Goal: Task Accomplishment & Management: Manage account settings

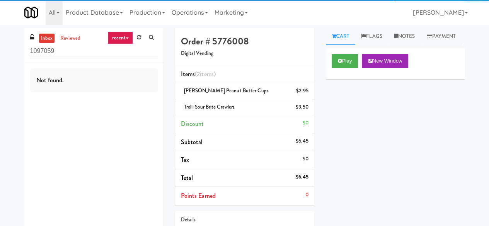
click at [106, 54] on input "1097059" at bounding box center [94, 51] width 128 height 14
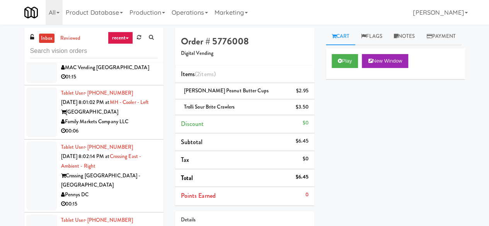
scroll to position [1780, 0]
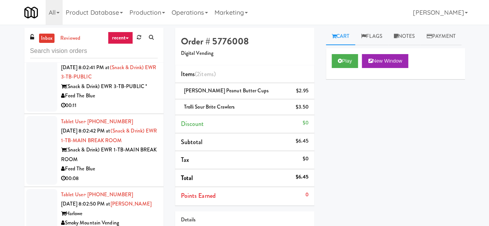
click at [129, 47] on div "00:04" at bounding box center [109, 42] width 97 height 10
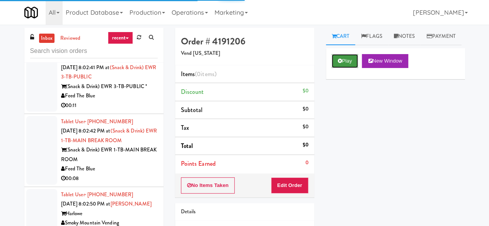
click at [349, 68] on button "Play" at bounding box center [345, 61] width 27 height 14
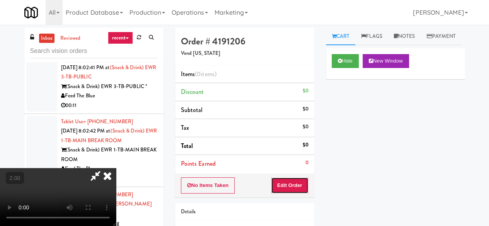
click at [296, 181] on button "Edit Order" at bounding box center [290, 186] width 38 height 16
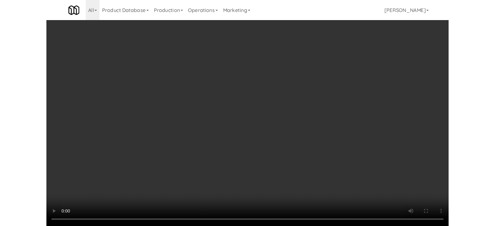
scroll to position [74, 0]
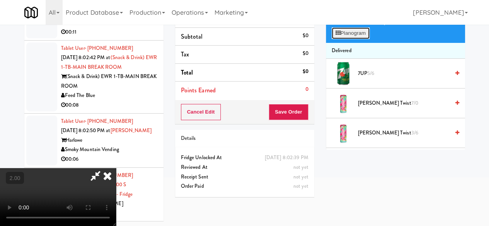
click at [360, 39] on button "Planogram" at bounding box center [351, 33] width 38 height 12
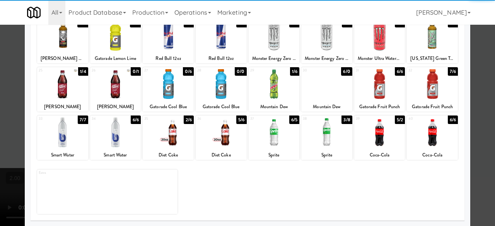
click at [167, 133] on div at bounding box center [168, 133] width 51 height 30
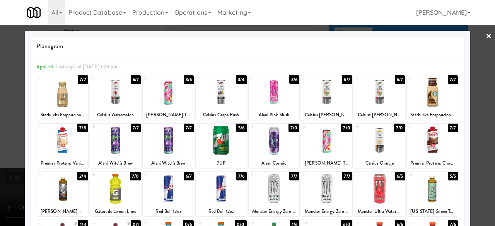
drag, startPoint x: 475, startPoint y: 38, endPoint x: 463, endPoint y: 38, distance: 12.0
click at [475, 38] on div at bounding box center [247, 113] width 495 height 226
click at [475, 38] on div "inbox reviewed recent all unclear take inventory issue suspicious failed recent…" at bounding box center [247, 90] width 495 height 273
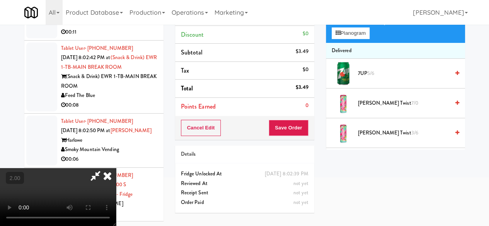
click at [104, 168] on icon at bounding box center [96, 175] width 18 height 15
click at [292, 121] on button "Save Order" at bounding box center [288, 128] width 39 height 16
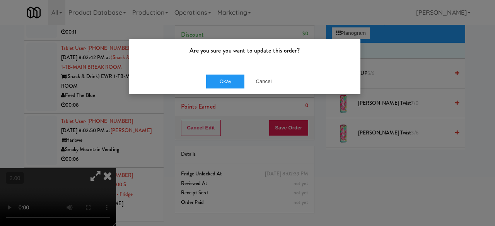
click at [219, 100] on div "Are you sure you want to update this order? Okay Cancel" at bounding box center [247, 113] width 495 height 226
click at [221, 86] on button "Okay" at bounding box center [225, 82] width 39 height 14
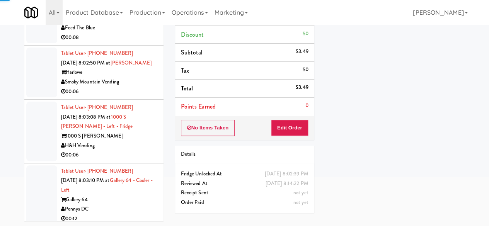
scroll to position [1780, 0]
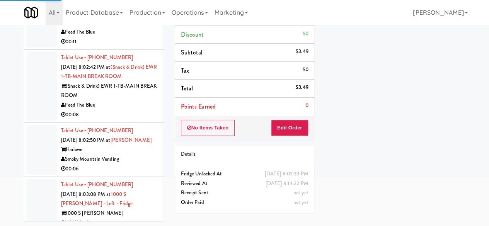
click at [138, 47] on div "00:11" at bounding box center [109, 42] width 97 height 10
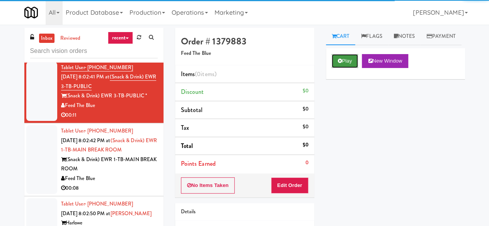
click at [340, 63] on icon at bounding box center [340, 60] width 4 height 5
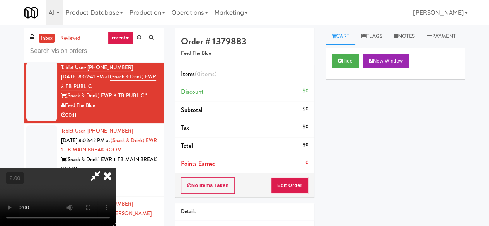
click at [296, 175] on div "No Items Taken Edit Order" at bounding box center [244, 186] width 139 height 24
click at [296, 184] on button "Edit Order" at bounding box center [290, 186] width 38 height 16
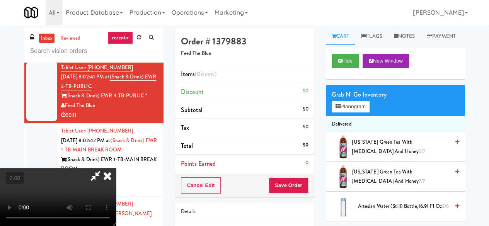
scroll to position [16, 0]
click at [350, 113] on button "Planogram" at bounding box center [351, 107] width 38 height 12
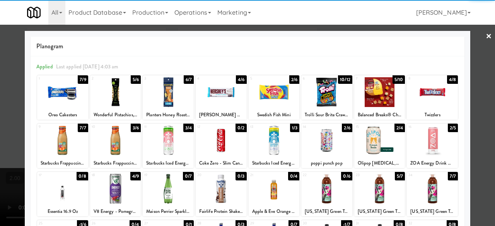
click at [464, 43] on div "Planogram Applied Last applied [DATE] 4:03 am 1 7/9 Oreo Cakesters 2 5/6 Wonder…" at bounding box center [248, 205] width 446 height 349
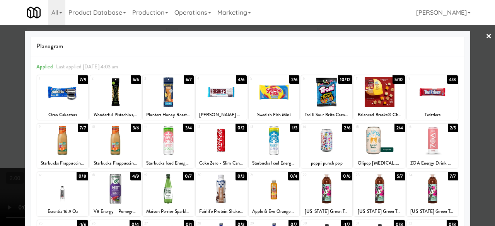
click at [469, 44] on div at bounding box center [247, 113] width 495 height 226
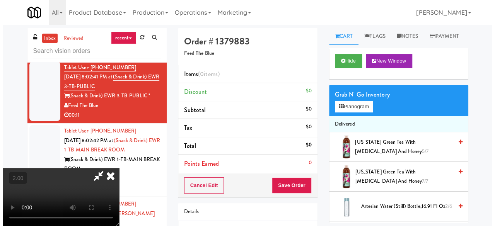
scroll to position [16, 0]
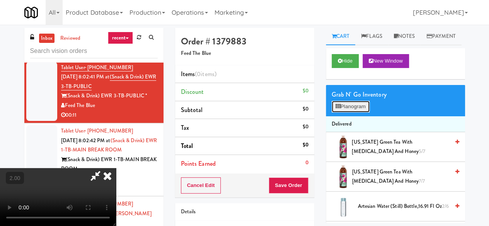
click at [354, 113] on button "Planogram" at bounding box center [351, 107] width 38 height 12
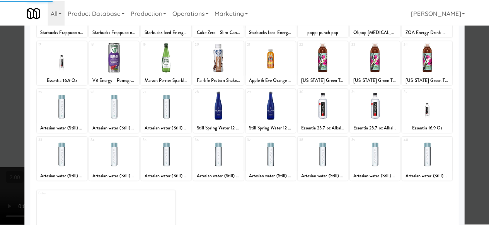
scroll to position [153, 0]
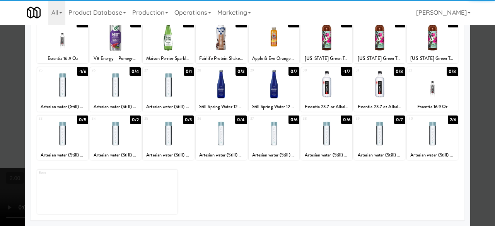
click at [423, 133] on div at bounding box center [432, 133] width 51 height 30
click at [469, 97] on div at bounding box center [247, 113] width 495 height 226
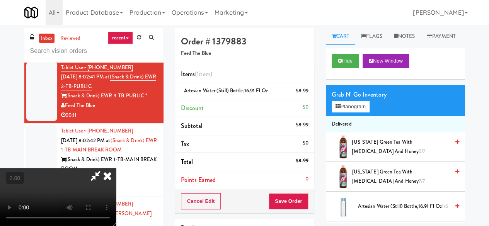
click at [104, 168] on icon at bounding box center [96, 175] width 18 height 15
click at [281, 202] on button "Save Order" at bounding box center [288, 201] width 39 height 16
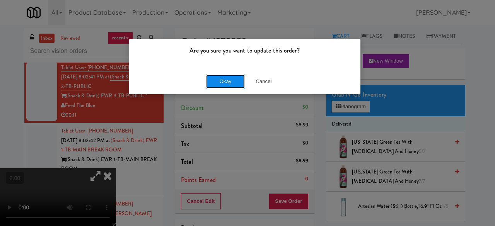
click at [226, 83] on button "Okay" at bounding box center [225, 82] width 39 height 14
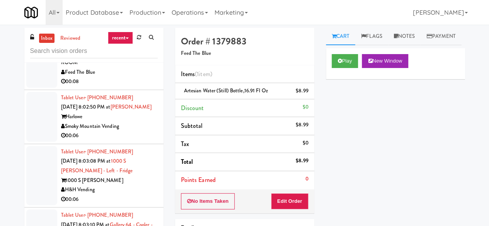
scroll to position [1934, 0]
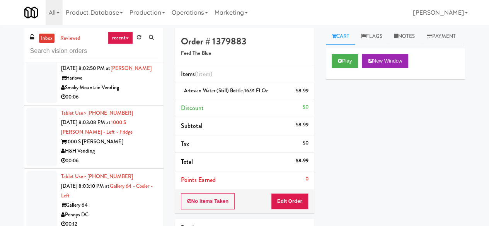
click at [129, 48] on div "00:08" at bounding box center [109, 43] width 97 height 10
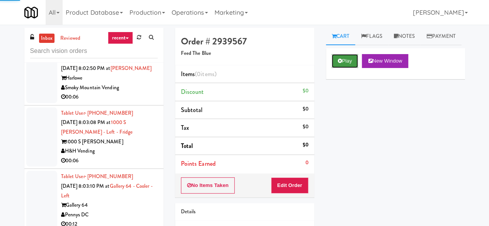
click at [340, 68] on button "Play" at bounding box center [345, 61] width 27 height 14
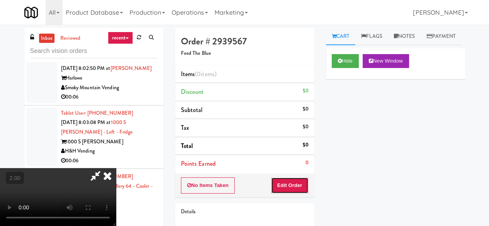
click at [298, 178] on button "Edit Order" at bounding box center [290, 186] width 38 height 16
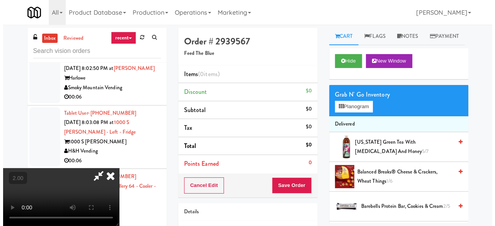
scroll to position [16, 0]
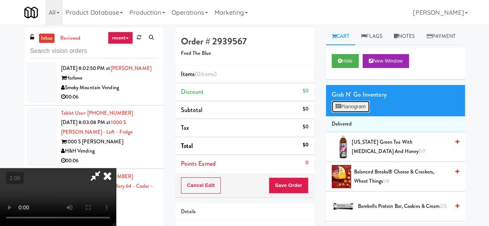
click at [345, 113] on button "Planogram" at bounding box center [351, 107] width 38 height 12
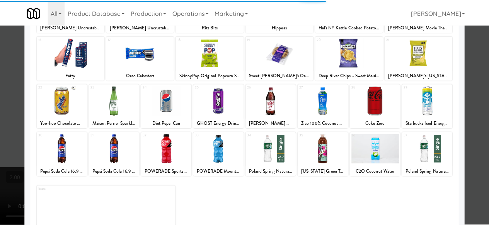
scroll to position [153, 0]
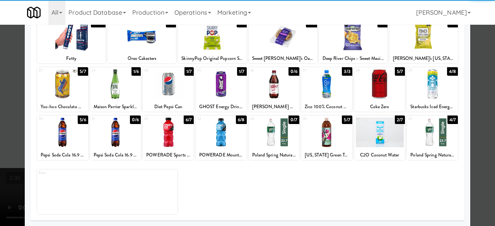
click at [166, 141] on div at bounding box center [168, 133] width 51 height 30
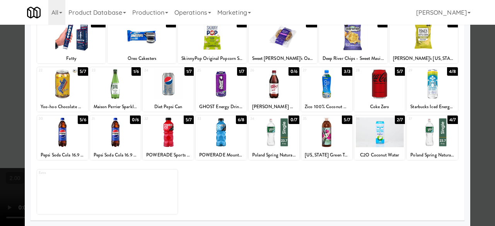
click at [473, 55] on div at bounding box center [247, 113] width 495 height 226
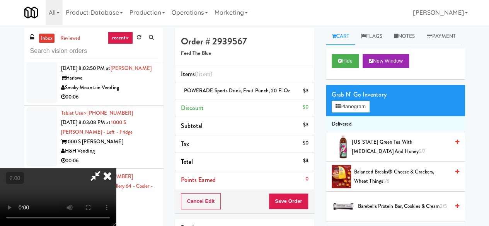
click at [104, 168] on icon at bounding box center [96, 175] width 18 height 15
click at [286, 199] on button "Save Order" at bounding box center [288, 201] width 39 height 16
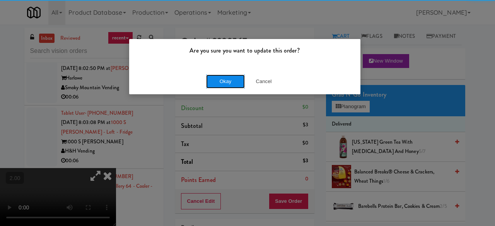
click at [209, 75] on button "Okay" at bounding box center [225, 82] width 39 height 14
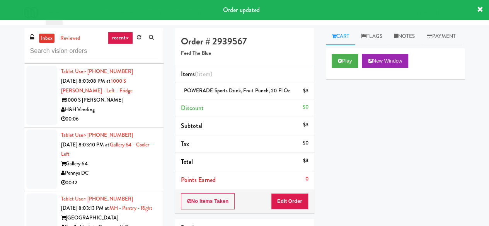
scroll to position [1982, 0]
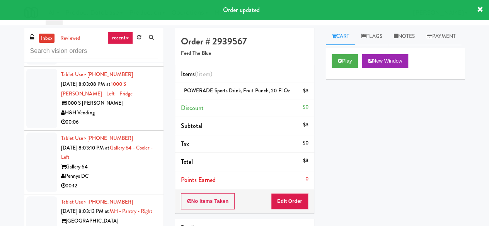
click at [127, 54] on div "Smoky Mountain Vending" at bounding box center [109, 49] width 97 height 10
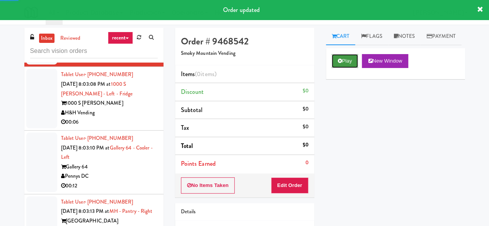
click at [339, 68] on button "Play" at bounding box center [345, 61] width 27 height 14
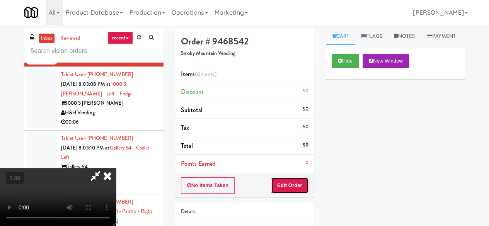
click at [293, 190] on button "Edit Order" at bounding box center [290, 186] width 38 height 16
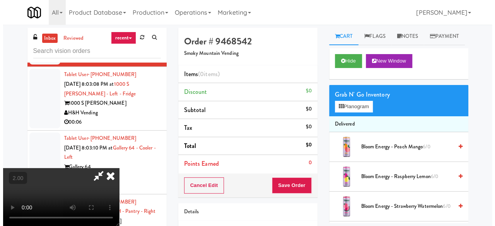
scroll to position [16, 0]
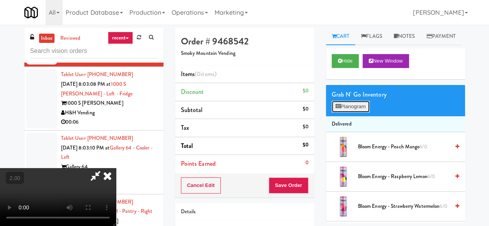
click at [346, 113] on button "Planogram" at bounding box center [351, 107] width 38 height 12
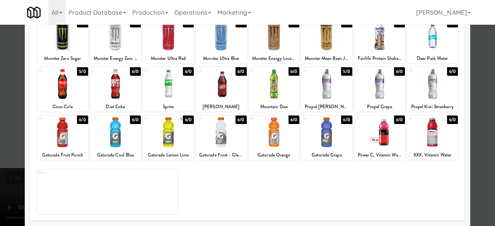
click at [124, 90] on div at bounding box center [115, 84] width 51 height 30
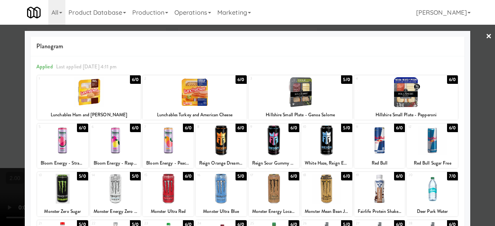
click at [473, 40] on div at bounding box center [247, 113] width 495 height 226
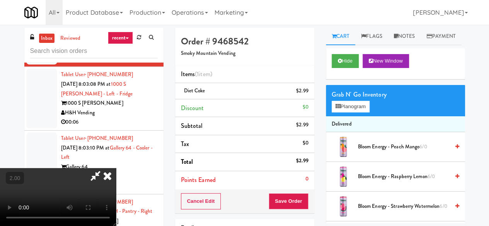
click at [104, 168] on icon at bounding box center [96, 175] width 18 height 15
click at [291, 204] on button "Save Order" at bounding box center [288, 201] width 39 height 16
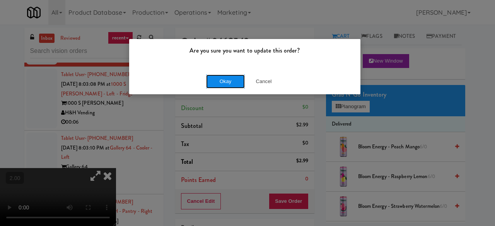
click at [229, 86] on button "Okay" at bounding box center [225, 82] width 39 height 14
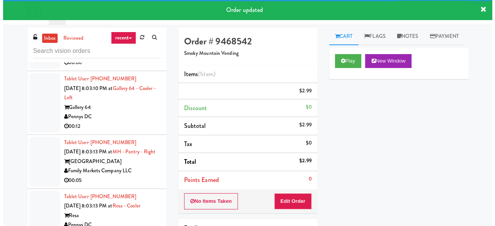
scroll to position [2060, 0]
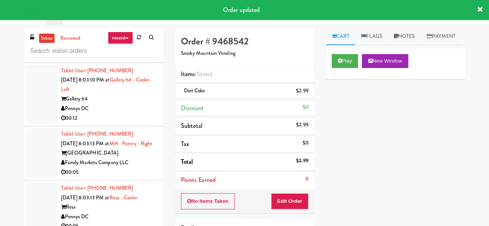
click at [134, 50] on div "H&H Vending" at bounding box center [109, 45] width 97 height 10
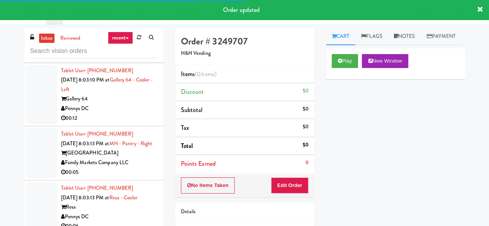
click at [332, 79] on div "Play New Window" at bounding box center [395, 63] width 139 height 31
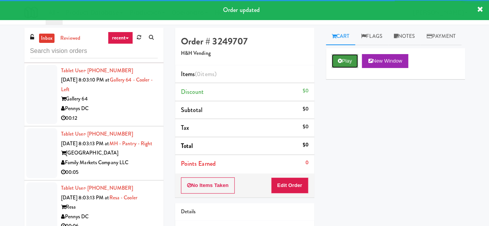
click at [341, 63] on icon at bounding box center [340, 60] width 4 height 5
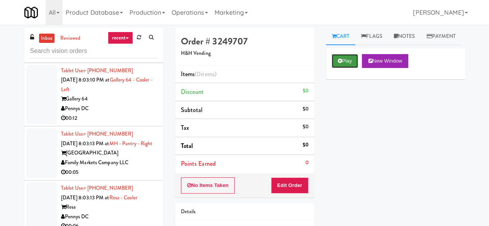
click at [337, 68] on button "Play" at bounding box center [345, 61] width 27 height 14
click at [342, 68] on button "Play" at bounding box center [345, 61] width 27 height 14
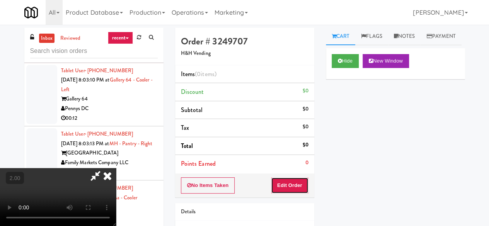
click at [301, 183] on button "Edit Order" at bounding box center [290, 186] width 38 height 16
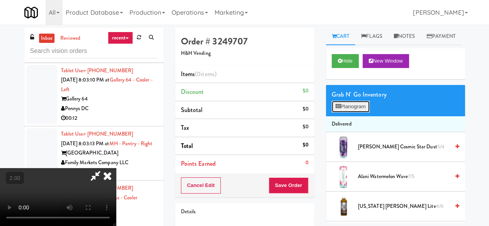
click at [347, 113] on button "Planogram" at bounding box center [351, 107] width 38 height 12
click at [0, 0] on div at bounding box center [0, 0] width 0 height 0
click at [347, 113] on button "Planogram" at bounding box center [351, 107] width 38 height 12
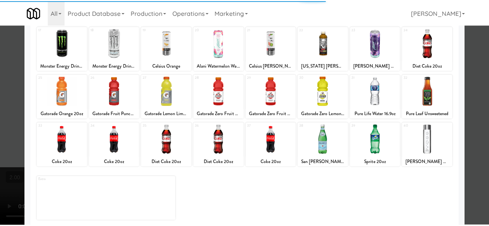
scroll to position [153, 0]
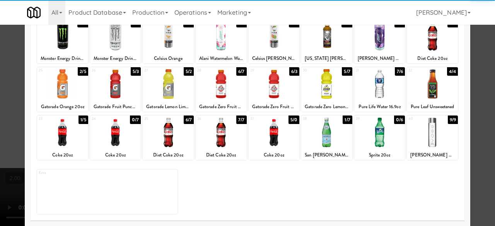
click at [269, 137] on div at bounding box center [274, 133] width 51 height 30
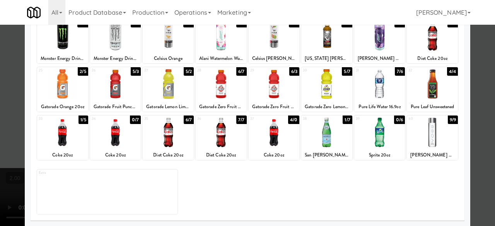
click at [477, 65] on div at bounding box center [247, 113] width 495 height 226
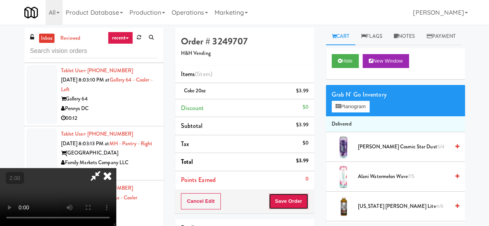
click at [307, 198] on button "Save Order" at bounding box center [288, 201] width 39 height 16
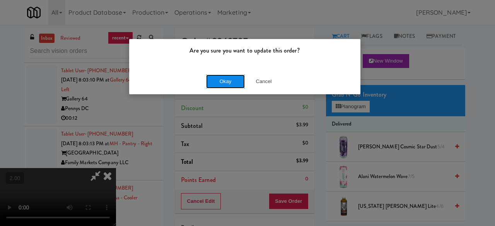
click at [231, 86] on button "Okay" at bounding box center [225, 82] width 39 height 14
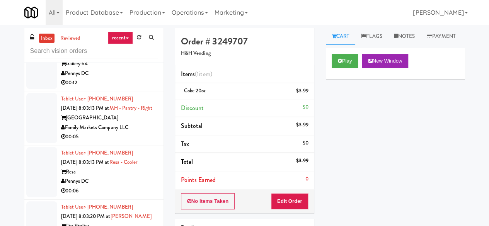
scroll to position [2137, 0]
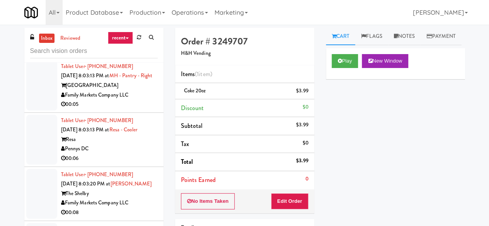
click at [125, 55] on div "00:12" at bounding box center [109, 51] width 97 height 10
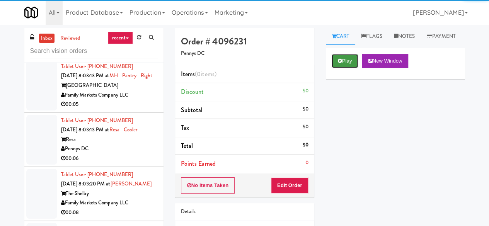
click at [345, 68] on button "Play" at bounding box center [345, 61] width 27 height 14
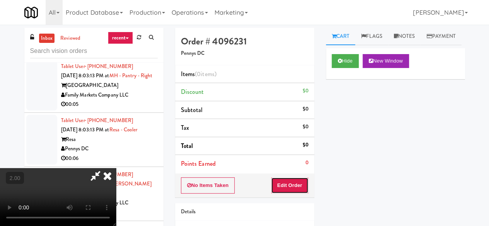
click at [286, 192] on button "Edit Order" at bounding box center [290, 186] width 38 height 16
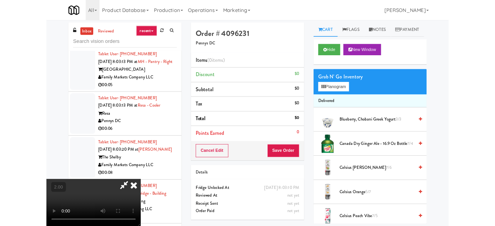
scroll to position [16, 0]
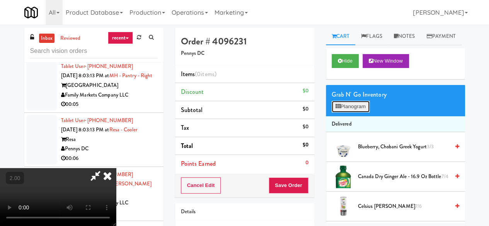
click at [354, 113] on button "Planogram" at bounding box center [351, 107] width 38 height 12
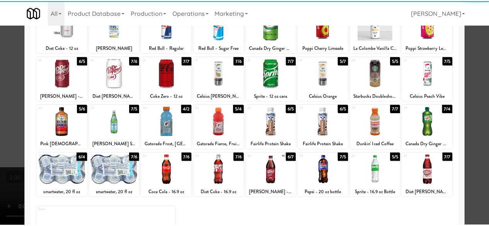
scroll to position [116, 0]
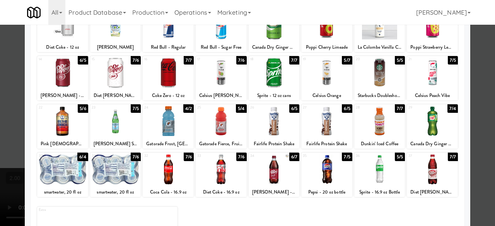
click at [278, 79] on div at bounding box center [274, 73] width 51 height 30
drag, startPoint x: 417, startPoint y: 127, endPoint x: 479, endPoint y: 104, distance: 66.0
click at [418, 127] on div at bounding box center [432, 121] width 51 height 30
click at [480, 84] on div at bounding box center [247, 113] width 495 height 226
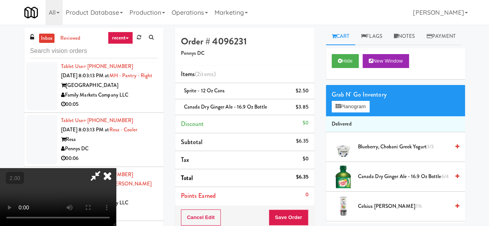
scroll to position [16, 0]
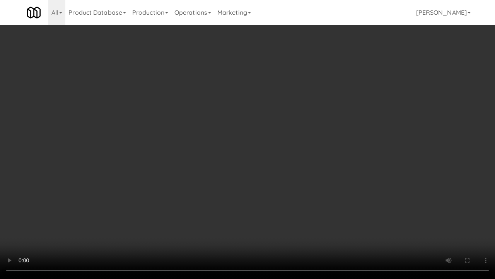
click at [284, 132] on video at bounding box center [247, 139] width 495 height 279
click at [265, 114] on video at bounding box center [247, 139] width 495 height 279
drag, startPoint x: 258, startPoint y: 111, endPoint x: 258, endPoint y: 77, distance: 34.4
click at [258, 111] on video at bounding box center [247, 139] width 495 height 279
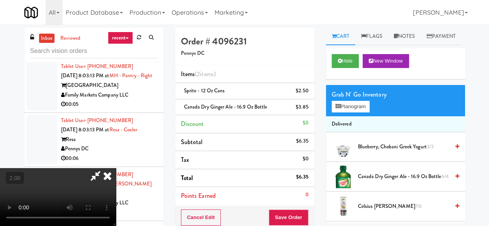
click at [116, 168] on video at bounding box center [58, 197] width 116 height 58
click at [104, 168] on icon at bounding box center [96, 175] width 18 height 15
click at [282, 212] on button "Save Order" at bounding box center [288, 218] width 39 height 16
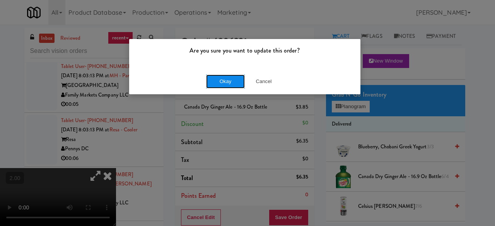
click at [226, 84] on button "Okay" at bounding box center [225, 82] width 39 height 14
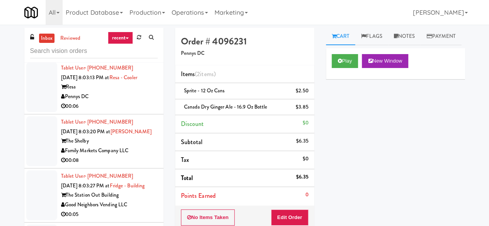
scroll to position [2253, 0]
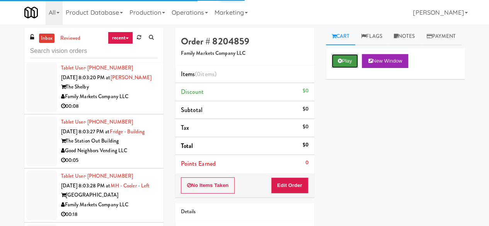
click at [333, 68] on button "Play" at bounding box center [345, 61] width 27 height 14
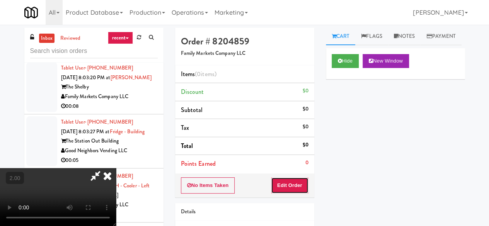
click at [301, 179] on button "Edit Order" at bounding box center [290, 186] width 38 height 16
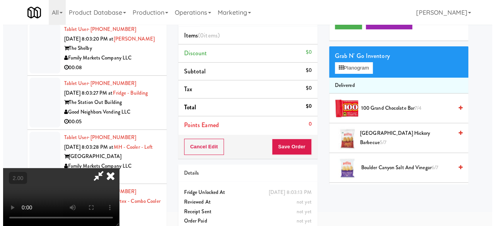
scroll to position [25, 0]
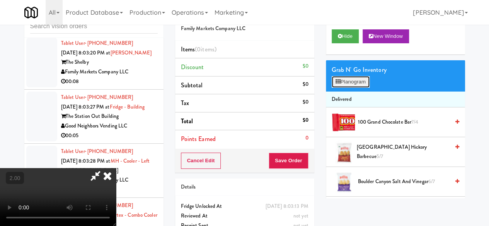
click at [351, 88] on button "Planogram" at bounding box center [351, 82] width 38 height 12
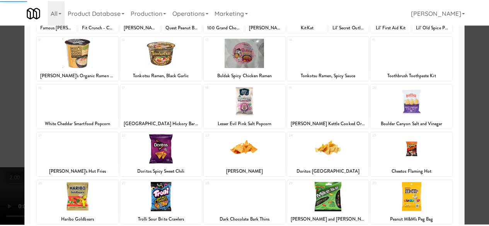
scroll to position [153, 0]
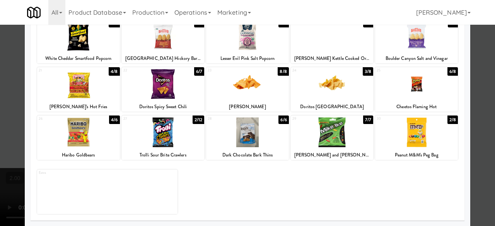
click at [162, 133] on div at bounding box center [163, 133] width 83 height 30
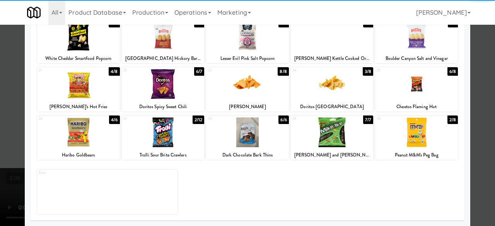
click at [474, 53] on div at bounding box center [247, 113] width 495 height 226
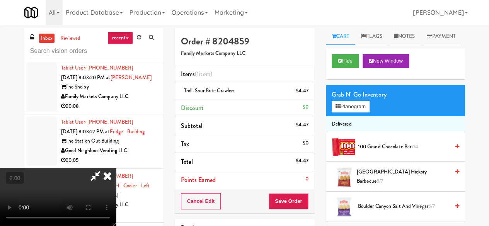
click at [104, 168] on icon at bounding box center [96, 175] width 18 height 15
drag, startPoint x: 162, startPoint y: 138, endPoint x: 152, endPoint y: 138, distance: 10.8
click at [116, 168] on icon at bounding box center [107, 175] width 17 height 15
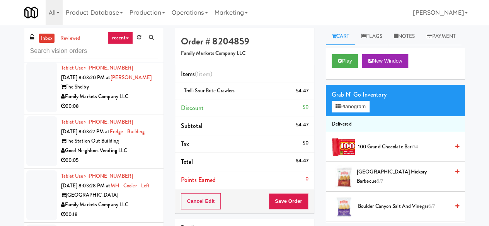
click at [130, 57] on div "00:06" at bounding box center [109, 53] width 97 height 10
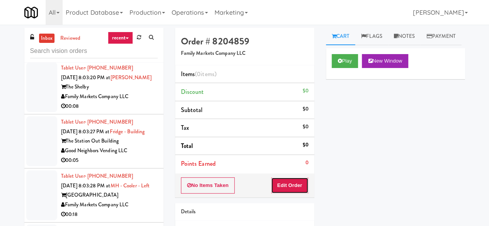
click at [301, 184] on button "Edit Order" at bounding box center [290, 186] width 38 height 16
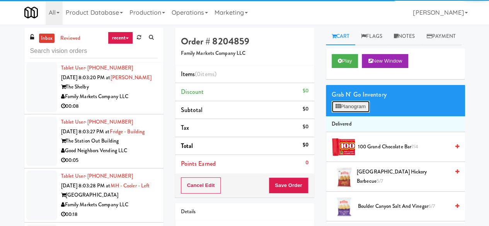
click at [348, 113] on button "Planogram" at bounding box center [351, 107] width 38 height 12
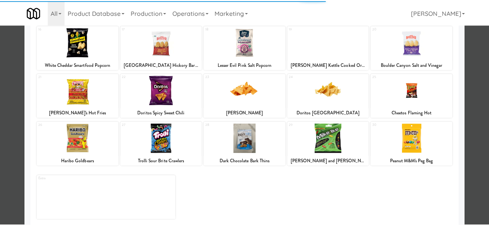
scroll to position [153, 0]
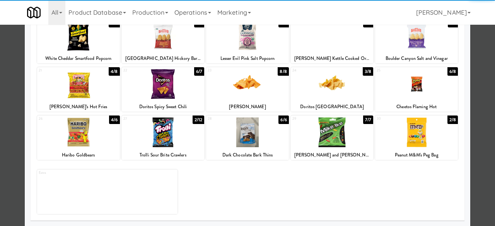
click at [173, 134] on div at bounding box center [163, 133] width 83 height 30
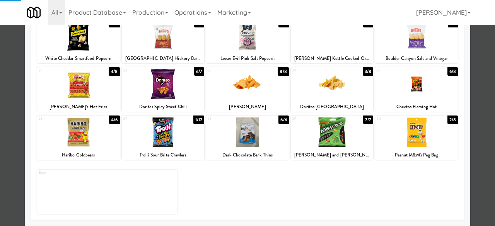
click at [476, 70] on div at bounding box center [247, 113] width 495 height 226
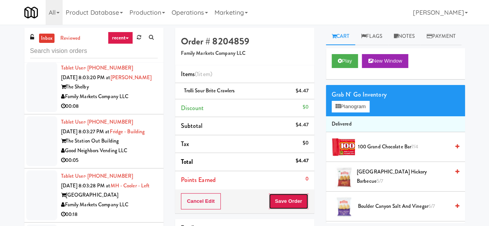
click at [287, 202] on button "Save Order" at bounding box center [288, 201] width 39 height 16
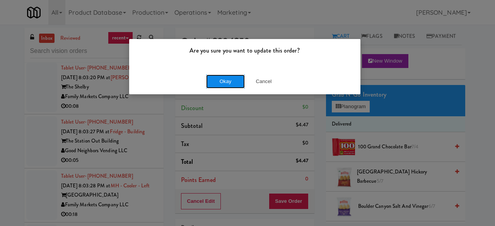
click at [222, 85] on button "Okay" at bounding box center [225, 82] width 39 height 14
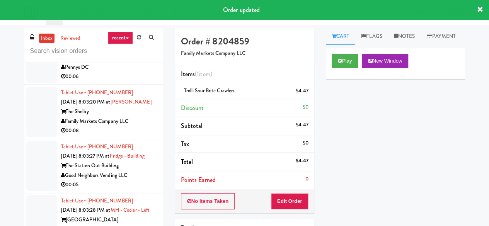
scroll to position [2292, 0]
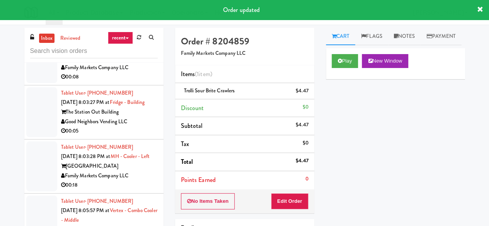
click at [140, 82] on div "Tablet User · (202) 717-7548 [DATE] 8:03:20 PM at Shelby Combo The Shelby Famil…" at bounding box center [109, 58] width 97 height 48
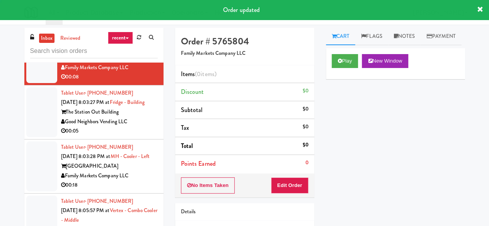
click at [138, 19] on div "Pennys DC" at bounding box center [109, 14] width 97 height 10
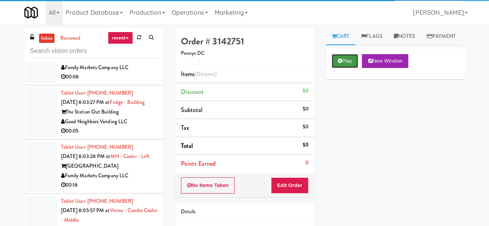
click at [338, 68] on button "Play" at bounding box center [345, 61] width 27 height 14
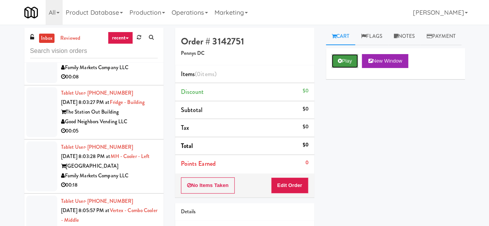
click at [345, 68] on button "Play" at bounding box center [345, 61] width 27 height 14
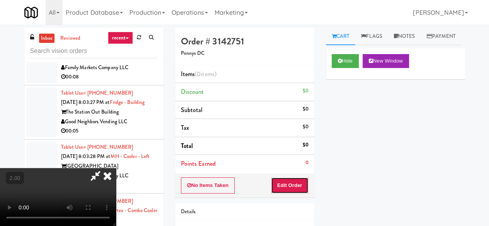
click at [290, 181] on button "Edit Order" at bounding box center [290, 186] width 38 height 16
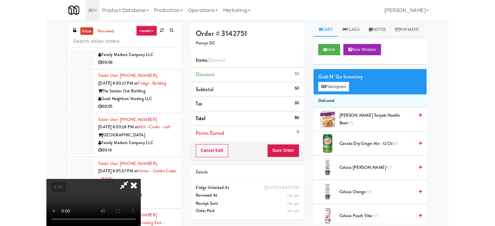
scroll to position [16, 0]
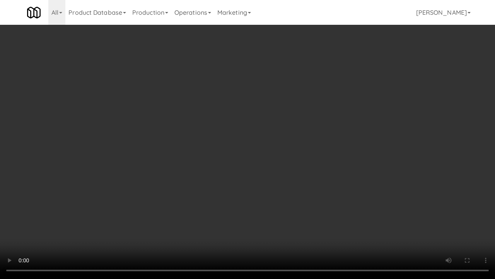
click at [328, 170] on video at bounding box center [247, 139] width 495 height 279
click at [328, 169] on video at bounding box center [247, 139] width 495 height 279
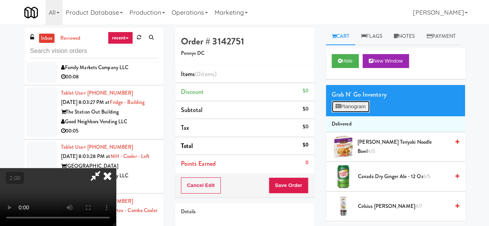
click at [351, 113] on button "Planogram" at bounding box center [351, 107] width 38 height 12
click at [0, 0] on div at bounding box center [0, 0] width 0 height 0
click at [351, 113] on button "Planogram" at bounding box center [351, 107] width 38 height 12
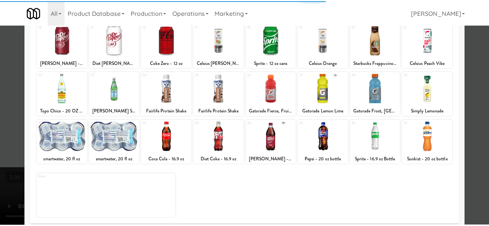
scroll to position [153, 0]
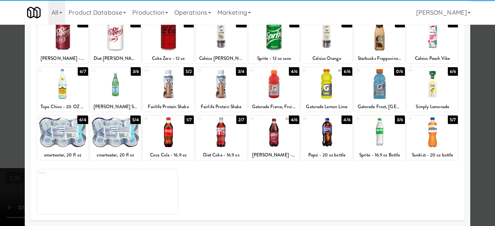
drag, startPoint x: 425, startPoint y: 95, endPoint x: 479, endPoint y: 78, distance: 55.9
click at [426, 95] on div at bounding box center [432, 84] width 51 height 30
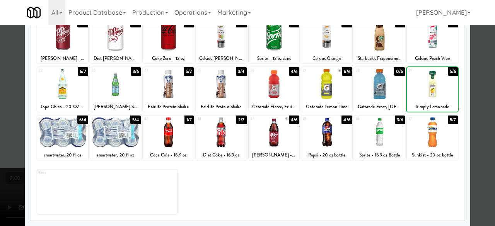
drag, startPoint x: 479, startPoint y: 72, endPoint x: 431, endPoint y: 71, distance: 48.0
click at [479, 72] on div at bounding box center [247, 113] width 495 height 226
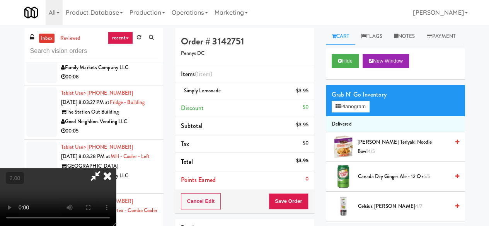
click at [104, 168] on icon at bounding box center [96, 175] width 18 height 15
click at [275, 202] on button "Save Order" at bounding box center [288, 201] width 39 height 16
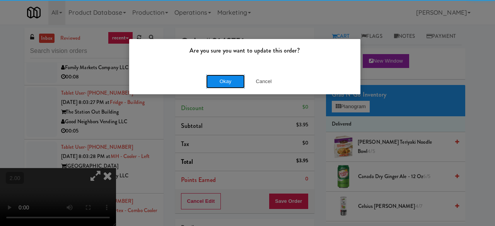
click at [221, 77] on button "Okay" at bounding box center [225, 82] width 39 height 14
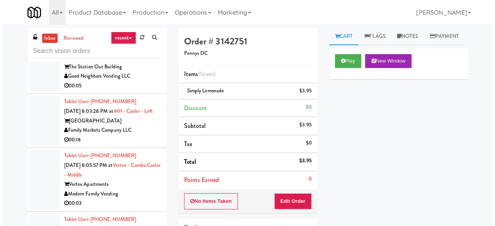
scroll to position [2331, 0]
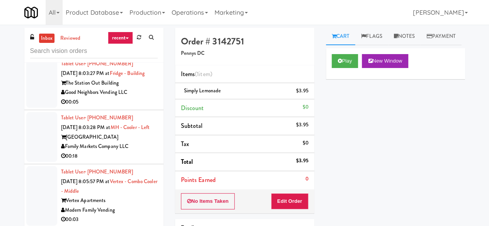
click at [141, 43] on div "Family Markets Company LLC" at bounding box center [109, 39] width 97 height 10
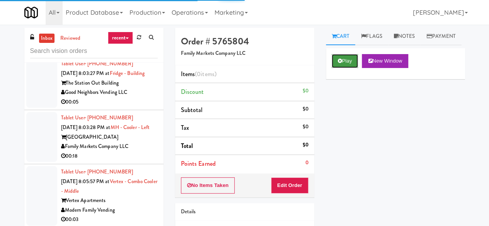
click at [344, 68] on button "Play" at bounding box center [345, 61] width 27 height 14
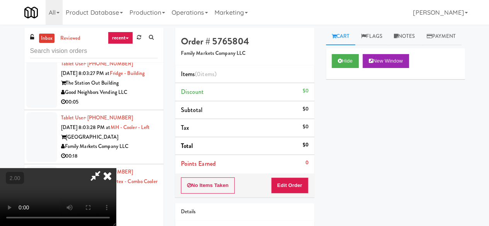
click at [298, 194] on div "No Items Taken Edit Order" at bounding box center [244, 186] width 139 height 24
click at [300, 183] on button "Edit Order" at bounding box center [290, 186] width 38 height 16
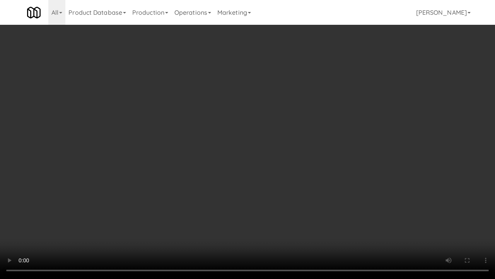
drag, startPoint x: 304, startPoint y: 143, endPoint x: 306, endPoint y: 109, distance: 34.5
click at [304, 143] on video at bounding box center [247, 139] width 495 height 279
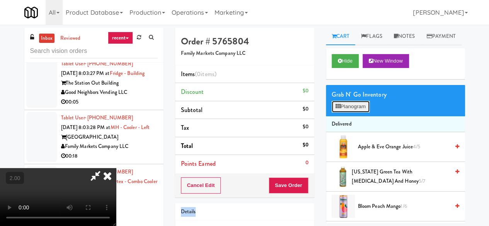
click at [356, 113] on button "Planogram" at bounding box center [351, 107] width 38 height 12
click at [0, 0] on div at bounding box center [0, 0] width 0 height 0
click at [356, 113] on button "Planogram" at bounding box center [351, 107] width 38 height 12
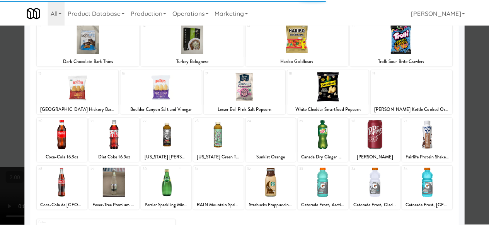
scroll to position [116, 0]
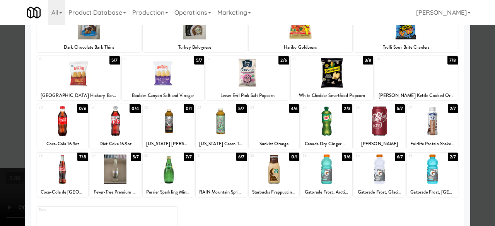
click at [429, 133] on div at bounding box center [432, 121] width 51 height 30
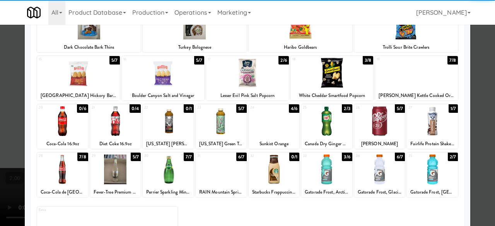
click at [249, 74] on div at bounding box center [247, 73] width 83 height 30
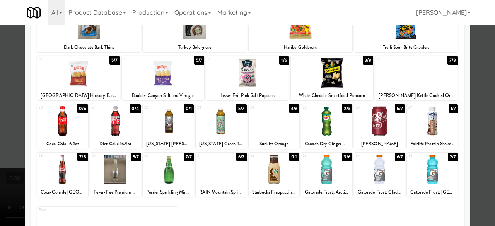
click at [468, 84] on div at bounding box center [247, 113] width 495 height 226
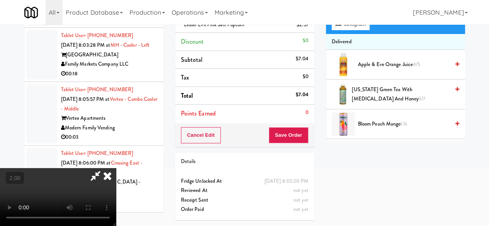
scroll to position [38, 0]
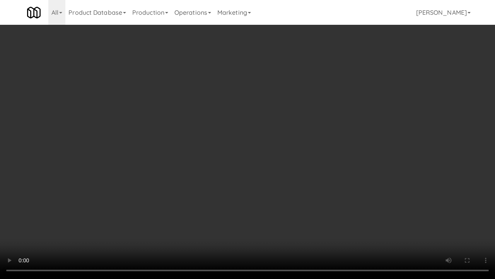
click at [280, 157] on video at bounding box center [247, 139] width 495 height 279
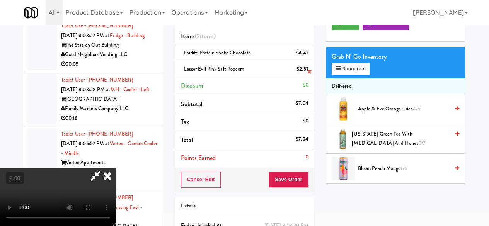
click at [306, 73] on link at bounding box center [307, 73] width 7 height 10
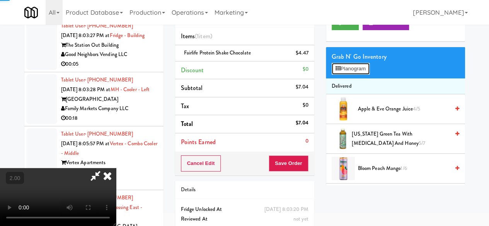
click at [339, 75] on button "Planogram" at bounding box center [351, 69] width 38 height 12
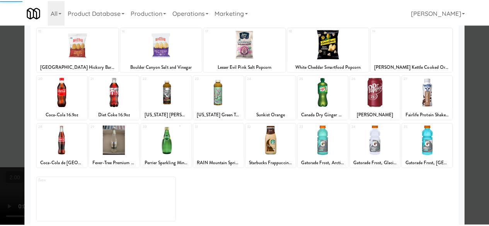
scroll to position [153, 0]
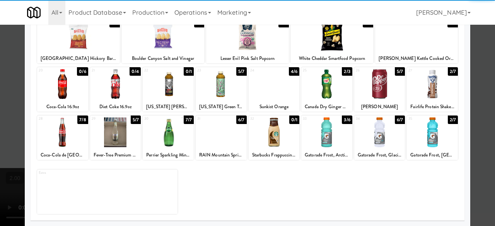
click at [322, 42] on div at bounding box center [332, 36] width 83 height 30
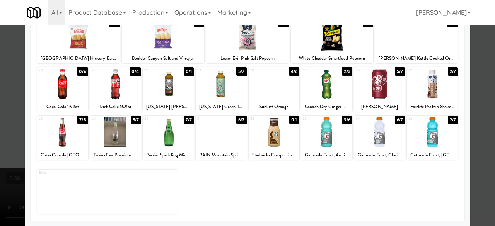
click at [472, 44] on div at bounding box center [247, 113] width 495 height 226
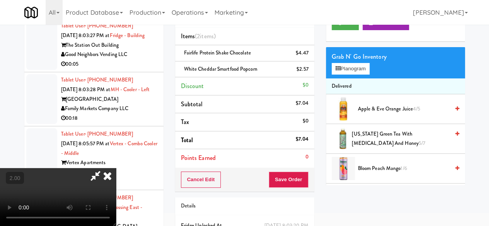
click at [104, 168] on icon at bounding box center [96, 175] width 18 height 15
click at [291, 172] on button "Save Order" at bounding box center [288, 180] width 39 height 16
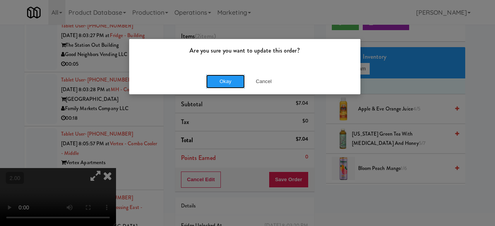
click at [227, 81] on button "Okay" at bounding box center [225, 82] width 39 height 14
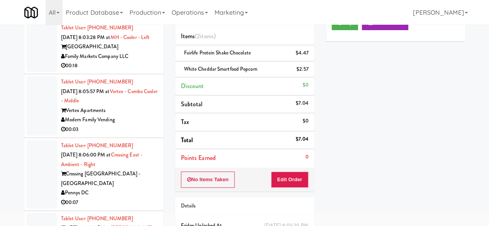
scroll to position [2408, 0]
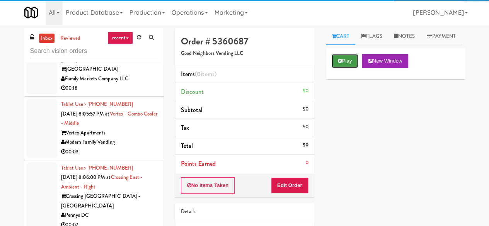
click at [340, 63] on icon at bounding box center [340, 60] width 4 height 5
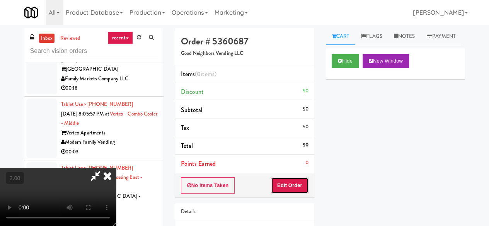
click at [304, 178] on button "Edit Order" at bounding box center [290, 186] width 38 height 16
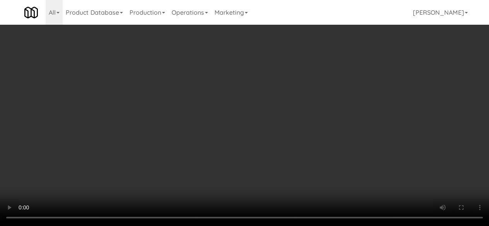
click at [345, 101] on div "Grab N' Go Inventory" at bounding box center [396, 95] width 128 height 12
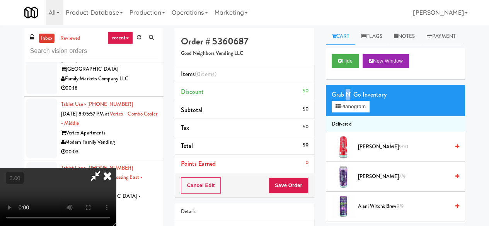
click at [346, 101] on div "Grab N' Go Inventory" at bounding box center [396, 95] width 128 height 12
click at [349, 113] on button "Planogram" at bounding box center [351, 107] width 38 height 12
click at [0, 0] on div at bounding box center [0, 0] width 0 height 0
click at [349, 113] on button "Planogram" at bounding box center [351, 107] width 38 height 12
click at [0, 0] on div at bounding box center [0, 0] width 0 height 0
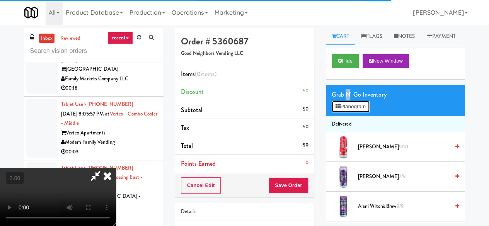
click at [349, 113] on button "Planogram" at bounding box center [351, 107] width 38 height 12
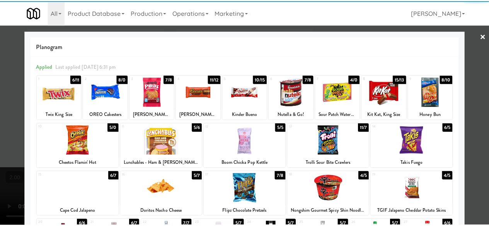
scroll to position [153, 0]
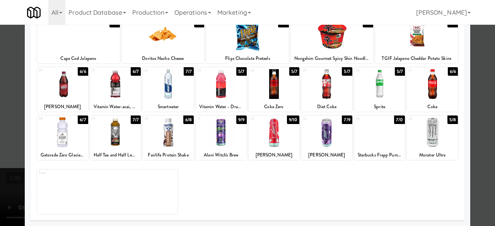
click at [331, 91] on div at bounding box center [326, 84] width 51 height 30
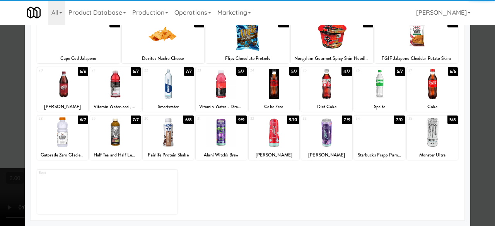
drag, startPoint x: 480, startPoint y: 69, endPoint x: 407, endPoint y: 92, distance: 76.5
click at [479, 69] on div at bounding box center [247, 113] width 495 height 226
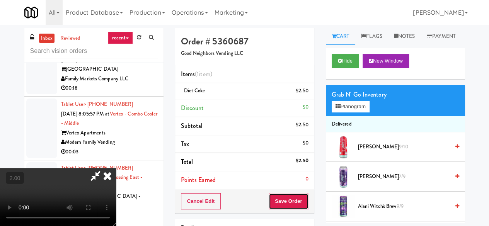
click at [303, 202] on button "Save Order" at bounding box center [288, 201] width 39 height 16
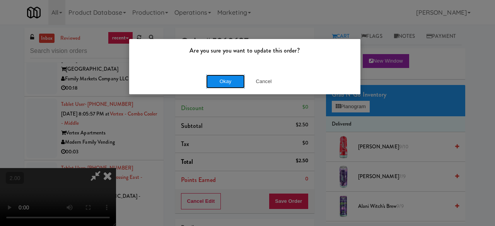
click at [234, 86] on button "Okay" at bounding box center [225, 82] width 39 height 14
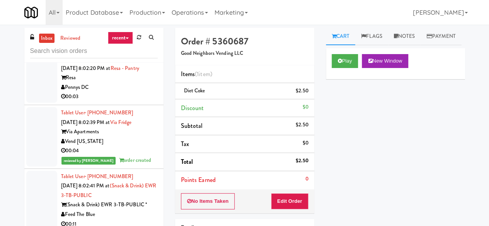
scroll to position [1634, 0]
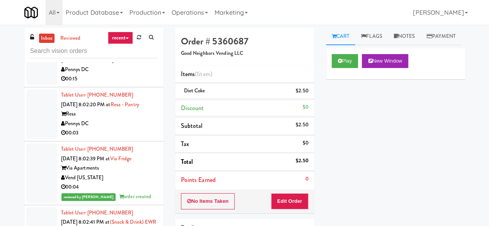
click at [122, 65] on div "Crossing [GEOGRAPHIC_DATA] - [GEOGRAPHIC_DATA]" at bounding box center [109, 55] width 97 height 19
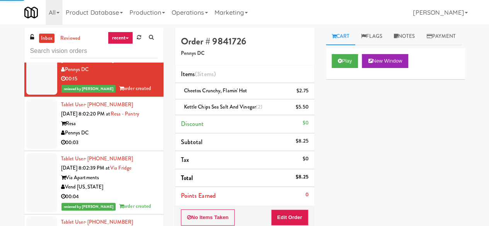
click at [113, 129] on div "Resa" at bounding box center [109, 124] width 97 height 10
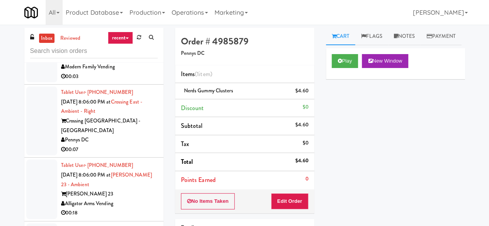
scroll to position [2524, 0]
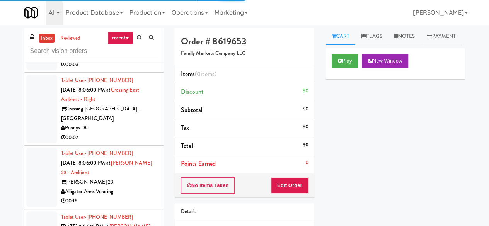
click at [341, 70] on div "Play New Window" at bounding box center [395, 63] width 139 height 31
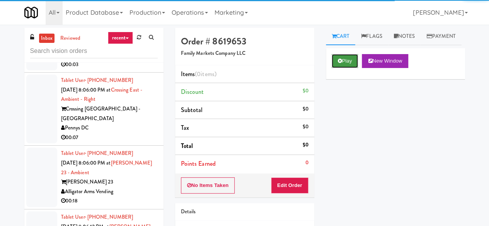
click at [342, 68] on button "Play" at bounding box center [345, 61] width 27 height 14
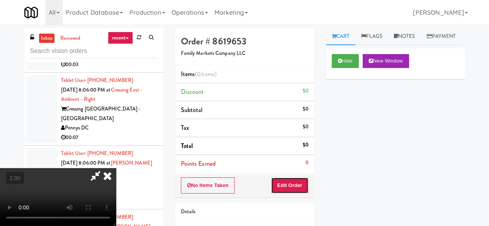
click at [291, 186] on button "Edit Order" at bounding box center [290, 186] width 38 height 16
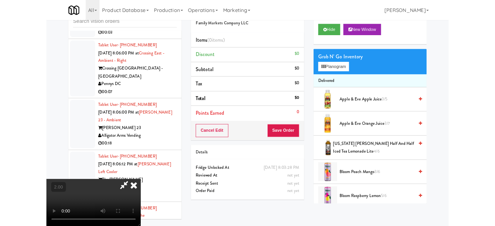
scroll to position [74, 0]
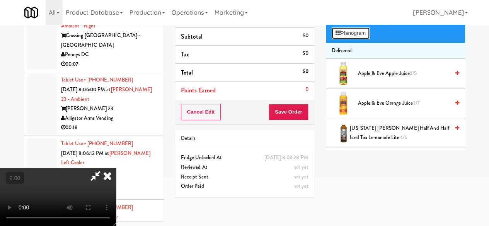
click at [354, 39] on button "Planogram" at bounding box center [351, 33] width 38 height 12
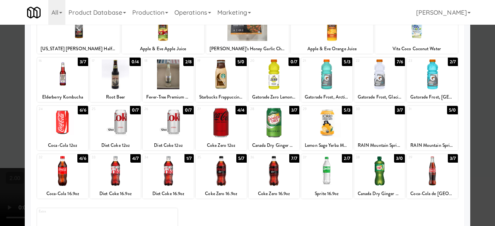
scroll to position [153, 0]
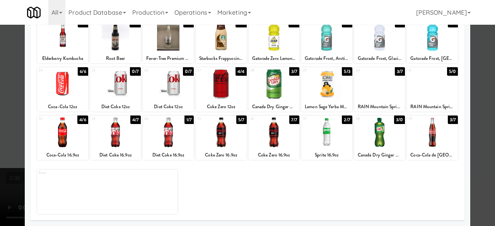
click at [469, 80] on div at bounding box center [247, 113] width 495 height 226
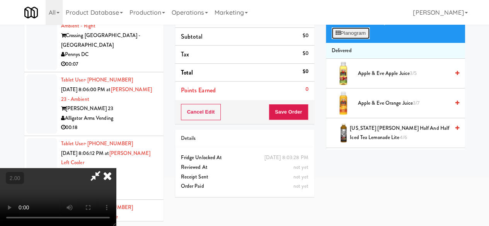
click at [353, 39] on button "Planogram" at bounding box center [351, 33] width 38 height 12
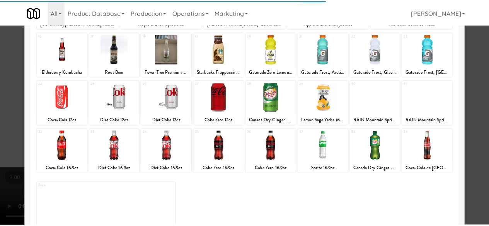
scroll to position [153, 0]
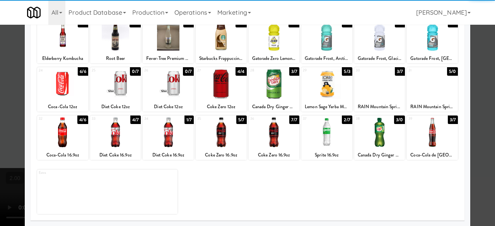
click at [118, 138] on div at bounding box center [115, 133] width 51 height 30
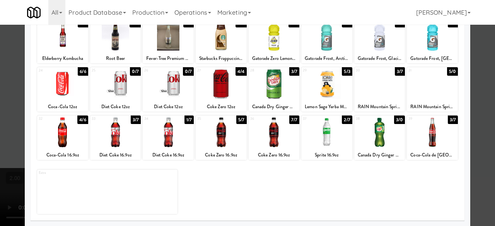
click at [482, 68] on div at bounding box center [247, 113] width 495 height 226
click at [482, 68] on div "inbox reviewed recent all unclear take inventory issue suspicious failed recent…" at bounding box center [247, 90] width 495 height 273
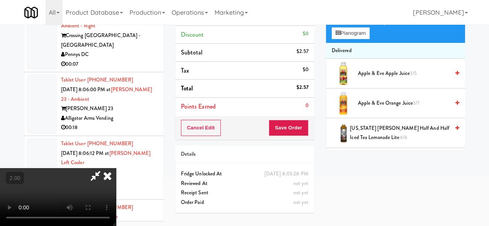
click at [104, 168] on icon at bounding box center [96, 175] width 18 height 15
click at [271, 72] on div "Order # 8619653 Family Markets Company LLC Items (1 item ) Diet Coke 16.9oz $2.…" at bounding box center [320, 86] width 290 height 265
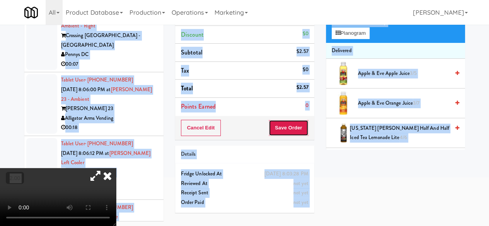
click at [282, 124] on button "Save Order" at bounding box center [288, 128] width 39 height 16
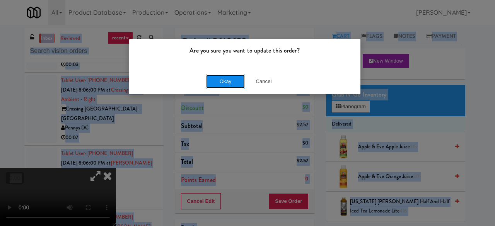
click at [216, 87] on button "Okay" at bounding box center [225, 82] width 39 height 14
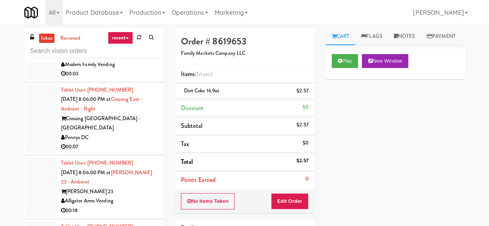
click at [128, 70] on div "Modern Family Vending" at bounding box center [109, 65] width 97 height 10
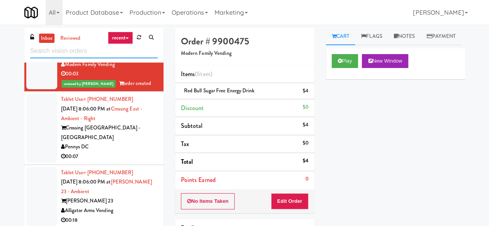
click at [77, 53] on input "text" at bounding box center [94, 51] width 128 height 14
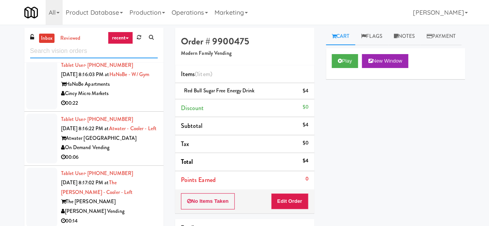
scroll to position [1238, 0]
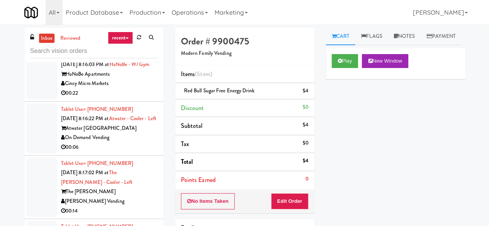
click at [142, 34] on div "Mountain High Markets LLC" at bounding box center [109, 30] width 97 height 10
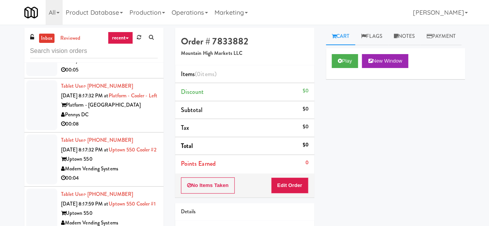
scroll to position [1586, 0]
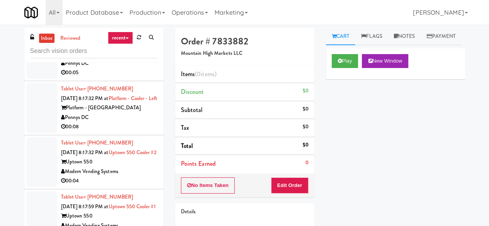
click at [146, 78] on div "Tablet User · (202) 492-0019 [DATE] 8:17:31 PM at [GEOGRAPHIC_DATA] - Ambient -…" at bounding box center [109, 44] width 97 height 67
click at [146, 78] on div "00:05" at bounding box center [109, 73] width 97 height 10
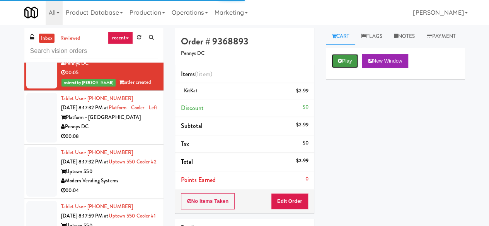
click at [335, 68] on button "Play" at bounding box center [345, 61] width 27 height 14
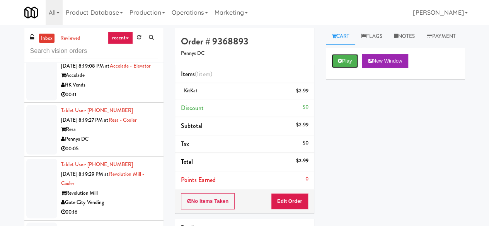
scroll to position [2089, 0]
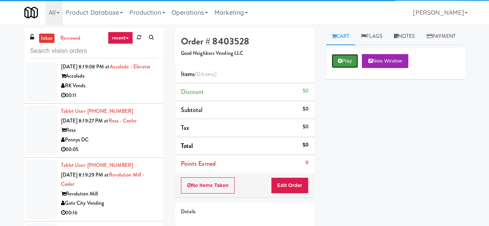
click at [347, 68] on button "Play" at bounding box center [345, 61] width 27 height 14
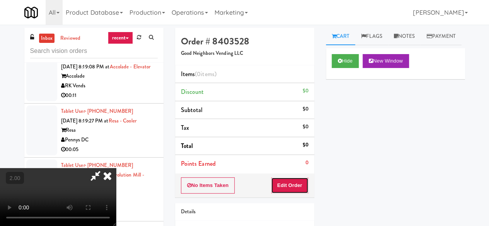
click at [295, 188] on button "Edit Order" at bounding box center [290, 186] width 38 height 16
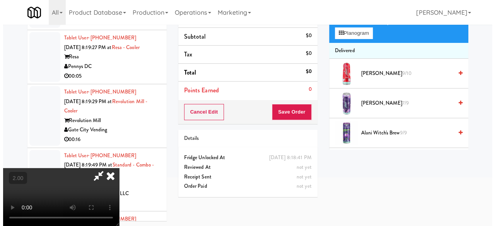
scroll to position [25, 0]
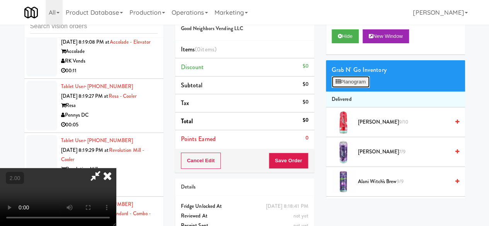
click at [360, 88] on button "Planogram" at bounding box center [351, 82] width 38 height 12
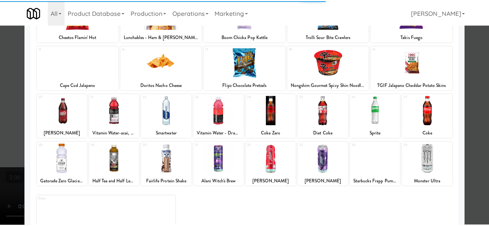
scroll to position [153, 0]
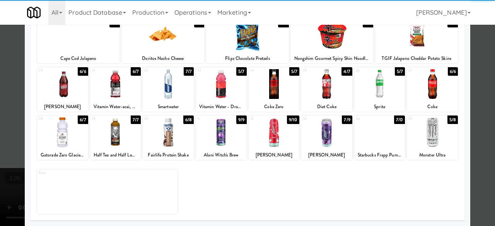
click at [170, 92] on div at bounding box center [168, 84] width 51 height 30
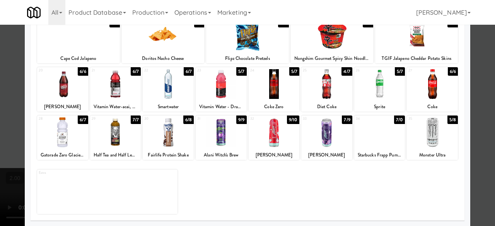
drag, startPoint x: 481, startPoint y: 63, endPoint x: 437, endPoint y: 75, distance: 45.6
click at [481, 63] on div at bounding box center [247, 113] width 495 height 226
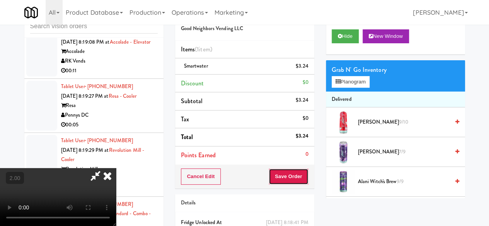
click at [302, 179] on button "Save Order" at bounding box center [288, 177] width 39 height 16
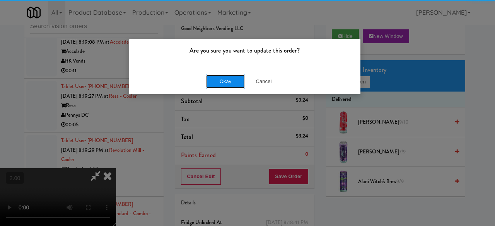
click at [232, 82] on button "Okay" at bounding box center [225, 82] width 39 height 14
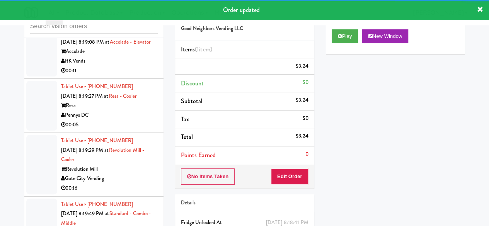
scroll to position [2128, 0]
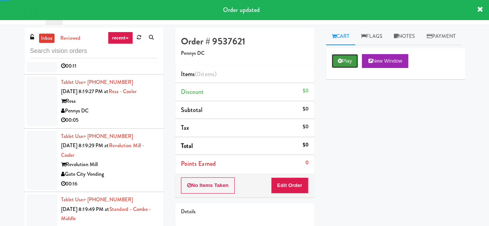
click at [342, 63] on icon at bounding box center [340, 60] width 4 height 5
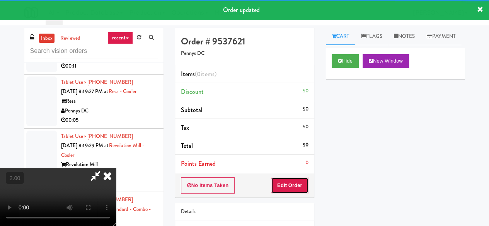
click at [284, 184] on button "Edit Order" at bounding box center [290, 186] width 38 height 16
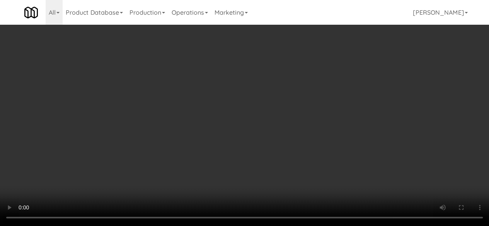
click at [349, 116] on div "Grab N' Go Inventory Planogram" at bounding box center [395, 100] width 139 height 31
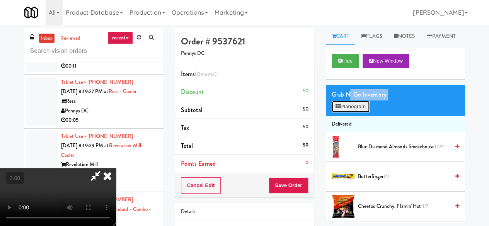
click at [351, 113] on button "Planogram" at bounding box center [351, 107] width 38 height 12
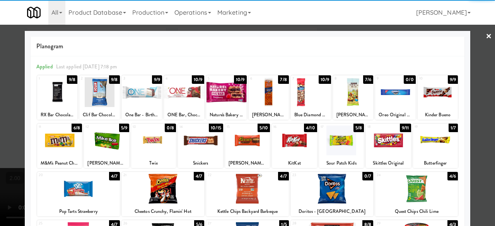
click at [198, 141] on div at bounding box center [200, 141] width 45 height 30
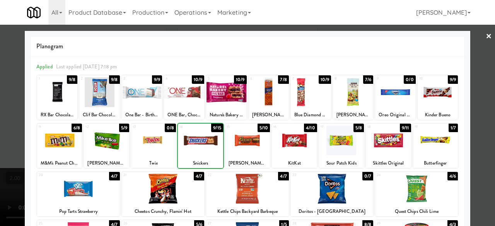
click at [284, 147] on div at bounding box center [294, 141] width 45 height 30
click at [469, 81] on div at bounding box center [247, 113] width 495 height 226
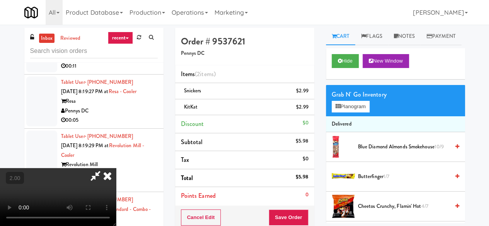
click at [104, 168] on icon at bounding box center [96, 175] width 18 height 15
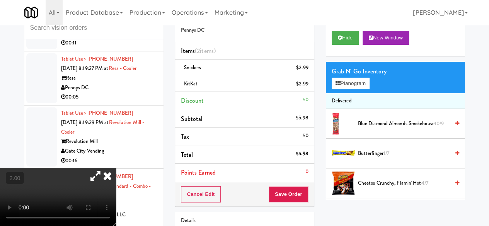
scroll to position [77, 0]
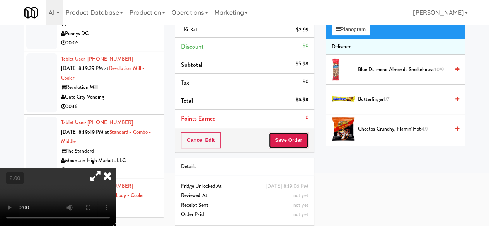
click at [290, 143] on button "Save Order" at bounding box center [288, 140] width 39 height 16
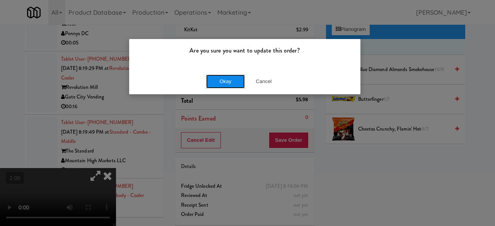
click at [225, 83] on button "Okay" at bounding box center [225, 82] width 39 height 14
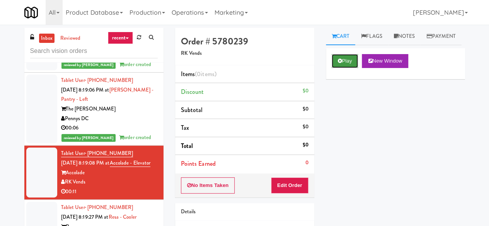
click at [338, 68] on button "Play" at bounding box center [345, 61] width 27 height 14
click at [339, 68] on button "Play" at bounding box center [345, 61] width 27 height 14
click at [346, 68] on button "Play" at bounding box center [345, 61] width 27 height 14
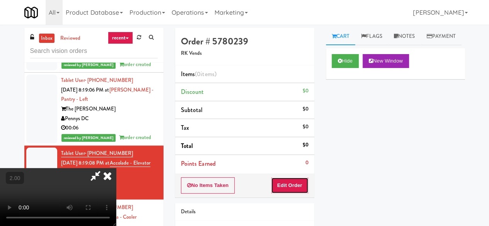
click at [293, 185] on button "Edit Order" at bounding box center [290, 186] width 38 height 16
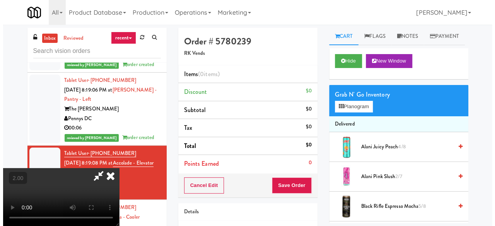
scroll to position [16, 0]
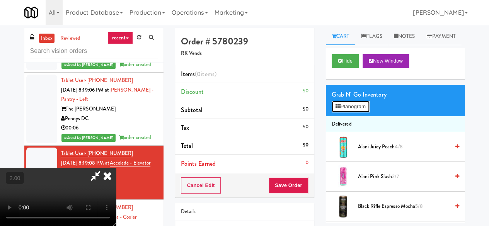
click at [361, 113] on button "Planogram" at bounding box center [351, 107] width 38 height 12
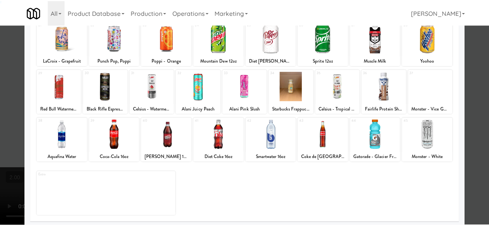
scroll to position [202, 0]
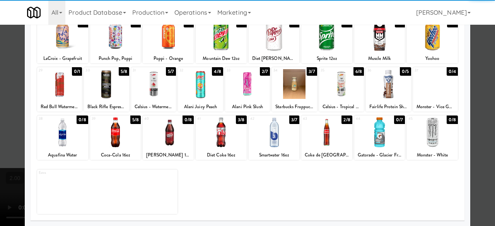
drag, startPoint x: 101, startPoint y: 136, endPoint x: 115, endPoint y: 140, distance: 14.3
click at [102, 136] on div at bounding box center [115, 133] width 51 height 30
click at [487, 67] on div at bounding box center [247, 113] width 495 height 226
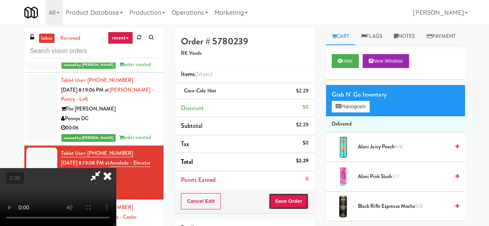
click at [306, 206] on button "Save Order" at bounding box center [288, 201] width 39 height 16
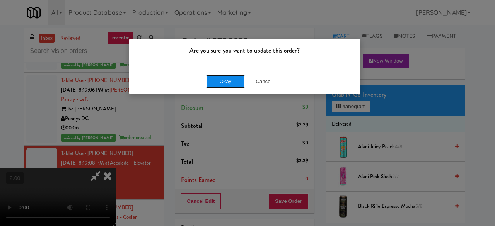
click at [208, 80] on button "Okay" at bounding box center [225, 82] width 39 height 14
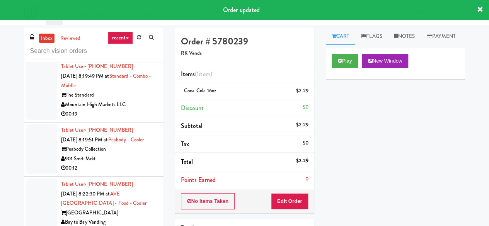
scroll to position [2283, 0]
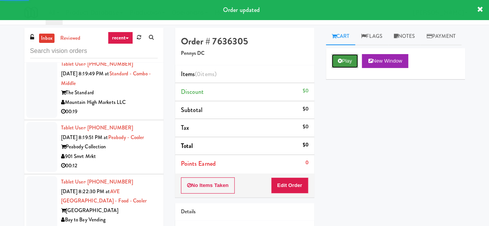
click at [350, 68] on button "Play" at bounding box center [345, 61] width 27 height 14
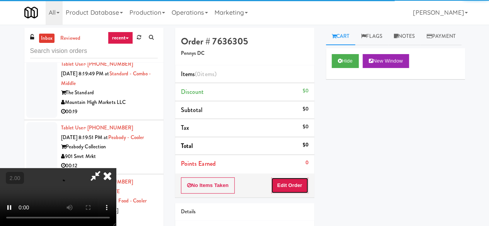
click at [286, 179] on button "Edit Order" at bounding box center [290, 186] width 38 height 16
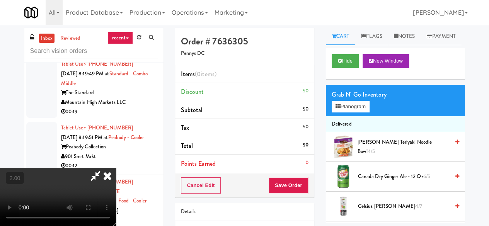
scroll to position [16, 0]
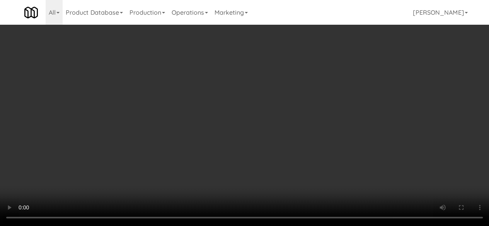
click at [349, 101] on div "Grab N' Go Inventory" at bounding box center [396, 95] width 128 height 12
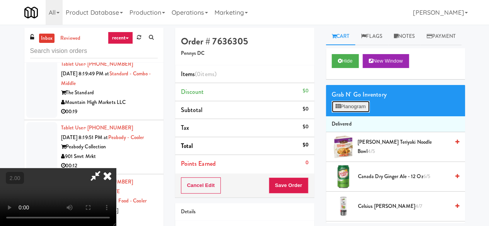
click at [348, 113] on button "Planogram" at bounding box center [351, 107] width 38 height 12
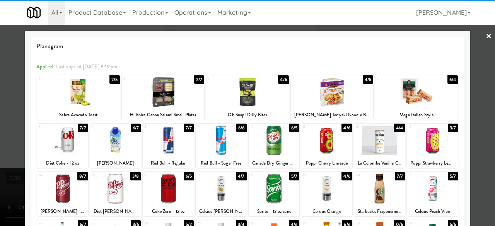
click at [425, 141] on div at bounding box center [432, 141] width 51 height 30
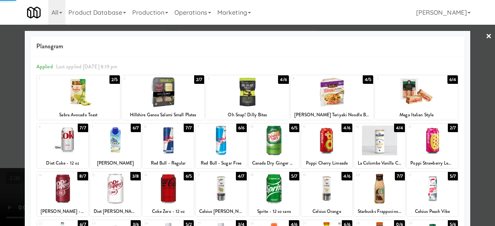
drag, startPoint x: 479, startPoint y: 99, endPoint x: 466, endPoint y: 98, distance: 12.5
click at [478, 99] on div at bounding box center [247, 113] width 495 height 226
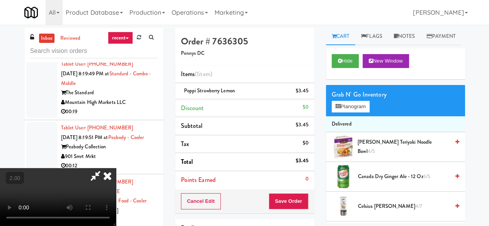
drag, startPoint x: 310, startPoint y: 199, endPoint x: 304, endPoint y: 201, distance: 6.3
click at [310, 200] on div "Cancel Edit Save Order" at bounding box center [244, 202] width 139 height 24
click at [302, 192] on div "Cancel Edit Save Order" at bounding box center [244, 202] width 139 height 24
click at [301, 194] on button "Save Order" at bounding box center [288, 201] width 39 height 16
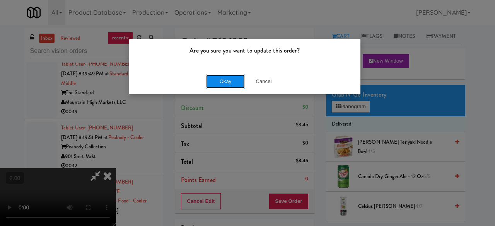
click at [227, 79] on button "Okay" at bounding box center [225, 82] width 39 height 14
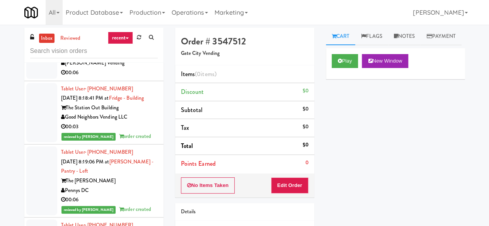
scroll to position [1982, 0]
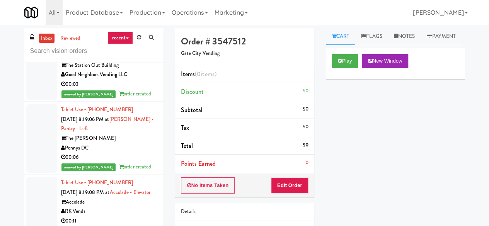
click at [136, 35] on div "00:06" at bounding box center [109, 31] width 97 height 10
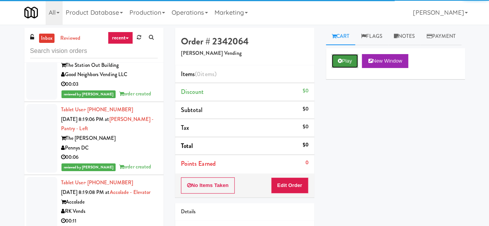
click at [345, 68] on button "Play" at bounding box center [345, 61] width 27 height 14
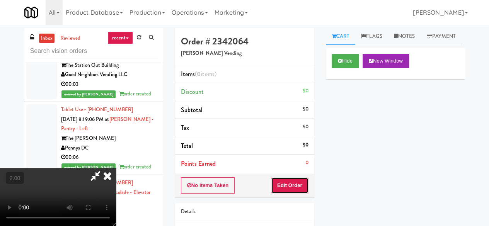
click at [303, 183] on button "Edit Order" at bounding box center [290, 186] width 38 height 16
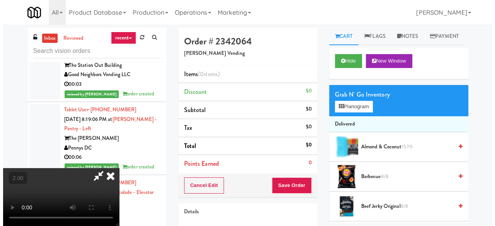
scroll to position [16, 0]
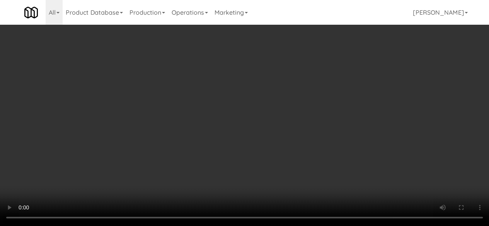
click at [365, 113] on button "Planogram" at bounding box center [351, 107] width 38 height 12
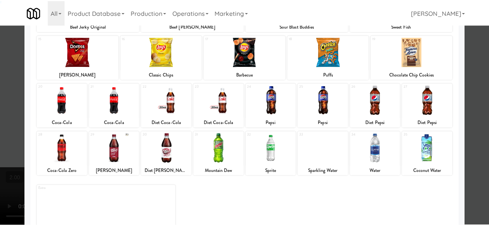
scroll to position [153, 0]
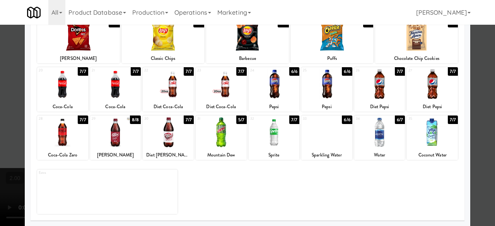
click at [374, 135] on div at bounding box center [379, 133] width 51 height 30
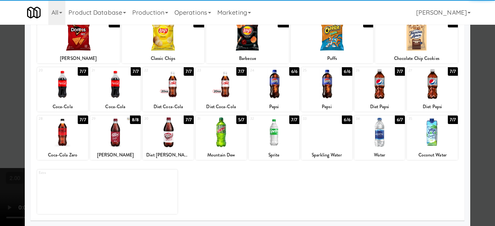
click at [470, 102] on div at bounding box center [247, 113] width 495 height 226
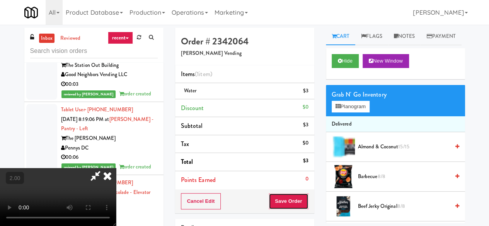
click at [303, 202] on button "Save Order" at bounding box center [288, 201] width 39 height 16
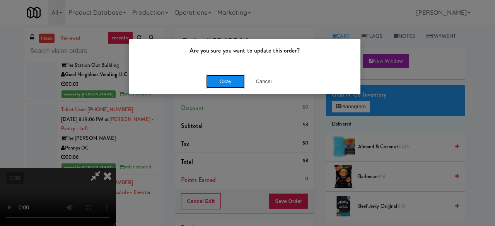
click at [221, 75] on button "Okay" at bounding box center [225, 82] width 39 height 14
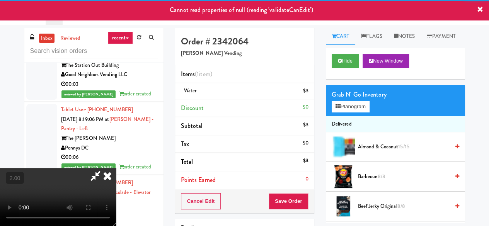
click at [116, 168] on icon at bounding box center [107, 175] width 17 height 15
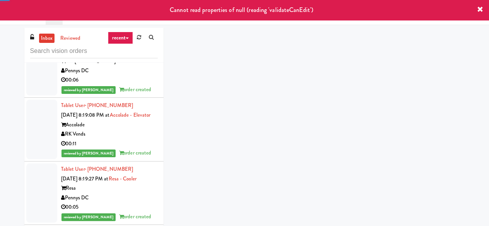
scroll to position [1982, 0]
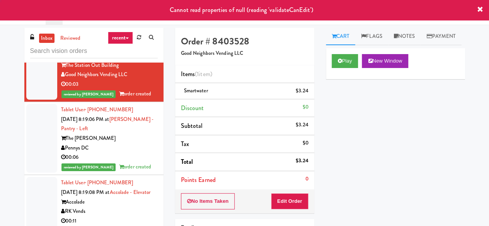
click at [135, 35] on div "Tablet User · (703) 302-9455 [DATE] 8:18:26 PM at ICON at DULLES Cooler #1 ICON…" at bounding box center [109, 6] width 97 height 57
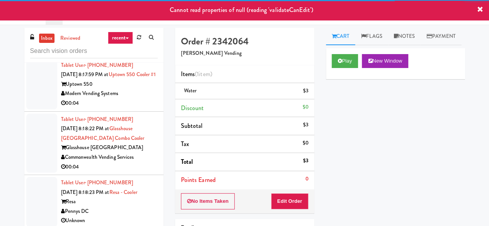
scroll to position [1673, 0]
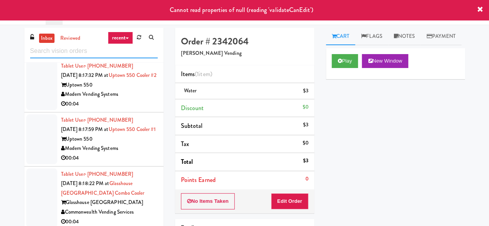
click at [93, 53] on input "text" at bounding box center [94, 51] width 128 height 14
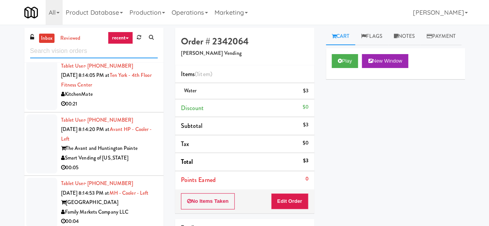
scroll to position [387, 0]
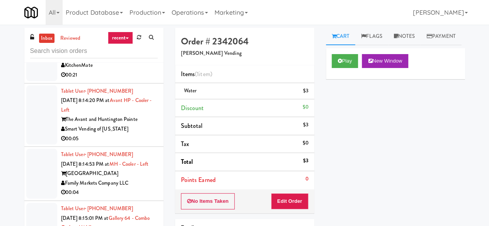
click at [127, 84] on li "Tablet User · (778) 927-7773 [DATE] 8:14:05 PM at [GEOGRAPHIC_DATA] - 4th Floor…" at bounding box center [93, 56] width 139 height 54
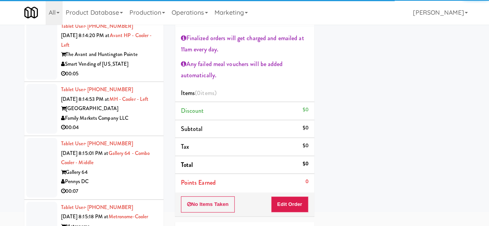
scroll to position [426, 0]
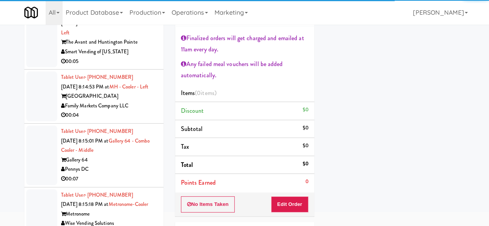
click at [146, 67] on div "00:05" at bounding box center [109, 62] width 97 height 10
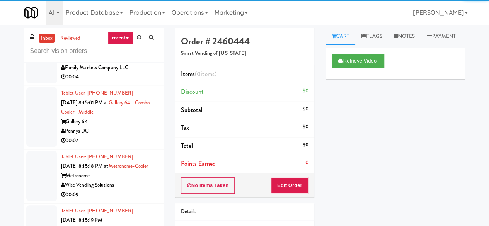
scroll to position [503, 0]
click at [119, 72] on div "Family Markets Company LLC" at bounding box center [109, 68] width 97 height 10
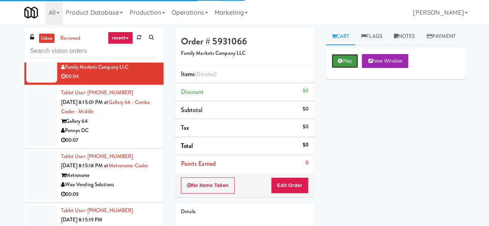
click at [350, 68] on button "Play" at bounding box center [345, 61] width 27 height 14
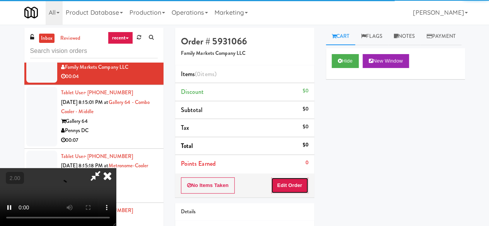
click at [297, 185] on button "Edit Order" at bounding box center [290, 186] width 38 height 16
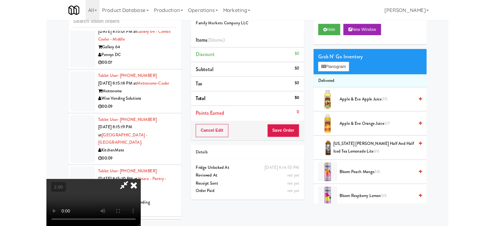
scroll to position [74, 0]
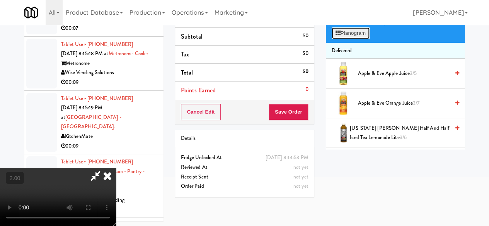
click at [350, 39] on button "Planogram" at bounding box center [351, 33] width 38 height 12
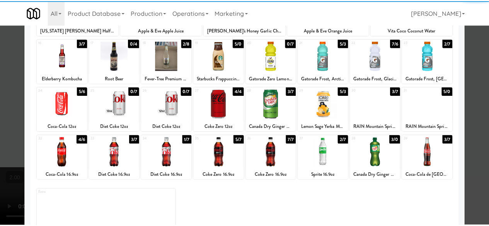
scroll to position [153, 0]
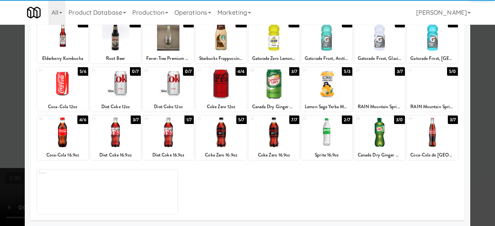
drag, startPoint x: 118, startPoint y: 145, endPoint x: 121, endPoint y: 140, distance: 6.0
click at [118, 145] on div at bounding box center [115, 133] width 51 height 30
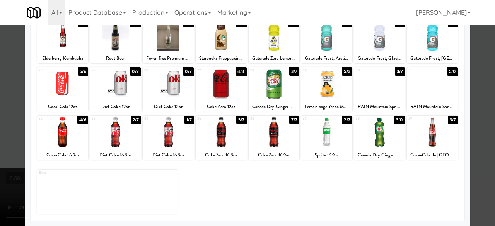
drag, startPoint x: 476, startPoint y: 87, endPoint x: 445, endPoint y: 94, distance: 32.2
click at [475, 87] on div at bounding box center [247, 113] width 495 height 226
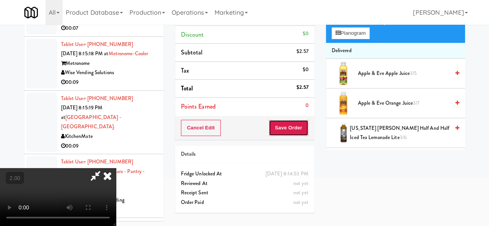
click at [301, 125] on button "Save Order" at bounding box center [288, 128] width 39 height 16
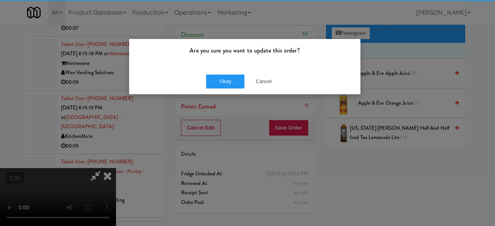
click at [236, 69] on div "Okay Cancel" at bounding box center [244, 81] width 231 height 26
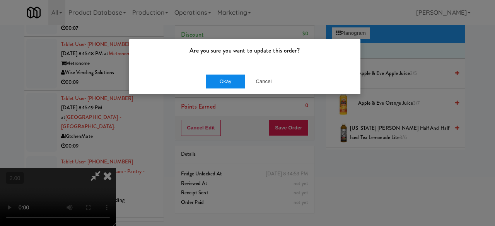
click at [233, 74] on div "Okay Cancel" at bounding box center [244, 81] width 231 height 26
click at [233, 73] on div "Okay Cancel" at bounding box center [244, 81] width 231 height 26
click at [227, 76] on button "Okay" at bounding box center [225, 82] width 39 height 14
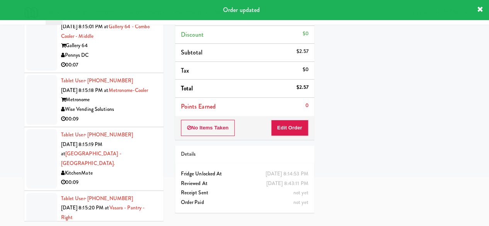
scroll to position [503, 0]
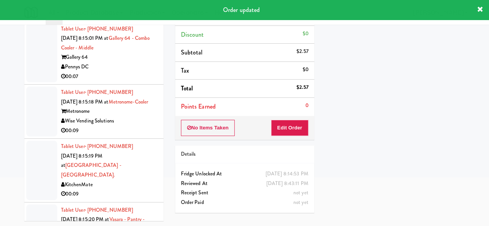
click at [125, 82] on div "00:07" at bounding box center [109, 77] width 97 height 10
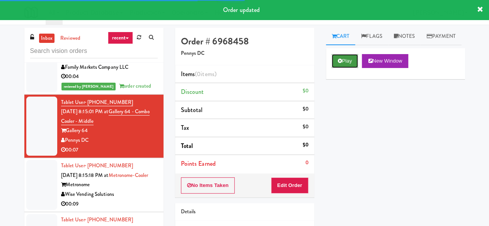
click at [347, 68] on button "Play" at bounding box center [345, 61] width 27 height 14
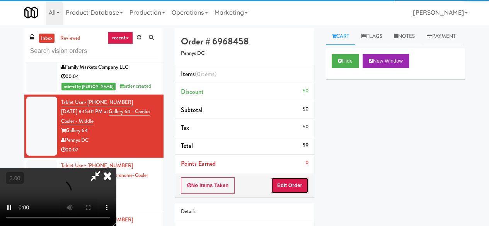
click at [289, 182] on button "Edit Order" at bounding box center [290, 186] width 38 height 16
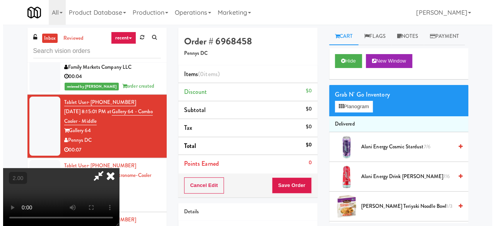
scroll to position [16, 0]
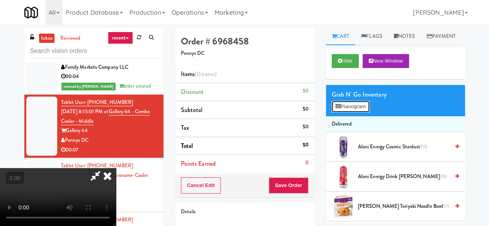
click at [344, 113] on button "Planogram" at bounding box center [351, 107] width 38 height 12
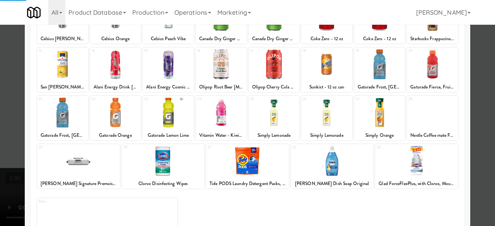
scroll to position [153, 0]
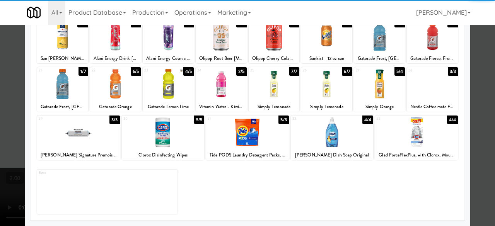
drag, startPoint x: 367, startPoint y: 94, endPoint x: 402, endPoint y: 97, distance: 35.4
click at [367, 93] on div at bounding box center [379, 84] width 51 height 30
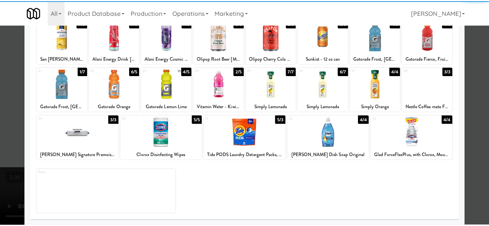
scroll to position [0, 0]
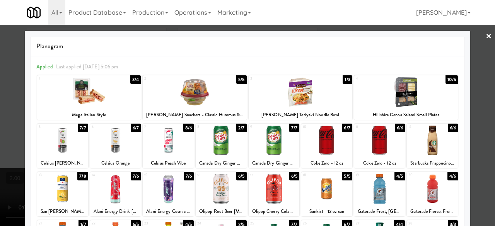
click at [481, 79] on div at bounding box center [247, 113] width 495 height 226
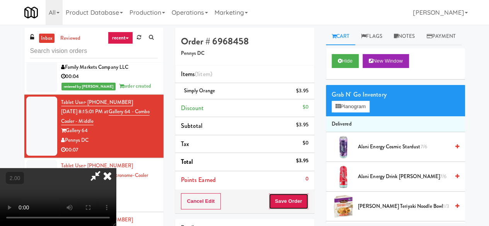
click at [306, 200] on button "Save Order" at bounding box center [288, 201] width 39 height 16
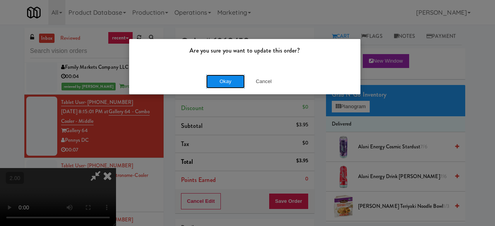
click at [228, 84] on button "Okay" at bounding box center [225, 82] width 39 height 14
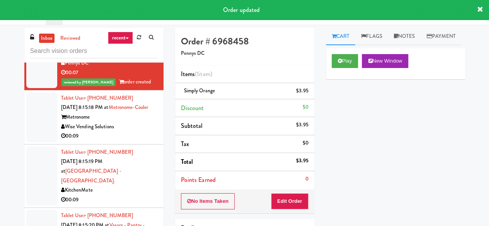
click at [132, 132] on div "Wise Vending Solutions" at bounding box center [109, 127] width 97 height 10
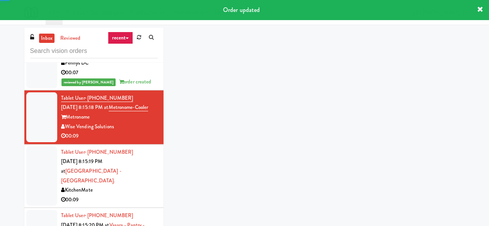
scroll to position [696, 0]
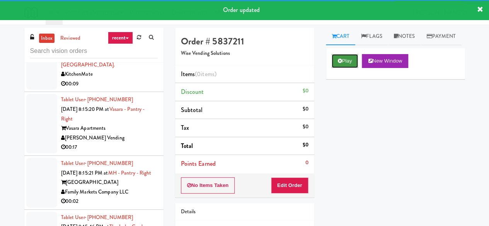
click at [342, 68] on button "Play" at bounding box center [345, 61] width 27 height 14
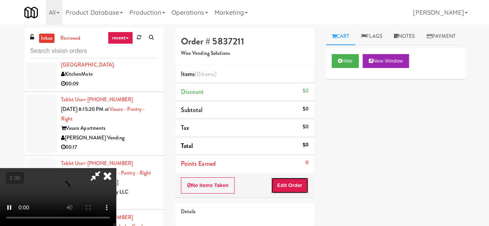
click at [303, 183] on button "Edit Order" at bounding box center [290, 186] width 38 height 16
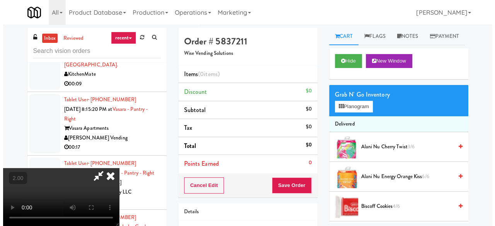
scroll to position [16, 0]
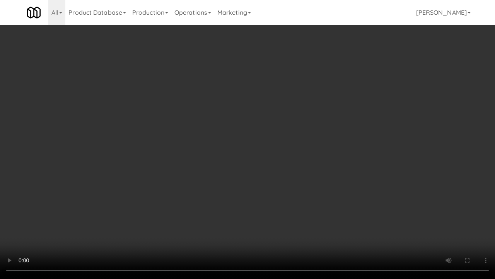
click at [289, 204] on video at bounding box center [247, 139] width 495 height 279
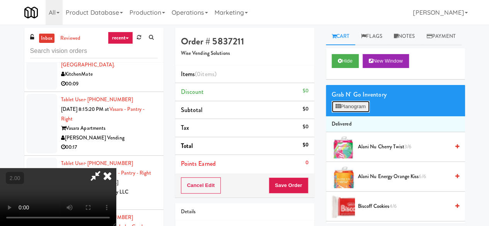
click at [360, 113] on button "Planogram" at bounding box center [351, 107] width 38 height 12
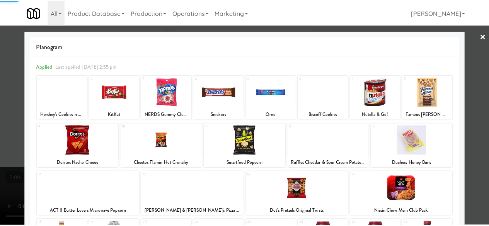
scroll to position [153, 0]
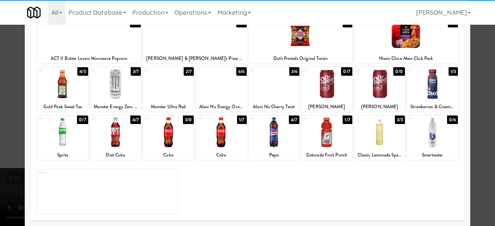
click at [221, 145] on div at bounding box center [221, 133] width 51 height 30
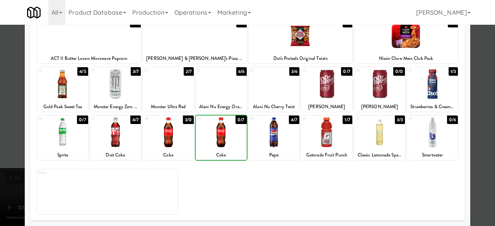
click at [221, 145] on div at bounding box center [221, 133] width 51 height 30
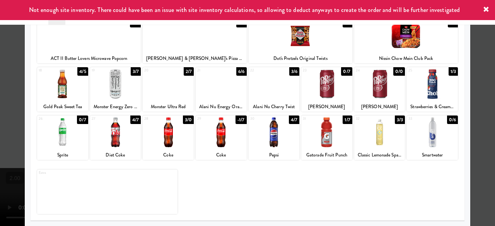
click at [459, 90] on div "Planogram Applied Last applied [DATE] 2:55 pm 1 0/7 Hershey's Cookies n Cream C…" at bounding box center [248, 52] width 446 height 349
click at [479, 84] on div at bounding box center [247, 113] width 495 height 226
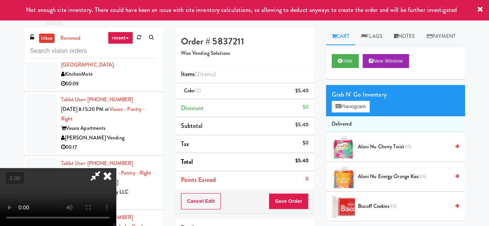
click at [104, 168] on icon at bounding box center [96, 175] width 18 height 15
click at [289, 198] on button "Save Order" at bounding box center [288, 201] width 39 height 16
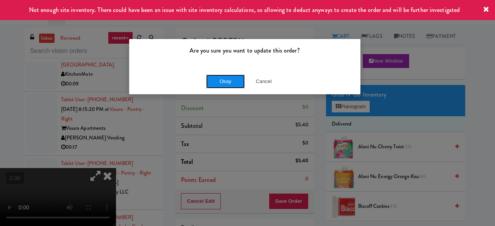
click at [214, 81] on button "Okay" at bounding box center [225, 82] width 39 height 14
drag, startPoint x: 214, startPoint y: 81, endPoint x: 245, endPoint y: 112, distance: 44.0
click at [214, 81] on button "Okay" at bounding box center [225, 82] width 39 height 14
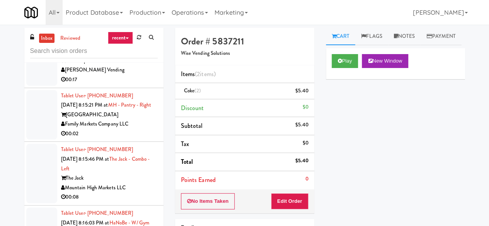
scroll to position [735, 0]
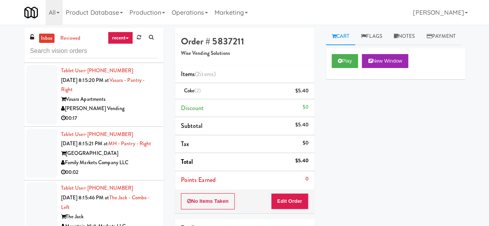
click at [134, 60] on div "00:09" at bounding box center [109, 55] width 97 height 10
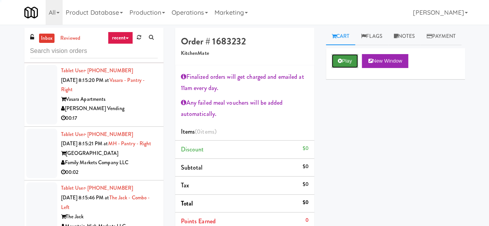
click at [343, 68] on button "Play" at bounding box center [345, 61] width 27 height 14
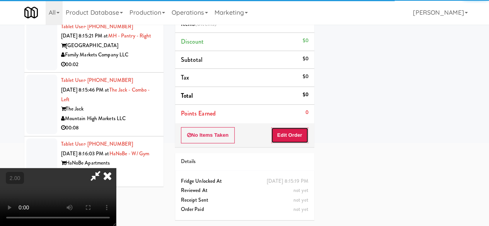
click at [294, 133] on button "Edit Order" at bounding box center [290, 135] width 38 height 16
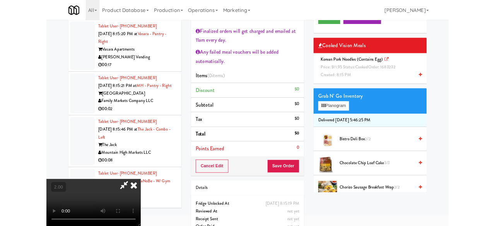
scroll to position [16, 0]
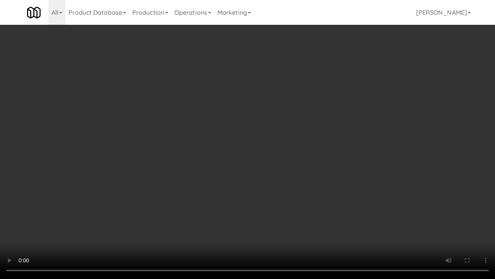
click at [276, 158] on video at bounding box center [247, 139] width 495 height 279
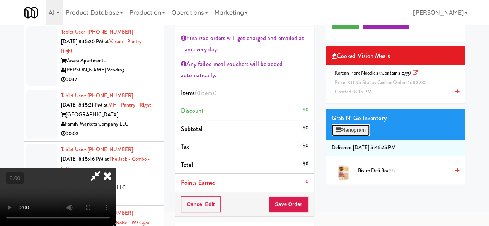
click at [354, 136] on button "Planogram" at bounding box center [351, 131] width 38 height 12
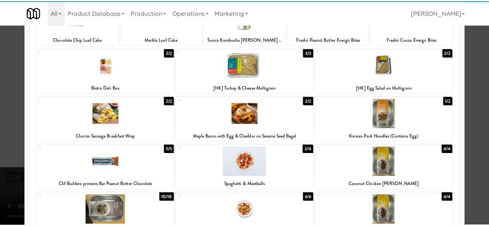
scroll to position [77, 0]
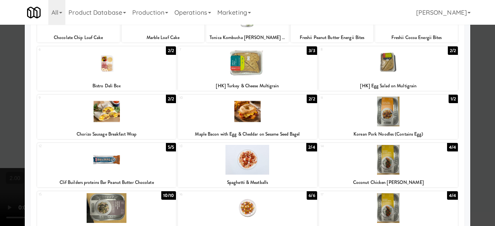
click at [403, 118] on div at bounding box center [388, 112] width 139 height 30
click at [476, 80] on div at bounding box center [247, 113] width 495 height 226
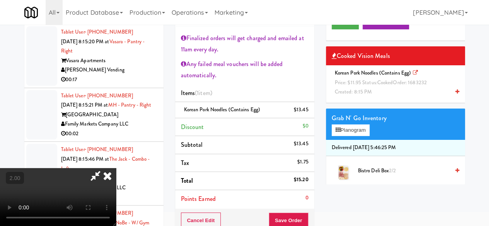
click at [116, 168] on video at bounding box center [58, 197] width 116 height 58
click at [104, 168] on icon at bounding box center [96, 175] width 18 height 15
click at [272, 219] on button "Save Order" at bounding box center [288, 221] width 39 height 16
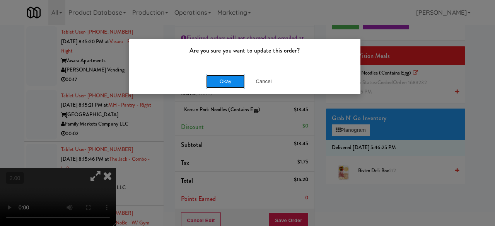
click at [218, 77] on button "Okay" at bounding box center [225, 82] width 39 height 14
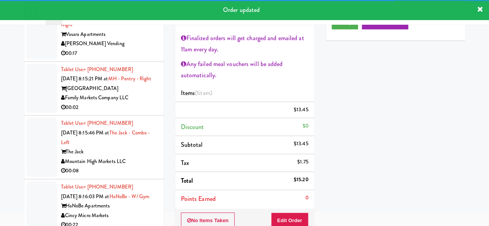
scroll to position [783, 0]
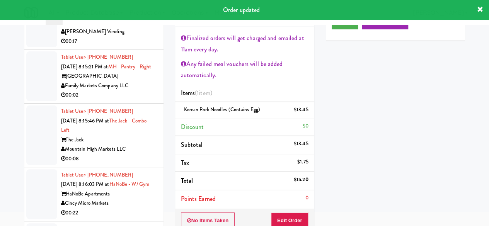
click at [137, 46] on div "00:17" at bounding box center [109, 42] width 97 height 10
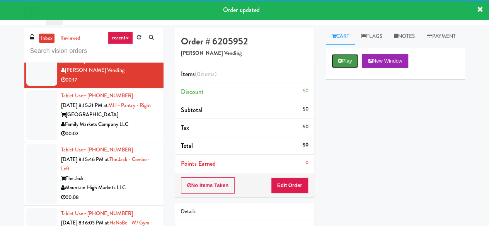
click at [338, 68] on button "Play" at bounding box center [345, 61] width 27 height 14
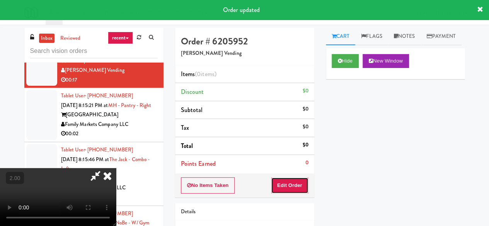
click at [287, 187] on button "Edit Order" at bounding box center [290, 186] width 38 height 16
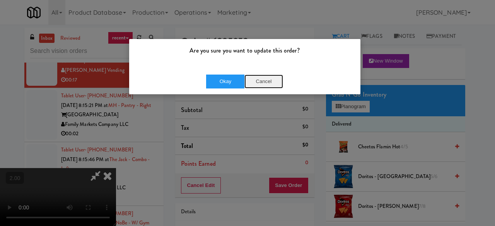
click at [268, 82] on button "Cancel" at bounding box center [264, 82] width 39 height 14
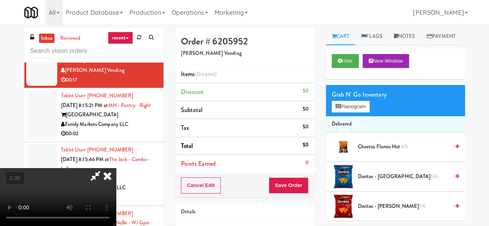
click at [373, 182] on span "Doritos - Cool Ranch 5/6" at bounding box center [404, 177] width 92 height 10
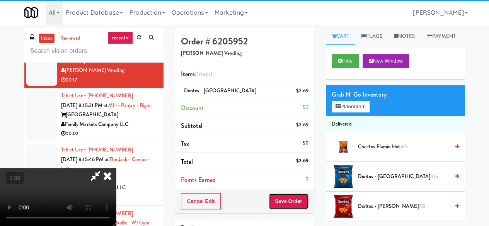
click at [304, 202] on button "Save Order" at bounding box center [288, 201] width 39 height 16
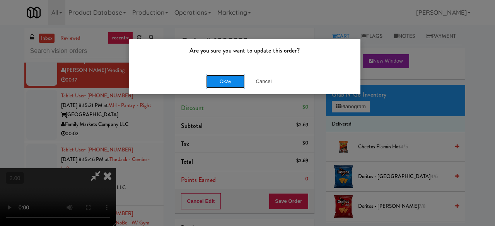
click at [223, 87] on button "Okay" at bounding box center [225, 82] width 39 height 14
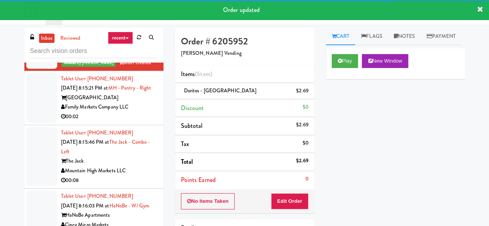
scroll to position [822, 0]
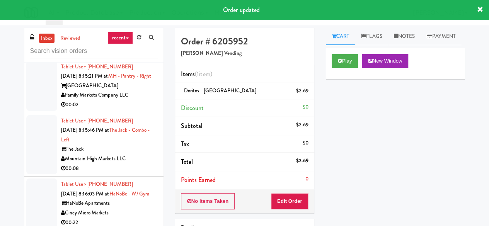
click at [145, 100] on div "Family Markets Company LLC" at bounding box center [109, 96] width 97 height 10
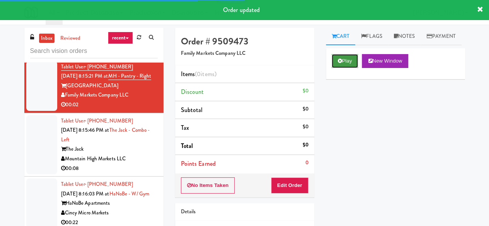
click at [340, 68] on button "Play" at bounding box center [345, 61] width 27 height 14
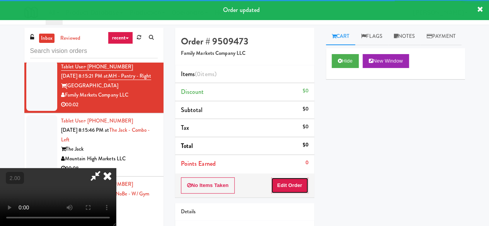
click at [303, 186] on button "Edit Order" at bounding box center [290, 186] width 38 height 16
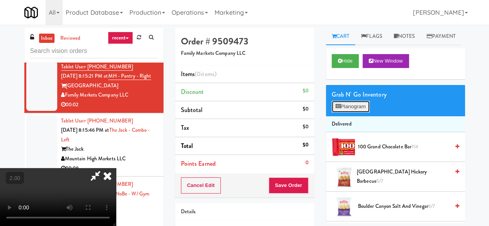
click at [351, 113] on button "Planogram" at bounding box center [351, 107] width 38 height 12
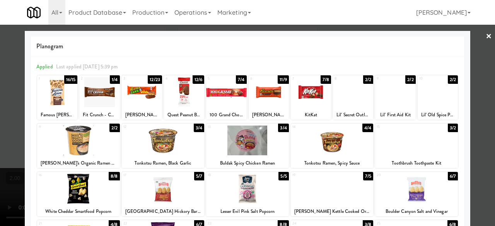
click at [266, 94] on div at bounding box center [269, 92] width 40 height 30
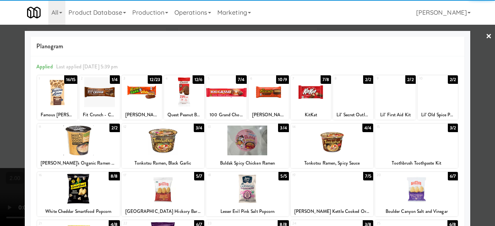
click at [480, 84] on div at bounding box center [247, 113] width 495 height 226
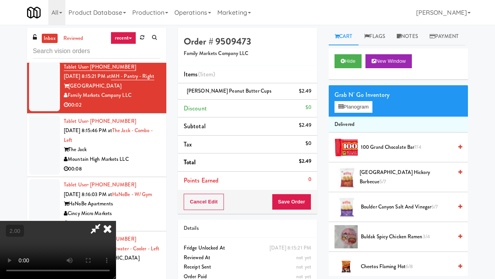
click at [116, 221] on video at bounding box center [58, 250] width 116 height 58
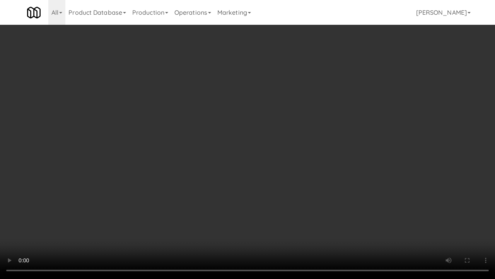
click at [279, 165] on video at bounding box center [247, 139] width 495 height 279
click at [281, 154] on video at bounding box center [247, 139] width 495 height 279
click at [298, 122] on video at bounding box center [247, 139] width 495 height 279
click at [300, 121] on video at bounding box center [247, 139] width 495 height 279
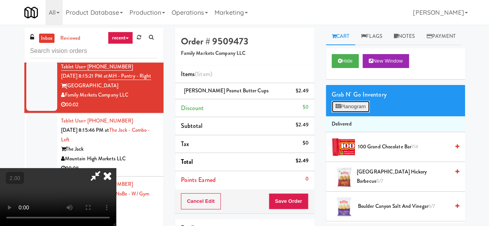
click at [357, 113] on button "Planogram" at bounding box center [351, 107] width 38 height 12
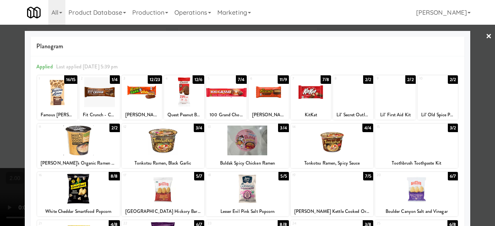
click at [148, 99] on div at bounding box center [142, 92] width 40 height 30
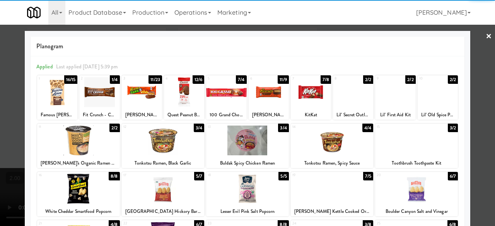
click at [486, 41] on link "×" at bounding box center [489, 37] width 6 height 24
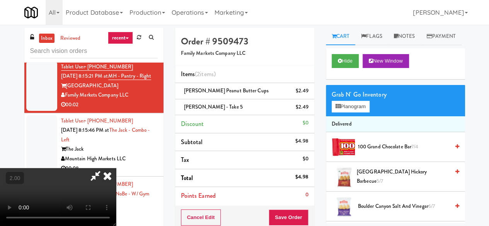
click at [104, 168] on icon at bounding box center [96, 175] width 18 height 15
click at [308, 92] on icon at bounding box center [309, 93] width 4 height 5
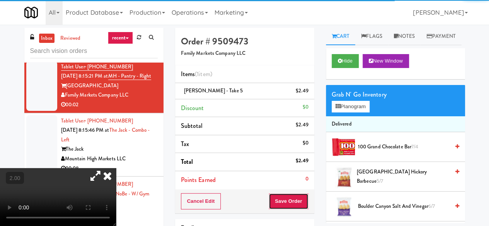
click at [291, 202] on button "Save Order" at bounding box center [288, 201] width 39 height 16
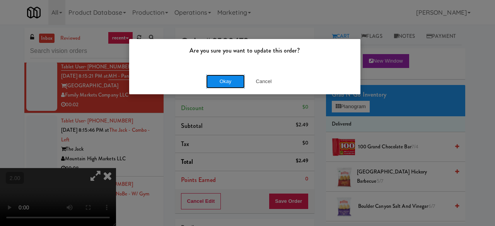
click at [234, 84] on button "Okay" at bounding box center [225, 82] width 39 height 14
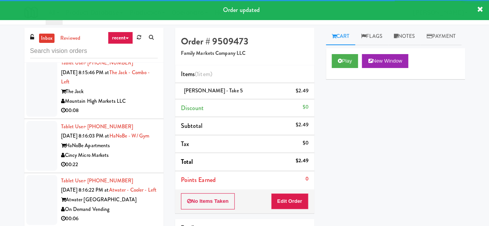
scroll to position [899, 0]
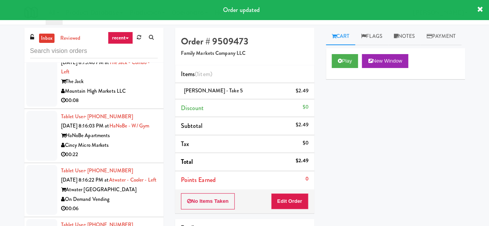
click at [139, 106] on div "00:08" at bounding box center [109, 101] width 97 height 10
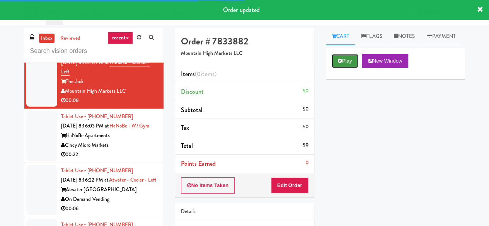
click at [340, 63] on icon at bounding box center [340, 60] width 4 height 5
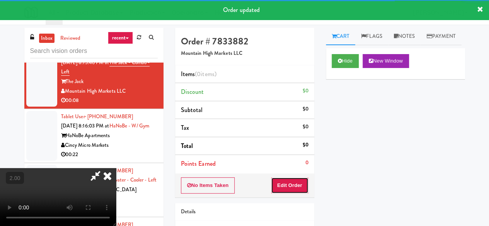
click at [300, 185] on button "Edit Order" at bounding box center [290, 186] width 38 height 16
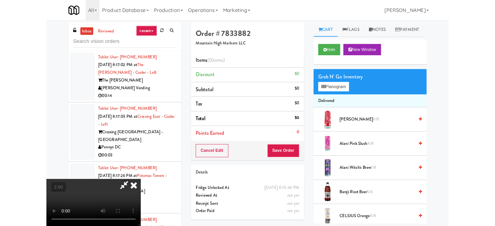
scroll to position [16, 0]
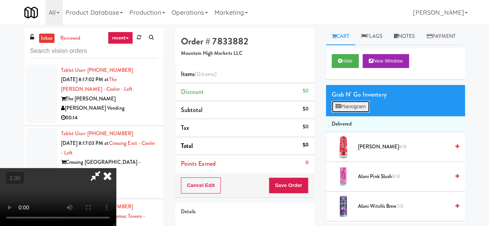
click at [347, 113] on button "Planogram" at bounding box center [351, 107] width 38 height 12
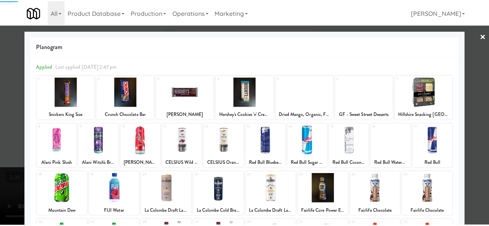
scroll to position [153, 0]
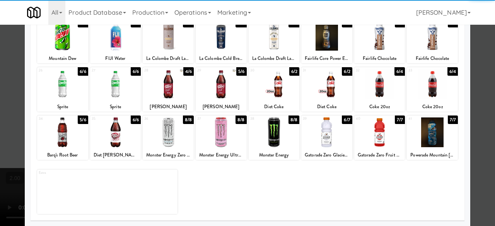
click at [121, 91] on div at bounding box center [115, 84] width 51 height 30
drag, startPoint x: 477, startPoint y: 66, endPoint x: 360, endPoint y: 102, distance: 123.0
click at [477, 66] on div at bounding box center [247, 113] width 495 height 226
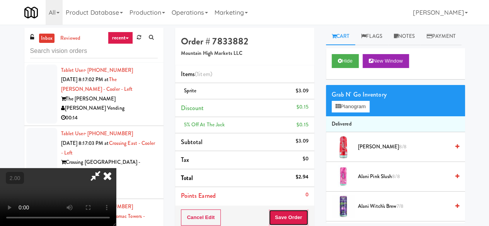
click at [308, 214] on button "Save Order" at bounding box center [288, 218] width 39 height 16
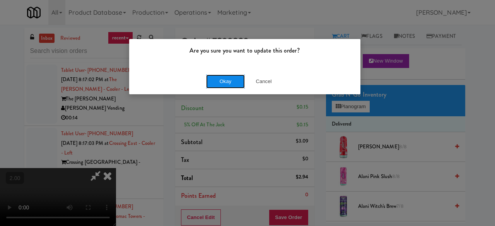
click at [230, 86] on button "Okay" at bounding box center [225, 82] width 39 height 14
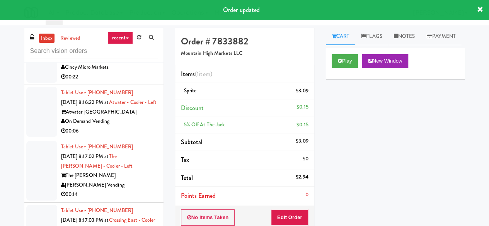
scroll to position [986, 0]
click at [149, 86] on li "Tablet User · (708) 545-2421 [DATE] 8:16:03 PM at [GEOGRAPHIC_DATA] - w/ Gym Ha…" at bounding box center [93, 58] width 139 height 54
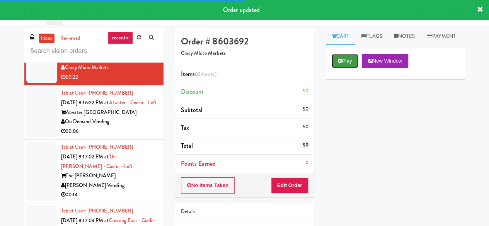
click at [338, 68] on button "Play" at bounding box center [345, 61] width 27 height 14
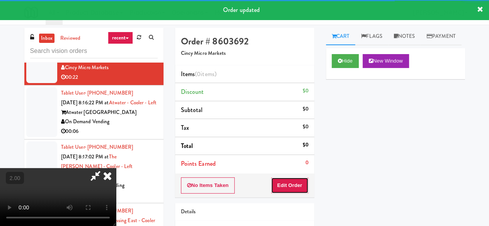
click at [297, 185] on button "Edit Order" at bounding box center [290, 186] width 38 height 16
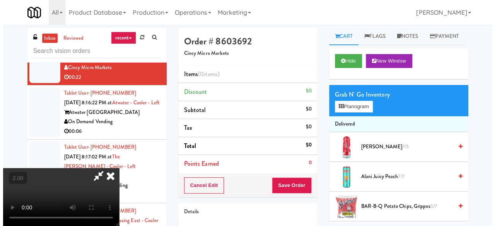
scroll to position [16, 0]
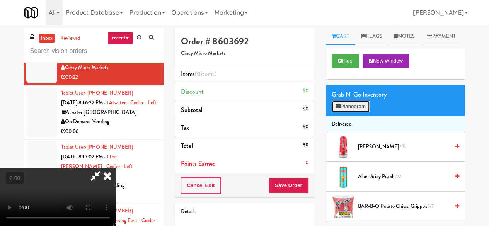
click at [361, 113] on button "Planogram" at bounding box center [351, 107] width 38 height 12
click at [0, 0] on div at bounding box center [0, 0] width 0 height 0
click at [361, 113] on button "Planogram" at bounding box center [351, 107] width 38 height 12
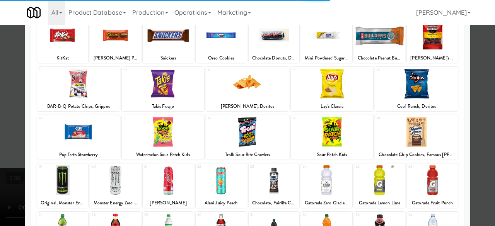
scroll to position [77, 0]
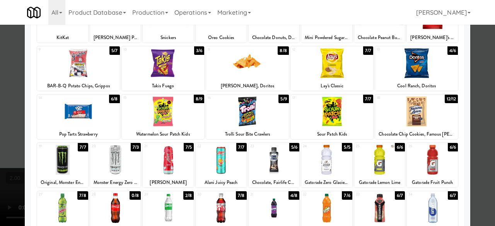
click at [162, 109] on div at bounding box center [163, 112] width 83 height 30
click at [273, 119] on div at bounding box center [247, 112] width 83 height 30
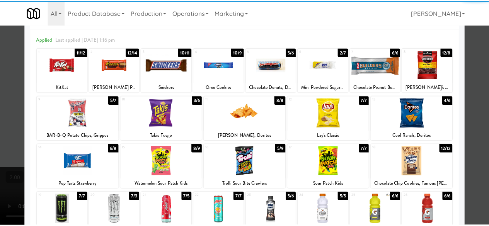
scroll to position [0, 0]
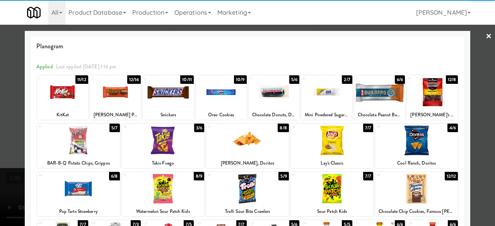
drag, startPoint x: 478, startPoint y: 77, endPoint x: 410, endPoint y: 75, distance: 68.1
click at [478, 77] on div at bounding box center [247, 113] width 495 height 226
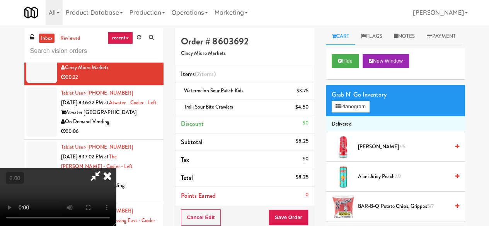
click at [116, 168] on icon at bounding box center [107, 175] width 17 height 15
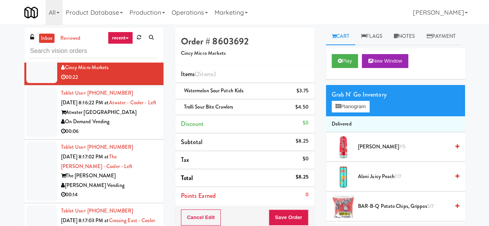
click at [130, 118] on div "Atwater [GEOGRAPHIC_DATA]" at bounding box center [109, 113] width 97 height 10
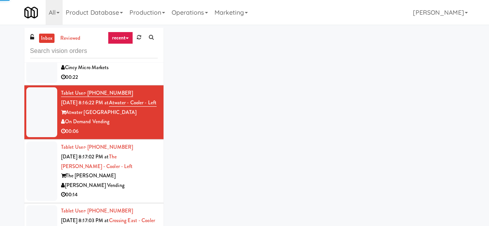
click at [135, 63] on div "HaNoBe Apartments" at bounding box center [109, 59] width 97 height 10
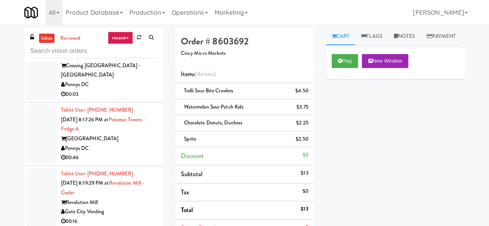
scroll to position [1180, 0]
click at [128, 26] on div "00:14" at bounding box center [109, 21] width 97 height 10
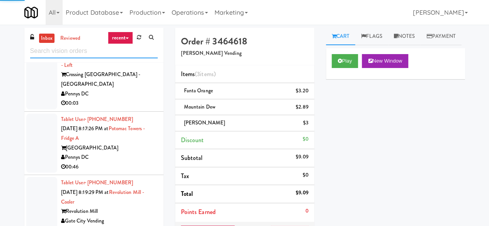
click at [98, 52] on input "text" at bounding box center [94, 51] width 128 height 14
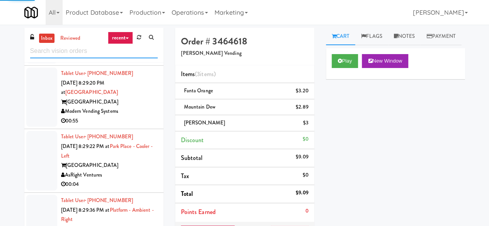
scroll to position [2244, 0]
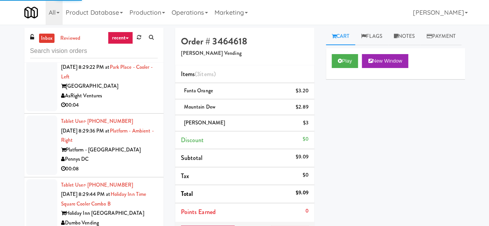
click at [135, 101] on div "AsRight Ventures" at bounding box center [109, 96] width 97 height 10
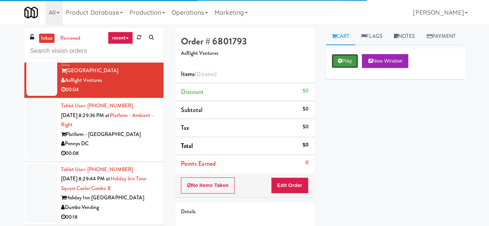
click at [348, 68] on button "Play" at bounding box center [345, 61] width 27 height 14
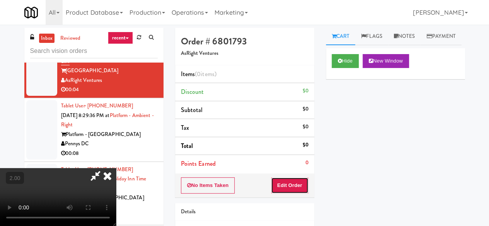
click at [300, 183] on button "Edit Order" at bounding box center [290, 186] width 38 height 16
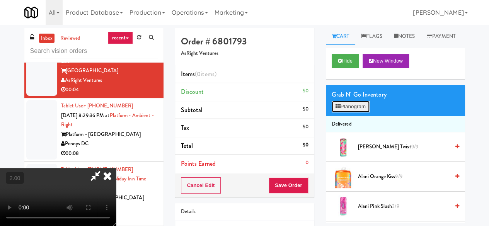
click at [349, 113] on button "Planogram" at bounding box center [351, 107] width 38 height 12
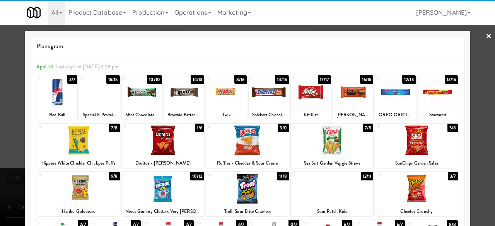
drag, startPoint x: 66, startPoint y: 97, endPoint x: 203, endPoint y: 104, distance: 136.7
click at [66, 98] on div at bounding box center [57, 92] width 40 height 30
click at [480, 60] on div at bounding box center [247, 113] width 495 height 226
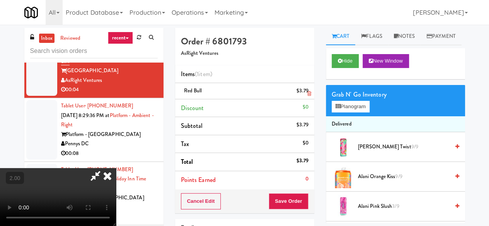
drag, startPoint x: 272, startPoint y: 68, endPoint x: 277, endPoint y: 84, distance: 16.6
click at [104, 168] on icon at bounding box center [96, 175] width 18 height 15
drag, startPoint x: 299, startPoint y: 196, endPoint x: 296, endPoint y: 199, distance: 4.7
click at [298, 198] on button "Save Order" at bounding box center [288, 201] width 39 height 16
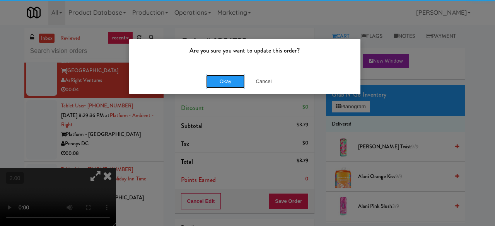
click at [223, 88] on button "Okay" at bounding box center [225, 82] width 39 height 14
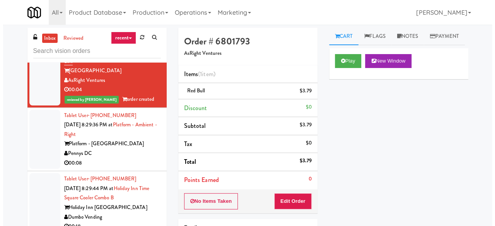
scroll to position [2321, 0]
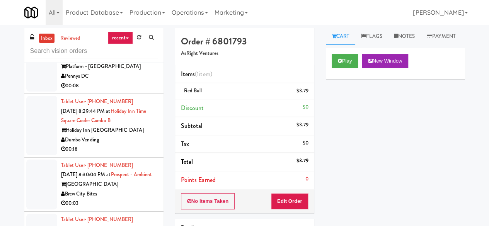
click at [134, 91] on div "00:08" at bounding box center [109, 86] width 97 height 10
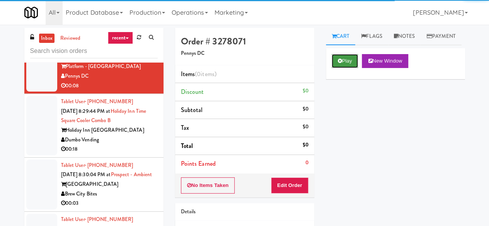
click at [340, 63] on icon at bounding box center [340, 60] width 4 height 5
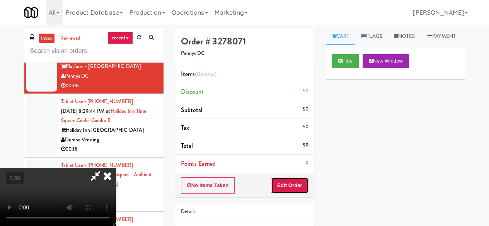
click at [292, 185] on button "Edit Order" at bounding box center [290, 186] width 38 height 16
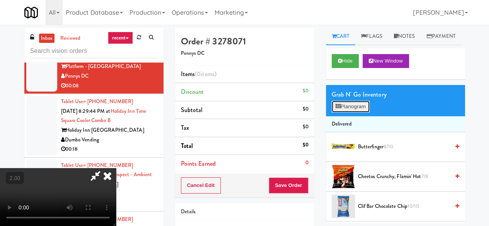
click at [354, 113] on button "Planogram" at bounding box center [351, 107] width 38 height 12
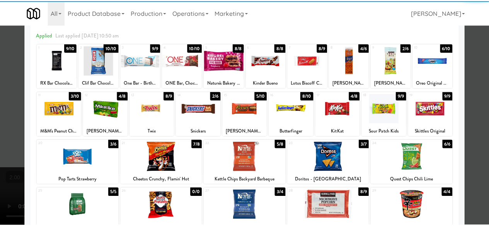
scroll to position [39, 0]
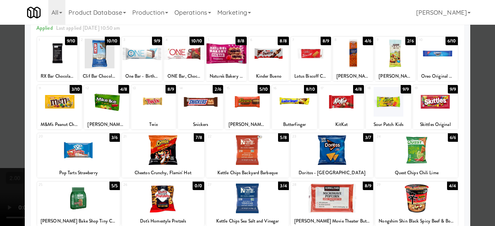
drag, startPoint x: 250, startPoint y: 147, endPoint x: 429, endPoint y: 154, distance: 178.9
click at [251, 147] on div at bounding box center [247, 150] width 83 height 30
click at [481, 83] on div at bounding box center [247, 113] width 495 height 226
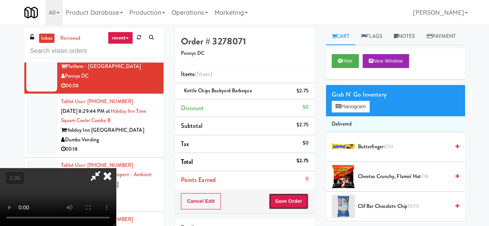
click at [300, 208] on button "Save Order" at bounding box center [288, 201] width 39 height 16
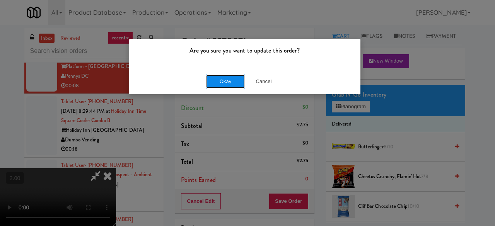
click at [231, 87] on button "Okay" at bounding box center [225, 82] width 39 height 14
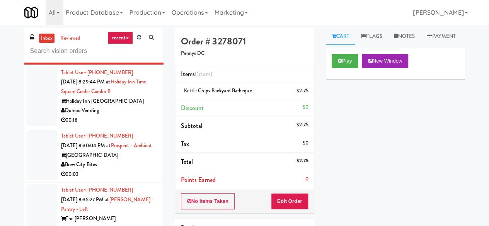
scroll to position [2399, 0]
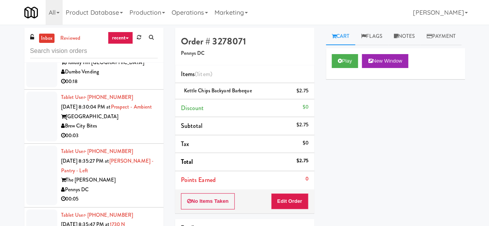
click at [143, 87] on div "00:18" at bounding box center [109, 82] width 97 height 10
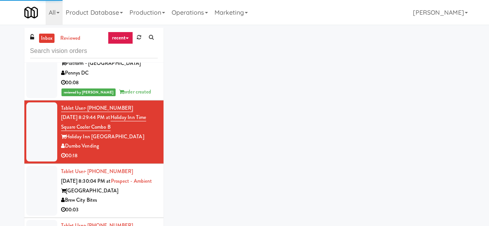
scroll to position [2321, 0]
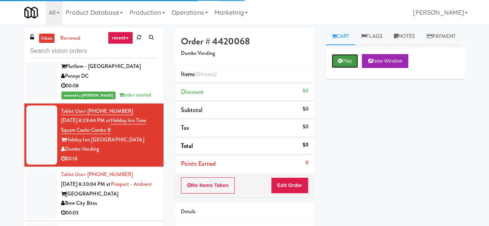
click at [336, 68] on button "Play" at bounding box center [345, 61] width 27 height 14
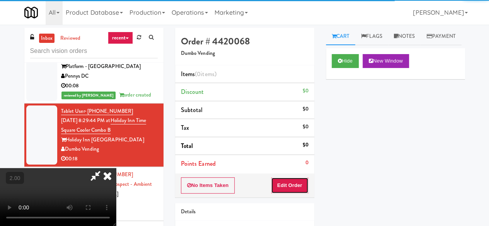
click at [286, 183] on button "Edit Order" at bounding box center [290, 186] width 38 height 16
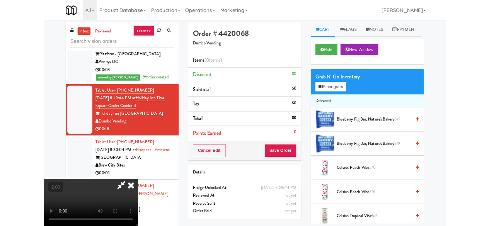
scroll to position [16, 0]
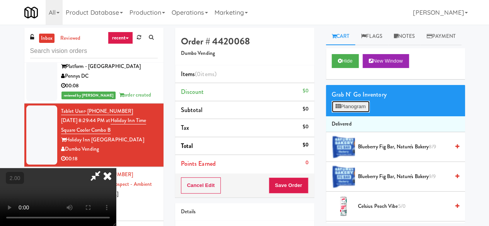
click at [352, 113] on button "Planogram" at bounding box center [351, 107] width 38 height 12
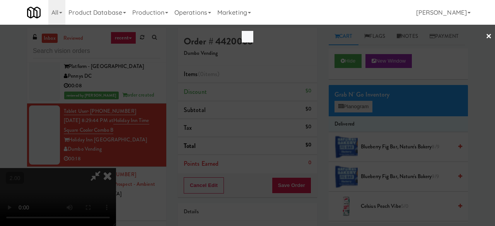
click at [353, 123] on div at bounding box center [247, 113] width 495 height 226
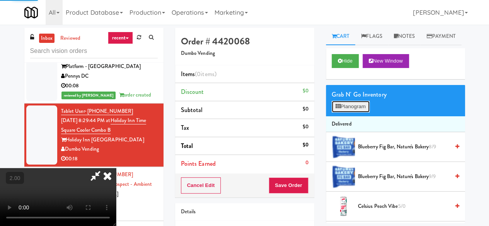
click at [353, 113] on button "Planogram" at bounding box center [351, 107] width 38 height 12
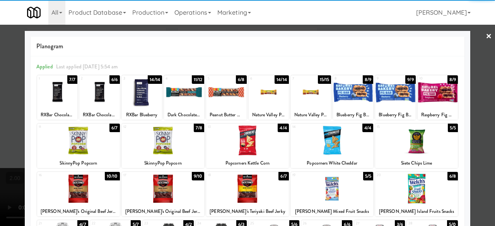
click at [180, 94] on div at bounding box center [184, 92] width 40 height 30
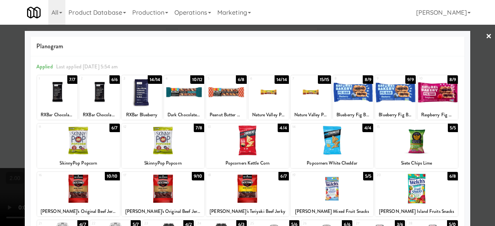
click at [80, 138] on div at bounding box center [78, 141] width 83 height 30
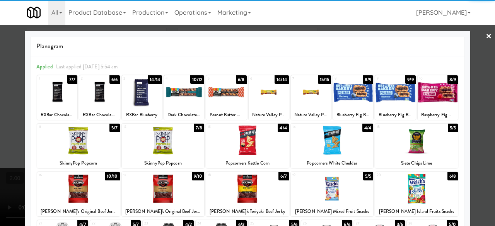
click at [481, 87] on div at bounding box center [247, 113] width 495 height 226
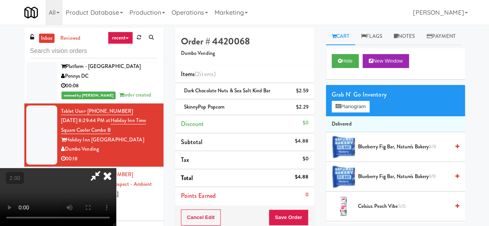
click at [104, 168] on icon at bounding box center [96, 175] width 18 height 15
click at [291, 214] on button "Save Order" at bounding box center [288, 218] width 39 height 16
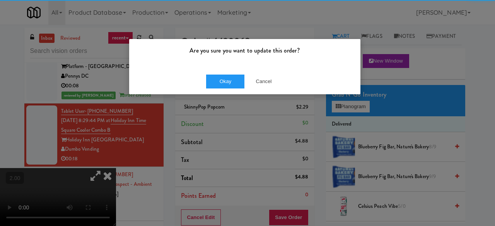
click at [219, 71] on div "Okay Cancel" at bounding box center [244, 81] width 231 height 26
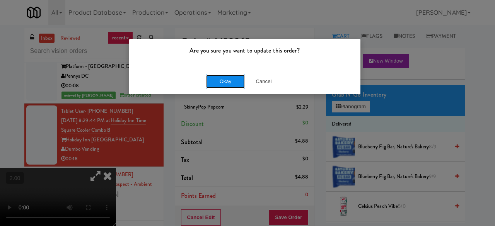
click at [222, 77] on button "Okay" at bounding box center [225, 82] width 39 height 14
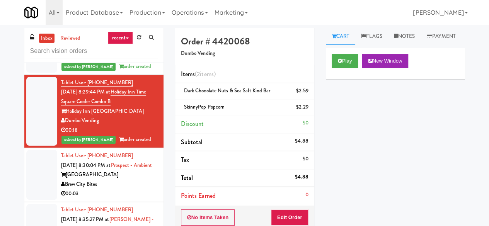
scroll to position [2399, 0]
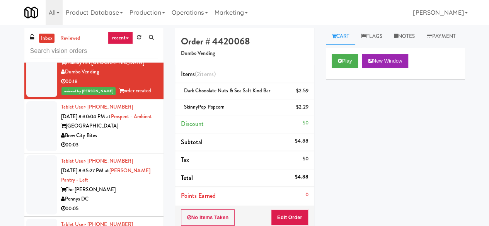
click at [121, 141] on div "Brew City Bites" at bounding box center [109, 136] width 97 height 10
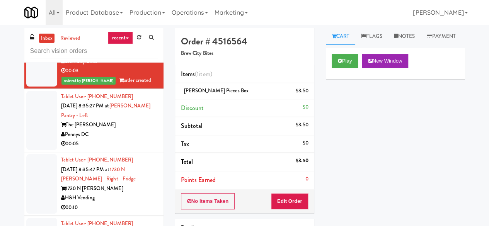
scroll to position [2476, 0]
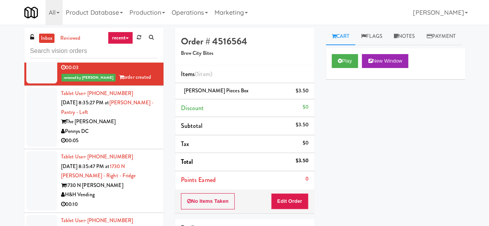
click at [113, 146] on div "00:05" at bounding box center [109, 141] width 97 height 10
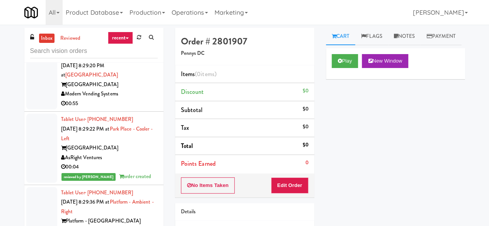
click at [131, 109] on div "00:55" at bounding box center [109, 104] width 97 height 10
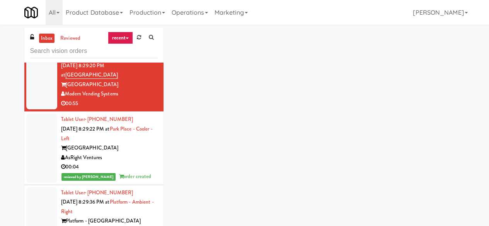
scroll to position [2089, 0]
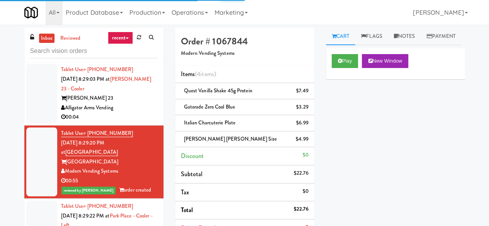
click at [136, 113] on div "Alligator Arms Vending" at bounding box center [109, 108] width 97 height 10
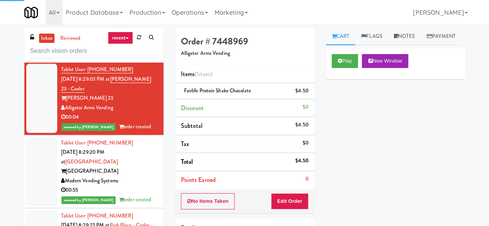
scroll to position [2050, 0]
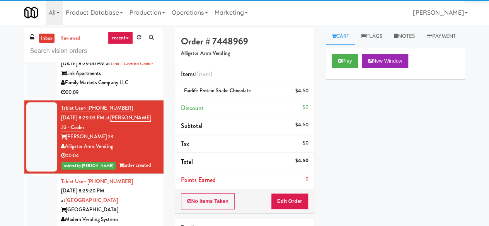
click at [141, 88] on div "Family Markets Company LLC" at bounding box center [109, 83] width 97 height 10
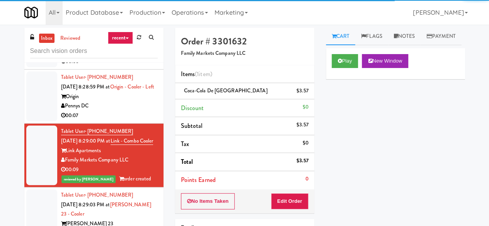
scroll to position [1973, 0]
click at [99, 45] on input "text" at bounding box center [94, 51] width 128 height 14
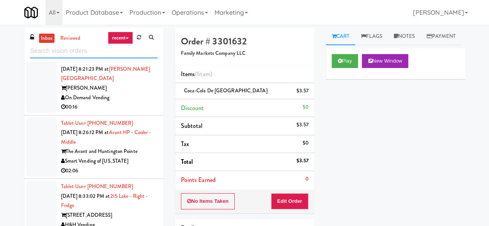
scroll to position [580, 0]
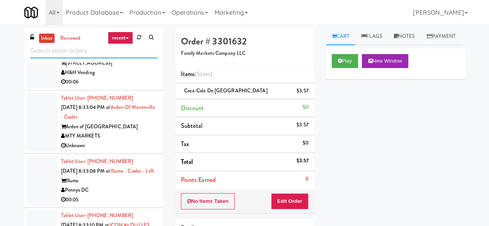
click at [118, 52] on input "text" at bounding box center [94, 51] width 128 height 14
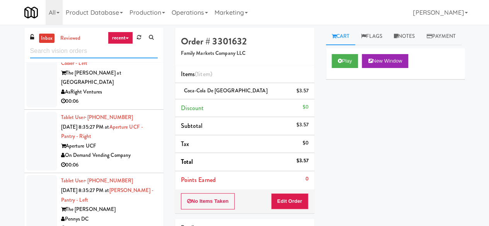
scroll to position [1083, 0]
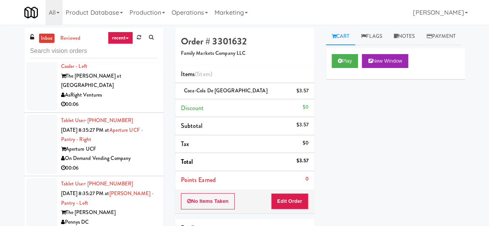
click at [145, 91] on div "The [PERSON_NAME] at [GEOGRAPHIC_DATA]" at bounding box center [109, 81] width 97 height 19
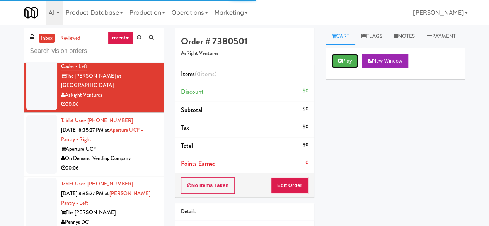
drag, startPoint x: 350, startPoint y: 78, endPoint x: 344, endPoint y: 86, distance: 9.7
click at [350, 68] on button "Play" at bounding box center [345, 61] width 27 height 14
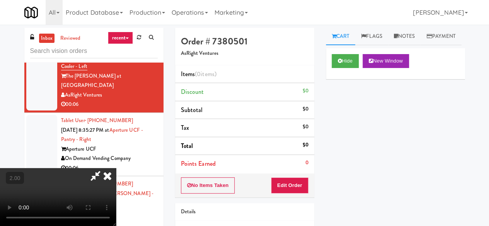
click at [288, 176] on div "No Items Taken Edit Order" at bounding box center [244, 186] width 139 height 24
click at [290, 179] on button "Edit Order" at bounding box center [290, 186] width 38 height 16
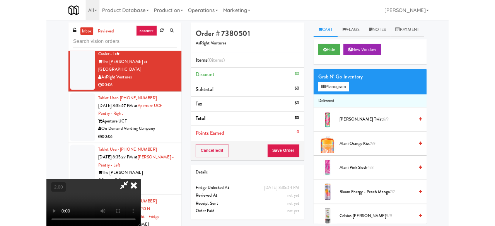
scroll to position [16, 0]
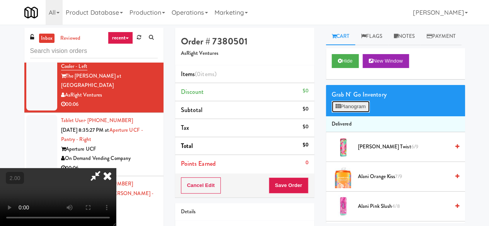
click at [346, 113] on button "Planogram" at bounding box center [351, 107] width 38 height 12
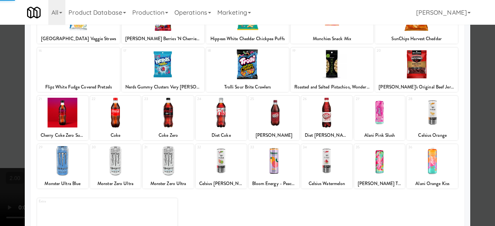
scroll to position [153, 0]
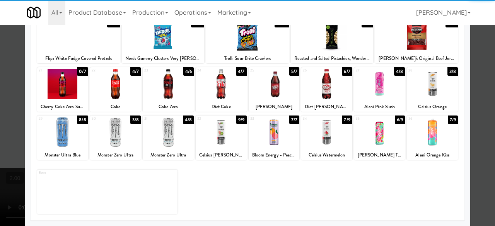
click at [162, 91] on div at bounding box center [168, 84] width 51 height 30
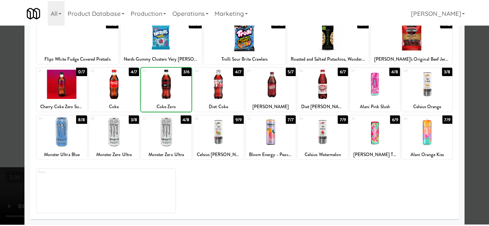
scroll to position [0, 0]
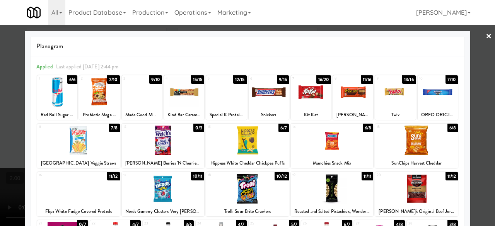
click at [400, 86] on div at bounding box center [395, 92] width 40 height 30
click at [481, 63] on div at bounding box center [247, 113] width 495 height 226
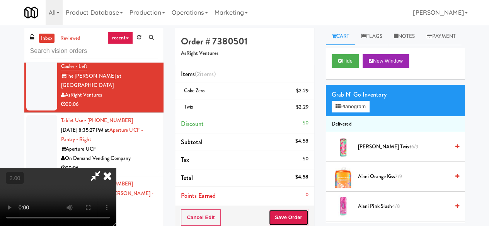
click at [294, 213] on button "Save Order" at bounding box center [288, 218] width 39 height 16
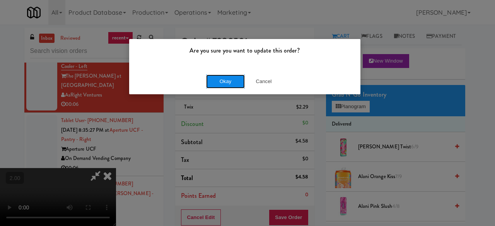
click at [221, 78] on button "Okay" at bounding box center [225, 82] width 39 height 14
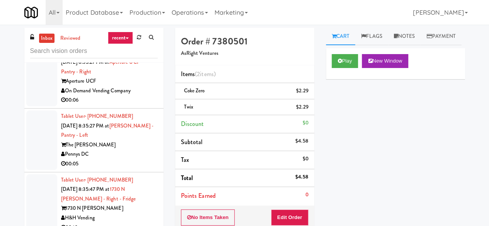
click at [138, 105] on div "00:06" at bounding box center [109, 101] width 97 height 10
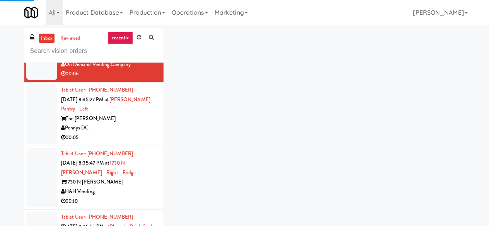
scroll to position [1199, 0]
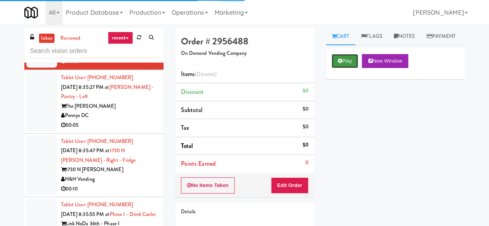
click at [351, 68] on button "Play" at bounding box center [345, 61] width 27 height 14
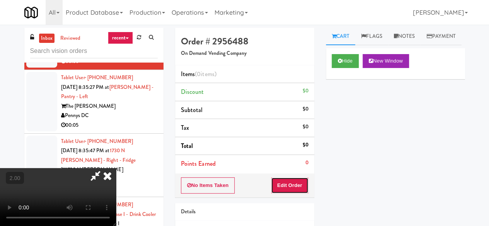
click at [283, 186] on button "Edit Order" at bounding box center [290, 186] width 38 height 16
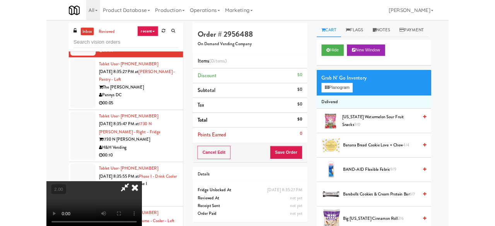
scroll to position [16, 0]
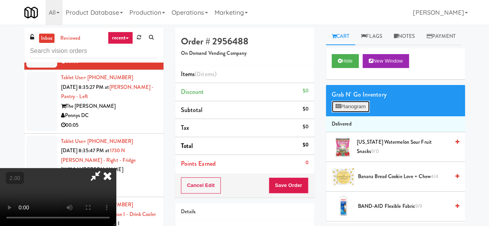
click at [354, 113] on button "Planogram" at bounding box center [351, 107] width 38 height 12
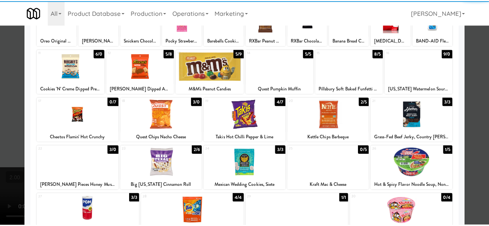
scroll to position [77, 0]
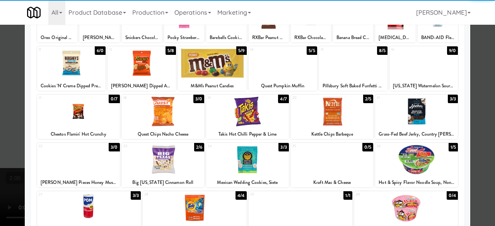
click at [156, 164] on div at bounding box center [163, 160] width 83 height 30
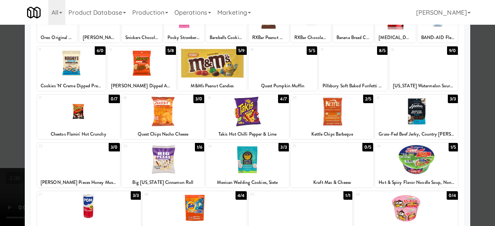
click at [487, 48] on div at bounding box center [247, 113] width 495 height 226
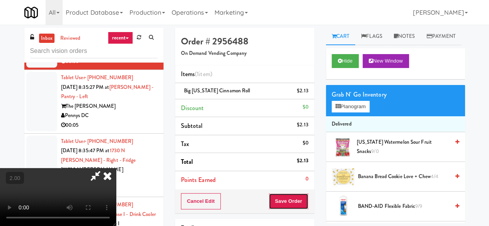
click at [304, 198] on button "Save Order" at bounding box center [288, 201] width 39 height 16
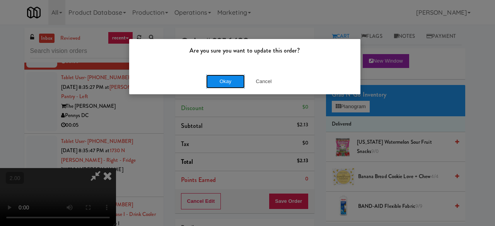
click at [213, 82] on button "Okay" at bounding box center [225, 82] width 39 height 14
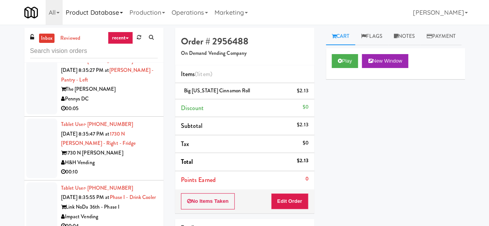
scroll to position [1238, 0]
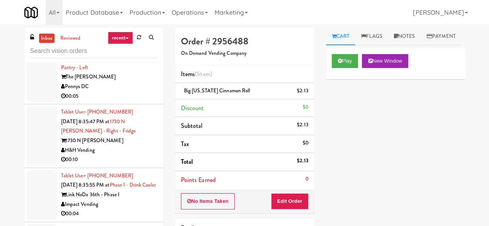
click at [126, 82] on div "The [PERSON_NAME]" at bounding box center [109, 77] width 97 height 10
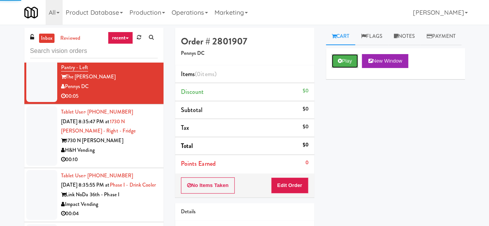
click at [343, 68] on button "Play" at bounding box center [345, 61] width 27 height 14
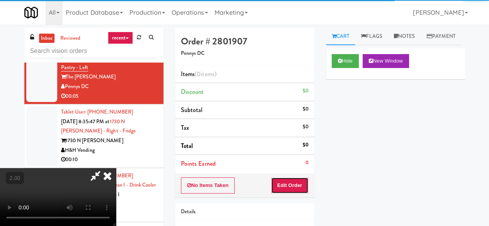
click at [292, 181] on button "Edit Order" at bounding box center [290, 186] width 38 height 16
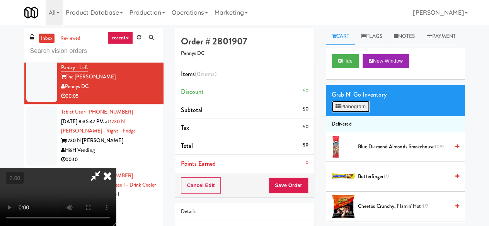
click at [353, 113] on button "Planogram" at bounding box center [351, 107] width 38 height 12
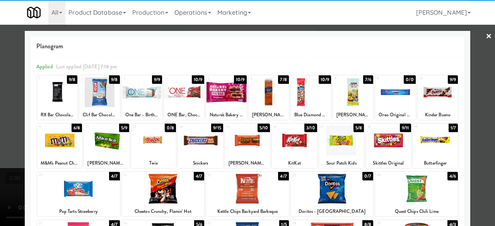
click at [342, 139] on div at bounding box center [341, 141] width 45 height 30
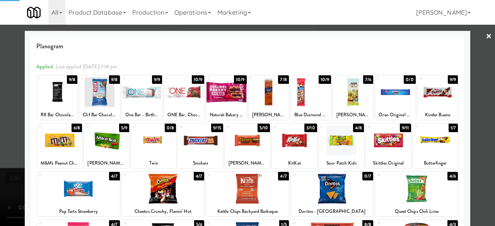
drag, startPoint x: 487, startPoint y: 78, endPoint x: 475, endPoint y: 79, distance: 11.7
click at [485, 78] on div at bounding box center [247, 113] width 495 height 226
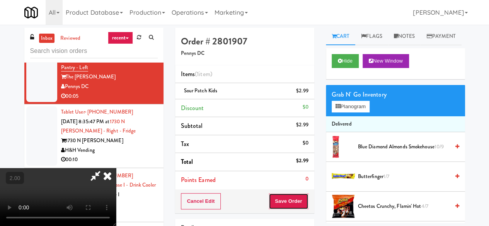
click at [299, 202] on button "Save Order" at bounding box center [288, 201] width 39 height 16
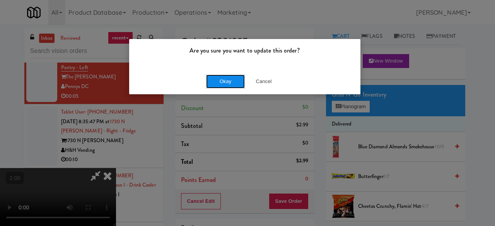
click at [224, 82] on button "Okay" at bounding box center [225, 82] width 39 height 14
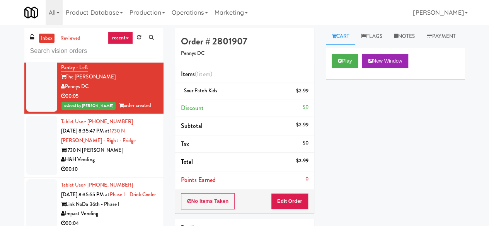
scroll to position [1315, 0]
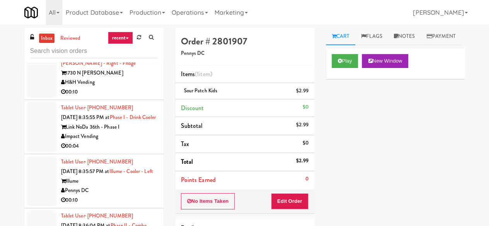
click at [136, 87] on div "H&H Vending" at bounding box center [109, 83] width 97 height 10
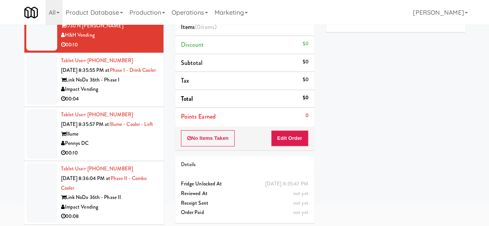
scroll to position [35, 0]
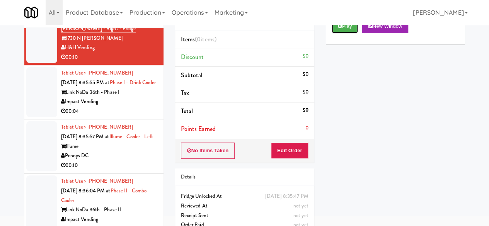
drag, startPoint x: 353, startPoint y: 48, endPoint x: 343, endPoint y: 62, distance: 17.2
click at [352, 33] on button "Play" at bounding box center [345, 26] width 27 height 14
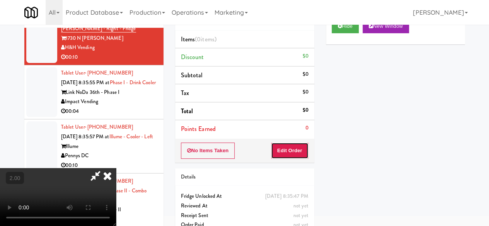
click at [295, 154] on button "Edit Order" at bounding box center [290, 151] width 38 height 16
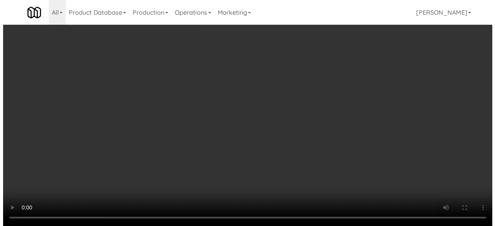
scroll to position [16, 0]
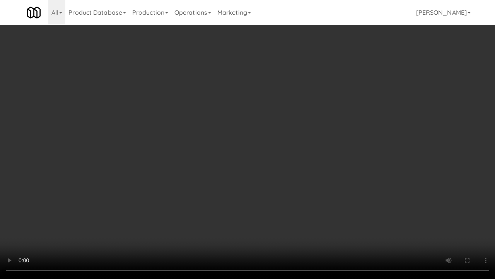
click at [236, 177] on video at bounding box center [247, 139] width 495 height 279
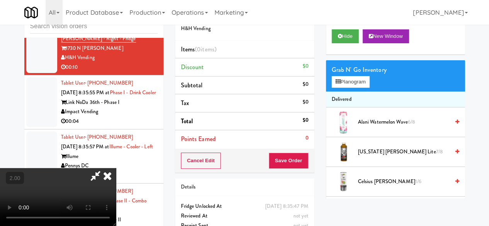
click at [354, 108] on li "Delivered" at bounding box center [395, 100] width 139 height 16
click at [352, 92] on div "Grab N' Go Inventory Planogram" at bounding box center [395, 75] width 139 height 31
click at [351, 88] on button "Planogram" at bounding box center [351, 82] width 38 height 12
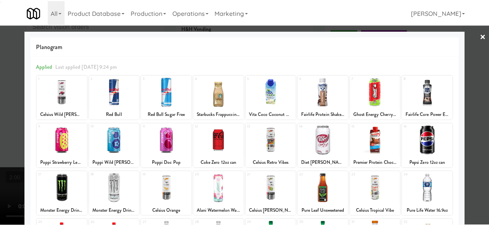
scroll to position [153, 0]
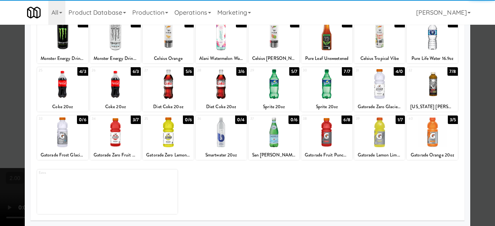
click at [379, 87] on div at bounding box center [379, 84] width 51 height 30
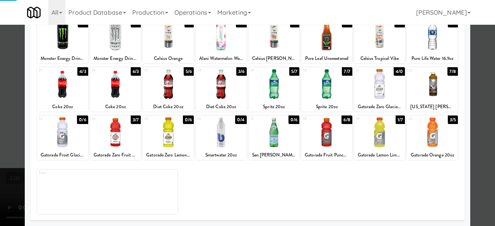
click at [474, 58] on div "× Planogram Applied Last applied [DATE] 9:24 pm 1 5/7 Celsius Wild [PERSON_NAME…" at bounding box center [247, 113] width 495 height 226
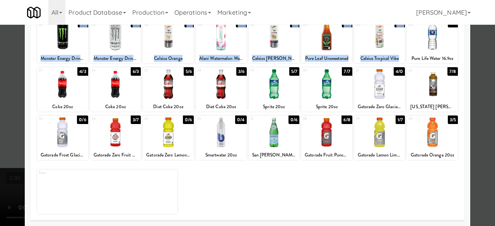
click at [486, 64] on div at bounding box center [247, 113] width 495 height 226
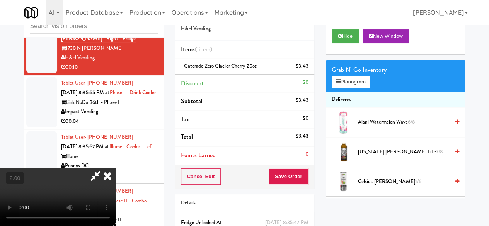
click at [116, 168] on icon at bounding box center [107, 175] width 17 height 15
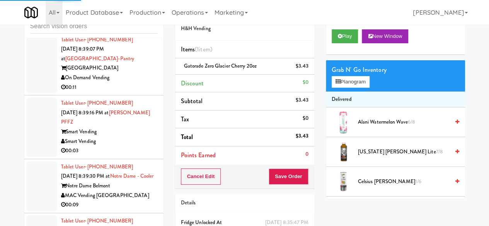
scroll to position [2128, 0]
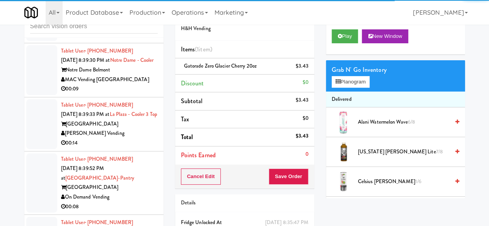
click at [137, 31] on div "Smart Vending" at bounding box center [109, 26] width 97 height 10
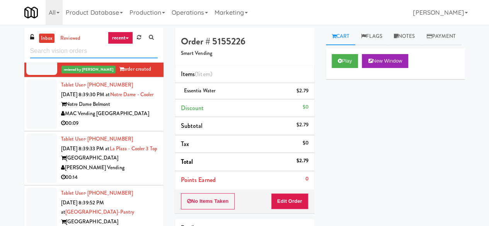
click at [55, 51] on input "text" at bounding box center [94, 51] width 128 height 14
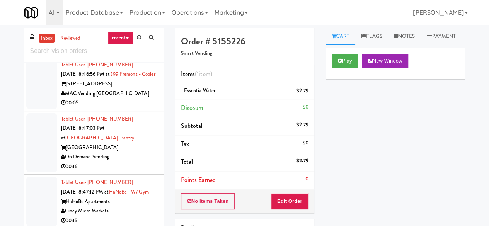
scroll to position [1238, 0]
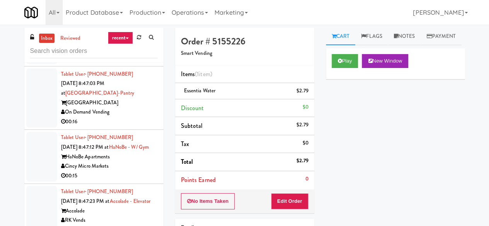
click at [130, 54] on div "MAC Vending [GEOGRAPHIC_DATA]" at bounding box center [109, 49] width 97 height 10
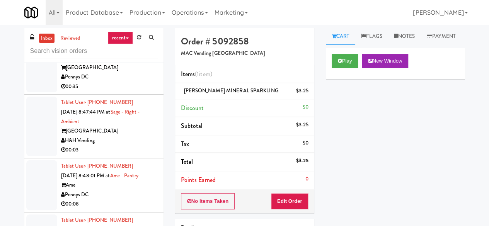
scroll to position [1741, 0]
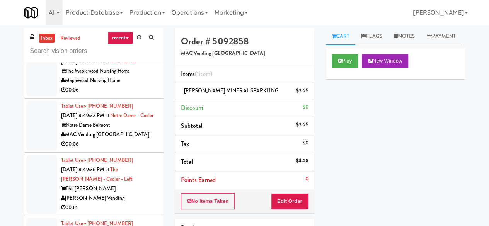
click at [130, 31] on div "Fresh Coast" at bounding box center [109, 27] width 97 height 10
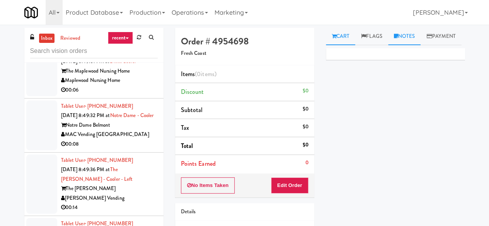
click at [416, 39] on link "Notes" at bounding box center [404, 36] width 33 height 17
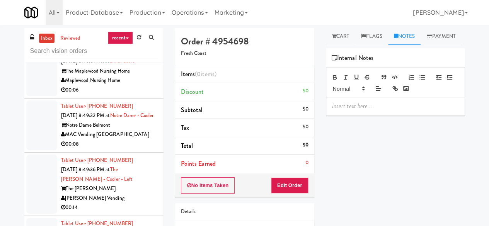
click at [355, 111] on p at bounding box center [395, 106] width 127 height 9
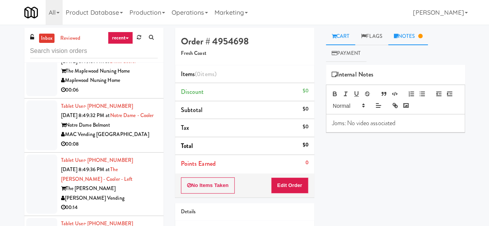
click at [344, 36] on link "Cart" at bounding box center [341, 36] width 30 height 17
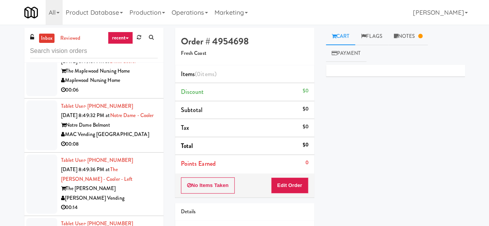
scroll to position [1818, 0]
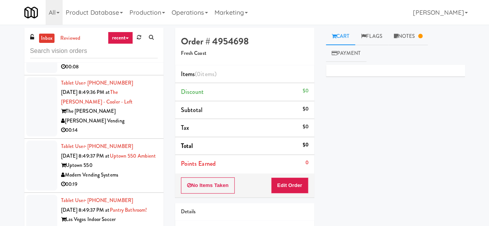
click at [141, 8] on div "Maplewood Nursing Home" at bounding box center [109, 3] width 97 height 10
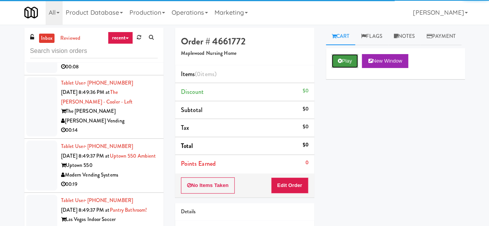
click at [344, 68] on button "Play" at bounding box center [345, 61] width 27 height 14
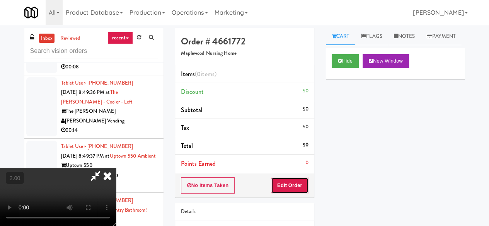
click at [304, 180] on button "Edit Order" at bounding box center [290, 186] width 38 height 16
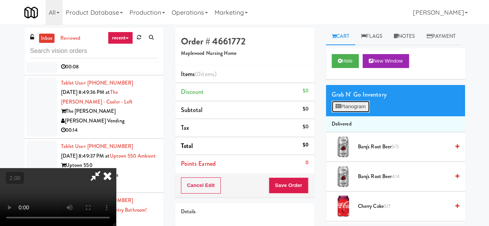
click at [344, 113] on button "Planogram" at bounding box center [351, 107] width 38 height 12
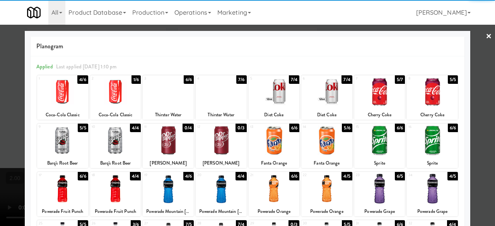
click at [279, 94] on div at bounding box center [274, 92] width 51 height 30
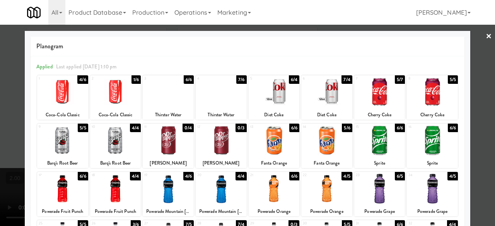
click at [464, 62] on div "Planogram Applied Last applied [DATE] 1:10 pm 1 4/6 Coca-Cola Classic 2 1/6 Coc…" at bounding box center [248, 205] width 446 height 349
click at [486, 61] on div at bounding box center [247, 113] width 495 height 226
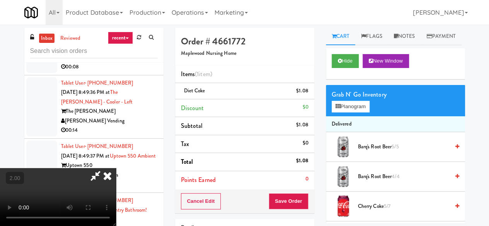
click at [104, 168] on icon at bounding box center [96, 175] width 18 height 15
drag, startPoint x: 271, startPoint y: 70, endPoint x: 278, endPoint y: 103, distance: 33.9
click at [104, 168] on icon at bounding box center [96, 175] width 18 height 15
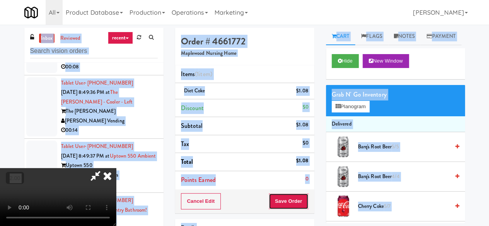
click at [299, 205] on button "Save Order" at bounding box center [288, 201] width 39 height 16
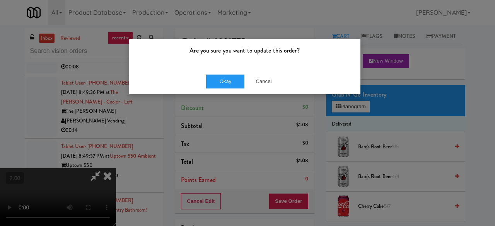
drag, startPoint x: 228, startPoint y: 89, endPoint x: 226, endPoint y: 83, distance: 6.5
click at [227, 89] on div "Okay Cancel" at bounding box center [244, 81] width 231 height 26
click at [225, 82] on button "Okay" at bounding box center [225, 82] width 39 height 14
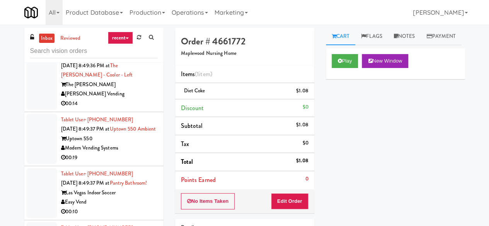
scroll to position [1934, 0]
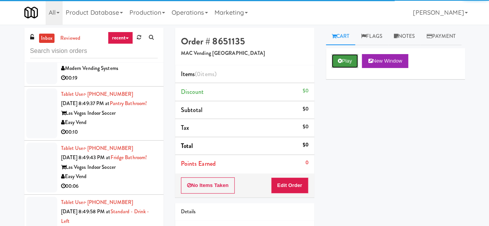
click at [345, 68] on button "Play" at bounding box center [345, 61] width 27 height 14
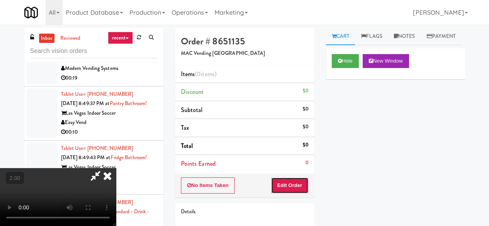
click at [297, 178] on button "Edit Order" at bounding box center [290, 186] width 38 height 16
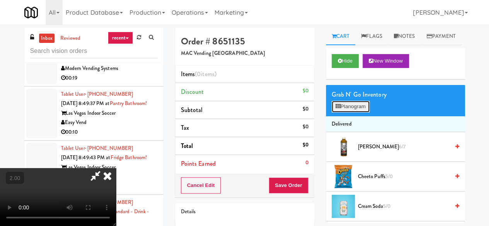
click at [359, 113] on button "Planogram" at bounding box center [351, 107] width 38 height 12
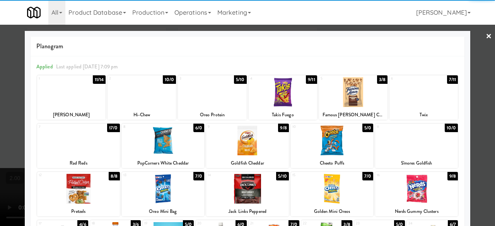
drag, startPoint x: 419, startPoint y: 191, endPoint x: 471, endPoint y: 166, distance: 58.0
click at [419, 192] on div at bounding box center [416, 189] width 83 height 30
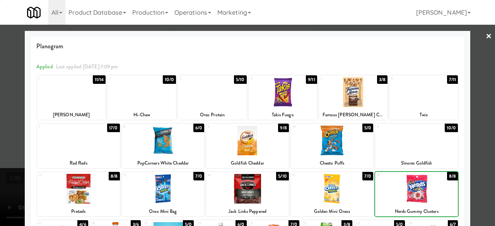
click at [472, 139] on div at bounding box center [247, 113] width 495 height 226
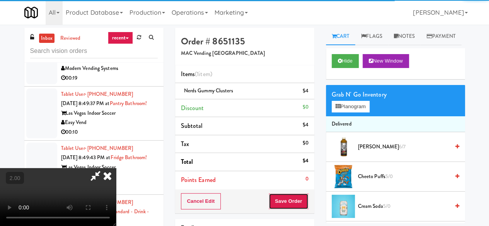
click at [297, 200] on button "Save Order" at bounding box center [288, 201] width 39 height 16
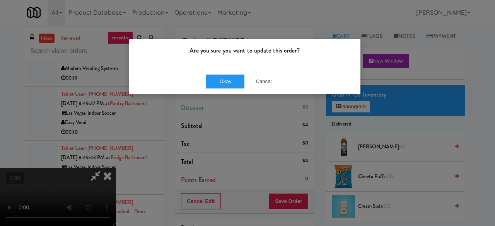
click at [215, 105] on div "Are you sure you want to update this order? Okay Cancel" at bounding box center [247, 113] width 495 height 226
click at [224, 80] on button "Okay" at bounding box center [225, 82] width 39 height 14
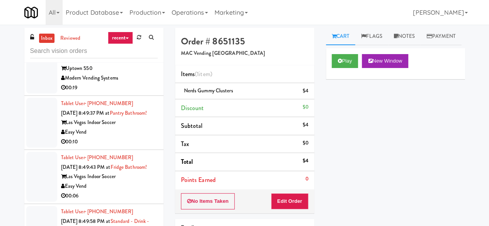
scroll to position [1973, 0]
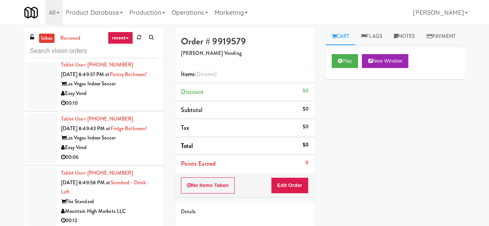
scroll to position [1934, 0]
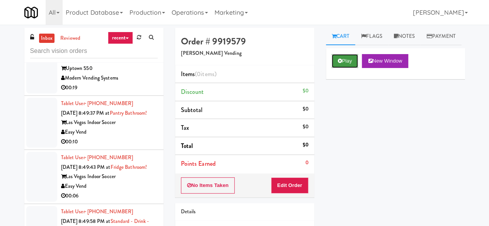
click at [349, 68] on button "Play" at bounding box center [345, 61] width 27 height 14
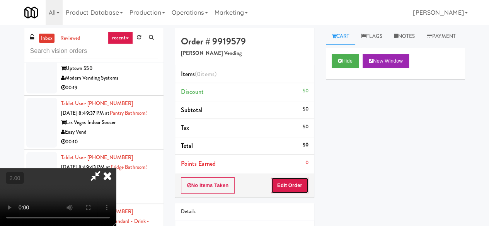
click at [299, 188] on button "Edit Order" at bounding box center [290, 186] width 38 height 16
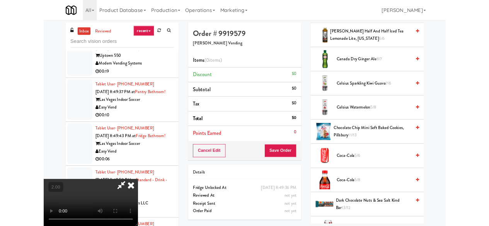
scroll to position [16, 0]
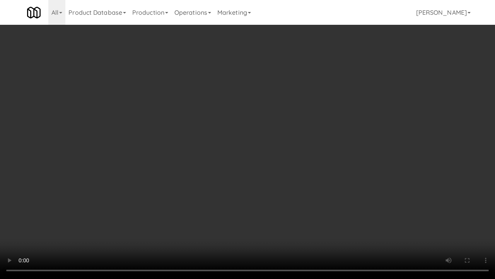
click at [224, 184] on video at bounding box center [247, 139] width 495 height 279
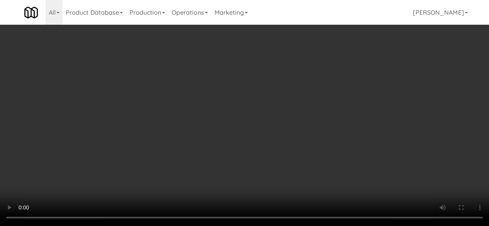
scroll to position [0, 0]
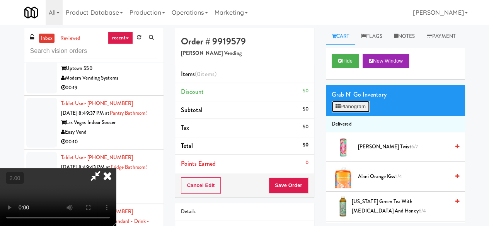
click at [352, 113] on button "Planogram" at bounding box center [351, 107] width 38 height 12
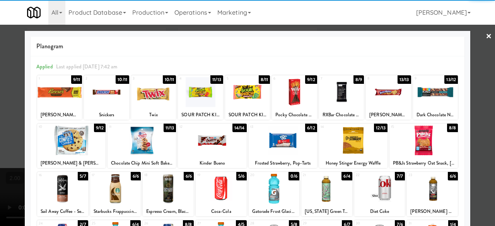
click at [198, 95] on div at bounding box center [200, 92] width 45 height 30
click at [390, 96] on div at bounding box center [388, 92] width 45 height 30
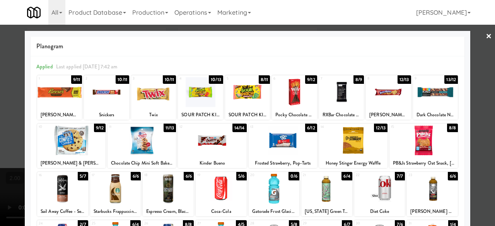
click at [469, 66] on div at bounding box center [247, 113] width 495 height 226
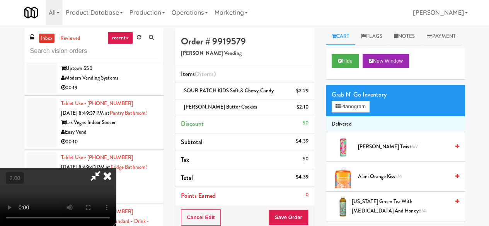
scroll to position [16, 0]
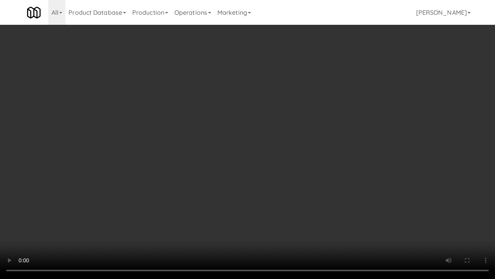
drag, startPoint x: 219, startPoint y: 162, endPoint x: 228, endPoint y: 152, distance: 12.9
click at [219, 162] on video at bounding box center [247, 139] width 495 height 279
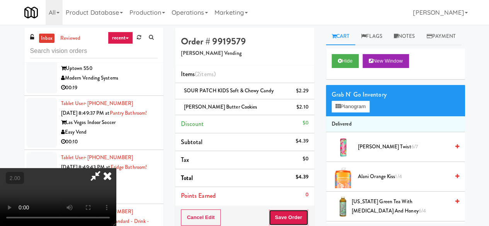
click at [308, 216] on button "Save Order" at bounding box center [288, 218] width 39 height 16
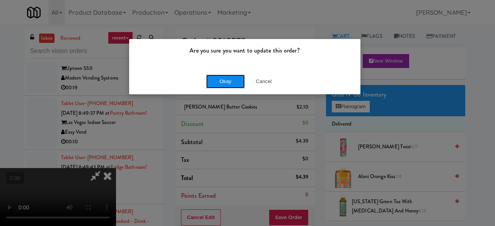
click at [225, 86] on button "Okay" at bounding box center [225, 82] width 39 height 14
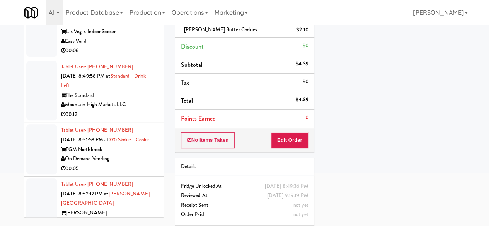
scroll to position [1973, 0]
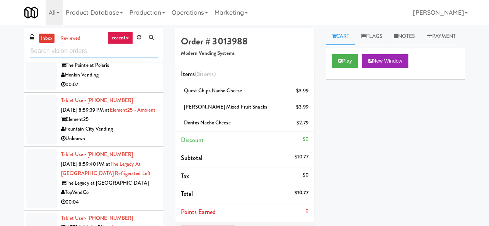
click at [105, 50] on input "text" at bounding box center [94, 51] width 128 height 14
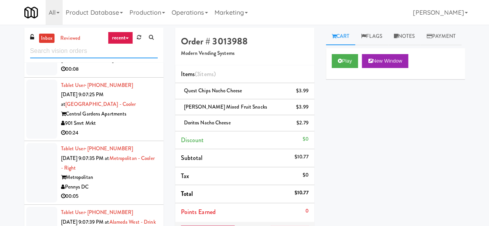
scroll to position [1354, 0]
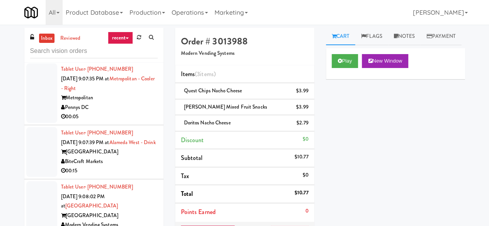
click at [132, 122] on div "00:05" at bounding box center [109, 117] width 97 height 10
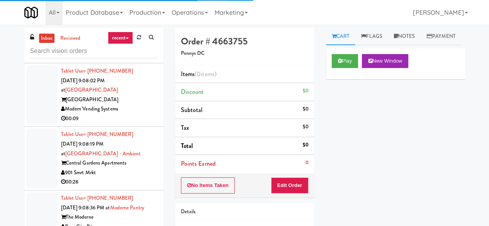
click at [132, 105] on div "[GEOGRAPHIC_DATA]" at bounding box center [109, 100] width 97 height 10
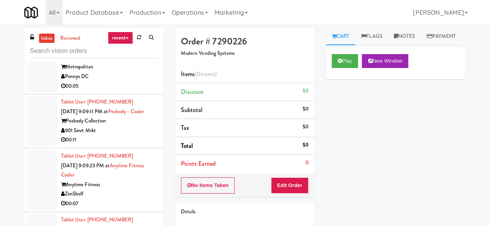
scroll to position [1818, 0]
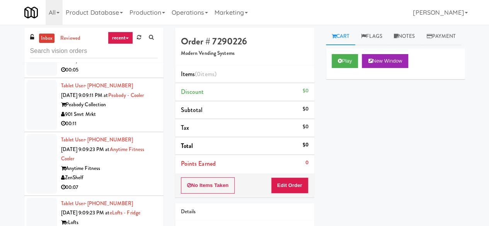
click at [136, 75] on div "00:05" at bounding box center [109, 70] width 97 height 10
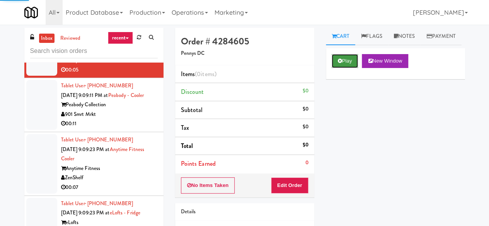
click at [345, 68] on button "Play" at bounding box center [345, 61] width 27 height 14
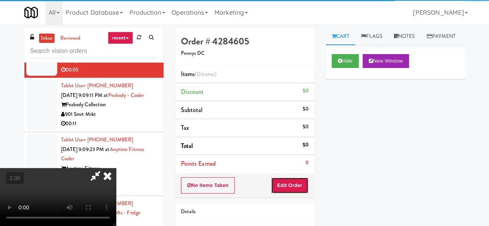
click at [289, 185] on button "Edit Order" at bounding box center [290, 186] width 38 height 16
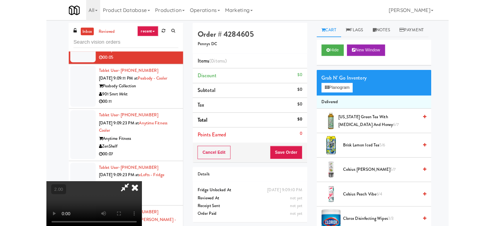
scroll to position [16, 0]
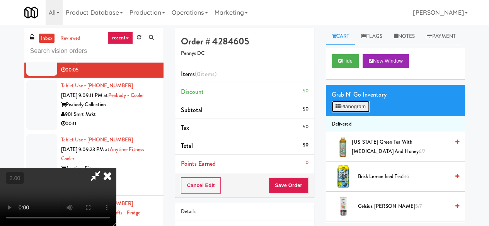
click at [357, 113] on button "Planogram" at bounding box center [351, 107] width 38 height 12
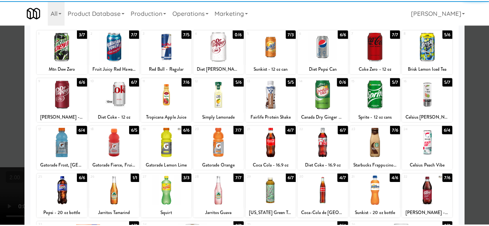
scroll to position [77, 0]
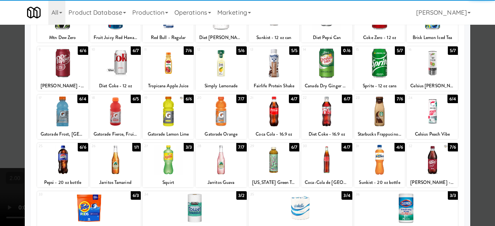
click at [273, 120] on div at bounding box center [274, 112] width 51 height 30
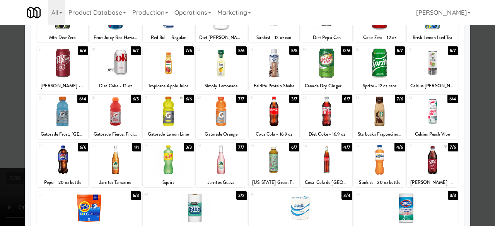
click at [478, 54] on div at bounding box center [247, 113] width 495 height 226
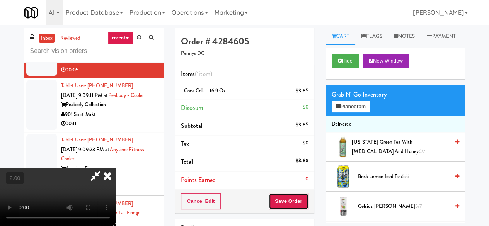
click at [306, 198] on button "Save Order" at bounding box center [288, 201] width 39 height 16
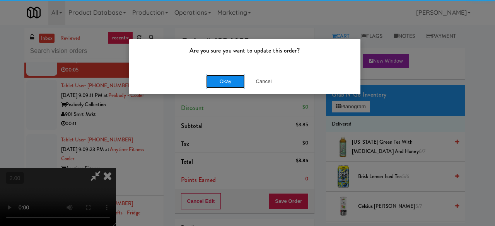
click at [219, 86] on button "Okay" at bounding box center [225, 82] width 39 height 14
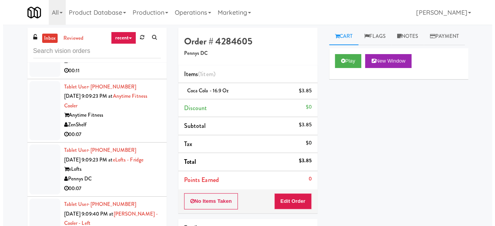
scroll to position [1934, 0]
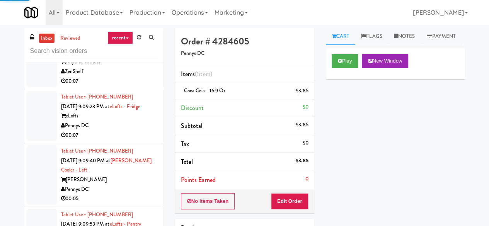
click at [123, 22] on div "00:11" at bounding box center [109, 18] width 97 height 10
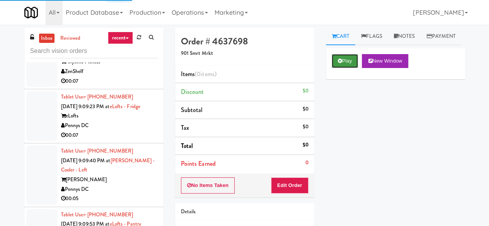
click at [339, 63] on icon at bounding box center [340, 60] width 4 height 5
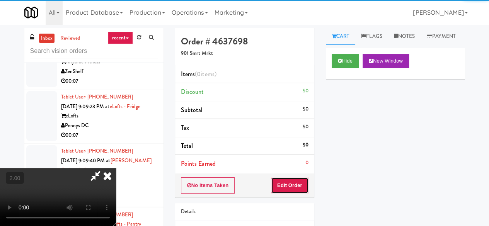
click at [290, 184] on button "Edit Order" at bounding box center [290, 186] width 38 height 16
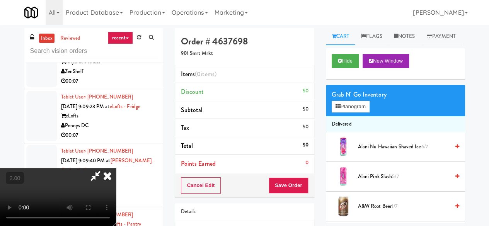
click at [345, 116] on div "Grab N' Go Inventory Planogram" at bounding box center [395, 100] width 139 height 31
click at [347, 113] on button "Planogram" at bounding box center [351, 107] width 38 height 12
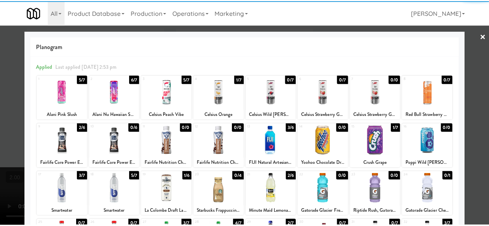
scroll to position [153, 0]
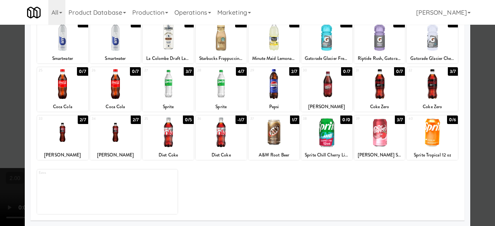
click at [122, 134] on div at bounding box center [115, 133] width 51 height 30
click at [172, 135] on div at bounding box center [168, 133] width 51 height 30
click at [474, 72] on div at bounding box center [247, 113] width 495 height 226
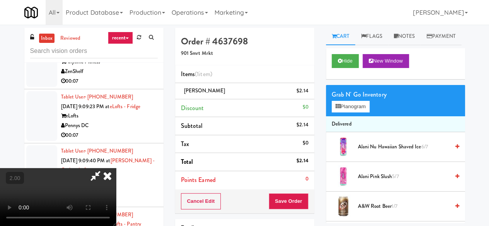
click at [104, 168] on icon at bounding box center [96, 175] width 18 height 15
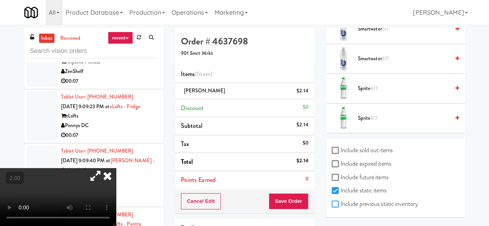
click at [337, 202] on input "Include previous static inventory" at bounding box center [336, 205] width 9 height 6
checkbox input "true"
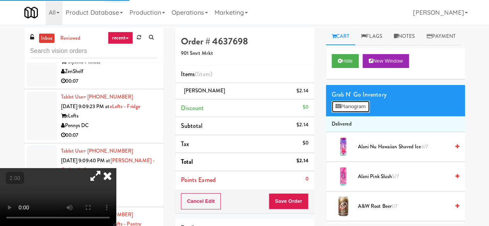
click at [356, 113] on button "Planogram" at bounding box center [351, 107] width 38 height 12
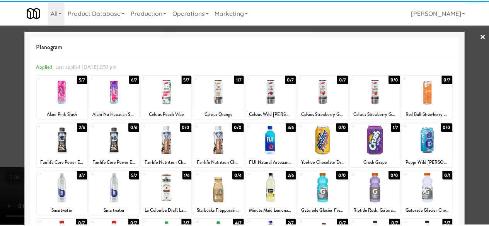
scroll to position [153, 0]
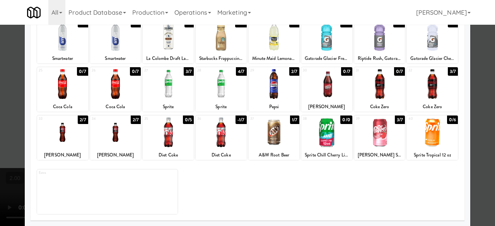
click at [165, 140] on div at bounding box center [168, 133] width 51 height 30
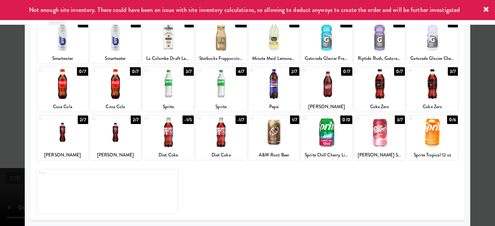
click at [477, 72] on div at bounding box center [247, 113] width 495 height 226
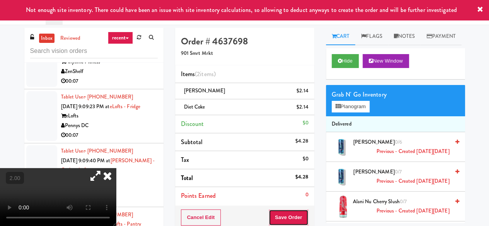
click at [289, 217] on button "Save Order" at bounding box center [288, 218] width 39 height 16
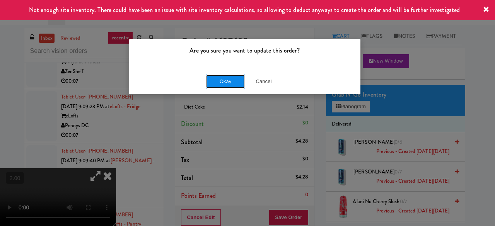
click at [219, 86] on button "Okay" at bounding box center [225, 82] width 39 height 14
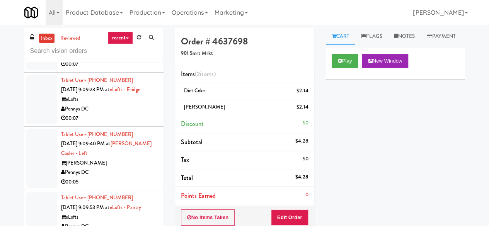
scroll to position [1973, 0]
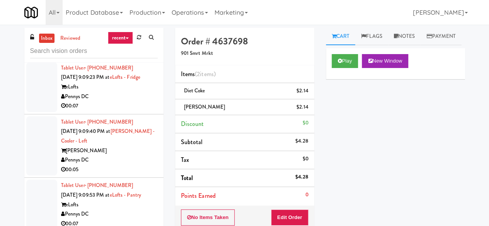
click at [142, 38] on div "Anytime Fitness" at bounding box center [109, 33] width 97 height 10
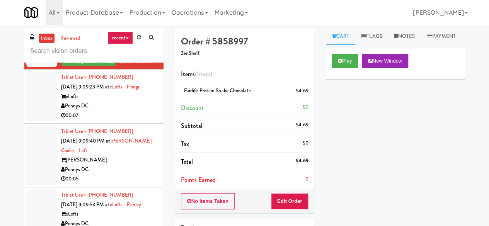
click at [110, 111] on div "Pennys DC" at bounding box center [109, 106] width 97 height 10
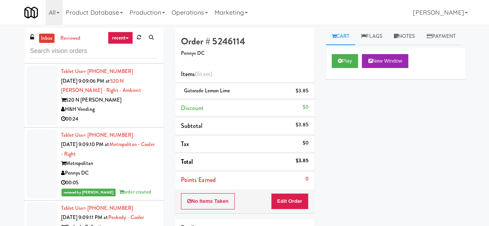
scroll to position [1702, 0]
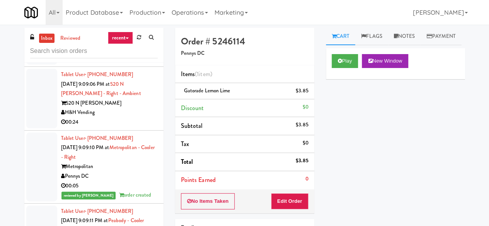
click at [127, 108] on div "520 N [PERSON_NAME]" at bounding box center [109, 104] width 97 height 10
click at [126, 108] on div "520 N [PERSON_NAME]" at bounding box center [109, 104] width 97 height 10
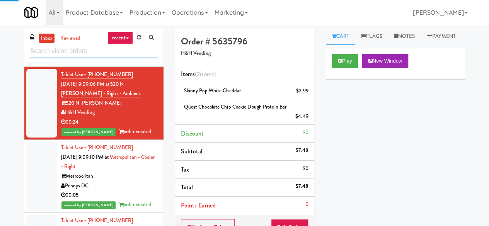
click at [86, 53] on input "text" at bounding box center [94, 51] width 128 height 14
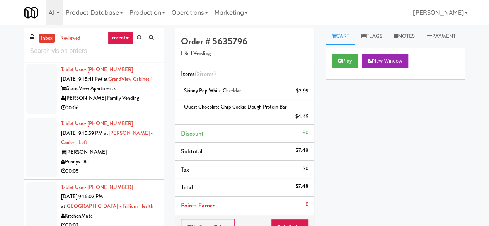
scroll to position [1238, 0]
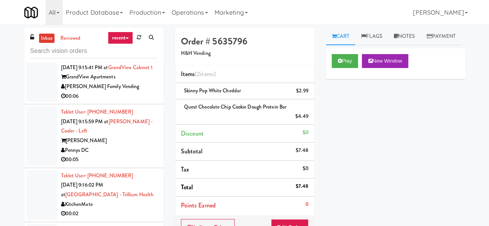
click at [144, 38] on div "[PERSON_NAME] Vending" at bounding box center [109, 33] width 97 height 10
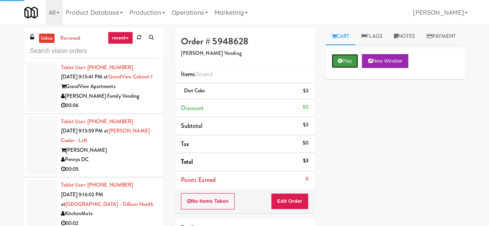
click at [343, 68] on button "Play" at bounding box center [345, 61] width 27 height 14
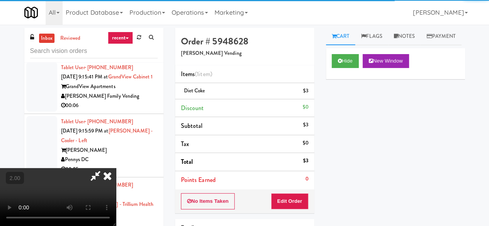
click at [146, 92] on div "GrandView Apartments" at bounding box center [109, 87] width 97 height 10
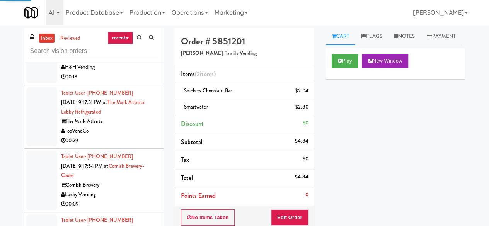
scroll to position [2283, 0]
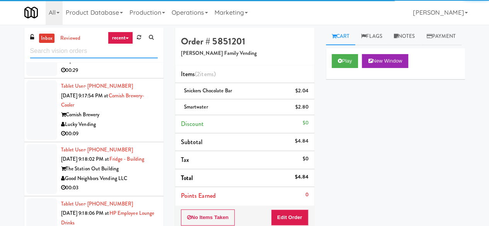
click at [92, 48] on input "text" at bounding box center [94, 51] width 128 height 14
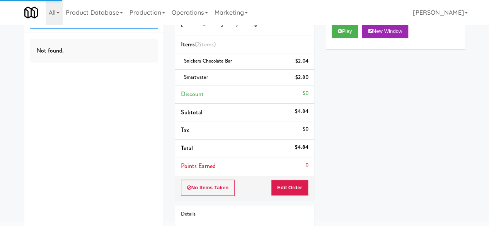
scroll to position [0, 0]
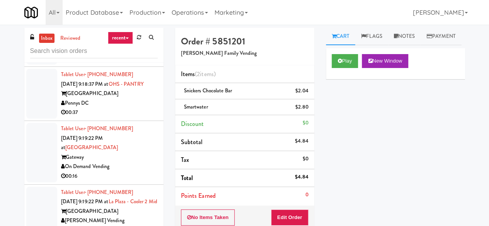
click at [135, 54] on div "Lucky Vending" at bounding box center [109, 49] width 97 height 10
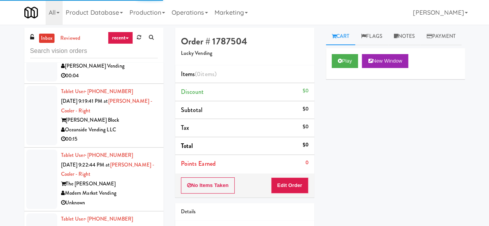
click at [143, 62] on div "[GEOGRAPHIC_DATA]" at bounding box center [109, 57] width 97 height 10
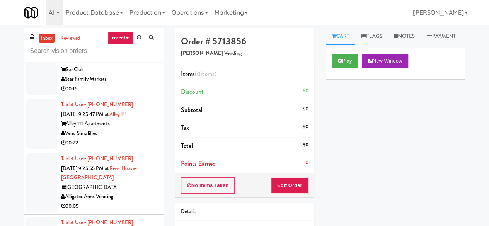
click at [128, 11] on div "[GEOGRAPHIC_DATA]" at bounding box center [109, 7] width 97 height 10
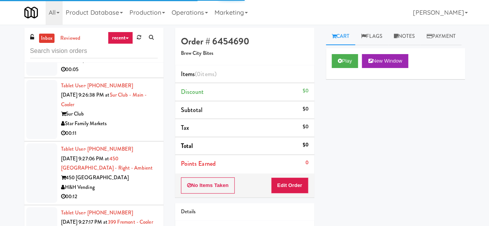
scroll to position [2283, 0]
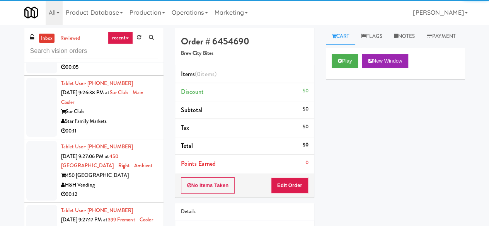
click at [127, 18] on div "00:05" at bounding box center [109, 14] width 97 height 10
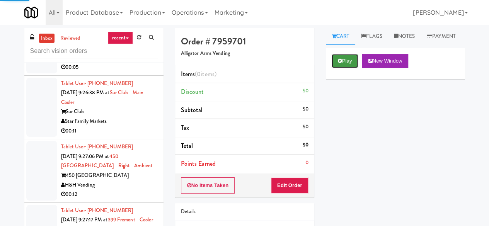
click at [349, 68] on button "Play" at bounding box center [345, 61] width 27 height 14
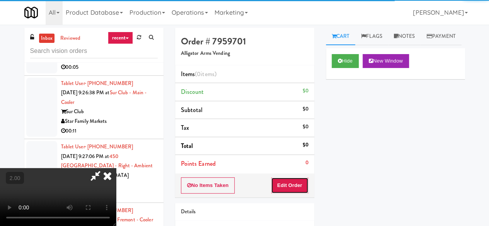
click at [290, 181] on button "Edit Order" at bounding box center [290, 186] width 38 height 16
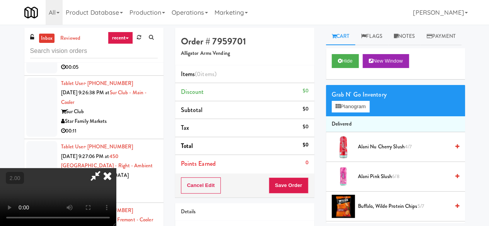
click at [116, 226] on video at bounding box center [58, 197] width 116 height 58
click at [339, 109] on icon at bounding box center [338, 106] width 5 height 5
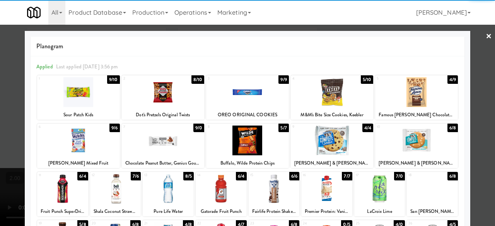
drag, startPoint x: 157, startPoint y: 141, endPoint x: 186, endPoint y: 145, distance: 28.8
click at [158, 142] on div at bounding box center [163, 141] width 83 height 30
click at [470, 75] on div at bounding box center [247, 113] width 495 height 226
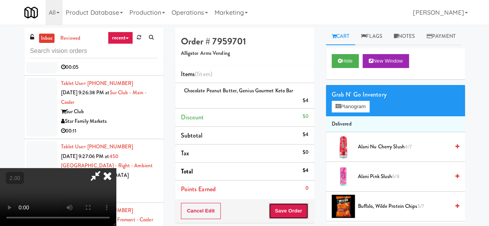
click at [305, 204] on button "Save Order" at bounding box center [288, 211] width 39 height 16
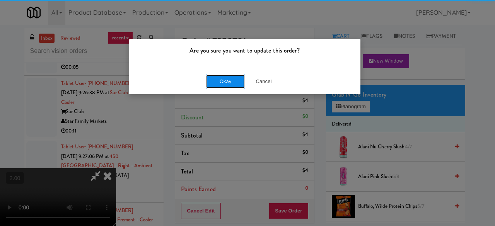
click at [217, 83] on button "Okay" at bounding box center [225, 82] width 39 height 14
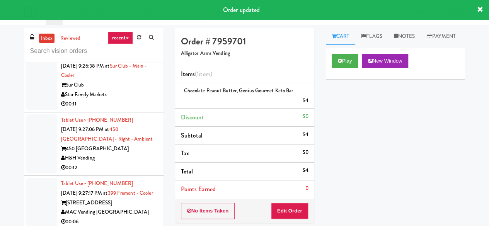
scroll to position [2360, 0]
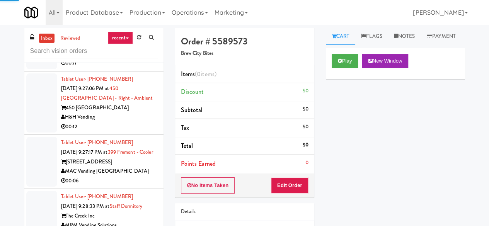
click at [340, 70] on div "Play New Window" at bounding box center [395, 63] width 139 height 31
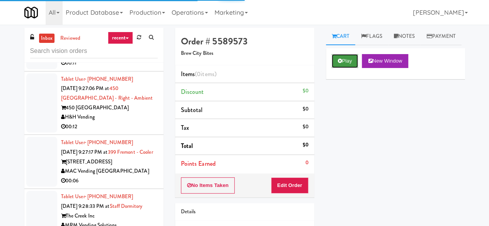
click at [342, 63] on icon at bounding box center [340, 60] width 4 height 5
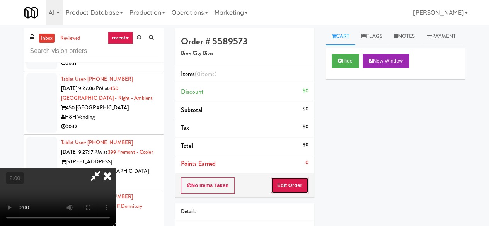
click at [301, 182] on button "Edit Order" at bounding box center [290, 186] width 38 height 16
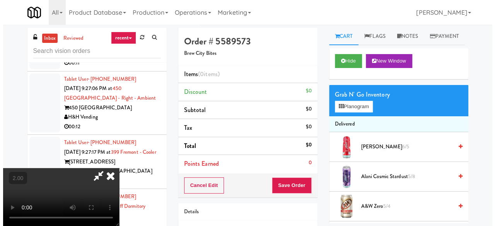
scroll to position [16, 0]
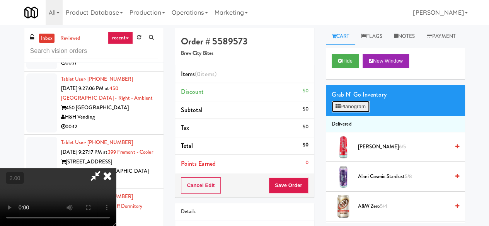
click at [360, 113] on button "Planogram" at bounding box center [351, 107] width 38 height 12
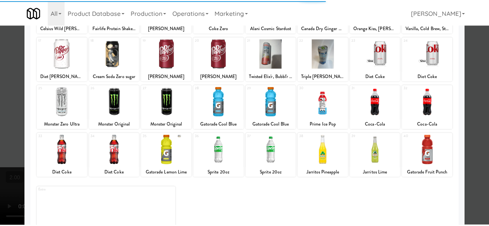
scroll to position [153, 0]
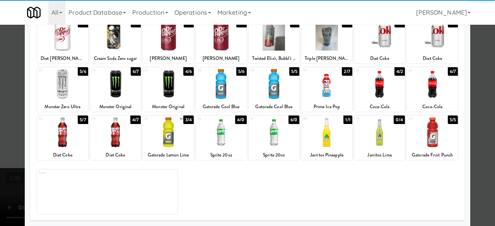
click at [374, 87] on div at bounding box center [379, 84] width 51 height 30
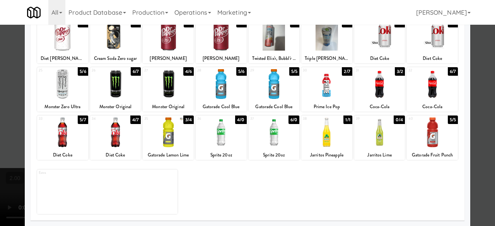
drag, startPoint x: 482, startPoint y: 43, endPoint x: 328, endPoint y: 117, distance: 170.4
click at [483, 43] on div at bounding box center [247, 113] width 495 height 226
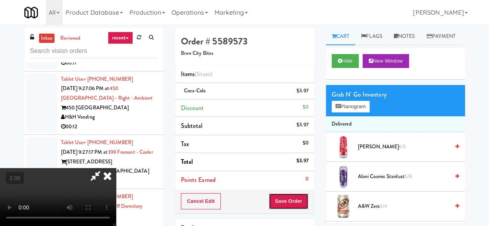
click at [302, 196] on button "Save Order" at bounding box center [288, 201] width 39 height 16
click at [303, 197] on button "Save Order" at bounding box center [288, 201] width 39 height 16
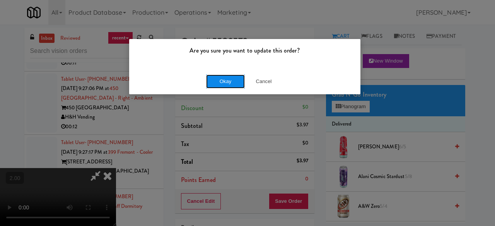
click at [236, 85] on button "Okay" at bounding box center [225, 82] width 39 height 14
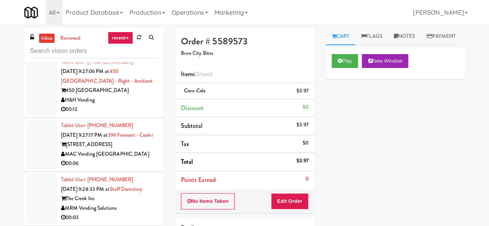
scroll to position [2399, 0]
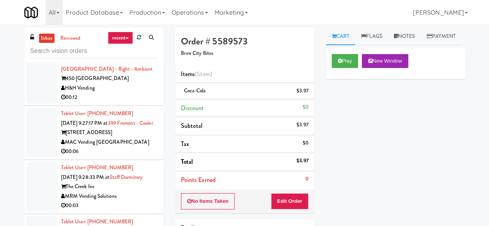
click at [141, 29] on div "Star Family Markets" at bounding box center [109, 25] width 97 height 10
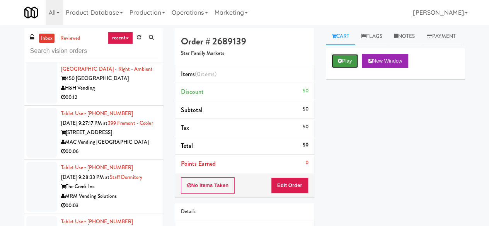
click at [340, 68] on button "Play" at bounding box center [345, 61] width 27 height 14
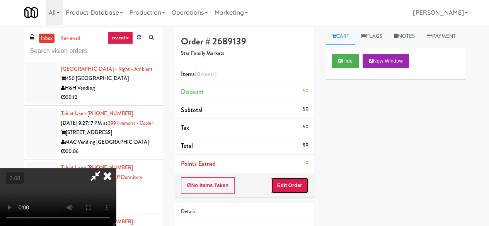
click at [293, 180] on button "Edit Order" at bounding box center [290, 186] width 38 height 16
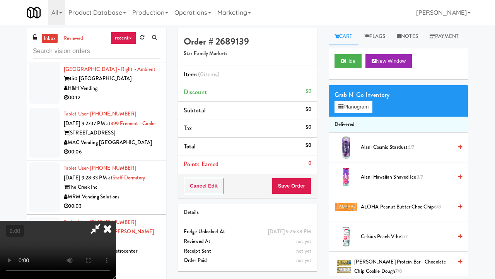
click at [116, 226] on video at bounding box center [58, 250] width 116 height 58
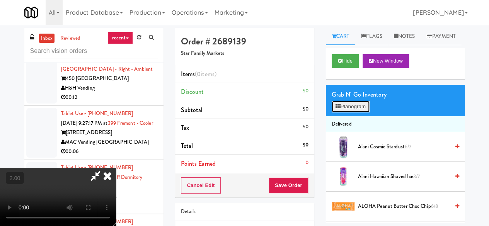
click at [351, 113] on button "Planogram" at bounding box center [351, 107] width 38 height 12
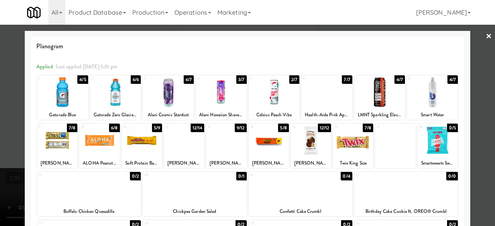
click at [227, 144] on div at bounding box center [226, 141] width 40 height 30
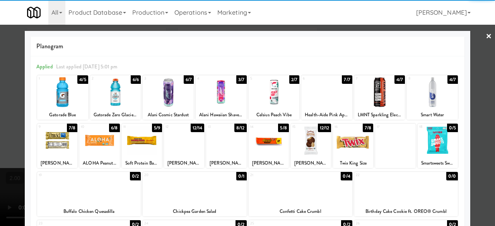
click at [477, 89] on div at bounding box center [247, 113] width 495 height 226
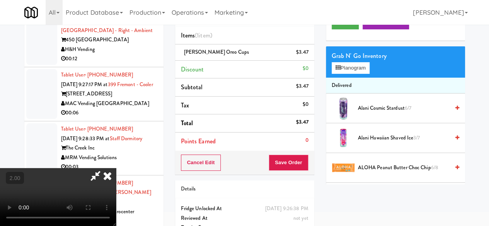
scroll to position [25, 0]
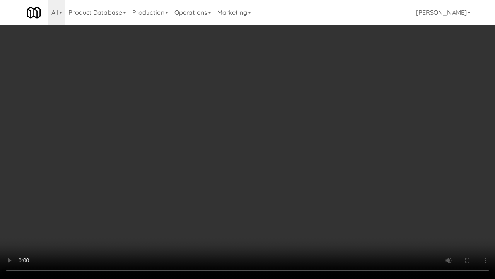
click at [268, 162] on video at bounding box center [247, 139] width 495 height 279
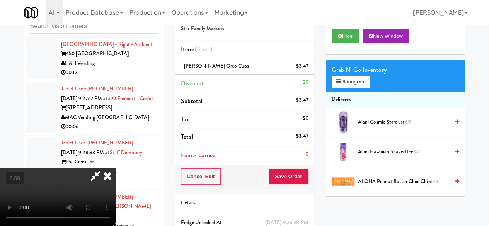
click at [104, 168] on icon at bounding box center [96, 175] width 18 height 15
click at [285, 177] on button "Save Order" at bounding box center [288, 177] width 39 height 16
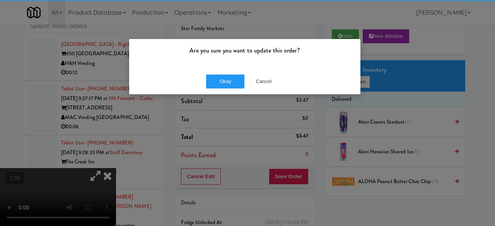
click at [227, 68] on div "Okay Cancel" at bounding box center [244, 81] width 231 height 26
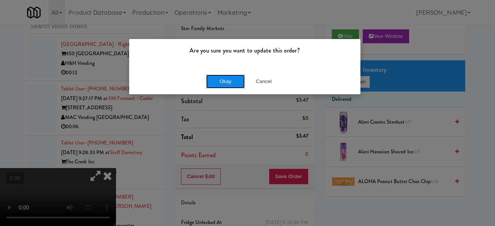
click at [231, 84] on button "Okay" at bounding box center [225, 82] width 39 height 14
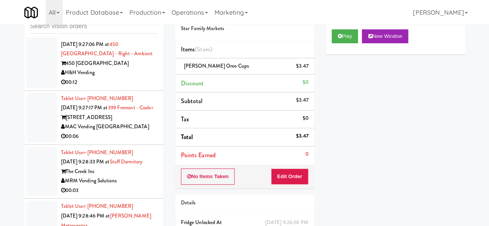
click at [144, 78] on div "H&H Vending" at bounding box center [109, 73] width 97 height 10
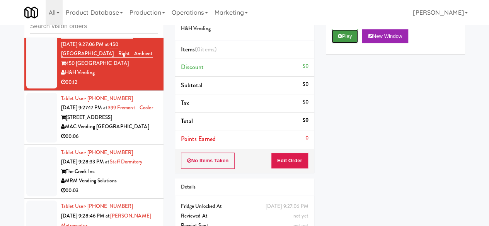
click at [340, 43] on button "Play" at bounding box center [345, 36] width 27 height 14
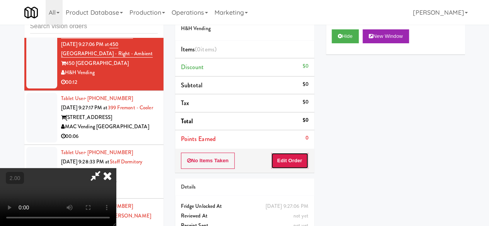
click at [298, 158] on button "Edit Order" at bounding box center [290, 161] width 38 height 16
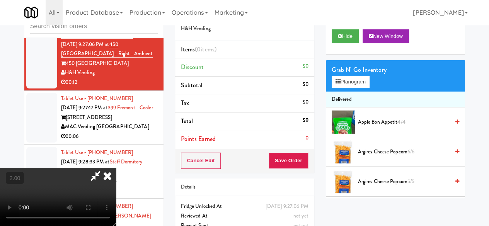
scroll to position [16, 0]
click at [345, 88] on button "Planogram" at bounding box center [351, 82] width 38 height 12
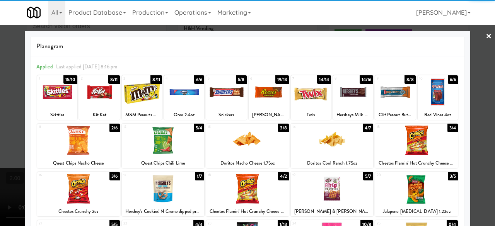
click at [228, 101] on div at bounding box center [226, 92] width 40 height 30
click at [465, 68] on div at bounding box center [247, 113] width 495 height 226
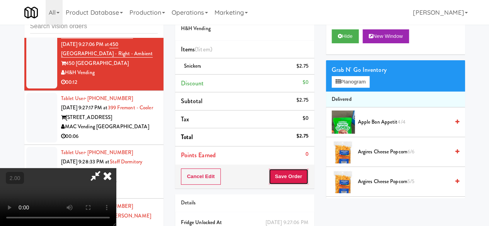
click at [295, 176] on button "Save Order" at bounding box center [288, 177] width 39 height 16
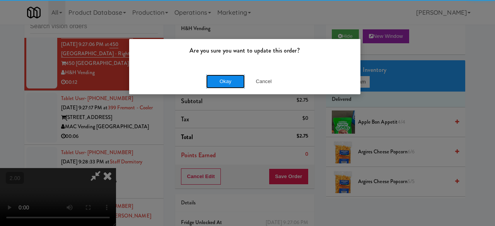
click at [227, 86] on button "Okay" at bounding box center [225, 82] width 39 height 14
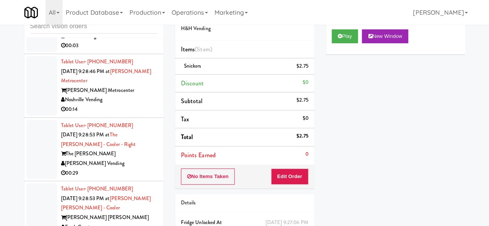
scroll to position [2553, 0]
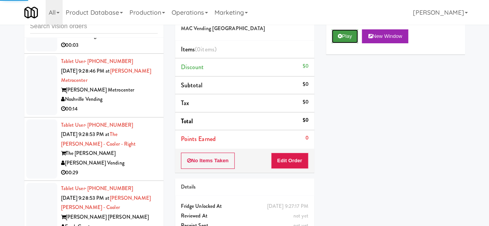
click at [352, 43] on button "Play" at bounding box center [345, 36] width 27 height 14
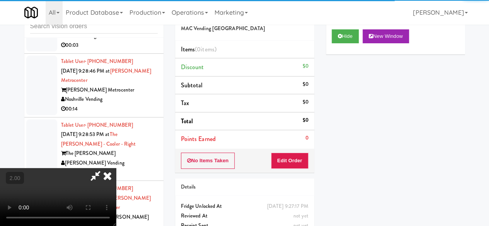
click at [302, 150] on div "No Items Taken Edit Order" at bounding box center [244, 161] width 139 height 24
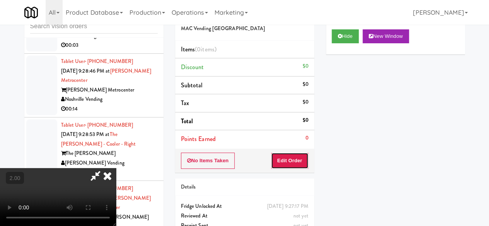
click at [302, 153] on button "Edit Order" at bounding box center [290, 161] width 38 height 16
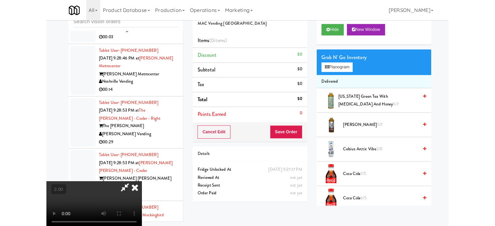
scroll to position [16, 0]
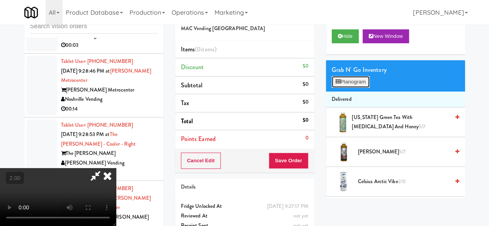
click at [350, 88] on button "Planogram" at bounding box center [351, 82] width 38 height 12
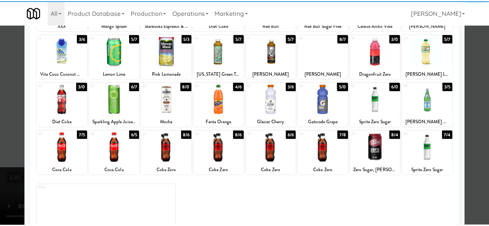
scroll to position [153, 0]
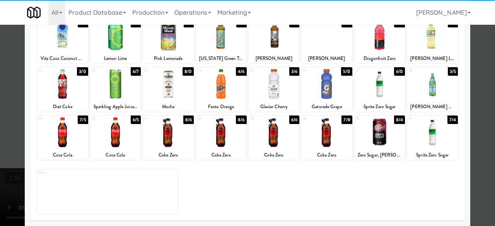
click at [125, 136] on div at bounding box center [115, 133] width 51 height 30
click at [488, 58] on div at bounding box center [247, 113] width 495 height 226
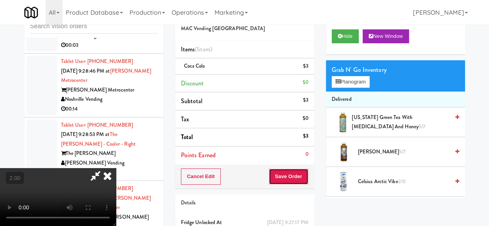
click at [303, 174] on button "Save Order" at bounding box center [288, 177] width 39 height 16
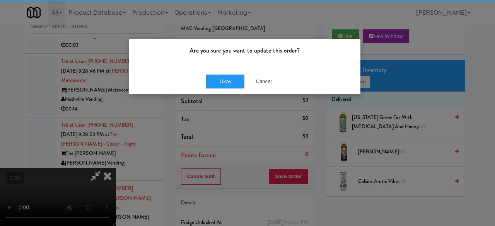
click at [202, 79] on div "Okay Cancel" at bounding box center [244, 81] width 231 height 26
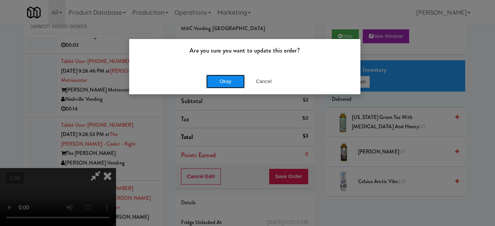
click at [207, 81] on button "Okay" at bounding box center [225, 82] width 39 height 14
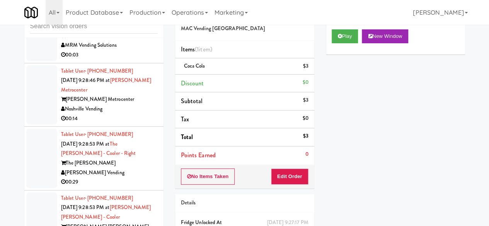
click at [132, 41] on div "The Creek Inc" at bounding box center [109, 36] width 97 height 10
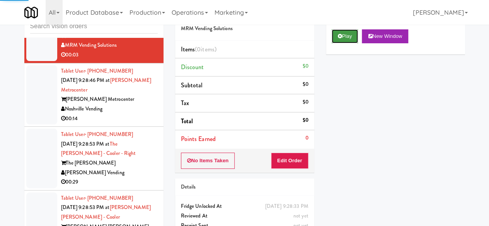
click at [346, 43] on button "Play" at bounding box center [345, 36] width 27 height 14
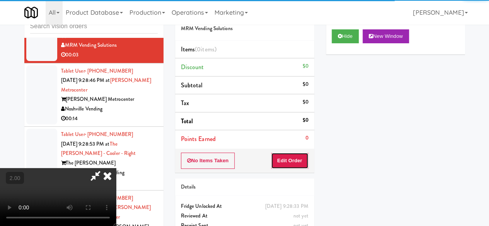
click at [295, 159] on button "Edit Order" at bounding box center [290, 161] width 38 height 16
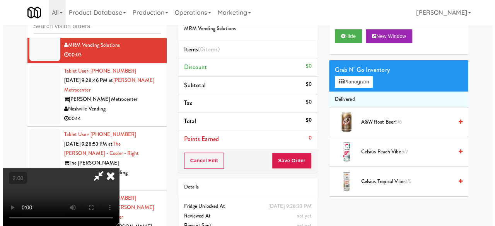
scroll to position [16, 0]
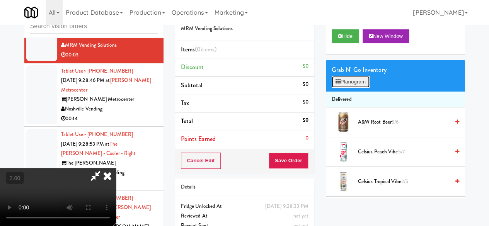
click at [347, 88] on button "Planogram" at bounding box center [351, 82] width 38 height 12
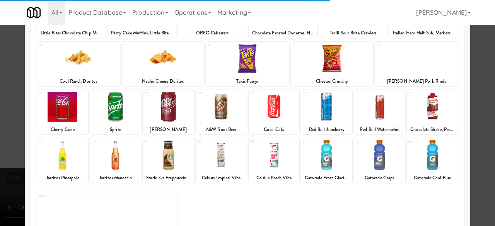
scroll to position [153, 0]
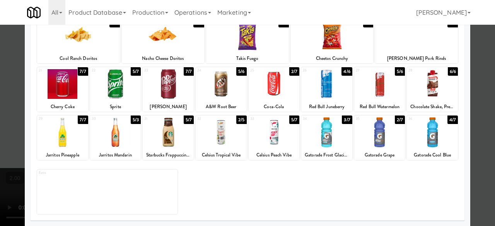
click at [271, 92] on div at bounding box center [274, 84] width 51 height 30
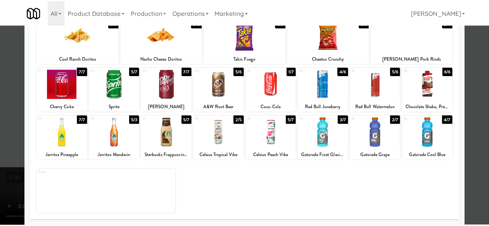
scroll to position [0, 0]
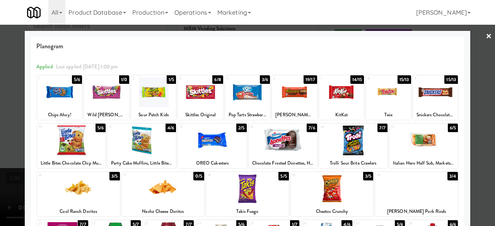
drag, startPoint x: 487, startPoint y: 100, endPoint x: 470, endPoint y: 102, distance: 17.1
click at [487, 100] on div at bounding box center [247, 113] width 495 height 226
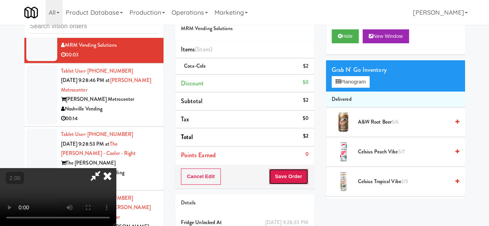
click at [298, 176] on button "Save Order" at bounding box center [288, 177] width 39 height 16
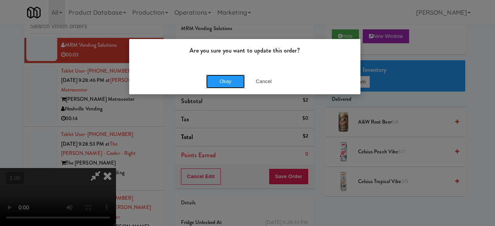
drag, startPoint x: 215, startPoint y: 82, endPoint x: 238, endPoint y: 98, distance: 28.2
click at [215, 82] on button "Okay" at bounding box center [225, 82] width 39 height 14
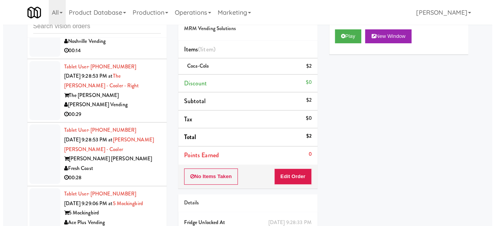
scroll to position [2670, 0]
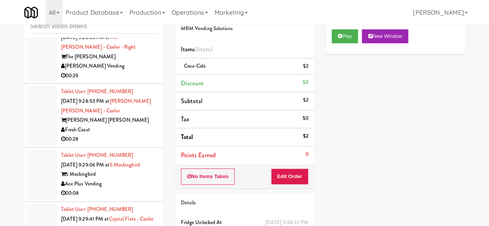
click at [135, 8] on div "Noshville Vending" at bounding box center [109, 3] width 97 height 10
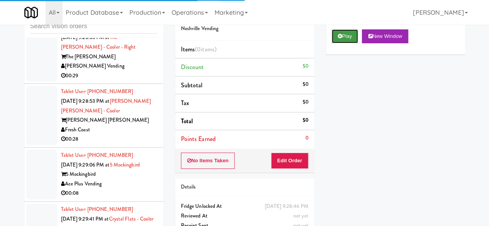
click at [347, 43] on button "Play" at bounding box center [345, 36] width 27 height 14
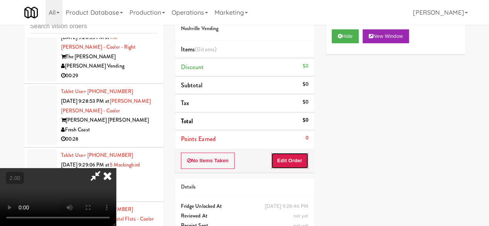
click at [296, 162] on button "Edit Order" at bounding box center [290, 161] width 38 height 16
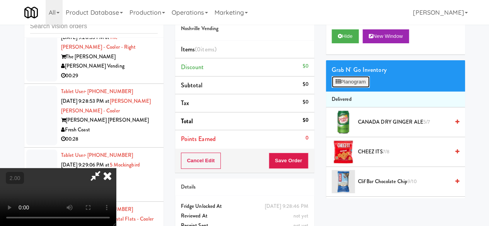
click at [355, 88] on button "Planogram" at bounding box center [351, 82] width 38 height 12
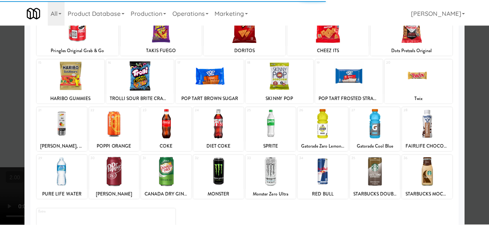
scroll to position [153, 0]
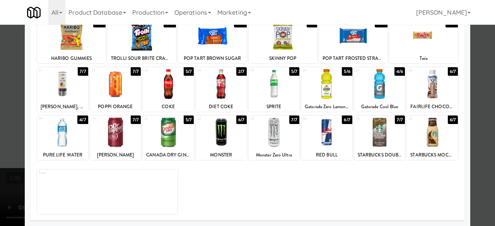
click at [172, 96] on div at bounding box center [168, 84] width 51 height 30
drag, startPoint x: 483, startPoint y: 71, endPoint x: 455, endPoint y: 81, distance: 30.0
click at [482, 71] on div at bounding box center [247, 113] width 495 height 226
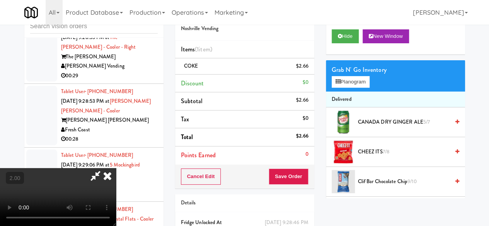
click at [306, 174] on div "Cancel Edit Save Order" at bounding box center [244, 177] width 139 height 24
click at [303, 174] on button "Save Order" at bounding box center [288, 177] width 39 height 16
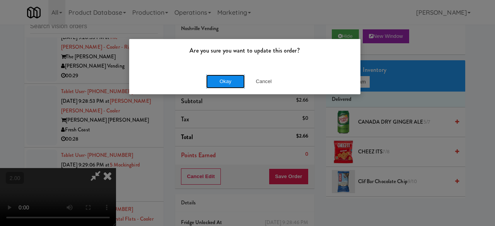
drag, startPoint x: 227, startPoint y: 81, endPoint x: 242, endPoint y: 99, distance: 23.6
click at [227, 81] on button "Okay" at bounding box center [225, 82] width 39 height 14
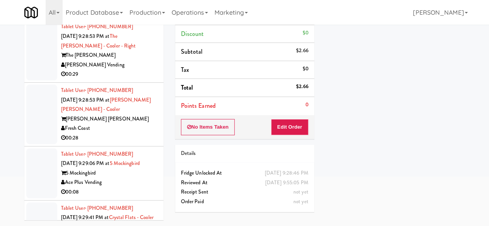
scroll to position [2708, 0]
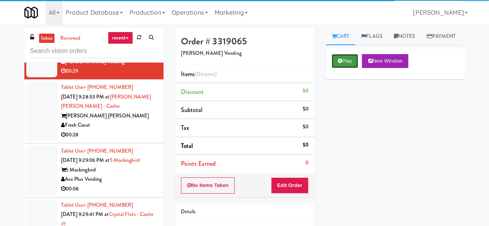
click at [352, 68] on button "Play" at bounding box center [345, 61] width 27 height 14
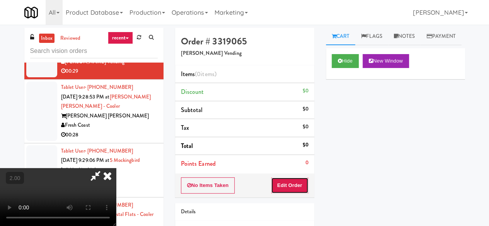
click at [294, 178] on button "Edit Order" at bounding box center [290, 186] width 38 height 16
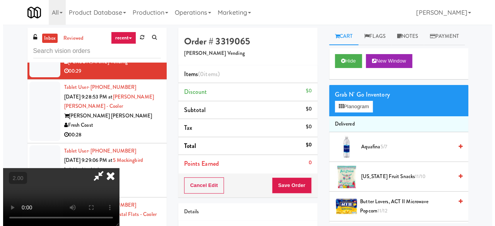
scroll to position [16, 0]
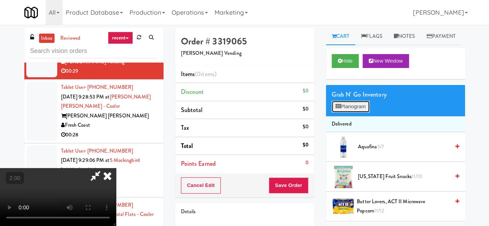
click at [360, 113] on button "Planogram" at bounding box center [351, 107] width 38 height 12
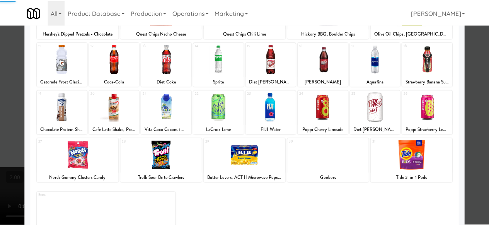
scroll to position [153, 0]
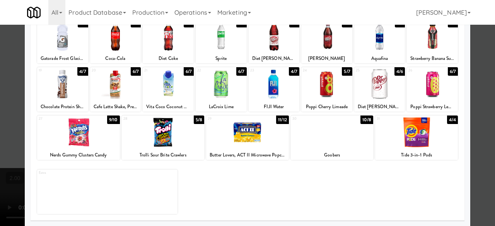
click at [322, 92] on div at bounding box center [326, 84] width 51 height 30
click at [445, 80] on div at bounding box center [432, 84] width 51 height 30
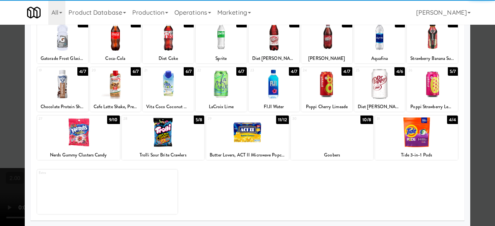
drag, startPoint x: 480, startPoint y: 69, endPoint x: 464, endPoint y: 74, distance: 16.6
click at [479, 70] on div at bounding box center [247, 113] width 495 height 226
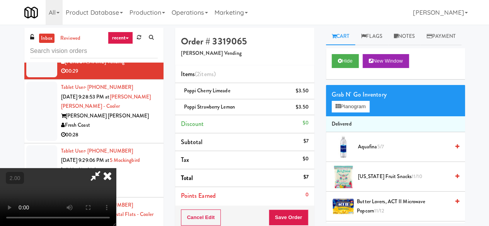
scroll to position [16, 0]
click at [359, 113] on button "Planogram" at bounding box center [351, 107] width 38 height 12
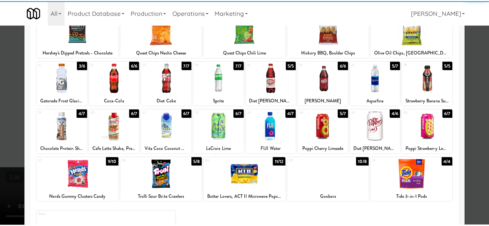
scroll to position [153, 0]
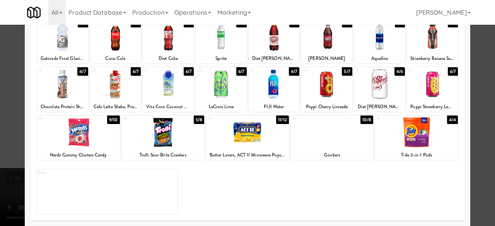
click at [249, 144] on div at bounding box center [247, 133] width 83 height 30
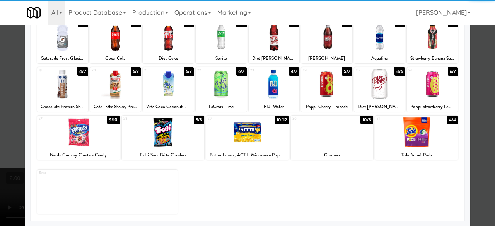
drag, startPoint x: 80, startPoint y: 141, endPoint x: 159, endPoint y: 152, distance: 80.4
click at [83, 143] on div at bounding box center [78, 133] width 83 height 30
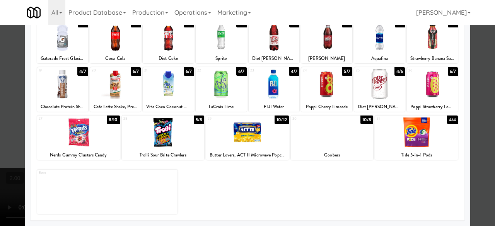
drag, startPoint x: 484, startPoint y: 85, endPoint x: 411, endPoint y: 86, distance: 73.1
click at [484, 85] on div at bounding box center [247, 113] width 495 height 226
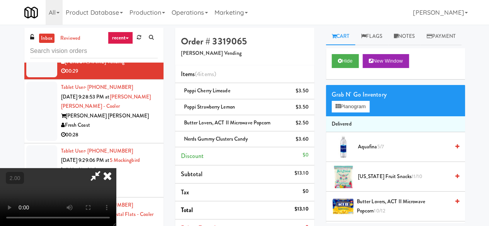
click at [104, 168] on icon at bounding box center [96, 175] width 18 height 15
click at [310, 90] on link at bounding box center [307, 94] width 7 height 10
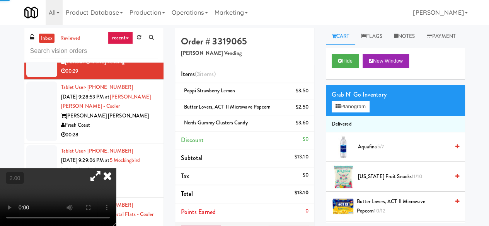
click at [310, 90] on link at bounding box center [307, 94] width 7 height 10
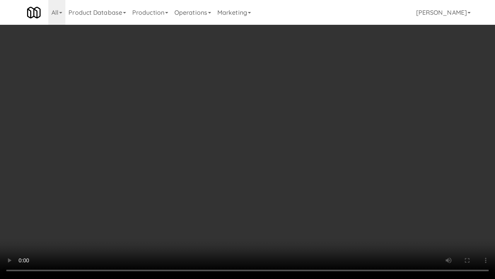
click at [251, 181] on video at bounding box center [247, 139] width 495 height 279
click at [266, 194] on video at bounding box center [247, 139] width 495 height 279
click at [258, 185] on video at bounding box center [247, 139] width 495 height 279
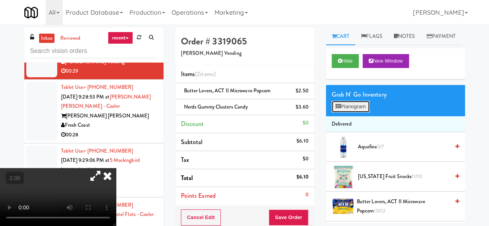
click at [368, 113] on button "Planogram" at bounding box center [351, 107] width 38 height 12
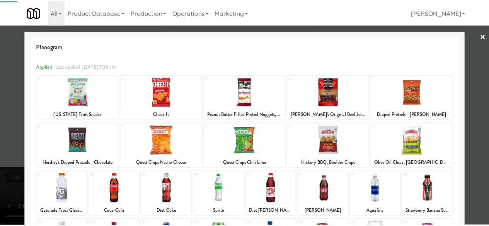
scroll to position [153, 0]
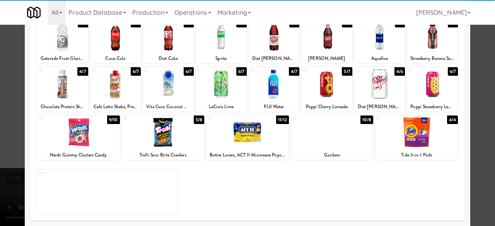
drag, startPoint x: 322, startPoint y: 96, endPoint x: 407, endPoint y: 94, distance: 85.9
click at [322, 96] on div at bounding box center [326, 84] width 51 height 30
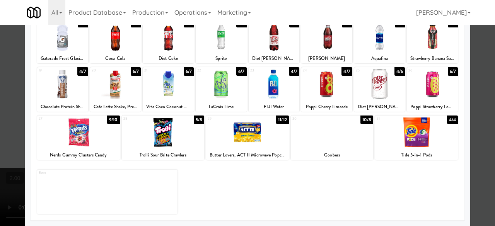
click at [487, 68] on div at bounding box center [247, 113] width 495 height 226
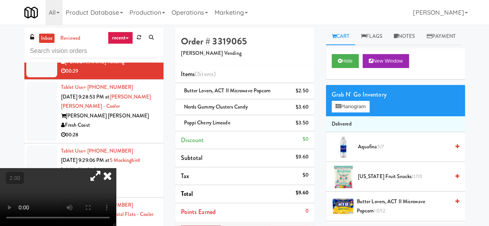
scroll to position [39, 0]
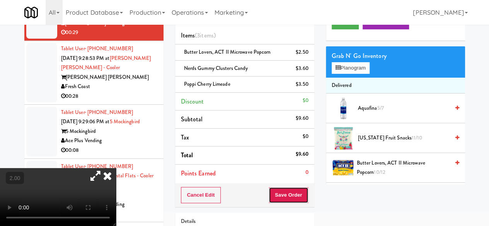
click at [282, 196] on button "Save Order" at bounding box center [288, 195] width 39 height 16
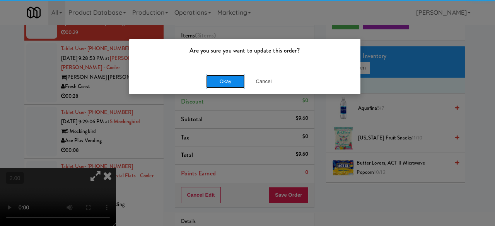
click at [224, 82] on button "Okay" at bounding box center [225, 82] width 39 height 14
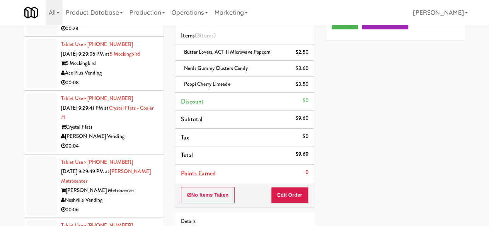
click at [133, 24] on div "Fresh Coast" at bounding box center [109, 19] width 97 height 10
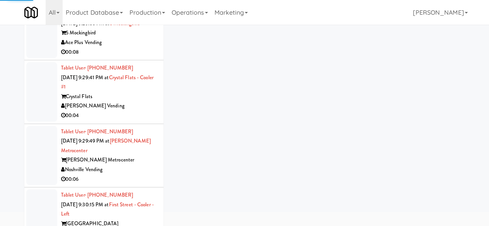
scroll to position [2863, 0]
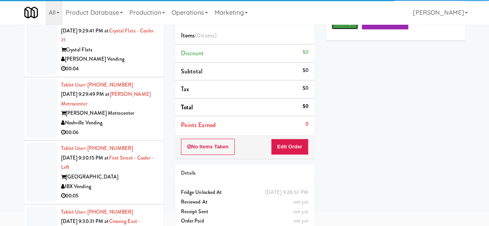
click at [344, 29] on button "Play" at bounding box center [345, 22] width 27 height 14
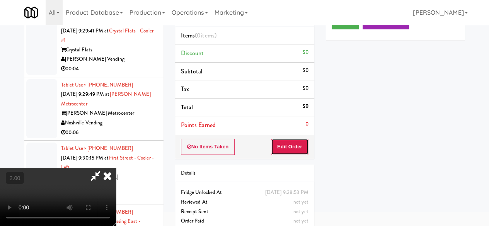
click at [292, 145] on button "Edit Order" at bounding box center [290, 147] width 38 height 16
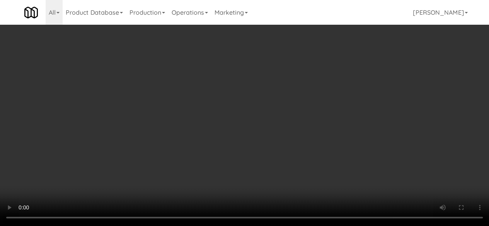
scroll to position [16, 0]
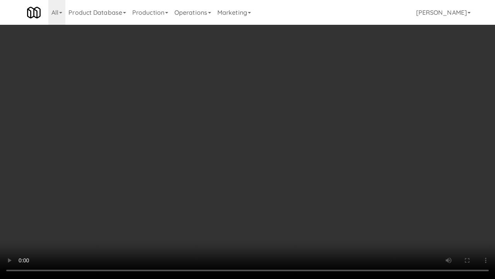
click at [209, 209] on video at bounding box center [247, 139] width 495 height 279
click at [221, 191] on video at bounding box center [247, 139] width 495 height 279
click at [222, 187] on video at bounding box center [247, 139] width 495 height 279
click at [307, 72] on video at bounding box center [247, 139] width 495 height 279
click at [242, 167] on video at bounding box center [247, 139] width 495 height 279
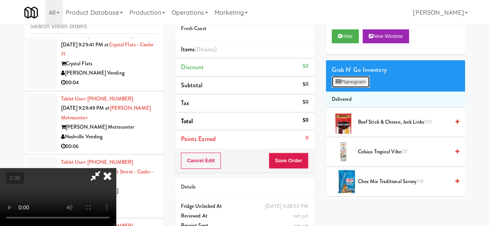
click at [359, 88] on button "Planogram" at bounding box center [351, 82] width 38 height 12
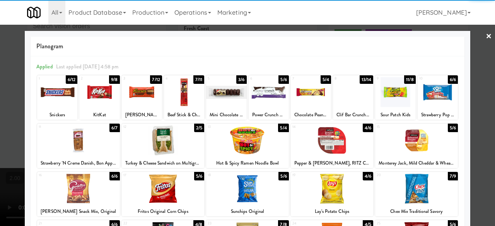
click at [144, 99] on div at bounding box center [142, 92] width 40 height 30
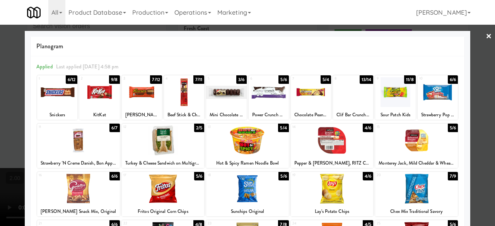
click at [234, 97] on div at bounding box center [226, 92] width 40 height 30
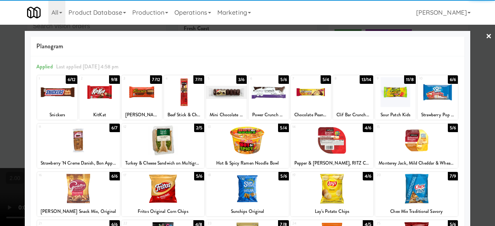
click at [486, 38] on link "×" at bounding box center [489, 37] width 6 height 24
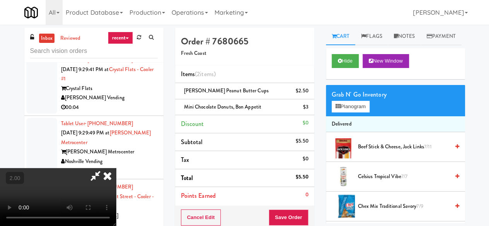
click at [116, 168] on icon at bounding box center [107, 175] width 17 height 15
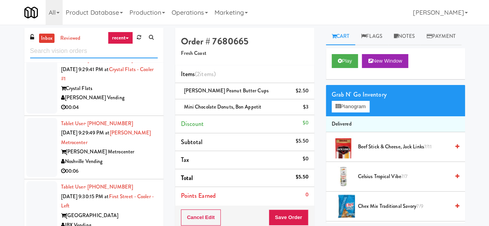
click at [108, 53] on input "text" at bounding box center [94, 51] width 128 height 14
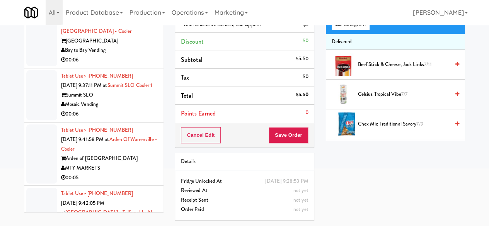
scroll to position [1586, 0]
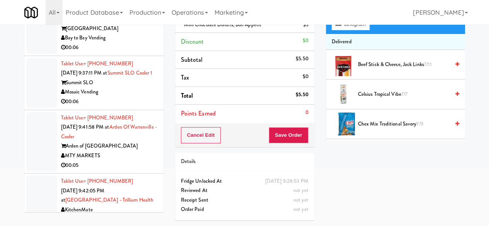
click at [142, 43] on div "Bay to Bay Vending" at bounding box center [109, 38] width 97 height 10
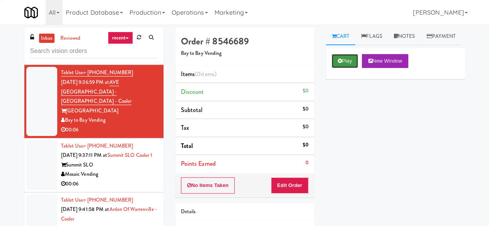
click at [348, 68] on button "Play" at bounding box center [345, 61] width 27 height 14
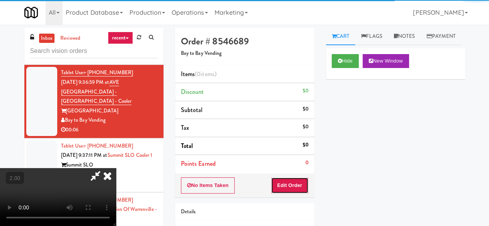
click at [290, 192] on button "Edit Order" at bounding box center [290, 186] width 38 height 16
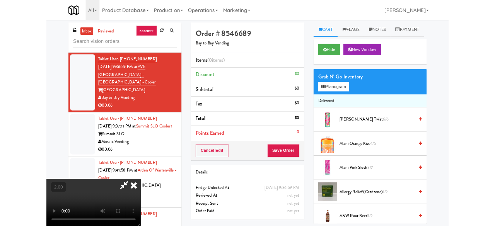
scroll to position [16, 0]
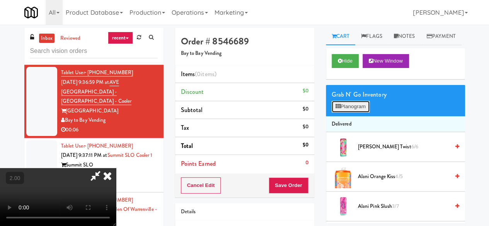
click at [353, 113] on button "Planogram" at bounding box center [351, 107] width 38 height 12
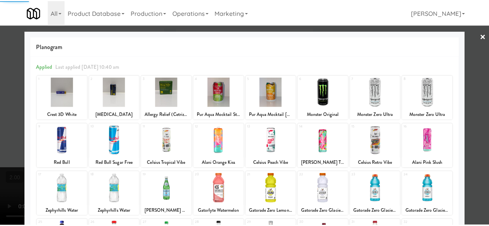
scroll to position [153, 0]
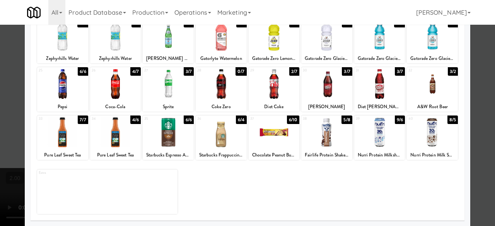
click at [261, 94] on div at bounding box center [274, 84] width 51 height 30
click at [477, 71] on div at bounding box center [247, 113] width 495 height 226
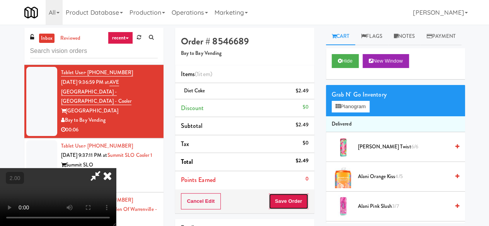
click at [299, 202] on button "Save Order" at bounding box center [288, 201] width 39 height 16
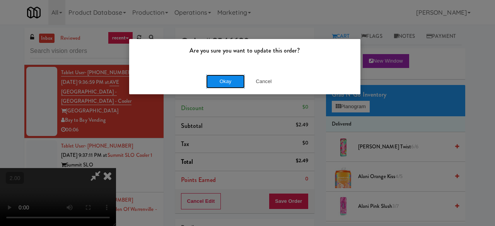
click at [216, 83] on button "Okay" at bounding box center [225, 82] width 39 height 14
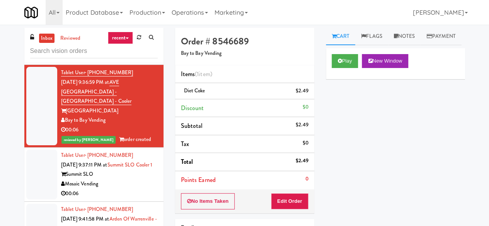
scroll to position [1664, 0]
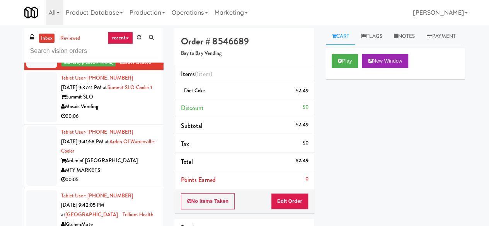
click at [127, 112] on div "Mosaic Vending" at bounding box center [109, 107] width 97 height 10
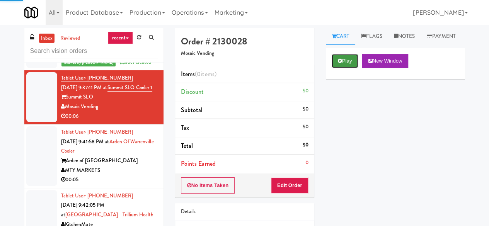
click at [348, 68] on button "Play" at bounding box center [345, 61] width 27 height 14
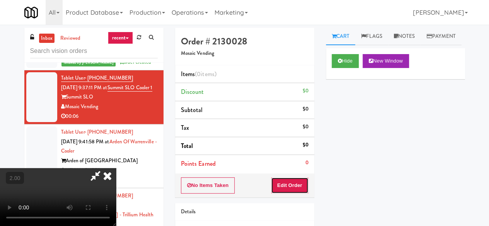
click at [296, 185] on button "Edit Order" at bounding box center [290, 186] width 38 height 16
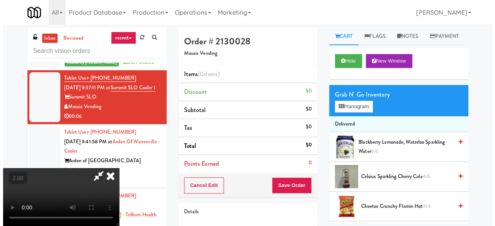
scroll to position [16, 0]
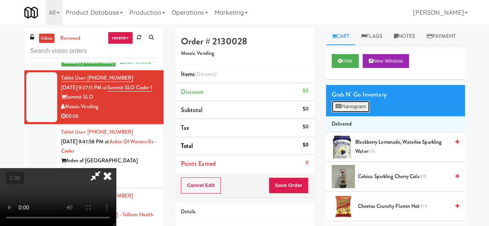
click at [365, 113] on button "Planogram" at bounding box center [351, 107] width 38 height 12
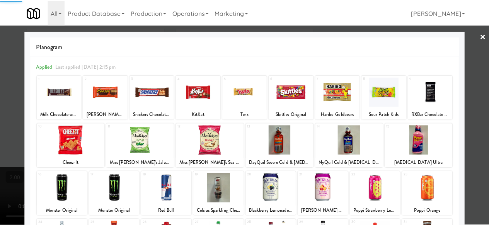
scroll to position [77, 0]
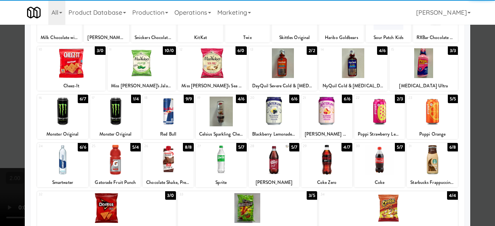
click at [425, 104] on div at bounding box center [432, 112] width 51 height 30
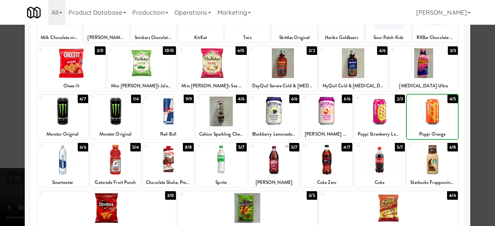
drag, startPoint x: 474, startPoint y: 82, endPoint x: 395, endPoint y: 108, distance: 83.7
click at [474, 81] on div at bounding box center [247, 113] width 495 height 226
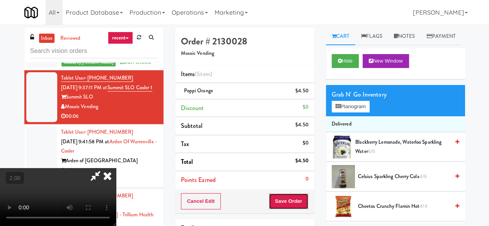
click at [301, 200] on button "Save Order" at bounding box center [288, 201] width 39 height 16
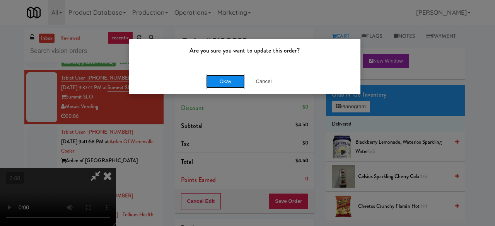
click at [228, 80] on button "Okay" at bounding box center [225, 82] width 39 height 14
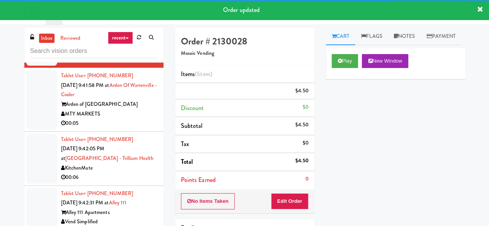
scroll to position [1780, 0]
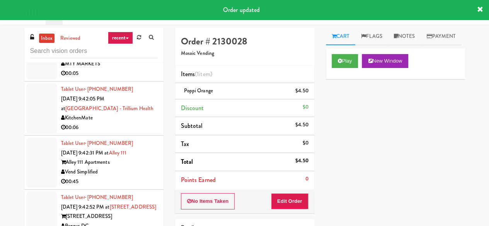
click at [139, 79] on div "00:05" at bounding box center [109, 74] width 97 height 10
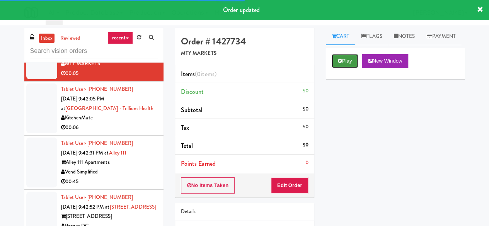
click at [338, 63] on icon at bounding box center [340, 60] width 4 height 5
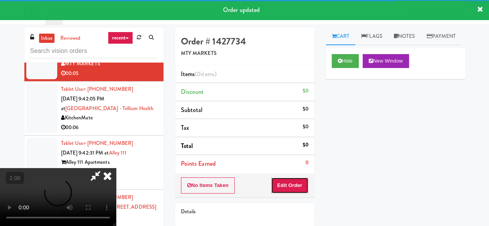
click at [282, 188] on button "Edit Order" at bounding box center [290, 186] width 38 height 16
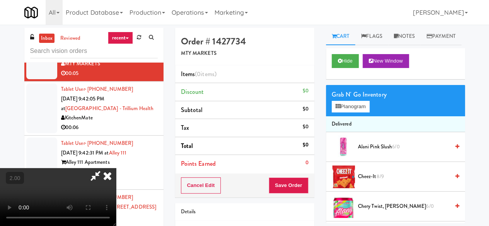
scroll to position [16, 0]
click at [360, 113] on button "Planogram" at bounding box center [351, 107] width 38 height 12
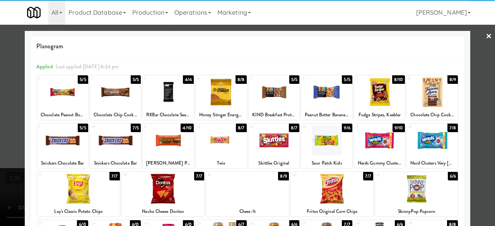
click at [471, 39] on div at bounding box center [247, 113] width 495 height 226
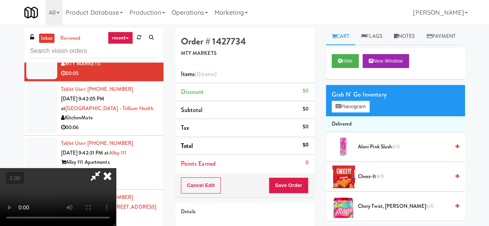
click at [104, 168] on icon at bounding box center [96, 175] width 18 height 15
click at [116, 168] on icon at bounding box center [107, 175] width 17 height 15
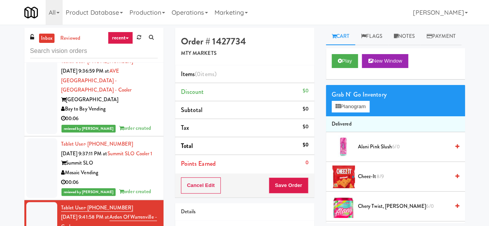
scroll to position [1586, 0]
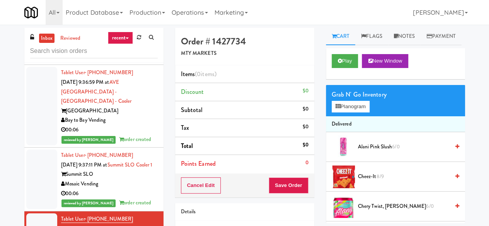
click at [123, 52] on div "AI Vending" at bounding box center [109, 48] width 97 height 10
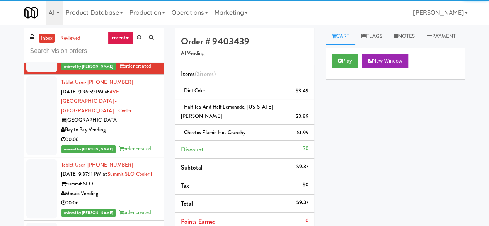
scroll to position [1470, 0]
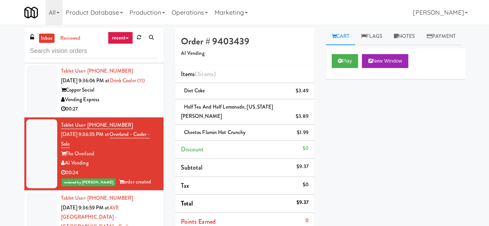
click at [124, 105] on div "Vending Express" at bounding box center [109, 100] width 97 height 10
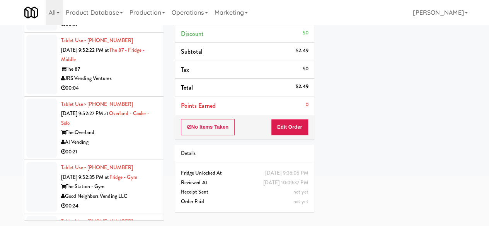
scroll to position [3006, 0]
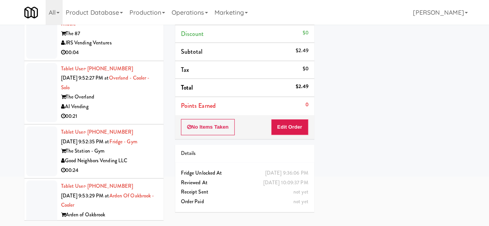
click at [135, 48] on div "JRS Vending Ventures" at bounding box center [109, 43] width 97 height 10
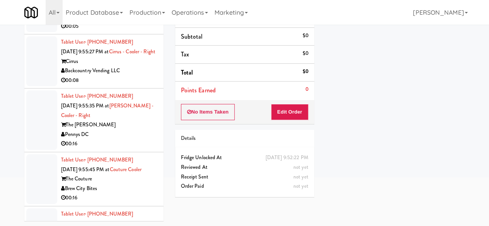
scroll to position [3857, 0]
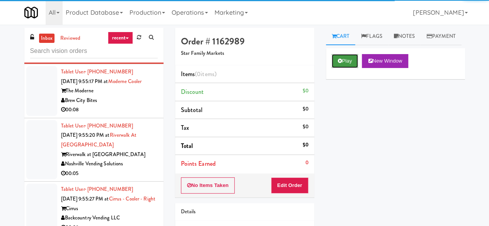
click at [345, 68] on button "Play" at bounding box center [345, 61] width 27 height 14
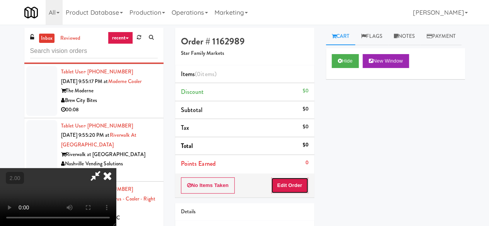
click at [294, 179] on button "Edit Order" at bounding box center [290, 186] width 38 height 16
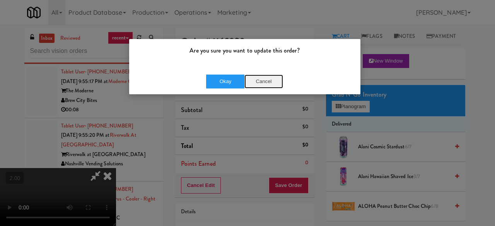
click at [261, 85] on button "Cancel" at bounding box center [264, 82] width 39 height 14
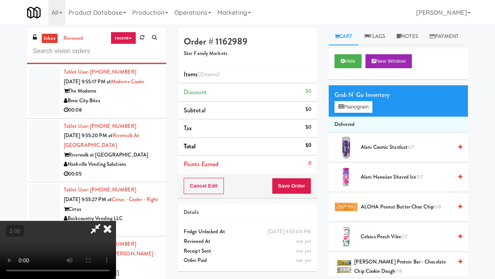
click at [116, 221] on video at bounding box center [58, 250] width 116 height 58
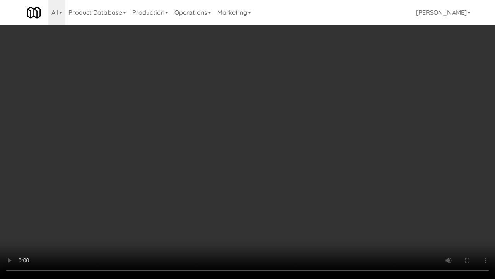
click at [342, 163] on video at bounding box center [247, 139] width 495 height 279
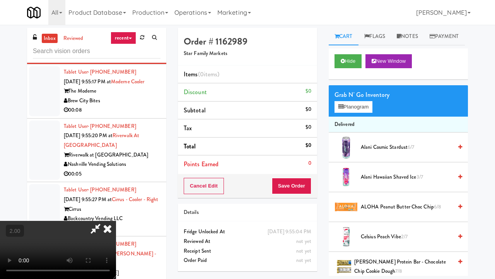
click at [469, 225] on div "Order # 1162989 Star Family Markets Items (0 items ) Discount $0 Subtotal $0 Ta…" at bounding box center [323, 152] width 302 height 249
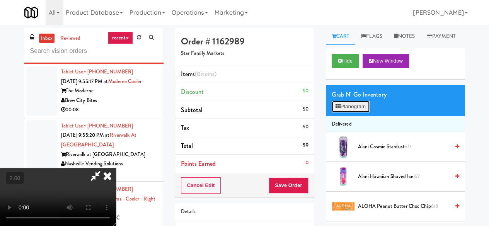
click at [337, 109] on icon at bounding box center [338, 106] width 5 height 5
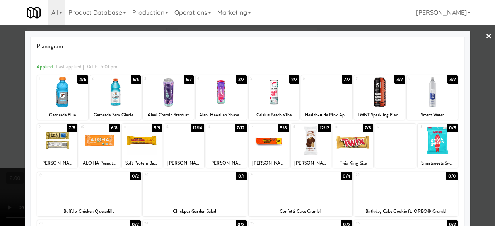
click at [183, 148] on div at bounding box center [184, 141] width 40 height 30
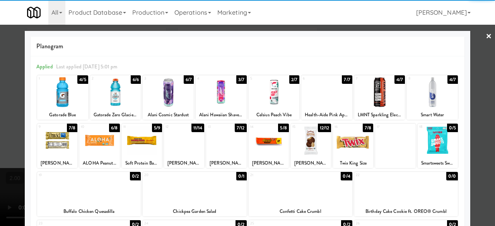
click at [224, 142] on div at bounding box center [226, 141] width 40 height 30
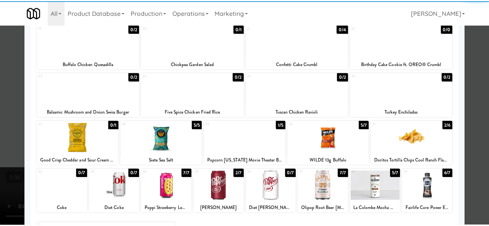
scroll to position [202, 0]
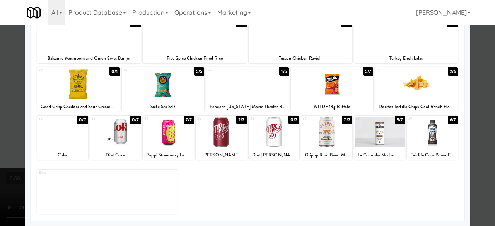
click at [224, 142] on div at bounding box center [221, 133] width 51 height 30
click at [482, 80] on div at bounding box center [247, 113] width 495 height 226
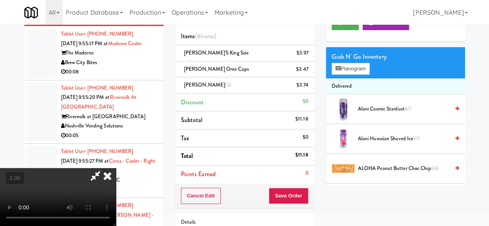
scroll to position [39, 0]
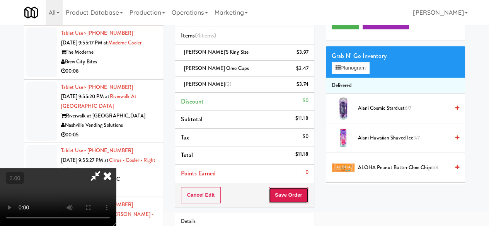
click at [303, 198] on button "Save Order" at bounding box center [288, 195] width 39 height 16
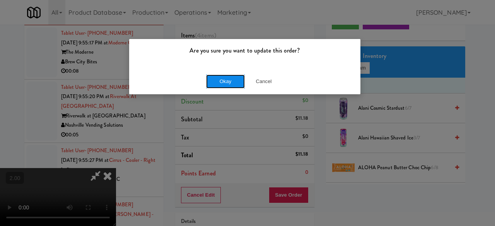
click at [228, 78] on button "Okay" at bounding box center [225, 82] width 39 height 14
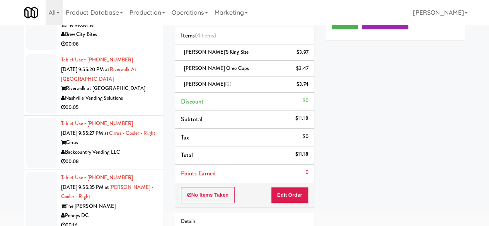
scroll to position [3935, 0]
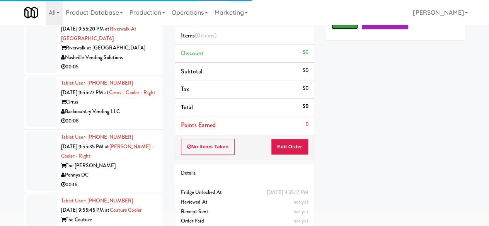
click at [334, 29] on button "Play" at bounding box center [345, 22] width 27 height 14
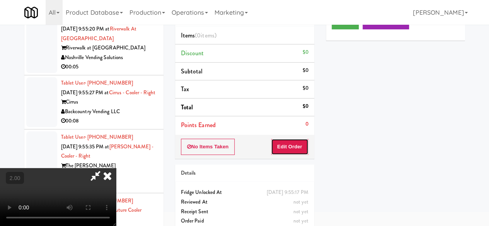
click at [285, 147] on button "Edit Order" at bounding box center [290, 147] width 38 height 16
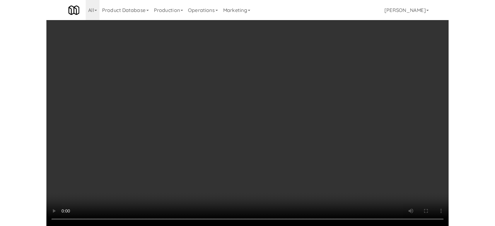
scroll to position [39, 0]
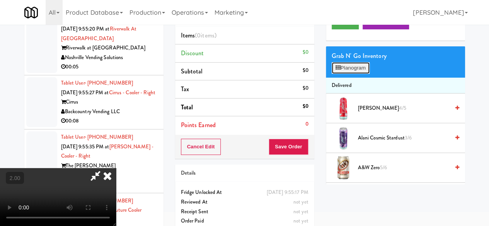
click at [352, 74] on button "Planogram" at bounding box center [351, 68] width 38 height 12
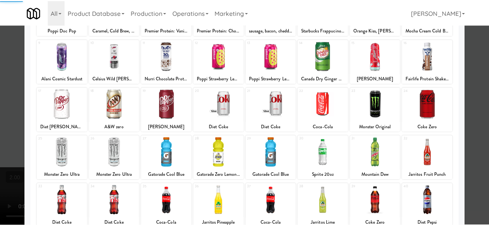
scroll to position [153, 0]
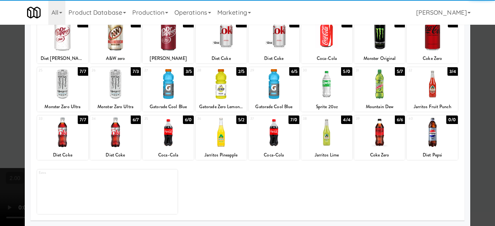
drag, startPoint x: 370, startPoint y: 97, endPoint x: 385, endPoint y: 95, distance: 15.2
click at [371, 97] on div at bounding box center [379, 84] width 51 height 30
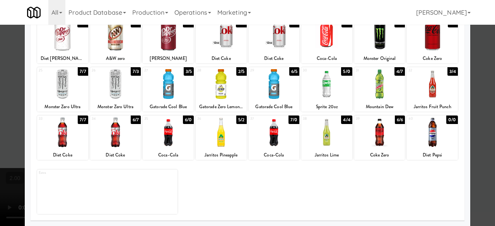
click at [469, 63] on div at bounding box center [247, 113] width 495 height 226
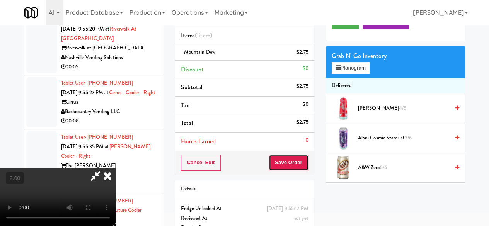
click at [298, 169] on button "Save Order" at bounding box center [288, 163] width 39 height 16
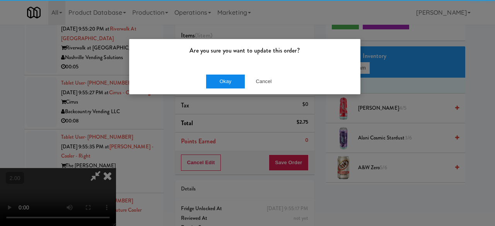
drag, startPoint x: 218, startPoint y: 69, endPoint x: 223, endPoint y: 79, distance: 11.4
click at [219, 72] on div "Okay Cancel" at bounding box center [244, 81] width 231 height 26
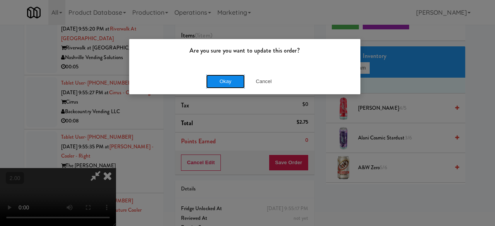
click at [224, 82] on button "Okay" at bounding box center [225, 82] width 39 height 14
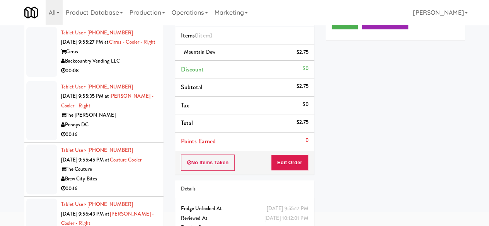
scroll to position [4012, 0]
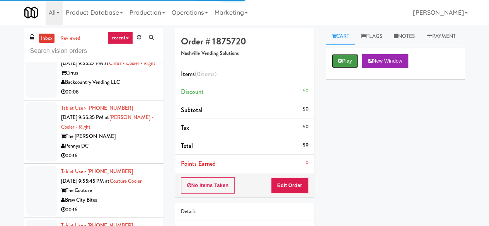
click at [342, 68] on button "Play" at bounding box center [345, 61] width 27 height 14
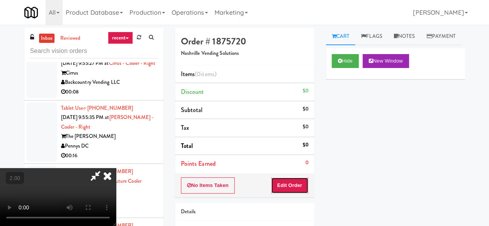
click at [296, 184] on button "Edit Order" at bounding box center [290, 186] width 38 height 16
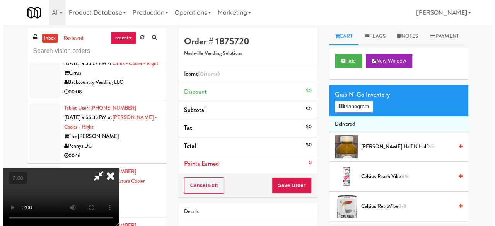
scroll to position [16, 0]
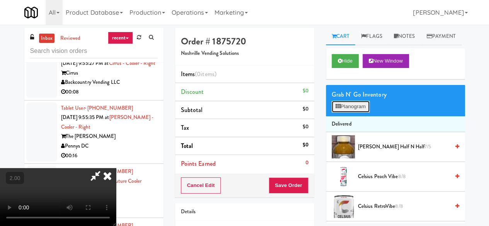
click at [357, 113] on button "Planogram" at bounding box center [351, 107] width 38 height 12
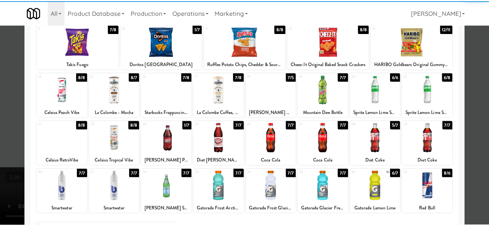
scroll to position [153, 0]
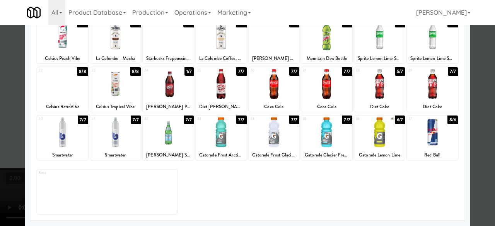
click at [180, 97] on div at bounding box center [168, 84] width 51 height 30
click at [472, 66] on div at bounding box center [247, 113] width 495 height 226
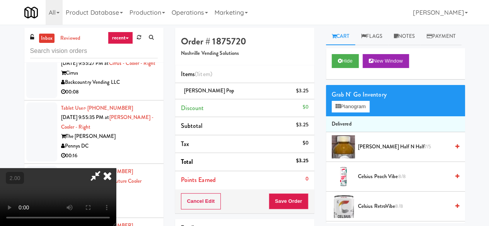
click at [304, 210] on div "Cancel Edit Save Order" at bounding box center [244, 202] width 139 height 24
click at [299, 205] on button "Save Order" at bounding box center [288, 201] width 39 height 16
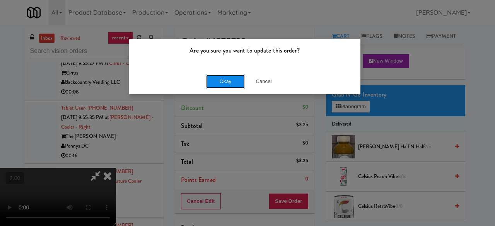
click at [222, 79] on button "Okay" at bounding box center [225, 82] width 39 height 14
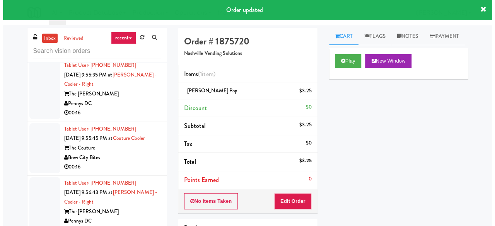
scroll to position [4128, 0]
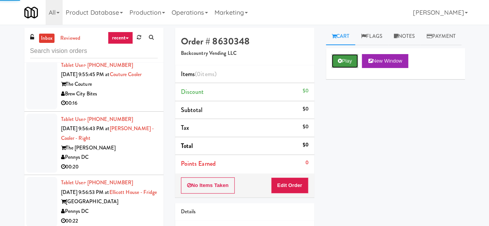
click at [342, 68] on button "Play" at bounding box center [345, 61] width 27 height 14
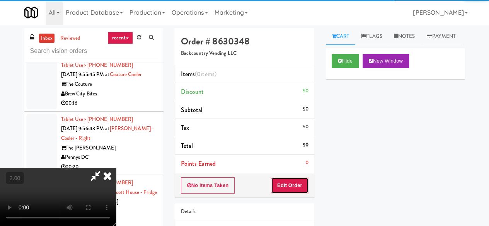
click at [303, 183] on button "Edit Order" at bounding box center [290, 186] width 38 height 16
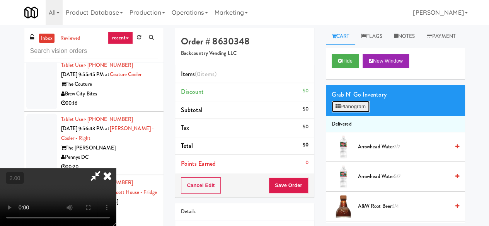
click at [355, 113] on button "Planogram" at bounding box center [351, 107] width 38 height 12
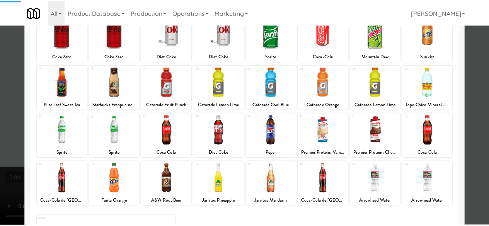
scroll to position [116, 0]
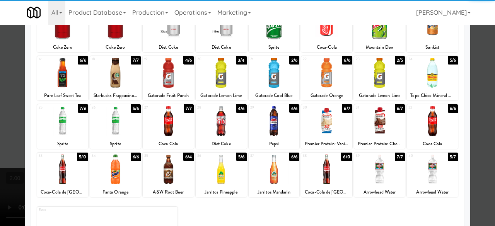
drag, startPoint x: 109, startPoint y: 126, endPoint x: 265, endPoint y: 150, distance: 157.7
click at [109, 126] on div at bounding box center [115, 121] width 51 height 30
click at [458, 65] on div "Applied Last applied [DATE] 3:43 am 1 6/8 Celsius Orange 2 4/6 Monster Energy Z…" at bounding box center [248, 99] width 434 height 318
click at [476, 64] on div at bounding box center [247, 113] width 495 height 226
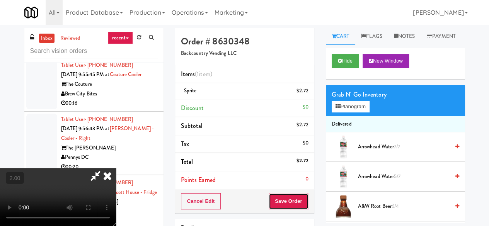
click at [300, 199] on button "Save Order" at bounding box center [288, 201] width 39 height 16
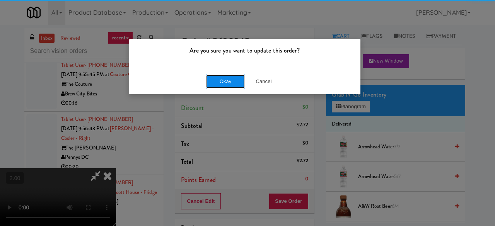
click at [223, 75] on button "Okay" at bounding box center [225, 82] width 39 height 14
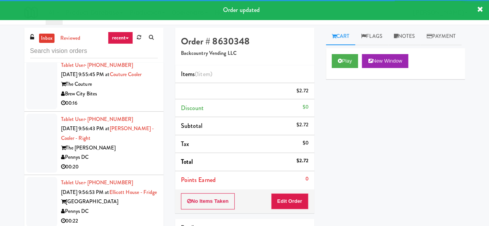
scroll to position [4167, 0]
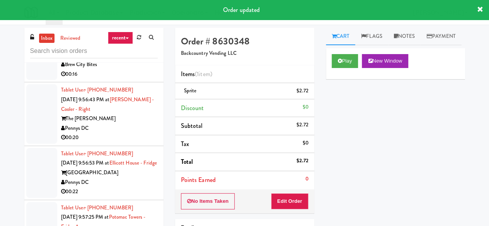
click at [134, 15] on div "Pennys DC" at bounding box center [109, 11] width 97 height 10
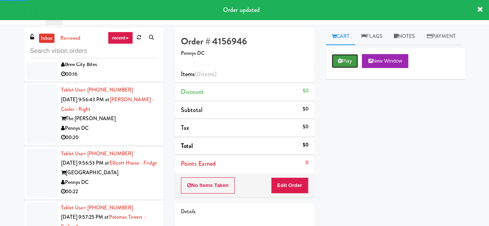
click at [340, 63] on icon at bounding box center [340, 60] width 4 height 5
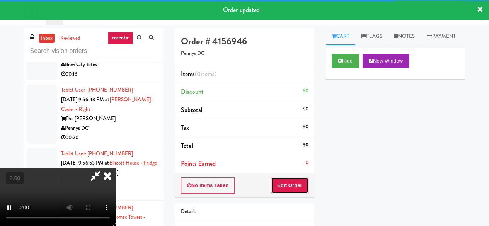
click at [299, 180] on button "Edit Order" at bounding box center [290, 186] width 38 height 16
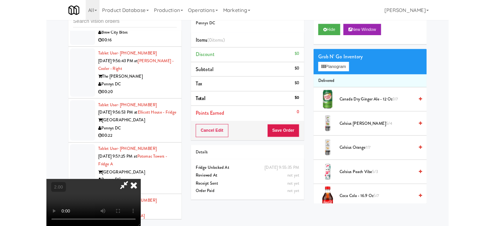
scroll to position [74, 0]
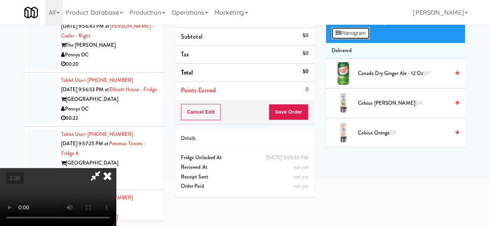
click at [349, 39] on button "Planogram" at bounding box center [351, 33] width 38 height 12
click at [0, 0] on div at bounding box center [0, 0] width 0 height 0
click at [353, 39] on button "Planogram" at bounding box center [351, 33] width 38 height 12
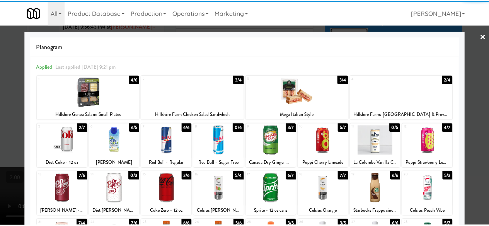
scroll to position [77, 0]
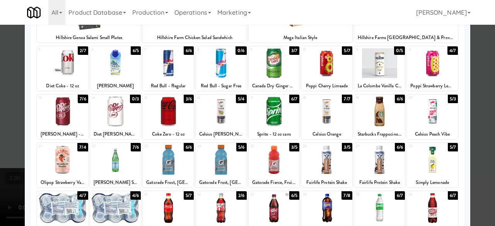
click at [118, 161] on div at bounding box center [115, 160] width 51 height 30
click at [486, 81] on div at bounding box center [247, 113] width 495 height 226
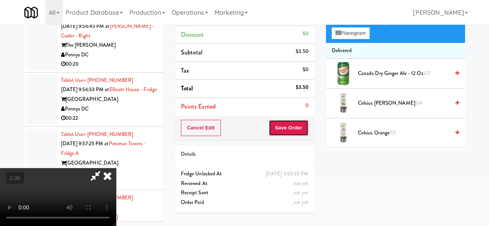
click at [300, 128] on button "Save Order" at bounding box center [288, 128] width 39 height 16
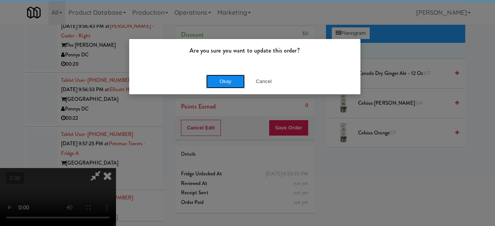
click at [226, 79] on button "Okay" at bounding box center [225, 82] width 39 height 14
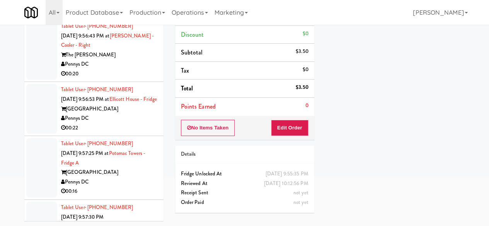
click at [135, 6] on div "Brew City Bites" at bounding box center [109, 1] width 97 height 10
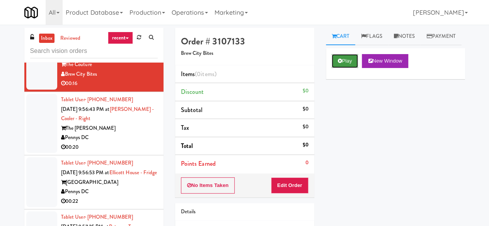
click at [340, 63] on icon at bounding box center [340, 60] width 4 height 5
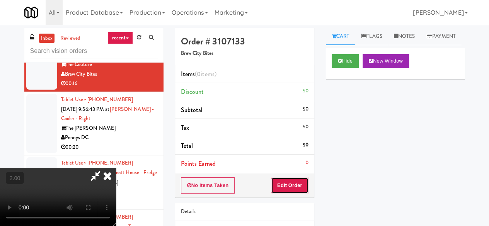
click at [292, 189] on button "Edit Order" at bounding box center [290, 186] width 38 height 16
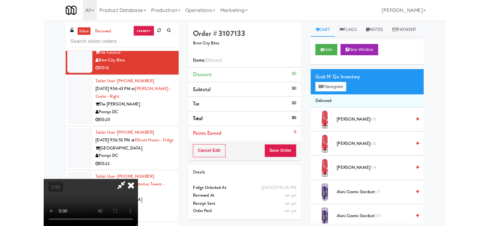
scroll to position [16, 0]
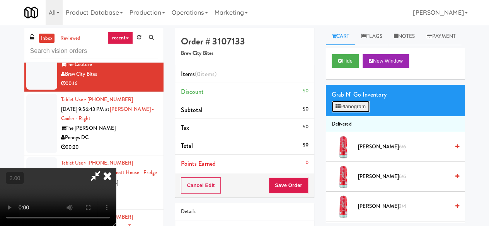
click at [354, 113] on button "Planogram" at bounding box center [351, 107] width 38 height 12
click at [0, 0] on div at bounding box center [0, 0] width 0 height 0
click at [355, 113] on button "Planogram" at bounding box center [351, 107] width 38 height 12
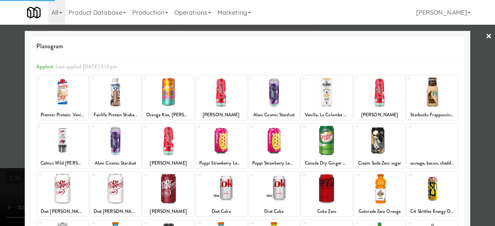
click at [167, 91] on div at bounding box center [168, 92] width 51 height 30
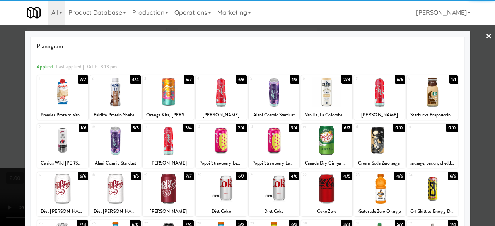
click at [178, 96] on div at bounding box center [168, 92] width 51 height 30
click at [319, 143] on div at bounding box center [326, 141] width 51 height 30
click at [480, 39] on div at bounding box center [247, 113] width 495 height 226
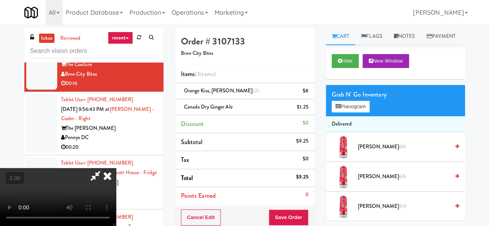
click at [104, 168] on icon at bounding box center [96, 175] width 18 height 15
click at [310, 92] on icon at bounding box center [309, 93] width 4 height 5
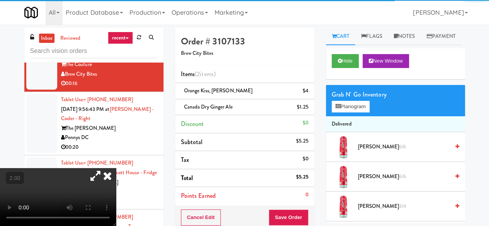
click at [289, 207] on div "Cancel Edit Save Order" at bounding box center [244, 218] width 139 height 24
click at [292, 210] on button "Save Order" at bounding box center [288, 218] width 39 height 16
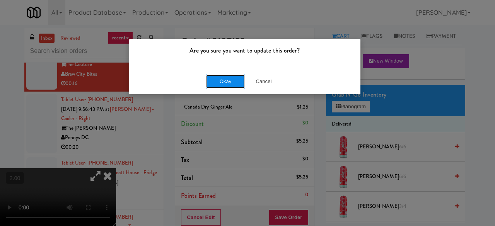
click at [237, 86] on button "Okay" at bounding box center [225, 82] width 39 height 14
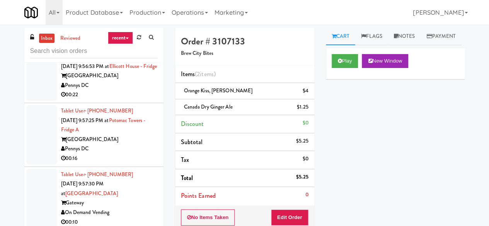
click at [126, 36] on div "Pennys DC" at bounding box center [109, 32] width 97 height 10
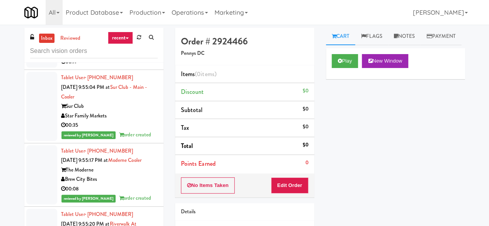
scroll to position [3780, 0]
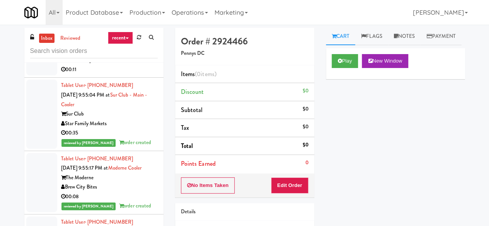
click at [126, 65] on div "IBX Vending" at bounding box center [109, 60] width 97 height 10
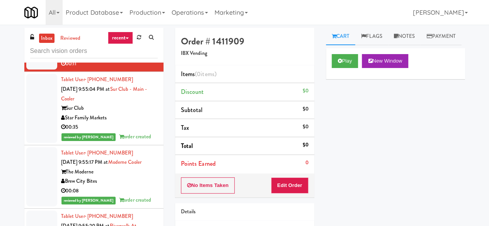
scroll to position [3780, 0]
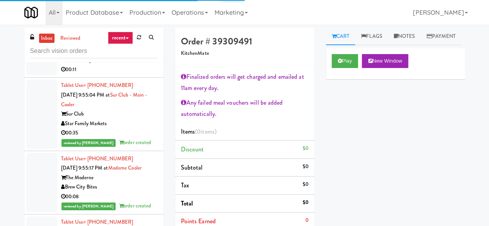
click at [140, 65] on div "IBX Vending" at bounding box center [109, 60] width 97 height 10
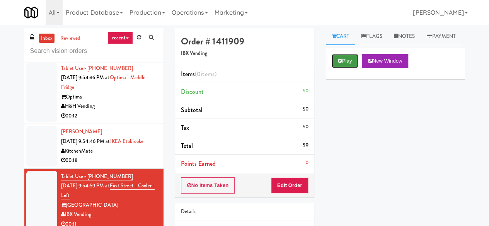
click at [346, 68] on button "Play" at bounding box center [345, 61] width 27 height 14
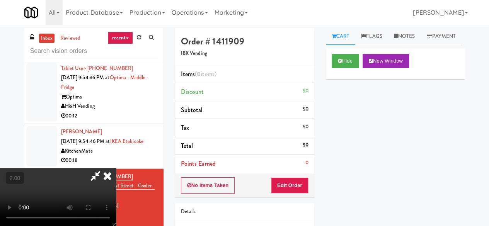
click at [289, 193] on div "No Items Taken Edit Order" at bounding box center [244, 186] width 139 height 24
click at [295, 185] on button "Edit Order" at bounding box center [290, 186] width 38 height 16
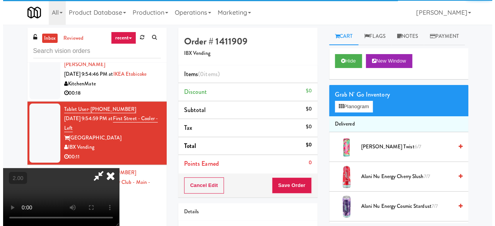
scroll to position [3741, 0]
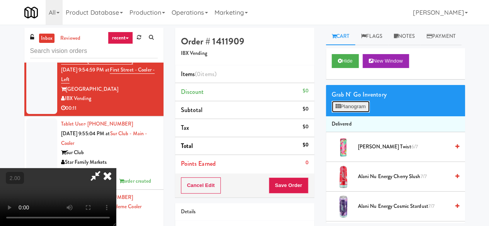
click at [347, 113] on button "Planogram" at bounding box center [351, 107] width 38 height 12
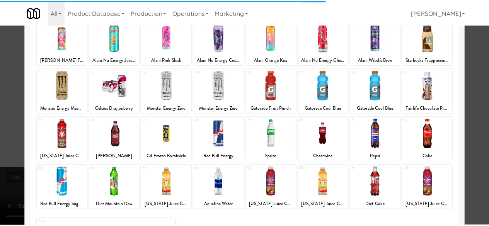
scroll to position [116, 0]
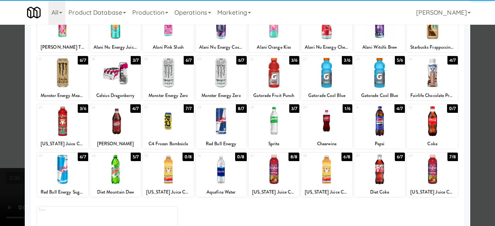
click at [263, 126] on div at bounding box center [274, 121] width 51 height 30
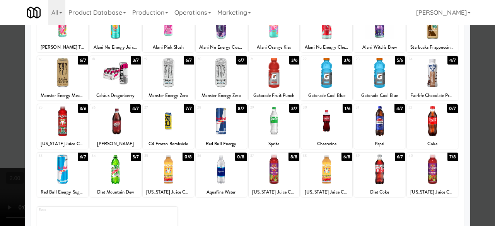
click at [332, 181] on div at bounding box center [326, 170] width 51 height 30
click at [473, 97] on div at bounding box center [247, 113] width 495 height 226
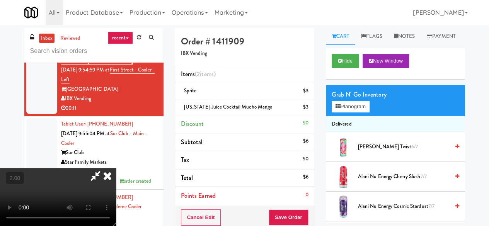
click at [104, 168] on icon at bounding box center [96, 175] width 18 height 15
click at [121, 49] on div "[PERSON_NAME] [DATE] 9:54:46 PM at IKEA Etobicoke KitchenMate 00:18" at bounding box center [109, 30] width 97 height 38
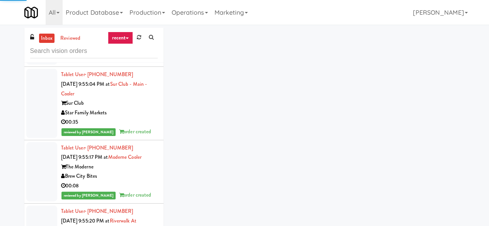
scroll to position [3819, 0]
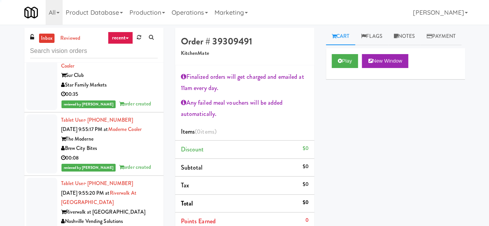
click at [141, 26] on div "IBX Vending" at bounding box center [109, 22] width 97 height 10
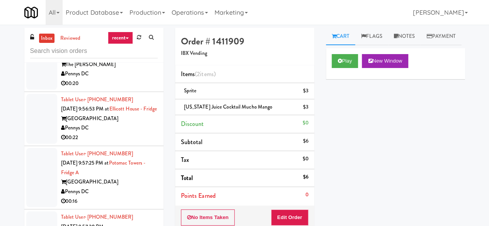
scroll to position [4322, 0]
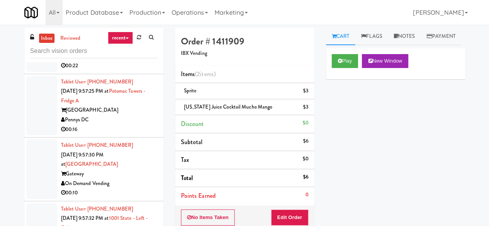
click at [127, 17] on div "00:20" at bounding box center [109, 12] width 97 height 10
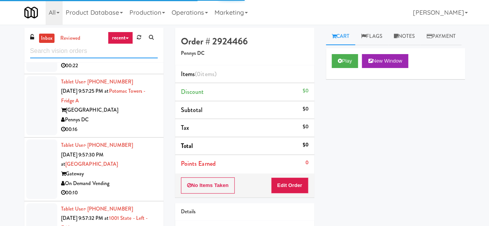
click at [86, 49] on input "text" at bounding box center [94, 51] width 128 height 14
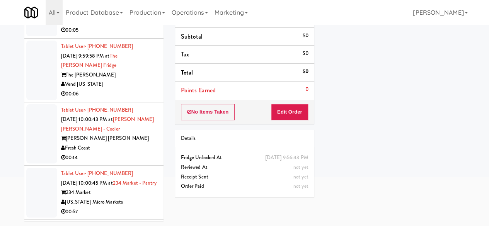
scroll to position [1619, 0]
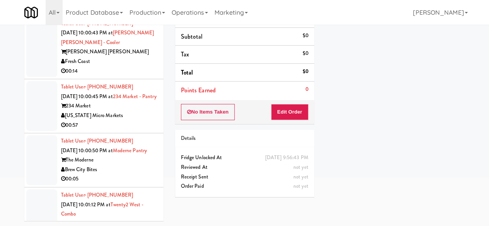
click at [132, 12] on div "00:06" at bounding box center [109, 8] width 97 height 10
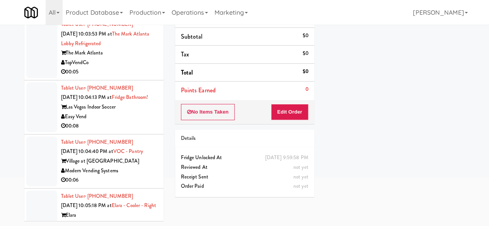
scroll to position [2122, 0]
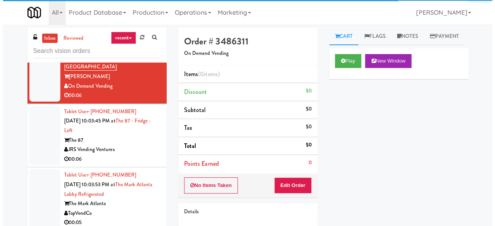
scroll to position [2122, 0]
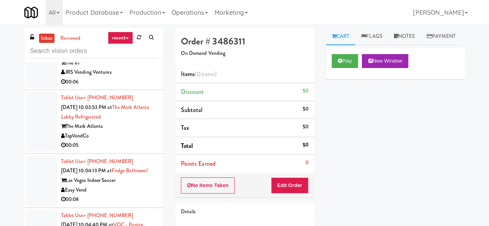
click at [132, 77] on div "JRS Vending Ventures" at bounding box center [109, 73] width 97 height 10
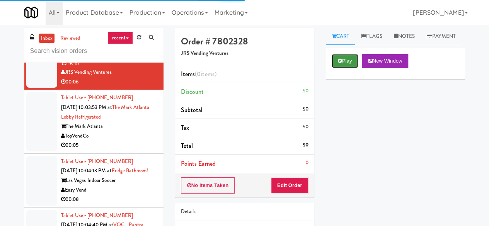
click at [351, 68] on button "Play" at bounding box center [345, 61] width 27 height 14
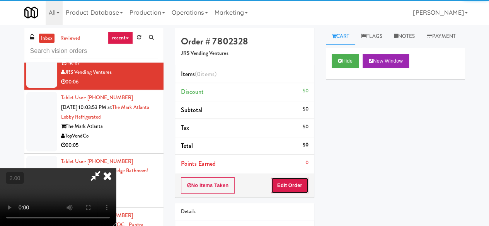
click at [292, 180] on button "Edit Order" at bounding box center [290, 186] width 38 height 16
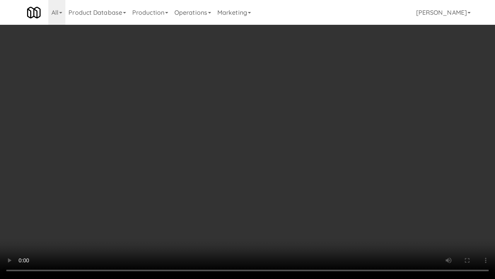
click at [240, 166] on video at bounding box center [247, 139] width 495 height 279
click at [240, 165] on video at bounding box center [247, 139] width 495 height 279
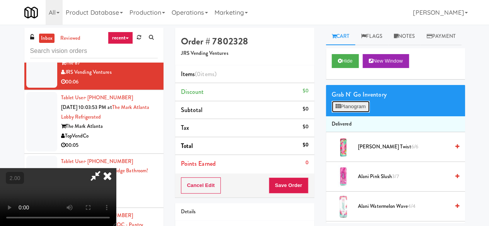
click at [366, 113] on button "Planogram" at bounding box center [351, 107] width 38 height 12
click at [0, 0] on div at bounding box center [0, 0] width 0 height 0
click at [364, 113] on button "Planogram" at bounding box center [351, 107] width 38 height 12
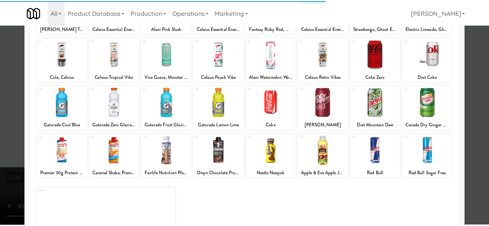
scroll to position [153, 0]
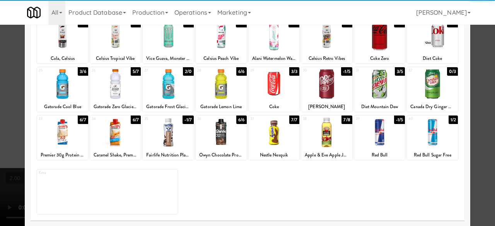
drag, startPoint x: 277, startPoint y: 94, endPoint x: 350, endPoint y: 94, distance: 72.7
click at [278, 94] on div at bounding box center [274, 84] width 51 height 30
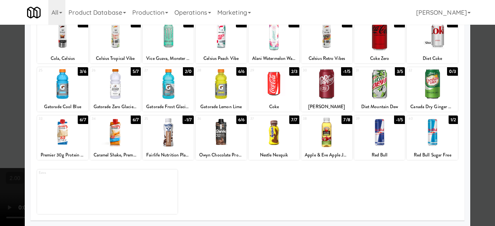
drag, startPoint x: 378, startPoint y: 86, endPoint x: 390, endPoint y: 91, distance: 12.5
click at [378, 87] on div at bounding box center [379, 84] width 51 height 30
click at [472, 53] on div at bounding box center [247, 113] width 495 height 226
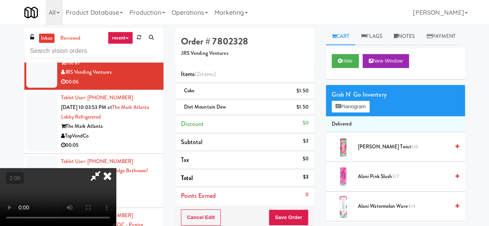
click at [104, 168] on icon at bounding box center [96, 175] width 18 height 15
click at [286, 221] on button "Save Order" at bounding box center [288, 218] width 39 height 16
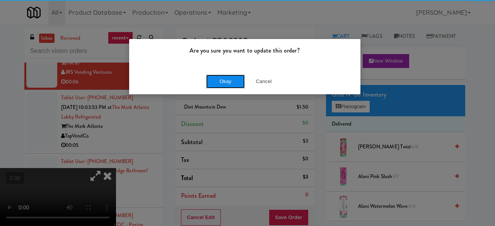
click at [219, 86] on button "Okay" at bounding box center [225, 82] width 39 height 14
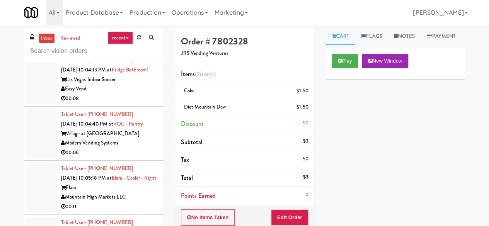
scroll to position [2238, 0]
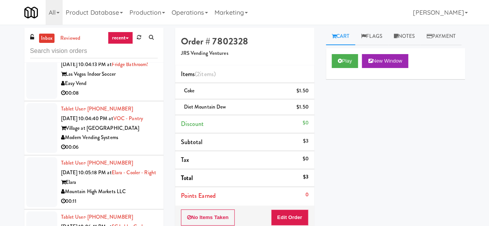
click at [131, 44] on div "00:05" at bounding box center [109, 39] width 97 height 10
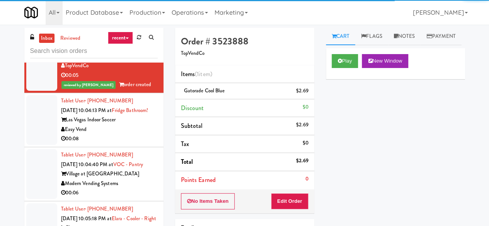
scroll to position [2122, 0]
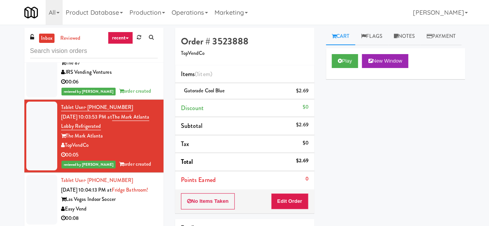
click at [140, 23] on div "00:06" at bounding box center [109, 19] width 97 height 10
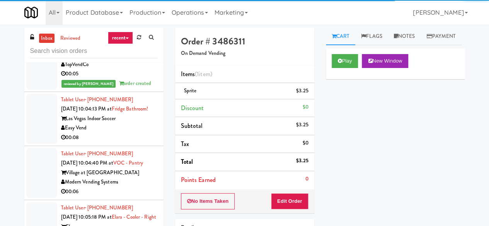
scroll to position [2276, 0]
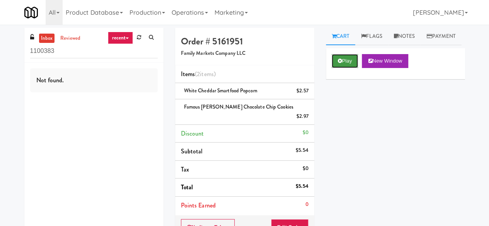
click at [348, 68] on button "Play" at bounding box center [345, 61] width 27 height 14
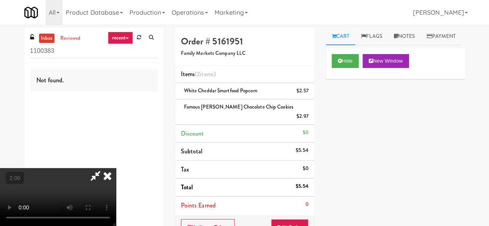
drag, startPoint x: 288, startPoint y: 75, endPoint x: 278, endPoint y: 73, distance: 10.3
click at [116, 168] on icon at bounding box center [107, 175] width 17 height 15
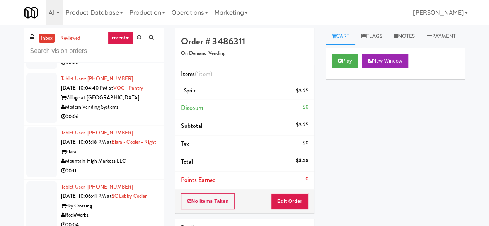
scroll to position [2315, 0]
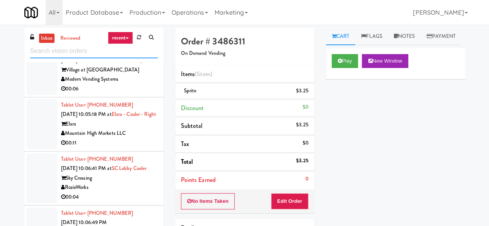
click at [129, 53] on input "text" at bounding box center [94, 51] width 128 height 14
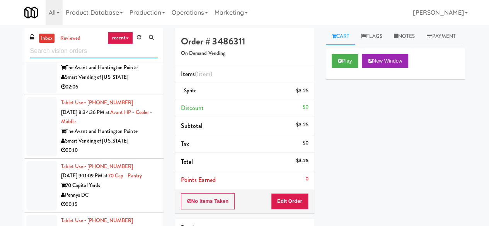
scroll to position [426, 0]
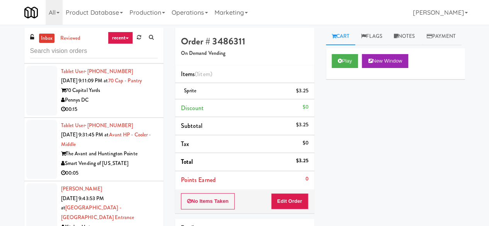
click at [128, 96] on div "70 Capital Yards" at bounding box center [109, 91] width 97 height 10
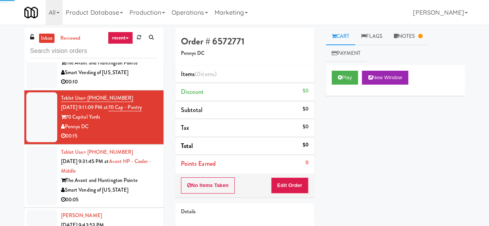
scroll to position [387, 0]
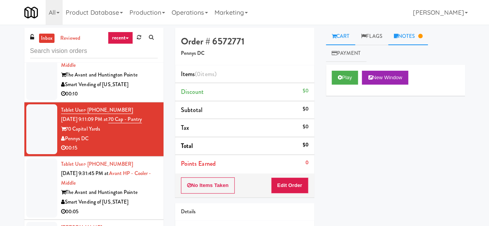
click at [401, 35] on link "Notes" at bounding box center [408, 36] width 40 height 17
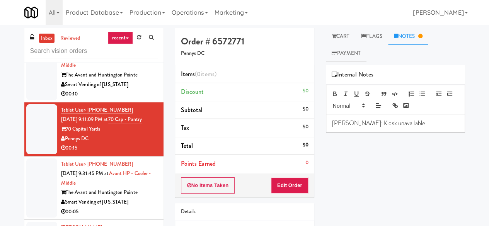
click at [143, 90] on div "Smart Vending of [US_STATE]" at bounding box center [109, 85] width 97 height 10
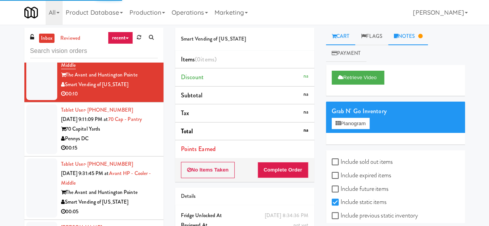
click at [411, 39] on link "Notes" at bounding box center [408, 36] width 40 height 17
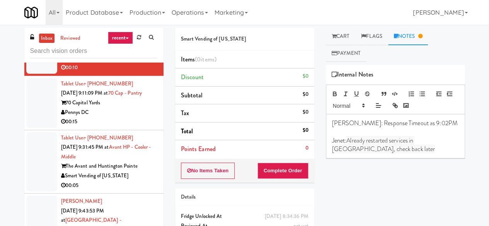
scroll to position [426, 0]
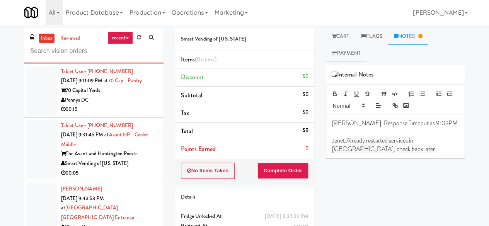
click at [133, 105] on div "Pennys DC" at bounding box center [109, 101] width 97 height 10
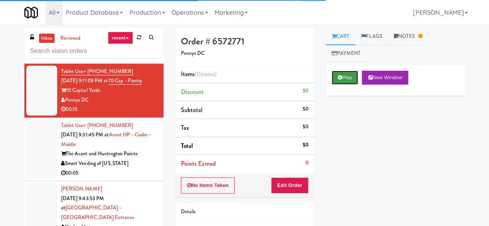
click at [347, 82] on button "Play" at bounding box center [345, 78] width 27 height 14
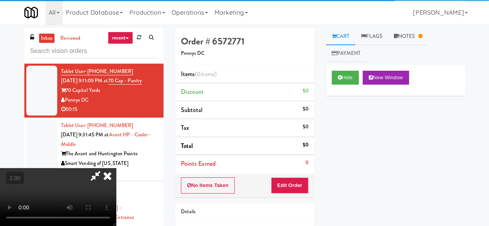
click at [411, 45] on ul "Cart Flags Notes Payment" at bounding box center [395, 45] width 139 height 34
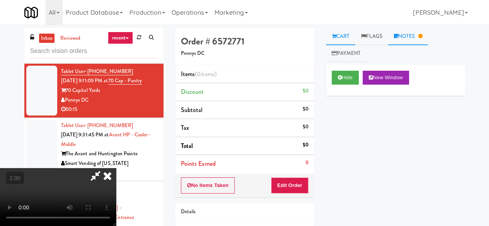
click at [405, 36] on link "Notes" at bounding box center [408, 36] width 40 height 17
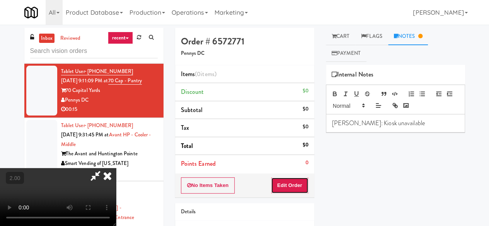
click at [305, 185] on button "Edit Order" at bounding box center [290, 186] width 38 height 16
click at [404, 120] on p "Britney: Kiosk unavailable" at bounding box center [395, 123] width 127 height 9
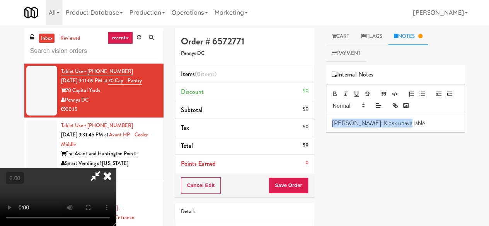
click at [404, 120] on p "Britney: Kiosk unavailable" at bounding box center [395, 123] width 127 height 9
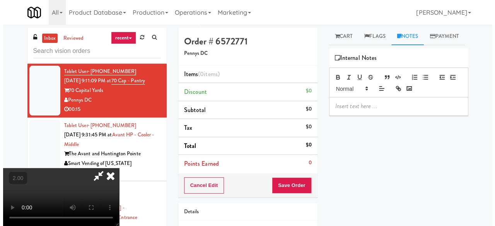
scroll to position [16, 0]
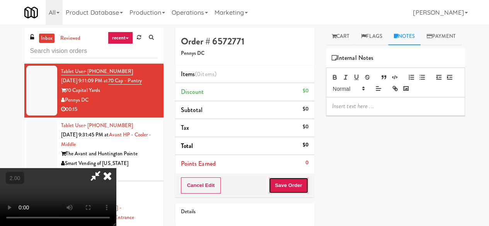
click at [306, 183] on button "Save Order" at bounding box center [288, 186] width 39 height 16
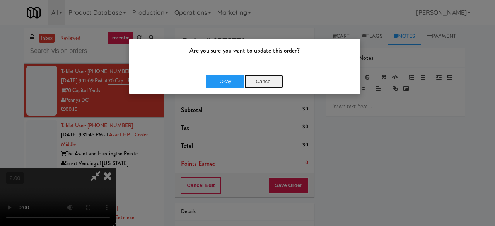
drag, startPoint x: 257, startPoint y: 84, endPoint x: 289, endPoint y: 64, distance: 38.6
click at [257, 84] on button "Cancel" at bounding box center [264, 82] width 39 height 14
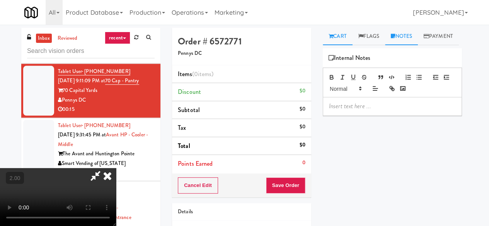
click at [335, 39] on link "Cart" at bounding box center [338, 36] width 30 height 17
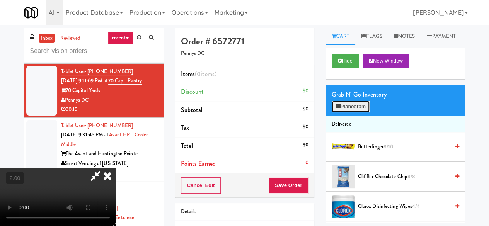
click at [362, 113] on button "Planogram" at bounding box center [351, 107] width 38 height 12
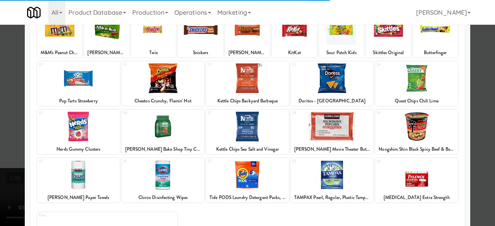
scroll to position [153, 0]
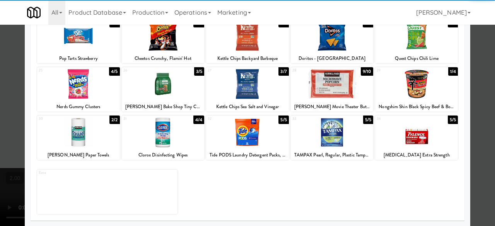
click at [253, 84] on div at bounding box center [247, 84] width 83 height 30
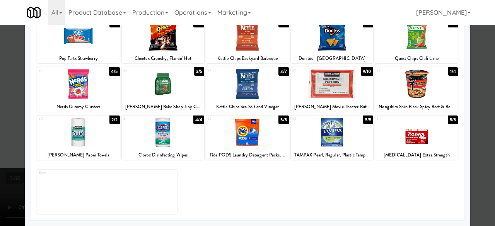
click at [337, 43] on div at bounding box center [332, 36] width 83 height 30
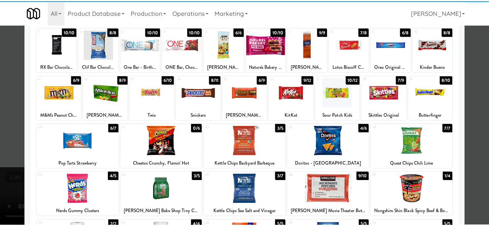
scroll to position [0, 0]
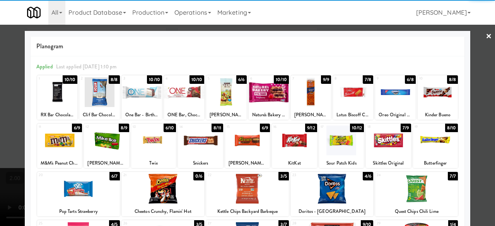
click at [473, 54] on div at bounding box center [247, 113] width 495 height 226
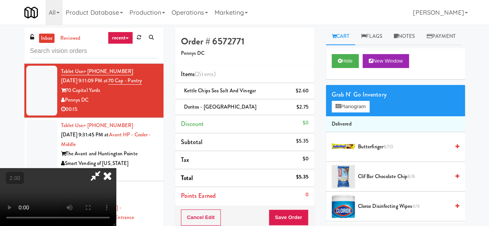
click at [116, 168] on icon at bounding box center [107, 175] width 17 height 15
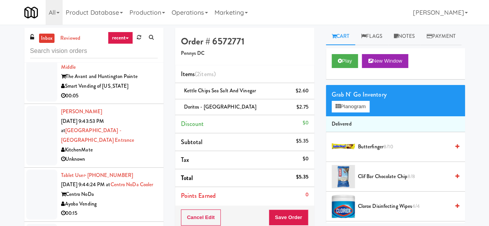
click at [140, 104] on li "Tablet User · (757) 293-5365 Sep 28, 2025 9:31:45 PM at Avant HP - Cooler - Mid…" at bounding box center [93, 73] width 139 height 64
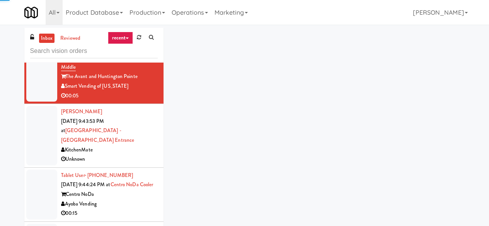
scroll to position [426, 0]
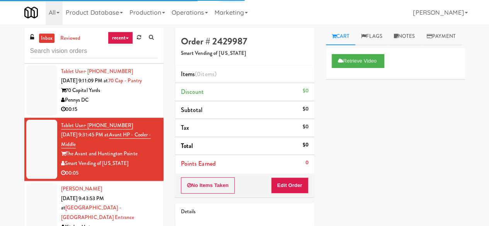
click at [132, 105] on div "Pennys DC" at bounding box center [109, 101] width 97 height 10
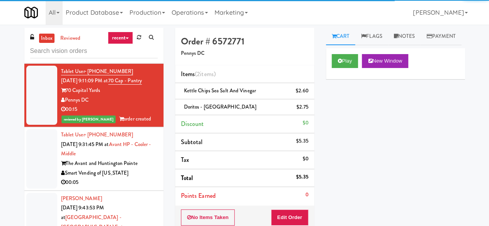
scroll to position [619, 0]
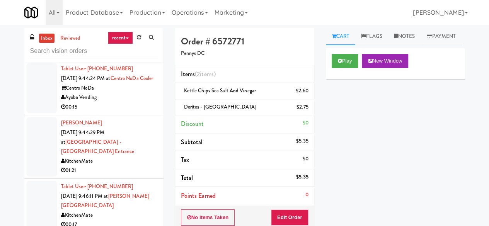
click at [129, 103] on div "Ayoba Vending" at bounding box center [109, 98] width 97 height 10
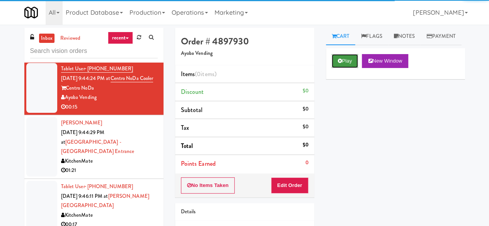
click at [354, 68] on button "Play" at bounding box center [345, 61] width 27 height 14
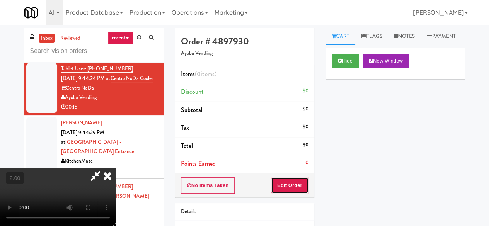
click at [296, 179] on button "Edit Order" at bounding box center [290, 186] width 38 height 16
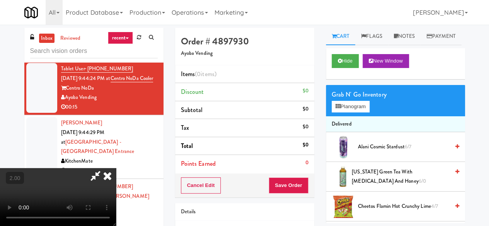
scroll to position [16, 0]
click at [347, 113] on button "Planogram" at bounding box center [351, 107] width 38 height 12
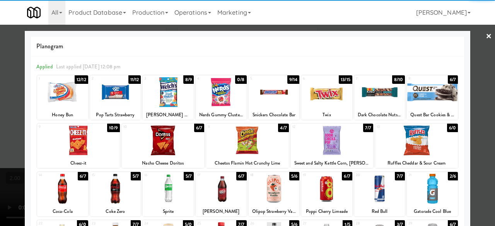
click at [125, 188] on div at bounding box center [115, 189] width 51 height 30
click at [480, 67] on div at bounding box center [247, 113] width 495 height 226
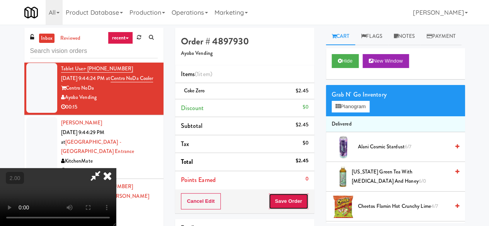
click at [303, 209] on button "Save Order" at bounding box center [288, 201] width 39 height 16
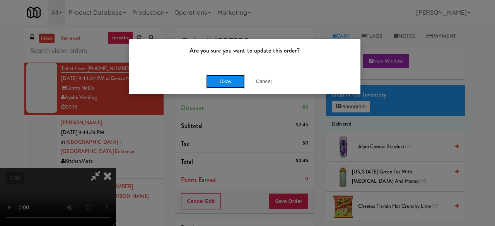
click at [217, 85] on button "Okay" at bounding box center [225, 82] width 39 height 14
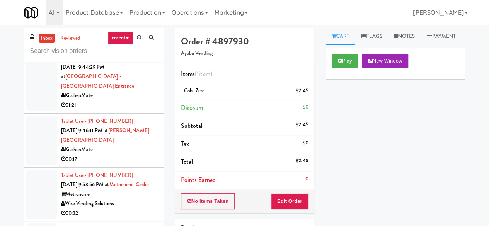
scroll to position [696, 0]
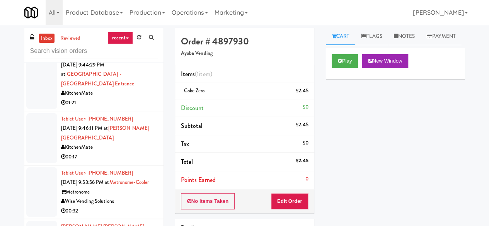
click at [136, 108] on div "01:21" at bounding box center [109, 103] width 97 height 10
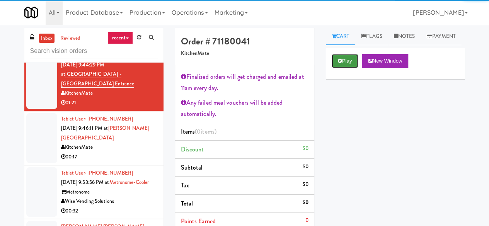
click at [338, 63] on icon at bounding box center [340, 60] width 4 height 5
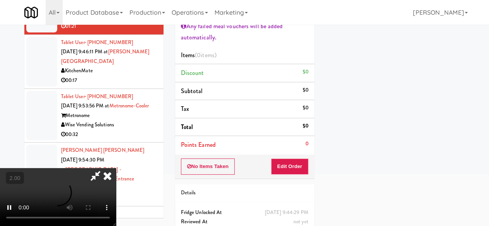
scroll to position [77, 0]
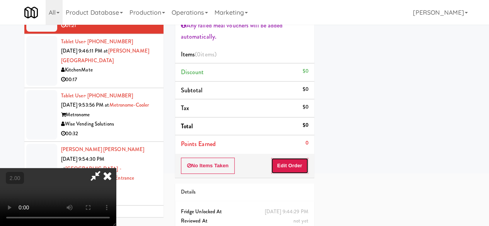
click at [290, 168] on button "Edit Order" at bounding box center [290, 166] width 38 height 16
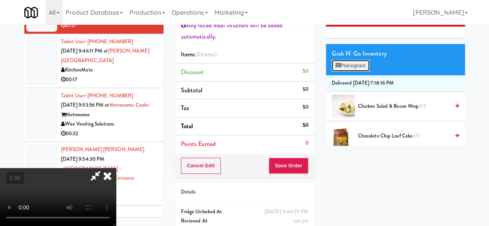
click at [353, 72] on button "Planogram" at bounding box center [351, 66] width 38 height 12
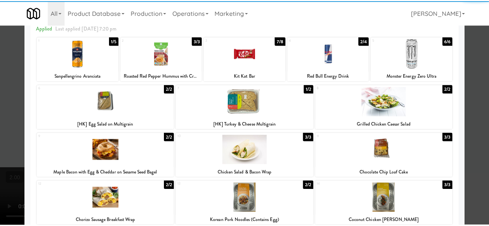
scroll to position [77, 0]
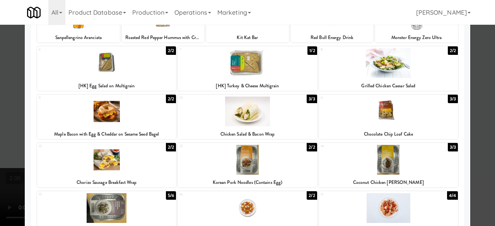
click at [125, 171] on div at bounding box center [106, 160] width 139 height 30
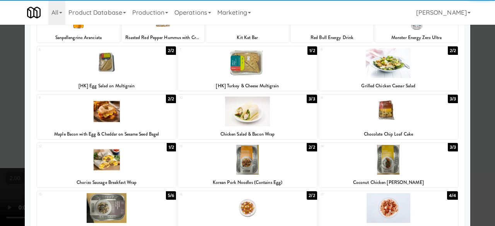
click at [125, 170] on div at bounding box center [106, 160] width 139 height 30
click at [469, 74] on div at bounding box center [247, 113] width 495 height 226
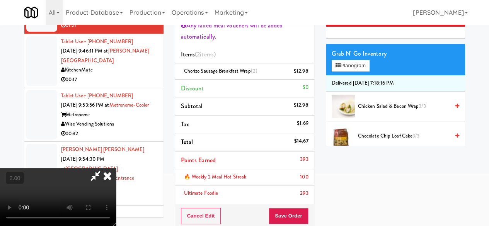
click at [104, 168] on icon at bounding box center [96, 175] width 18 height 15
click at [289, 221] on button "Save Order" at bounding box center [288, 216] width 39 height 16
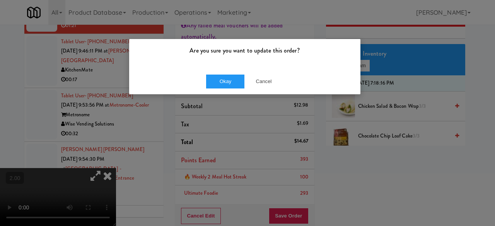
click at [211, 72] on div "Okay Cancel" at bounding box center [244, 81] width 231 height 26
click at [217, 76] on button "Okay" at bounding box center [225, 82] width 39 height 14
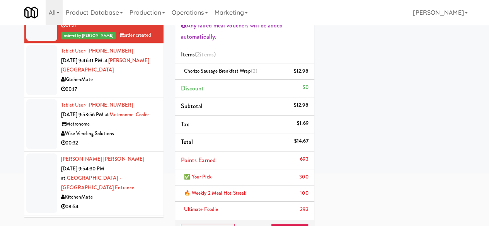
click at [122, 85] on div "KitchenMate" at bounding box center [109, 80] width 97 height 10
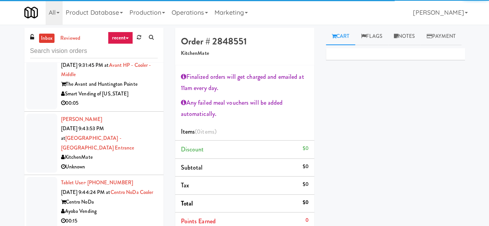
scroll to position [503, 0]
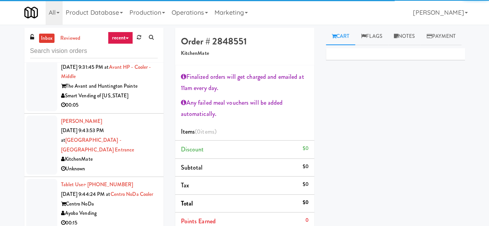
click at [121, 174] on div "Unknown" at bounding box center [109, 169] width 97 height 10
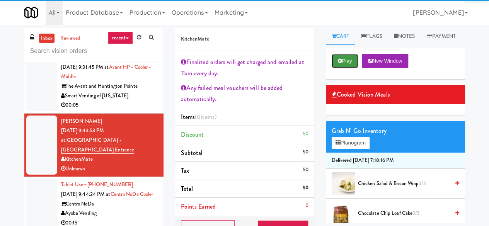
click at [343, 68] on button "Play" at bounding box center [345, 61] width 27 height 14
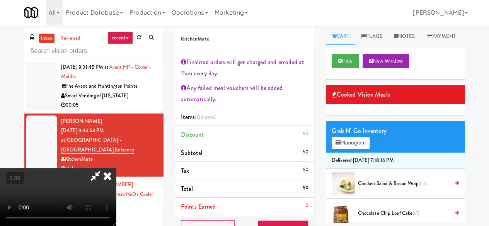
click at [104, 168] on icon at bounding box center [96, 175] width 18 height 15
click at [116, 168] on icon at bounding box center [107, 175] width 17 height 15
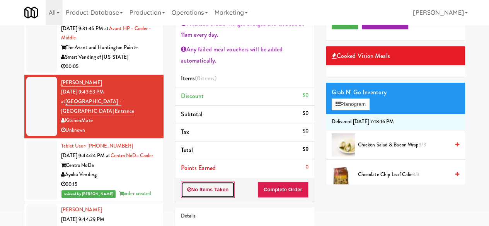
click at [217, 187] on button "No Items Taken" at bounding box center [208, 190] width 54 height 16
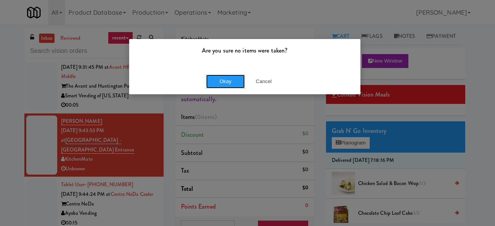
drag, startPoint x: 213, startPoint y: 85, endPoint x: 233, endPoint y: 81, distance: 20.1
click at [213, 85] on button "Okay" at bounding box center [225, 82] width 39 height 14
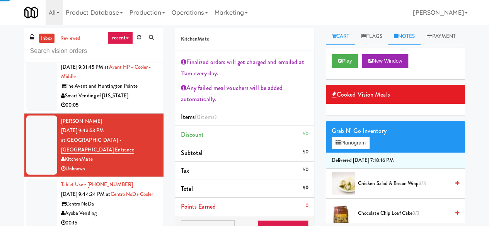
click at [398, 34] on icon at bounding box center [396, 36] width 4 height 5
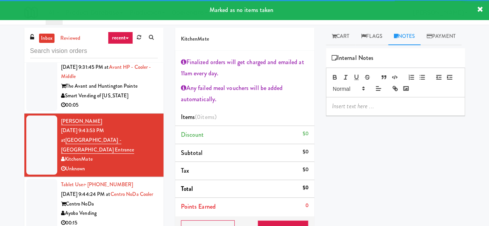
click at [356, 115] on div at bounding box center [396, 106] width 139 height 18
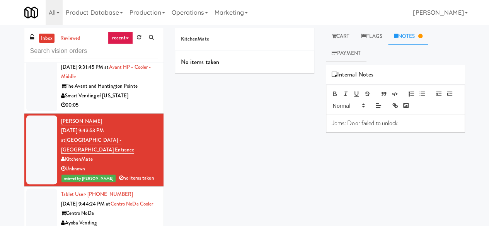
scroll to position [74, 0]
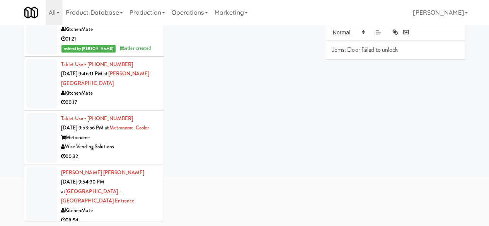
click at [110, 98] on div "KitchenMate" at bounding box center [109, 94] width 97 height 10
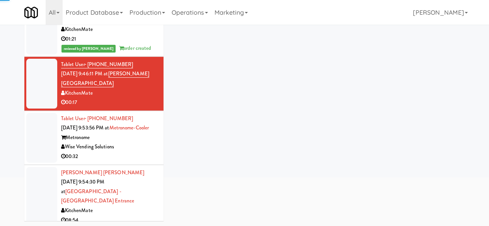
scroll to position [774, 0]
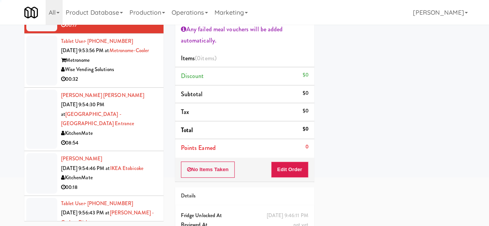
click at [142, 75] on div "Wise Vending Solutions" at bounding box center [109, 70] width 97 height 10
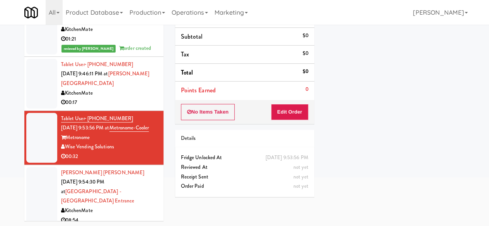
scroll to position [735, 0]
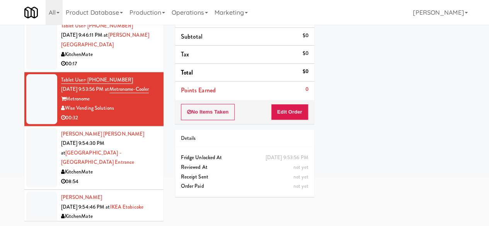
click at [132, 69] on div "00:17" at bounding box center [109, 64] width 97 height 10
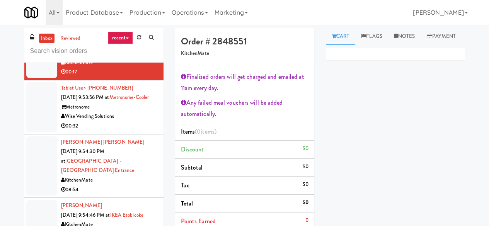
scroll to position [812, 0]
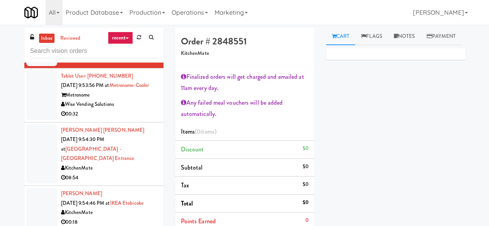
click at [125, 109] on div "Wise Vending Solutions" at bounding box center [109, 105] width 97 height 10
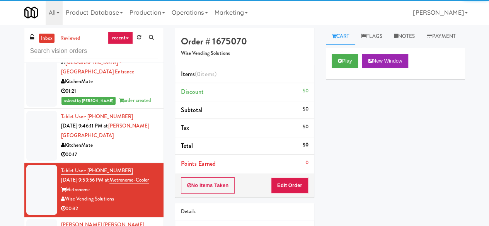
scroll to position [696, 0]
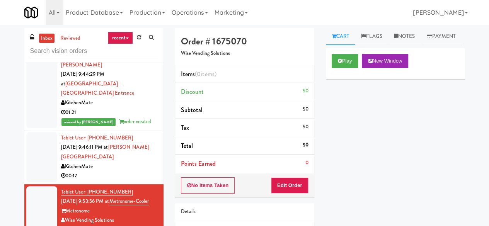
click at [118, 181] on div "00:17" at bounding box center [109, 176] width 97 height 10
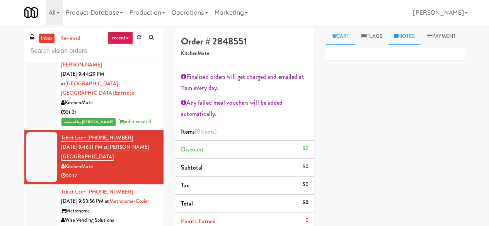
click at [402, 32] on link "Notes" at bounding box center [404, 36] width 33 height 17
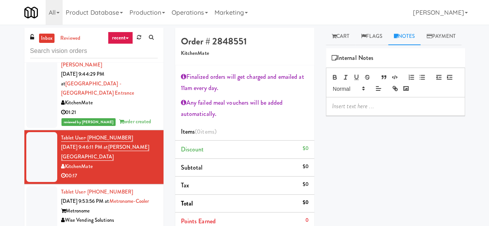
click at [372, 115] on div at bounding box center [396, 106] width 139 height 18
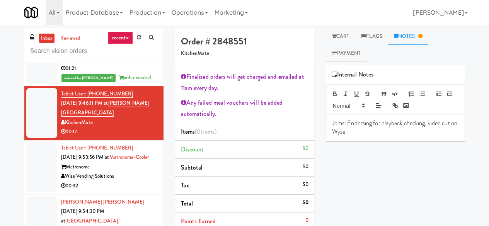
scroll to position [851, 0]
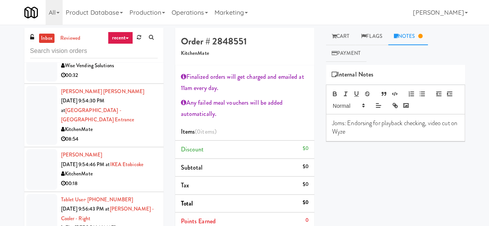
click at [145, 80] on div "00:32" at bounding box center [109, 76] width 97 height 10
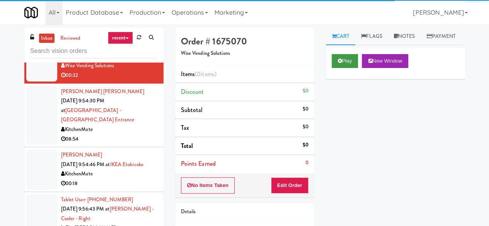
click at [332, 79] on div "Play New Window" at bounding box center [395, 63] width 139 height 31
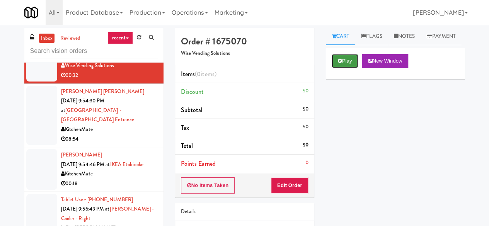
click at [336, 68] on button "Play" at bounding box center [345, 61] width 27 height 14
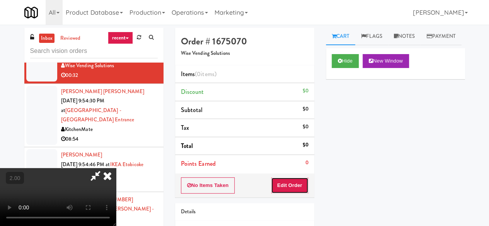
click at [301, 180] on button "Edit Order" at bounding box center [290, 186] width 38 height 16
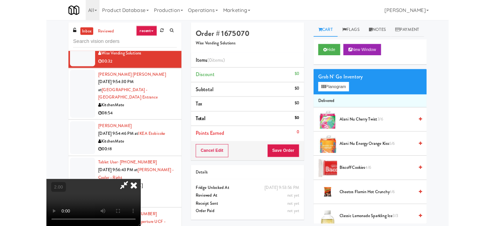
scroll to position [16, 0]
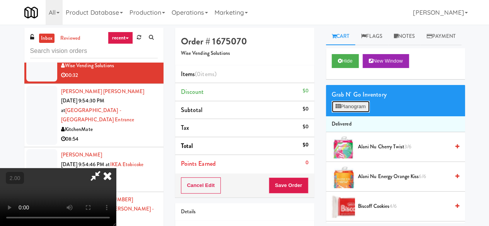
click at [350, 113] on button "Planogram" at bounding box center [351, 107] width 38 height 12
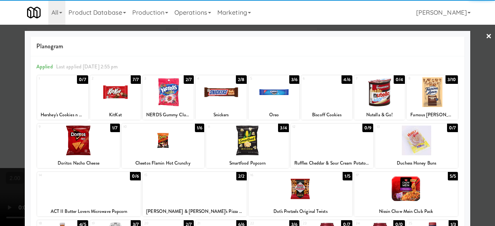
click at [321, 92] on div at bounding box center [326, 92] width 51 height 30
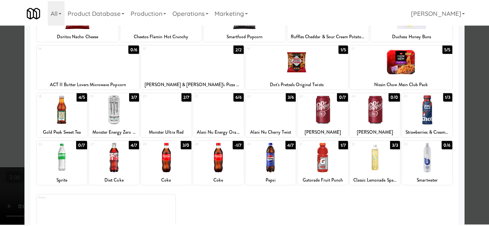
scroll to position [153, 0]
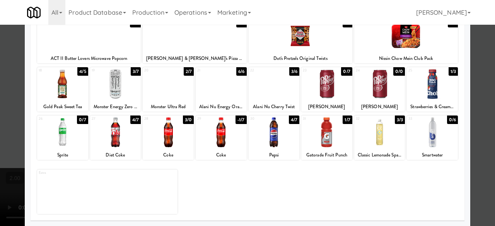
click at [284, 135] on div at bounding box center [274, 133] width 51 height 30
drag, startPoint x: 484, startPoint y: 41, endPoint x: 438, endPoint y: 41, distance: 46.4
click at [484, 41] on div at bounding box center [247, 113] width 495 height 226
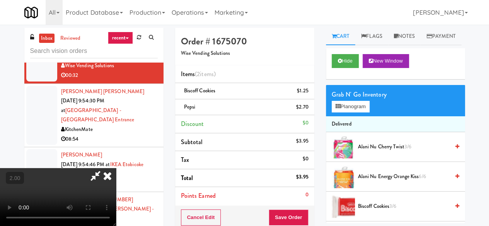
click at [116, 168] on icon at bounding box center [107, 175] width 17 height 15
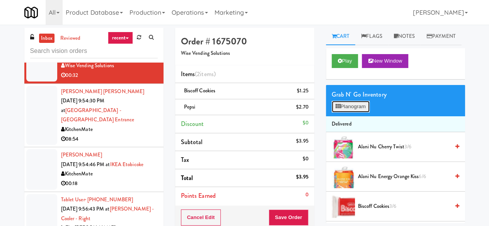
click at [354, 113] on button "Planogram" at bounding box center [351, 107] width 38 height 12
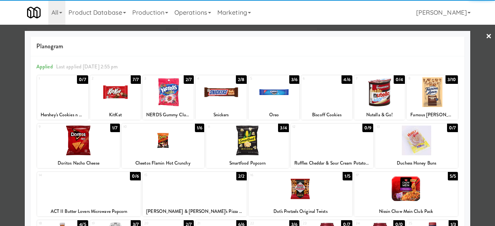
click at [486, 36] on link "×" at bounding box center [489, 37] width 6 height 24
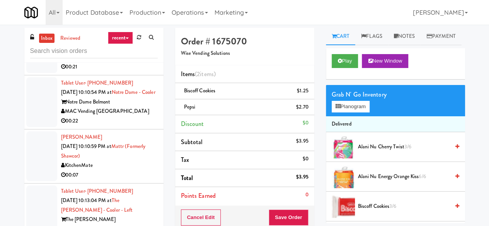
scroll to position [1818, 0]
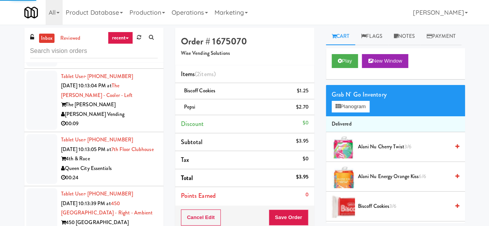
click at [131, 120] on div "[PERSON_NAME] Vending" at bounding box center [109, 115] width 97 height 10
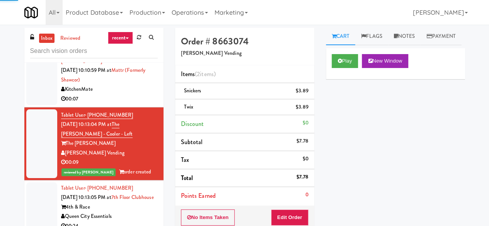
click at [133, 104] on div "00:07" at bounding box center [109, 99] width 97 height 10
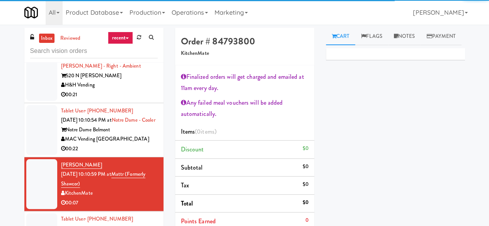
scroll to position [1664, 0]
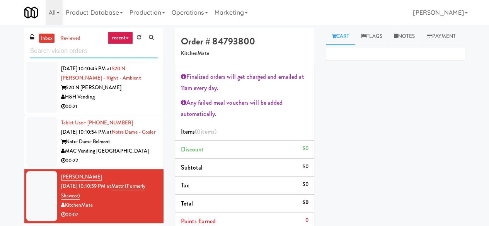
click at [98, 54] on input "text" at bounding box center [94, 51] width 128 height 14
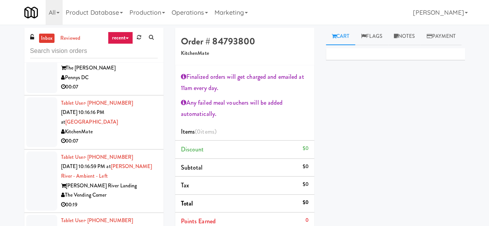
click at [124, 92] on div "00:07" at bounding box center [109, 87] width 97 height 10
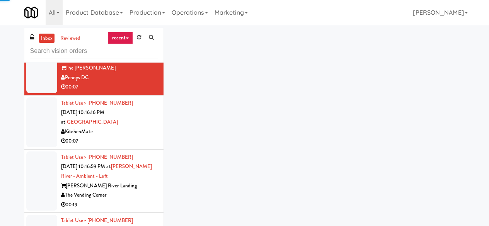
scroll to position [1089, 0]
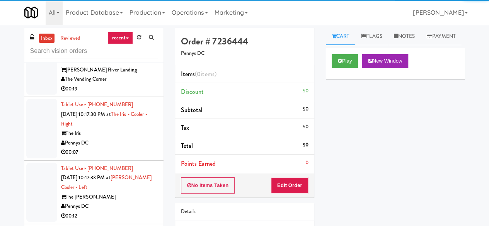
click at [129, 84] on div "The Vending Corner" at bounding box center [109, 80] width 97 height 10
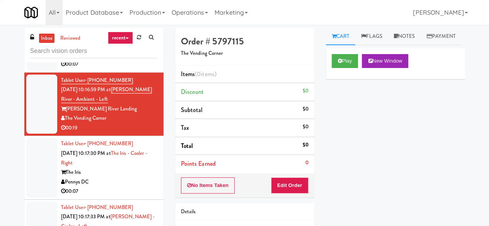
scroll to position [1012, 0]
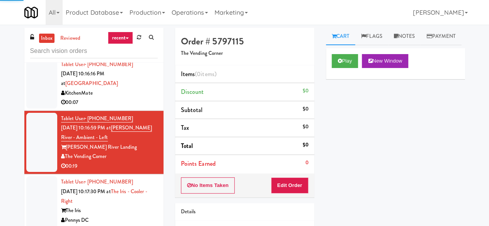
click at [133, 108] on div "00:07" at bounding box center [109, 103] width 97 height 10
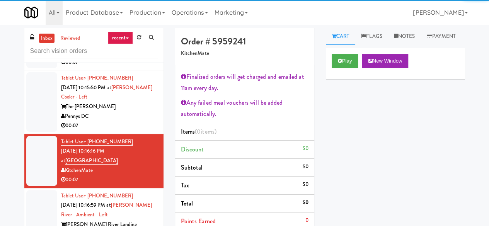
click at [126, 112] on div "The [PERSON_NAME]" at bounding box center [109, 107] width 97 height 10
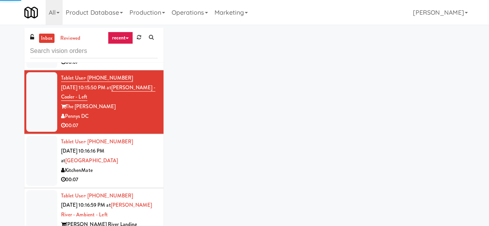
scroll to position [857, 0]
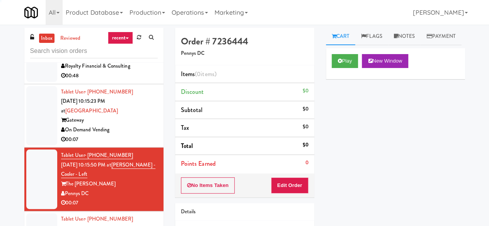
click at [132, 125] on div "Gateway" at bounding box center [109, 121] width 97 height 10
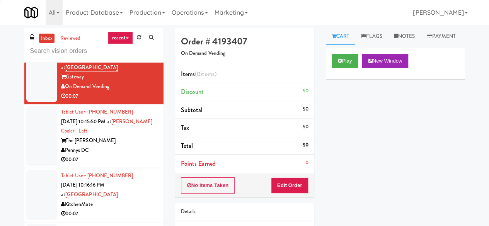
scroll to position [935, 0]
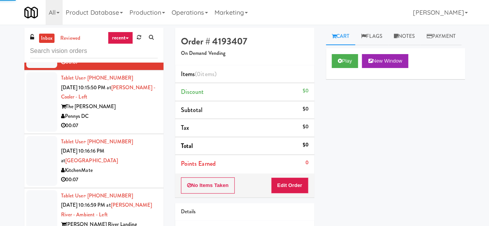
click at [130, 131] on div "Tablet User · (256) 690-7676 Sep 28, 2025 10:15:50 PM at Kelvin - Cooler - Left…" at bounding box center [109, 102] width 97 height 57
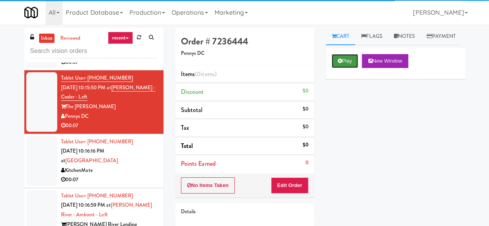
click at [348, 68] on button "Play" at bounding box center [345, 61] width 27 height 14
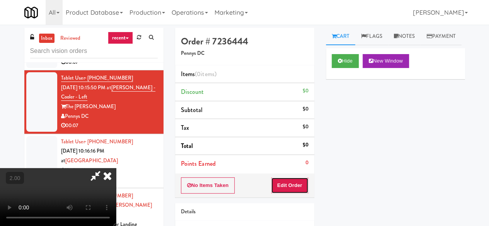
click at [285, 192] on button "Edit Order" at bounding box center [290, 186] width 38 height 16
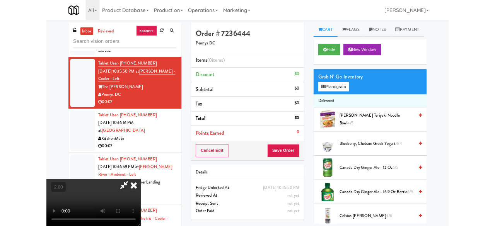
scroll to position [16, 0]
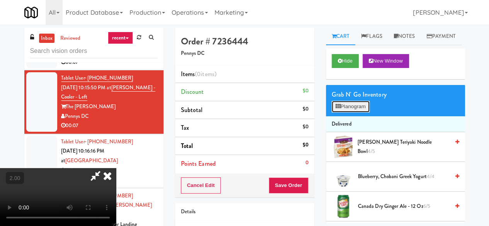
click at [352, 113] on button "Planogram" at bounding box center [351, 107] width 38 height 12
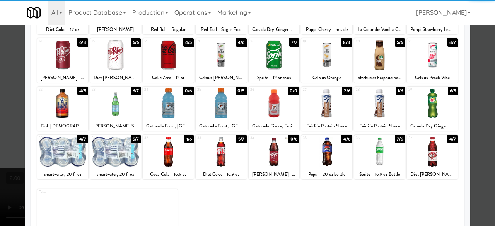
scroll to position [153, 0]
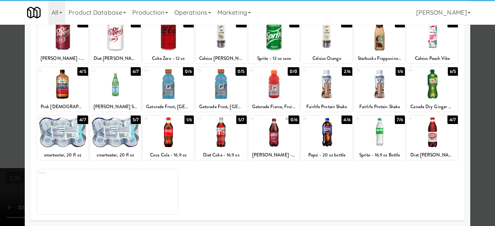
click at [133, 136] on div at bounding box center [115, 133] width 51 height 30
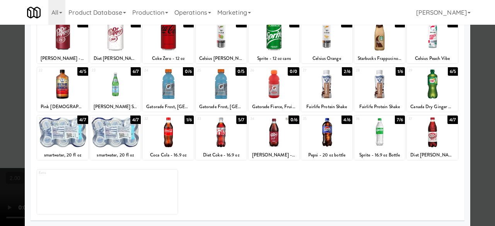
click at [132, 136] on div at bounding box center [115, 133] width 51 height 30
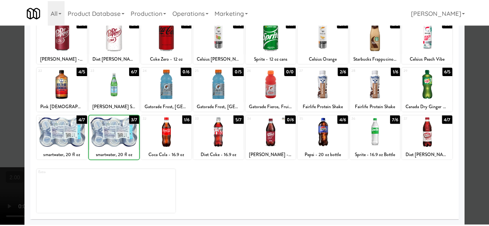
scroll to position [0, 0]
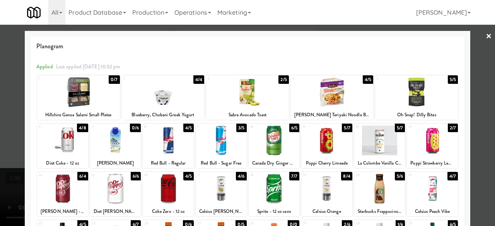
drag, startPoint x: 488, startPoint y: 79, endPoint x: 460, endPoint y: 79, distance: 27.5
click at [487, 79] on div at bounding box center [247, 113] width 495 height 226
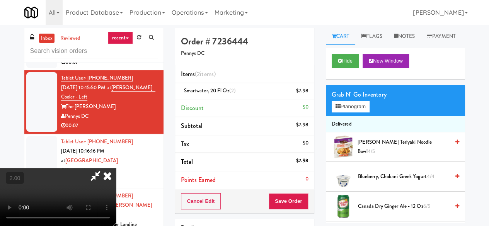
click at [104, 168] on icon at bounding box center [96, 175] width 18 height 15
click at [299, 200] on button "Save Order" at bounding box center [288, 201] width 39 height 16
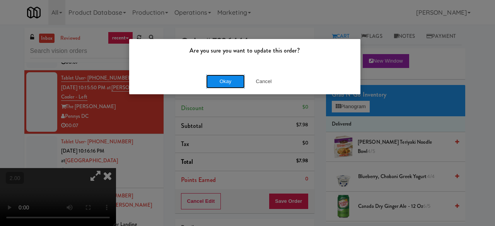
click at [217, 79] on button "Okay" at bounding box center [225, 82] width 39 height 14
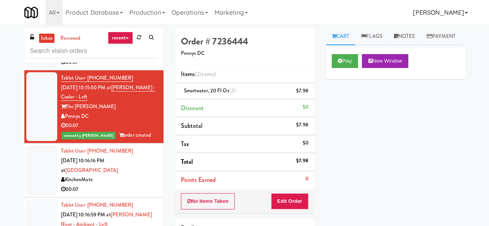
drag, startPoint x: 433, startPoint y: 16, endPoint x: 426, endPoint y: 23, distance: 9.6
click at [434, 16] on link "[PERSON_NAME]" at bounding box center [440, 12] width 61 height 25
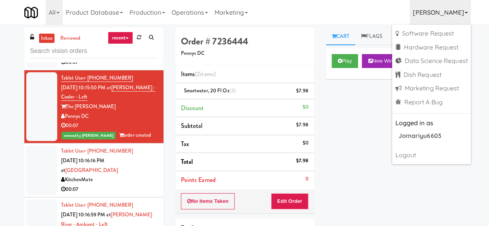
click at [340, 5] on div "All 325 Vending https://classic.micromart.com/vision-orders/1097059?operator_id…" at bounding box center [244, 12] width 441 height 25
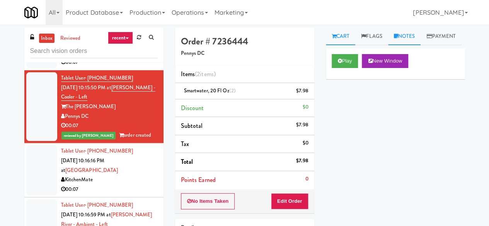
click at [404, 32] on link "Notes" at bounding box center [404, 36] width 33 height 17
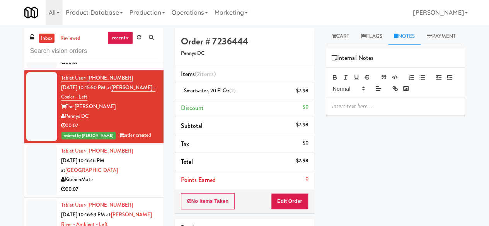
click at [365, 115] on div at bounding box center [396, 106] width 139 height 18
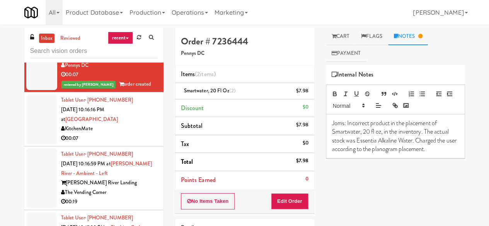
scroll to position [1051, 0]
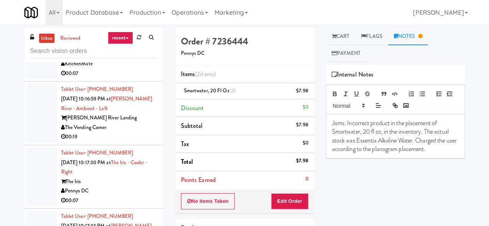
click at [138, 79] on div "00:07" at bounding box center [109, 74] width 97 height 10
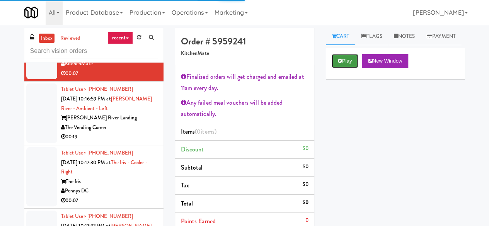
click at [339, 63] on icon at bounding box center [340, 60] width 4 height 5
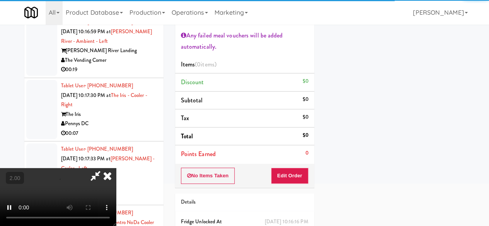
scroll to position [116, 0]
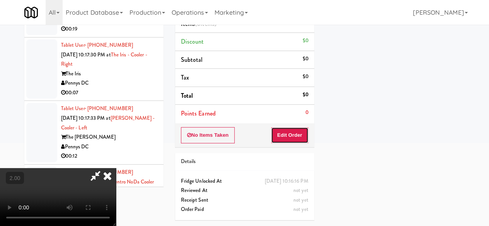
click at [287, 134] on button "Edit Order" at bounding box center [290, 135] width 38 height 16
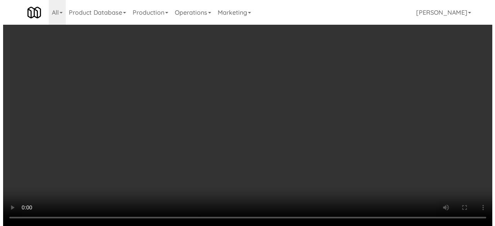
scroll to position [16, 0]
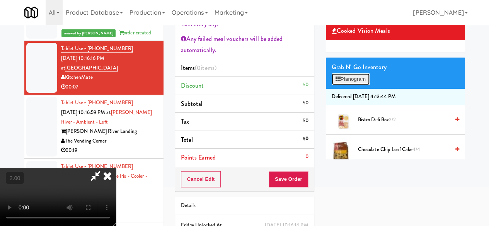
click at [345, 85] on button "Planogram" at bounding box center [351, 80] width 38 height 12
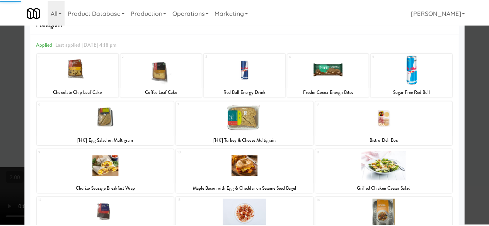
scroll to position [39, 0]
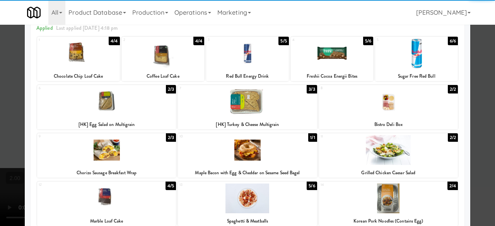
click at [127, 106] on div at bounding box center [106, 102] width 139 height 30
click at [484, 61] on div at bounding box center [247, 113] width 495 height 226
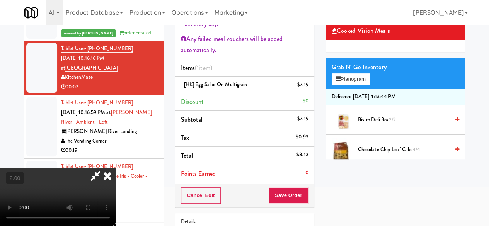
click at [104, 168] on icon at bounding box center [96, 175] width 18 height 15
click at [295, 188] on button "Save Order" at bounding box center [288, 196] width 39 height 16
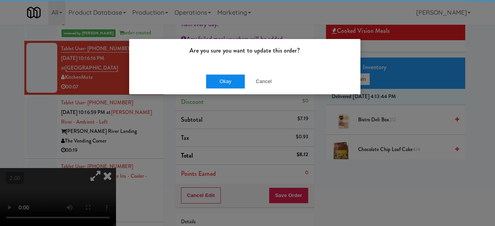
click at [217, 73] on div "Okay Cancel" at bounding box center [244, 81] width 231 height 26
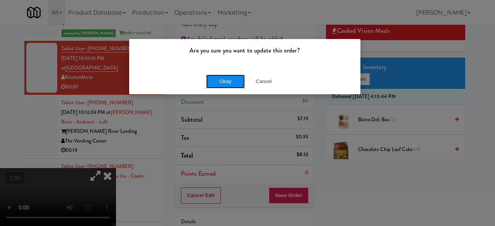
click at [225, 84] on button "Okay" at bounding box center [225, 82] width 39 height 14
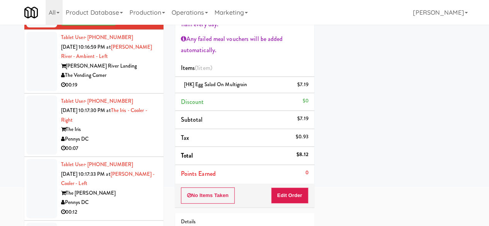
scroll to position [1051, 0]
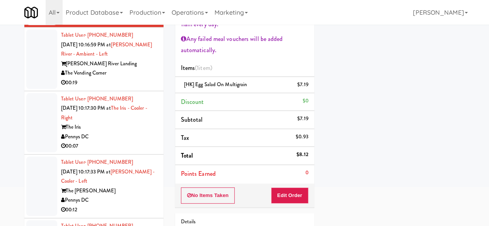
click at [127, 78] on div "The Vending Corner" at bounding box center [109, 73] width 97 height 10
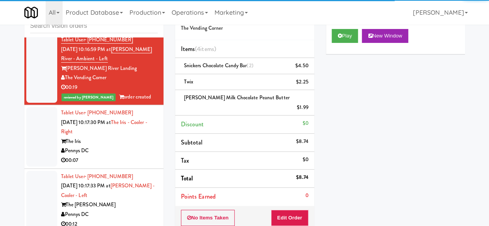
scroll to position [1128, 0]
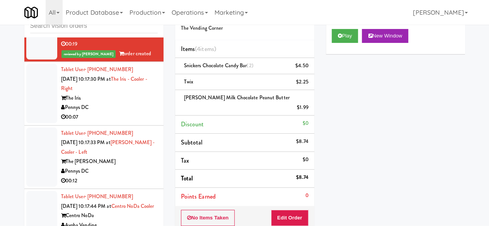
click at [134, 113] on div "Pennys DC" at bounding box center [109, 108] width 97 height 10
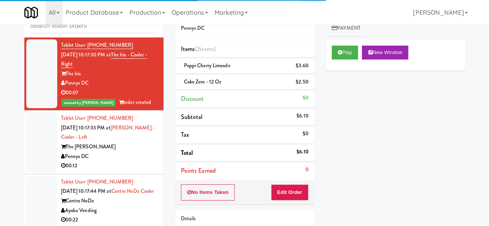
scroll to position [1206, 0]
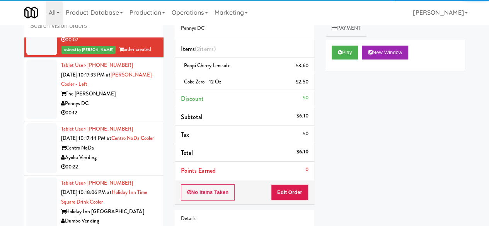
click at [139, 109] on div "Pennys DC" at bounding box center [109, 104] width 97 height 10
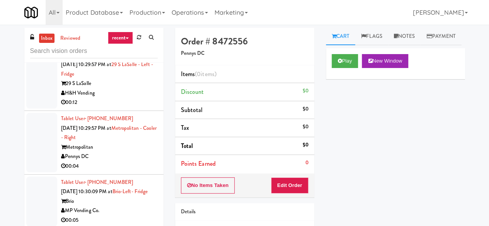
scroll to position [2598, 0]
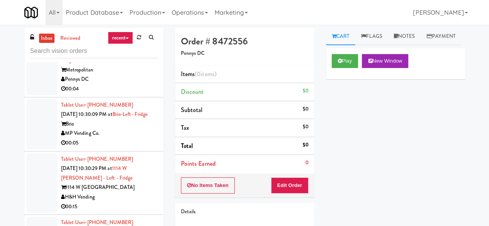
click at [130, 30] on div "00:12" at bounding box center [109, 26] width 97 height 10
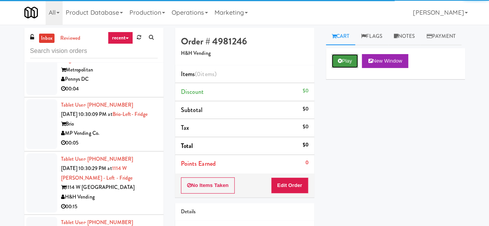
click at [345, 68] on button "Play" at bounding box center [345, 61] width 27 height 14
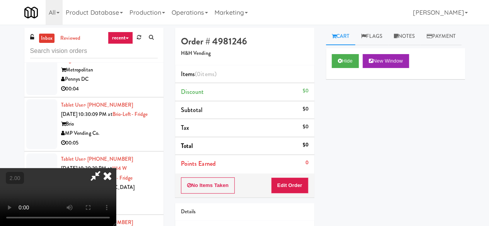
click at [298, 176] on div "No Items Taken Edit Order" at bounding box center [244, 186] width 139 height 24
click at [295, 182] on button "Edit Order" at bounding box center [290, 186] width 38 height 16
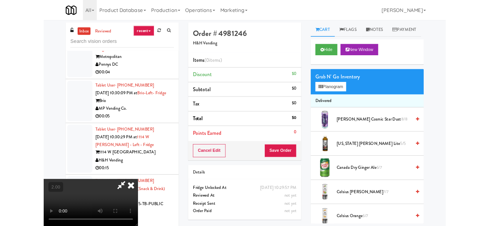
scroll to position [16, 0]
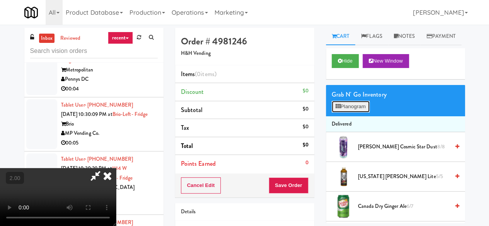
click at [344, 113] on button "Planogram" at bounding box center [351, 107] width 38 height 12
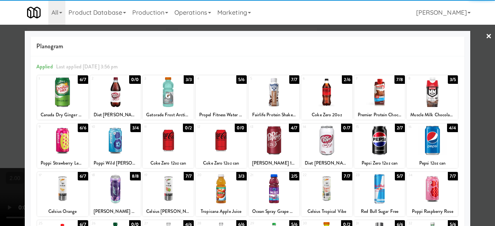
click at [319, 96] on div at bounding box center [326, 92] width 51 height 30
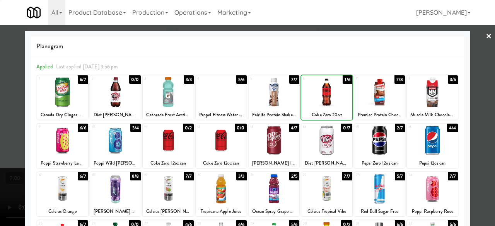
click at [319, 96] on div at bounding box center [326, 92] width 51 height 30
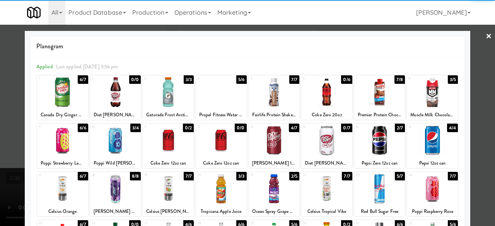
click at [472, 39] on div at bounding box center [247, 113] width 495 height 226
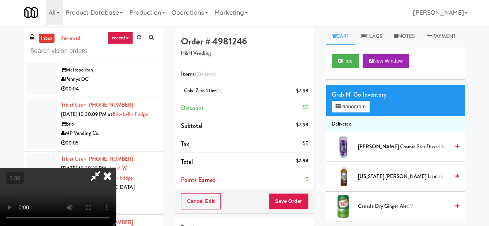
click at [104, 168] on icon at bounding box center [96, 175] width 18 height 15
click at [288, 190] on div "Cancel Edit Save Order" at bounding box center [244, 202] width 139 height 24
click at [287, 195] on button "Save Order" at bounding box center [288, 201] width 39 height 16
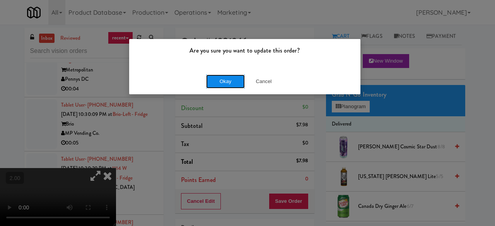
click at [222, 84] on button "Okay" at bounding box center [225, 82] width 39 height 14
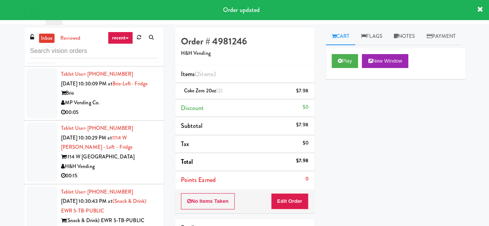
scroll to position [2676, 0]
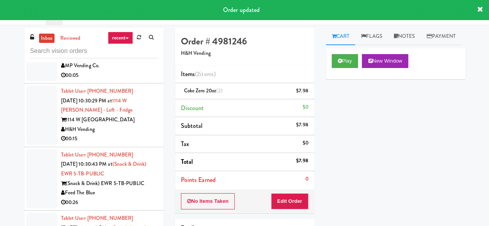
click at [135, 17] on div "Pennys DC" at bounding box center [109, 12] width 97 height 10
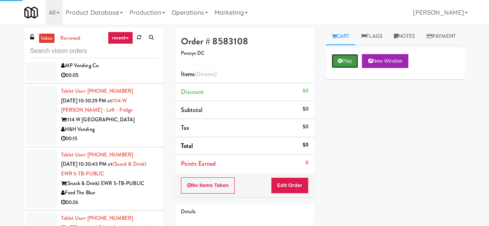
click at [341, 68] on button "Play" at bounding box center [345, 61] width 27 height 14
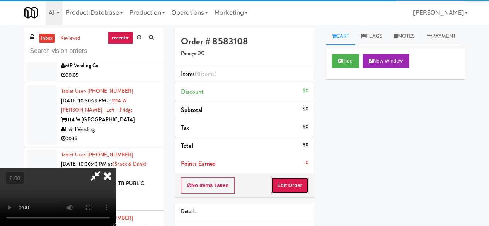
click at [294, 179] on button "Edit Order" at bounding box center [290, 186] width 38 height 16
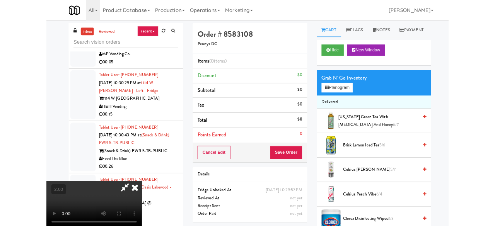
scroll to position [16, 0]
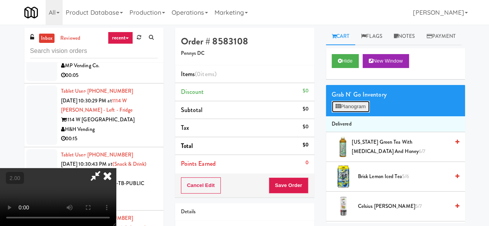
click at [347, 113] on button "Planogram" at bounding box center [351, 107] width 38 height 12
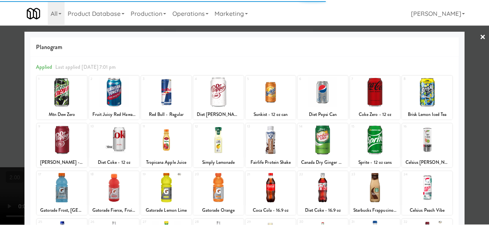
scroll to position [77, 0]
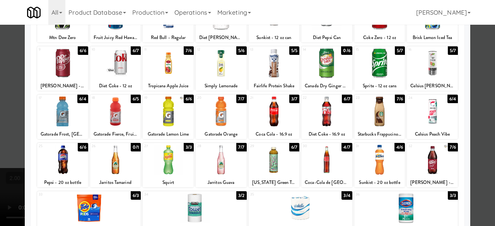
click at [325, 71] on div at bounding box center [326, 63] width 51 height 30
click at [483, 78] on div at bounding box center [247, 113] width 495 height 226
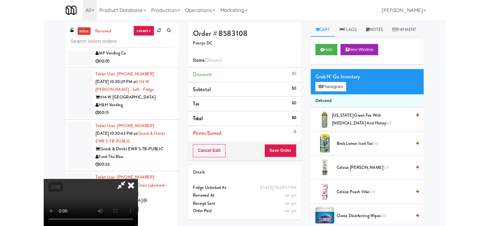
scroll to position [16, 0]
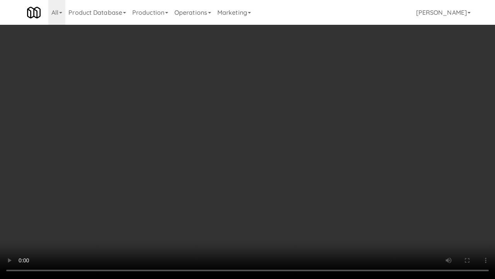
click at [262, 164] on video at bounding box center [247, 139] width 495 height 279
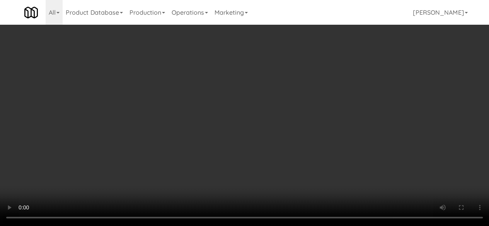
scroll to position [774, 0]
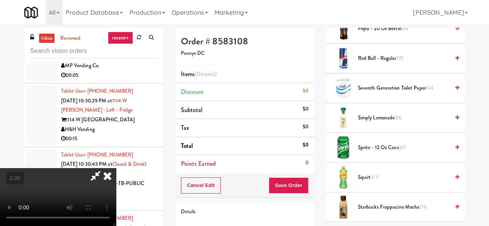
click at [362, 153] on span "Sprite - 12 oz cans 5/7" at bounding box center [404, 148] width 92 height 10
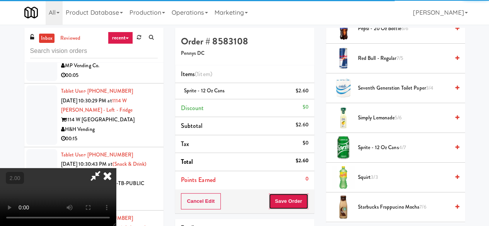
click at [302, 200] on button "Save Order" at bounding box center [288, 201] width 39 height 16
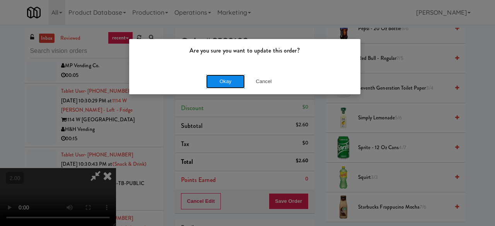
click at [227, 86] on button "Okay" at bounding box center [225, 82] width 39 height 14
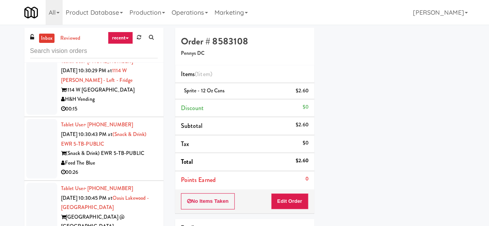
scroll to position [2753, 0]
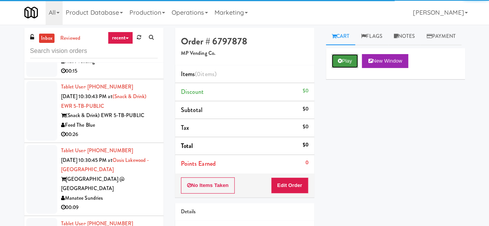
click at [346, 68] on button "Play" at bounding box center [345, 61] width 27 height 14
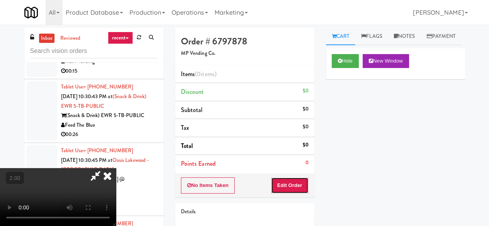
click at [295, 183] on button "Edit Order" at bounding box center [290, 186] width 38 height 16
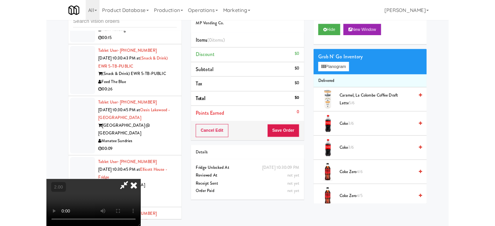
scroll to position [74, 0]
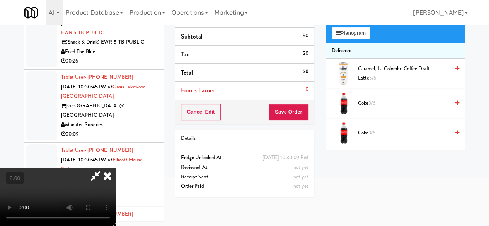
click at [344, 43] on div "Grab N' Go Inventory Planogram" at bounding box center [395, 27] width 139 height 31
click at [346, 39] on button "Planogram" at bounding box center [351, 33] width 38 height 12
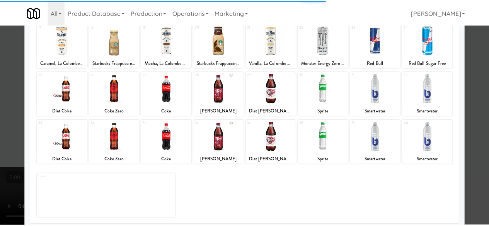
scroll to position [153, 0]
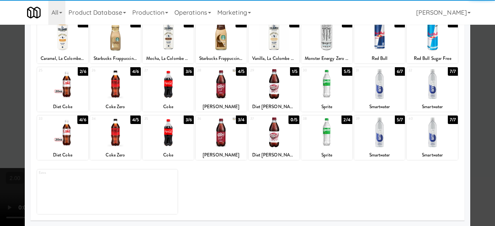
click at [123, 146] on div at bounding box center [115, 133] width 51 height 30
drag, startPoint x: 481, startPoint y: 67, endPoint x: 473, endPoint y: 67, distance: 8.1
click at [481, 66] on div at bounding box center [247, 113] width 495 height 226
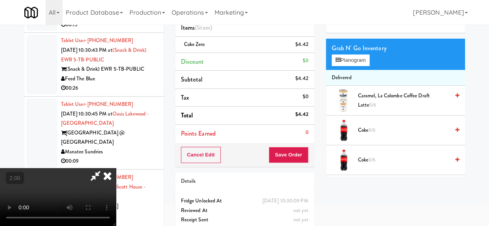
scroll to position [35, 0]
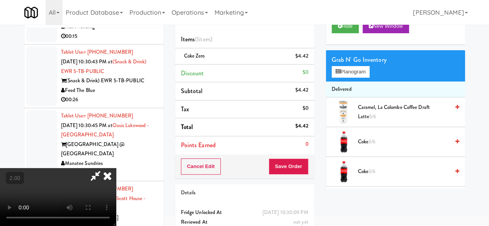
click at [104, 168] on icon at bounding box center [96, 175] width 18 height 15
click at [286, 163] on button "Save Order" at bounding box center [288, 167] width 39 height 16
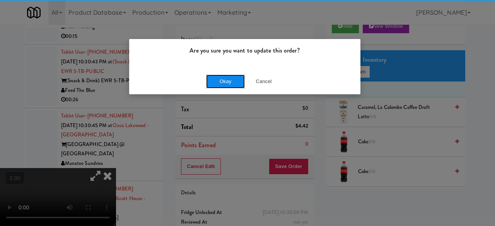
click at [222, 84] on button "Okay" at bounding box center [225, 82] width 39 height 14
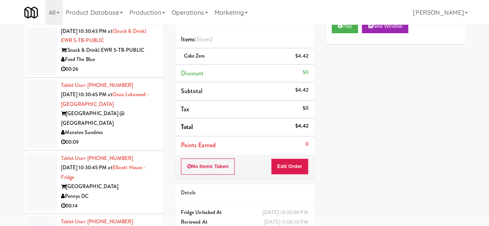
scroll to position [2830, 0]
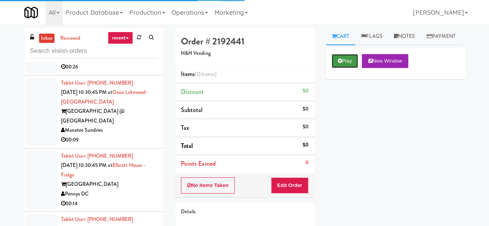
click at [340, 68] on button "Play" at bounding box center [345, 61] width 27 height 14
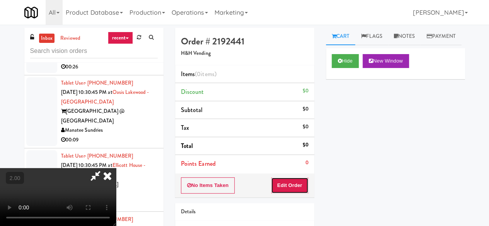
click at [303, 180] on button "Edit Order" at bounding box center [290, 186] width 38 height 16
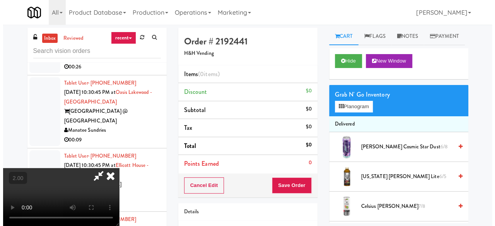
scroll to position [16, 0]
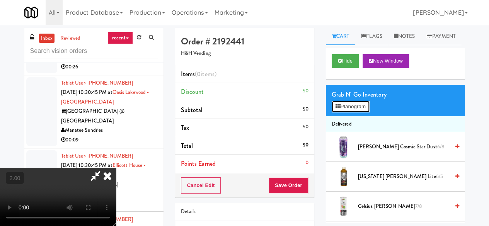
click at [361, 113] on button "Planogram" at bounding box center [351, 107] width 38 height 12
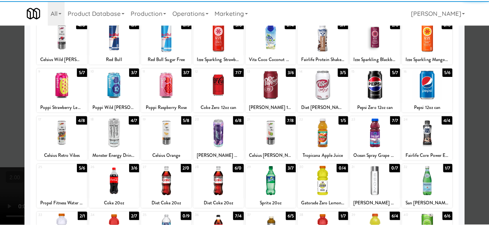
scroll to position [77, 0]
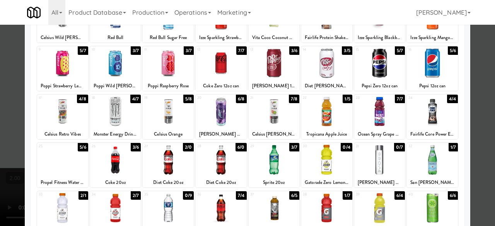
drag, startPoint x: 323, startPoint y: 118, endPoint x: 306, endPoint y: 135, distance: 24.3
click at [322, 118] on div at bounding box center [326, 112] width 51 height 30
click at [284, 160] on div at bounding box center [274, 160] width 51 height 30
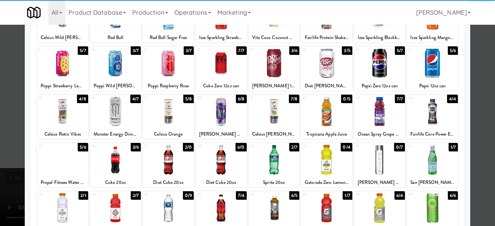
click at [478, 71] on div at bounding box center [247, 113] width 495 height 226
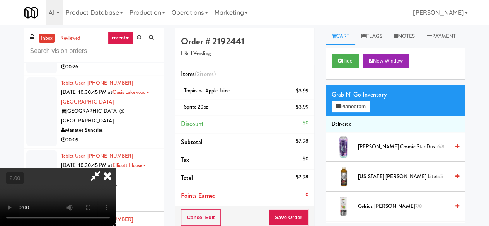
click at [104, 168] on icon at bounding box center [96, 175] width 18 height 15
click at [291, 212] on button "Save Order" at bounding box center [288, 218] width 39 height 16
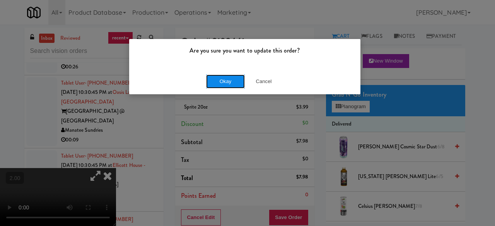
click at [213, 81] on button "Okay" at bounding box center [225, 82] width 39 height 14
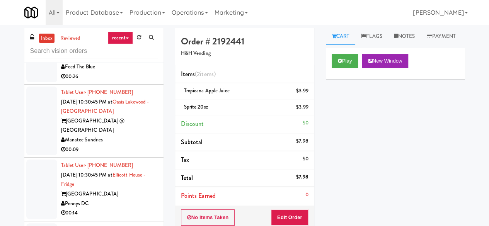
scroll to position [2869, 0]
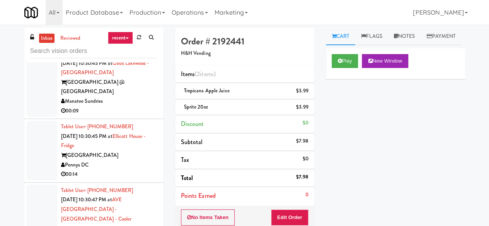
click at [132, 43] on div "00:26" at bounding box center [109, 38] width 97 height 10
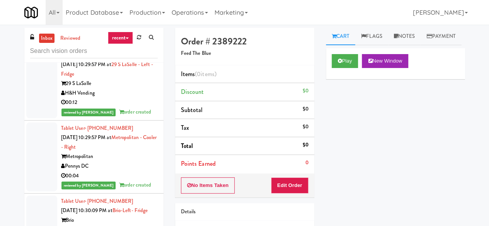
click at [135, 44] on div "00:03" at bounding box center [109, 39] width 97 height 10
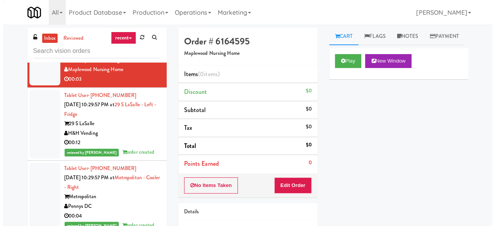
scroll to position [2444, 0]
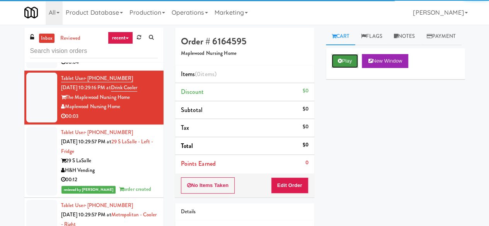
click at [344, 68] on button "Play" at bounding box center [345, 61] width 27 height 14
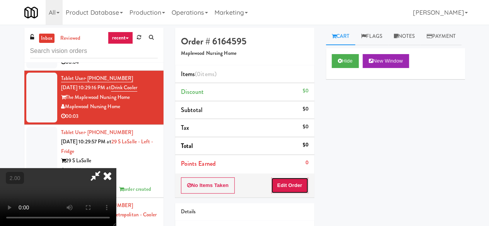
click at [291, 181] on button "Edit Order" at bounding box center [290, 186] width 38 height 16
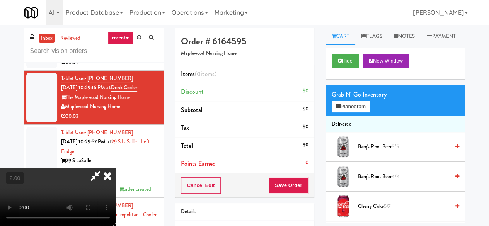
click at [357, 116] on div "Grab N' Go Inventory Planogram" at bounding box center [395, 100] width 139 height 31
click at [359, 113] on button "Planogram" at bounding box center [351, 107] width 38 height 12
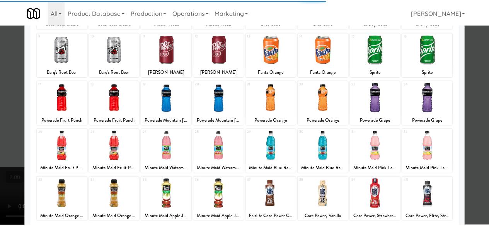
scroll to position [116, 0]
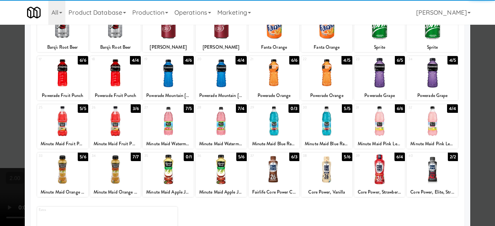
click at [429, 118] on div at bounding box center [432, 121] width 51 height 30
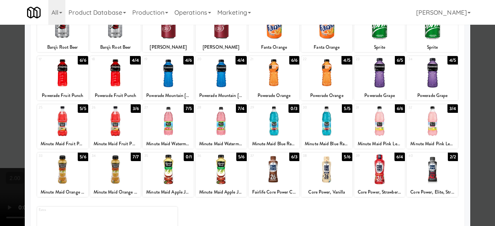
click at [480, 87] on div at bounding box center [247, 113] width 495 height 226
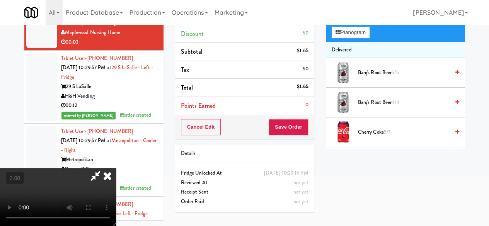
scroll to position [25, 0]
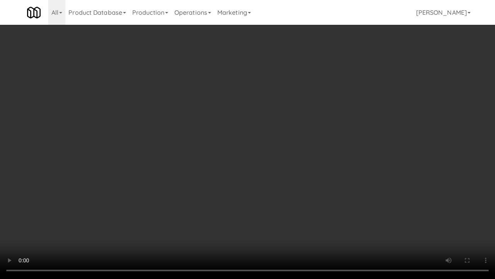
click at [293, 206] on video at bounding box center [247, 139] width 495 height 279
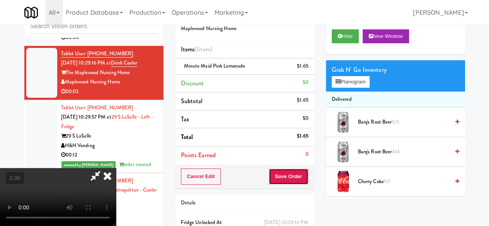
click at [303, 178] on button "Save Order" at bounding box center [288, 177] width 39 height 16
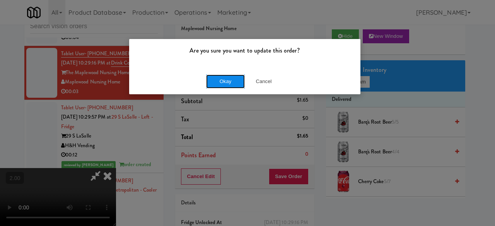
click at [228, 87] on button "Okay" at bounding box center [225, 82] width 39 height 14
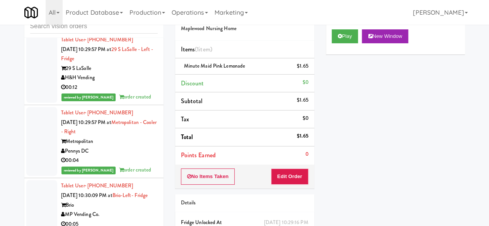
scroll to position [2444, 0]
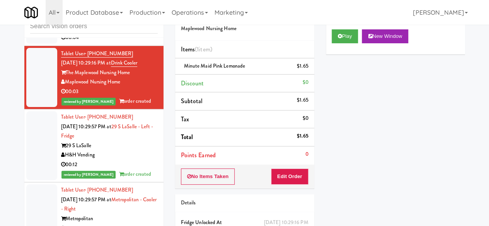
click at [147, 24] on div "Gallery 64" at bounding box center [109, 19] width 97 height 10
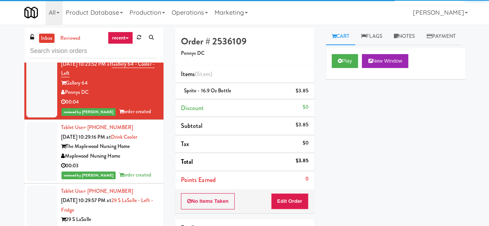
scroll to position [2328, 0]
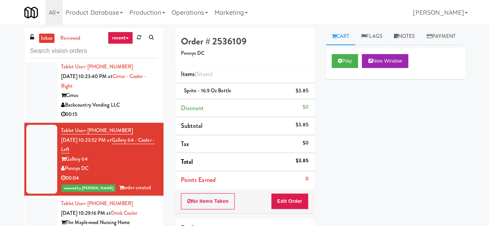
click at [137, 110] on div "Backcountry Vending LLC" at bounding box center [109, 106] width 97 height 10
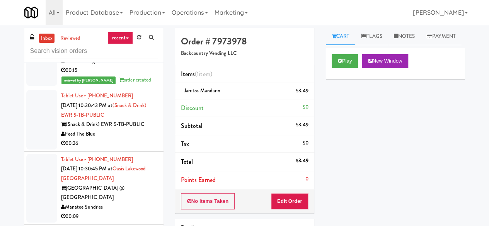
scroll to position [2908, 0]
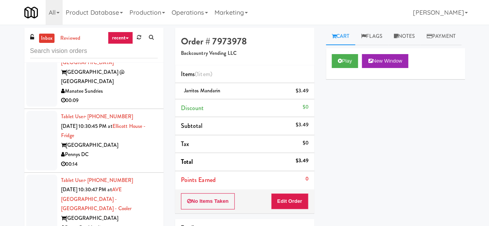
click at [141, 32] on div "00:26" at bounding box center [109, 28] width 97 height 10
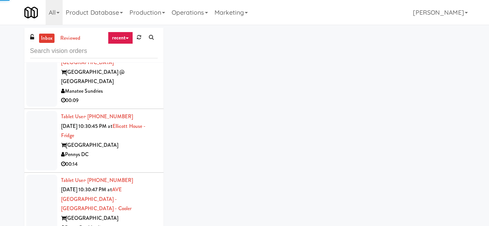
scroll to position [2792, 0]
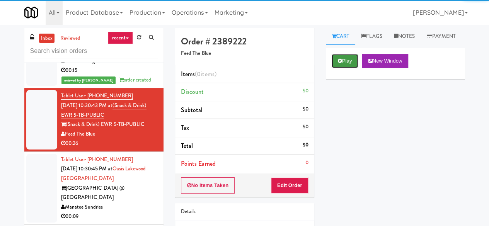
click at [343, 68] on button "Play" at bounding box center [345, 61] width 27 height 14
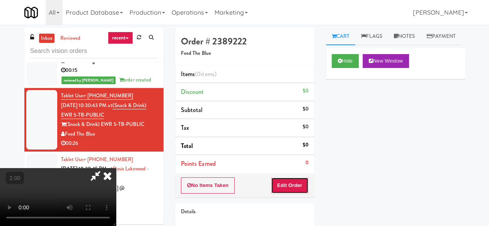
click at [295, 183] on button "Edit Order" at bounding box center [290, 186] width 38 height 16
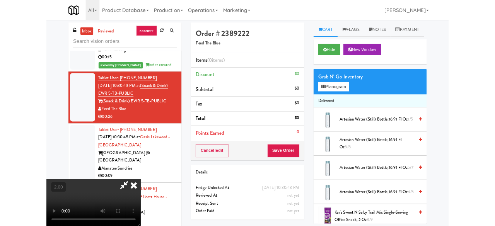
scroll to position [16, 0]
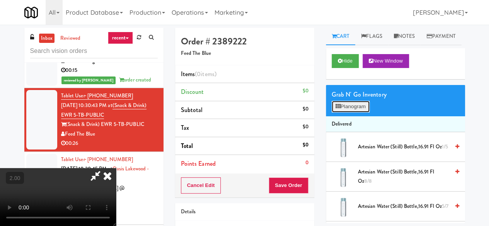
click at [347, 113] on button "Planogram" at bounding box center [351, 107] width 38 height 12
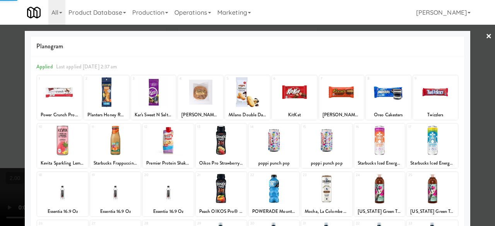
scroll to position [116, 0]
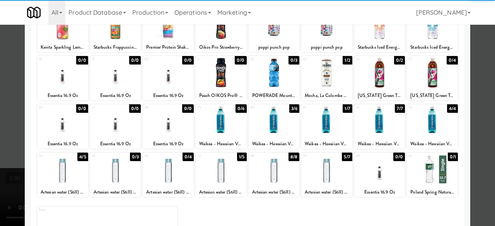
click at [331, 120] on div at bounding box center [326, 121] width 51 height 30
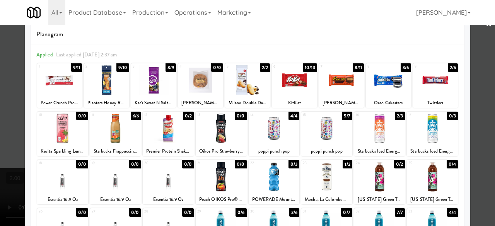
scroll to position [0, 0]
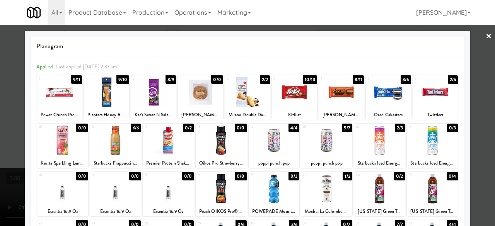
click at [385, 98] on div at bounding box center [388, 92] width 45 height 30
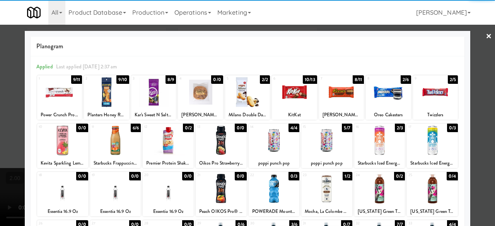
click at [464, 78] on div "Planogram Applied Last applied Monday 2:37 am 1 9/11 Power Crunch Protein Energ…" at bounding box center [248, 205] width 446 height 349
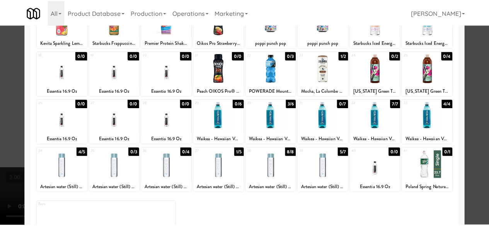
scroll to position [153, 0]
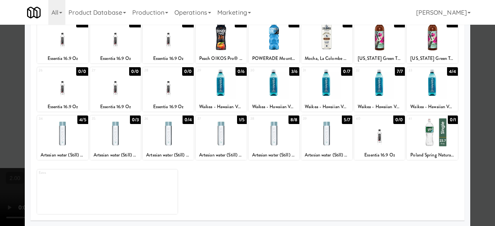
click at [477, 79] on div at bounding box center [247, 113] width 495 height 226
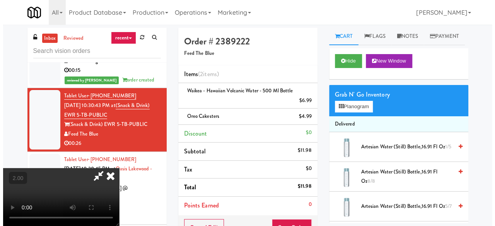
scroll to position [16, 0]
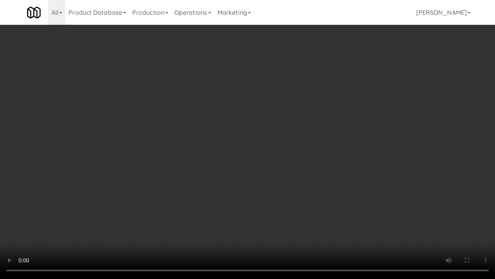
click at [277, 129] on video at bounding box center [247, 139] width 495 height 279
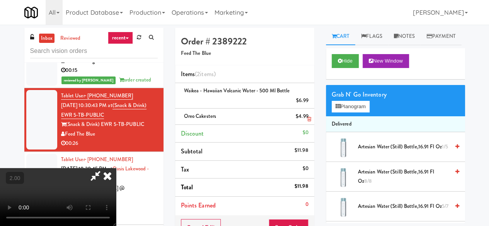
click at [307, 114] on div "$4.99" at bounding box center [302, 117] width 13 height 10
click at [361, 113] on button "Planogram" at bounding box center [351, 107] width 38 height 12
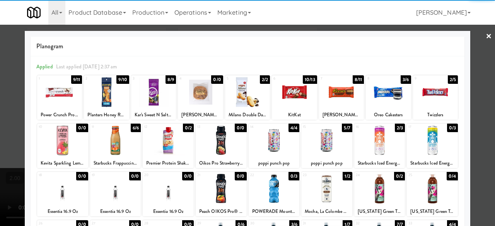
click at [333, 92] on div at bounding box center [341, 92] width 45 height 30
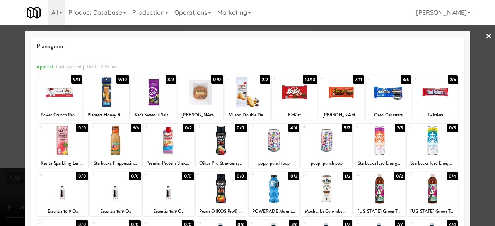
click at [486, 40] on link "×" at bounding box center [489, 37] width 6 height 24
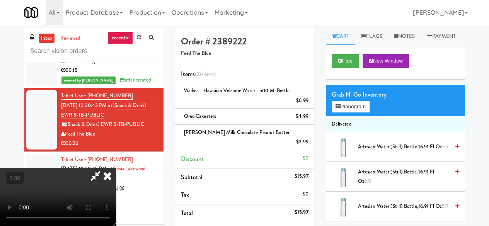
click at [104, 168] on icon at bounding box center [96, 175] width 18 height 15
click at [309, 117] on icon at bounding box center [309, 119] width 4 height 5
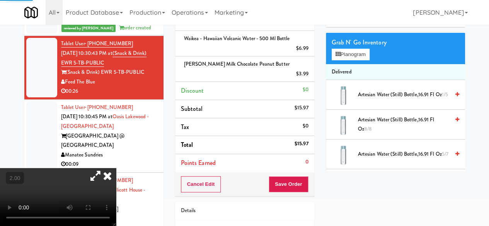
scroll to position [77, 0]
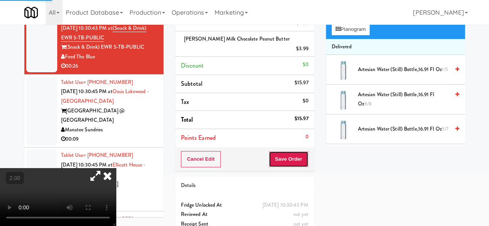
click at [291, 151] on button "Save Order" at bounding box center [288, 159] width 39 height 16
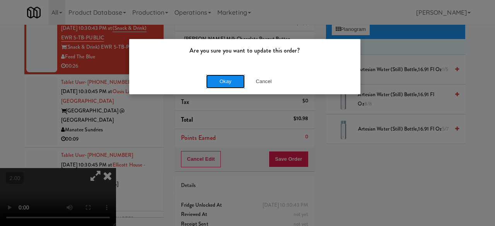
click at [235, 82] on button "Okay" at bounding box center [225, 82] width 39 height 14
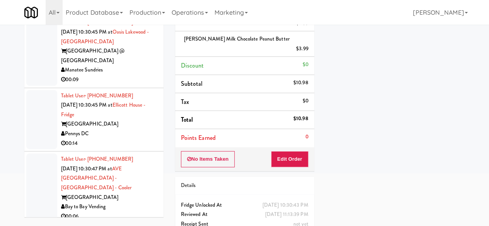
scroll to position [2947, 0]
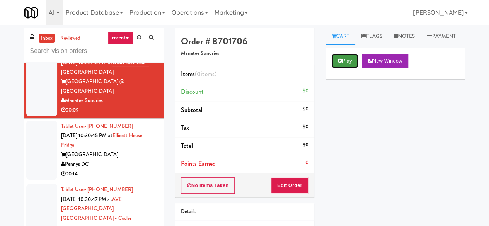
click at [353, 68] on button "Play" at bounding box center [345, 61] width 27 height 14
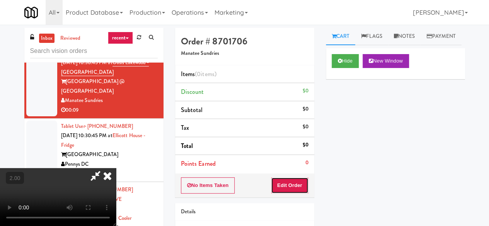
click at [301, 184] on button "Edit Order" at bounding box center [290, 186] width 38 height 16
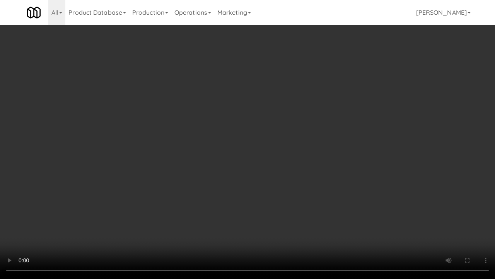
click at [275, 171] on video at bounding box center [247, 139] width 495 height 279
click at [239, 148] on video at bounding box center [247, 139] width 495 height 279
click at [287, 191] on video at bounding box center [247, 139] width 495 height 279
click at [289, 160] on video at bounding box center [247, 139] width 495 height 279
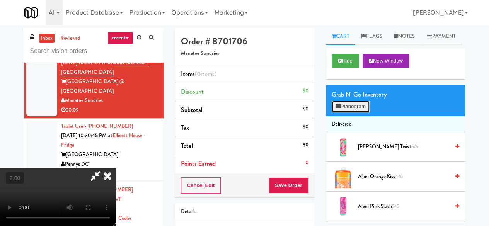
click at [333, 113] on button "Planogram" at bounding box center [351, 107] width 38 height 12
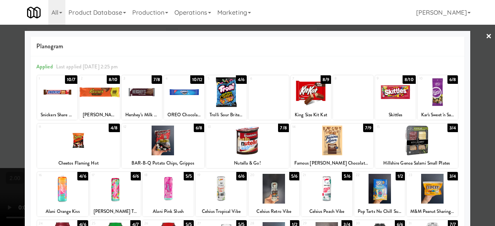
click at [55, 98] on div at bounding box center [57, 92] width 40 height 30
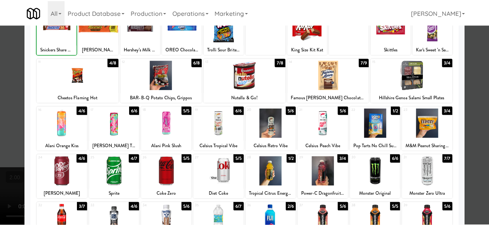
scroll to position [153, 0]
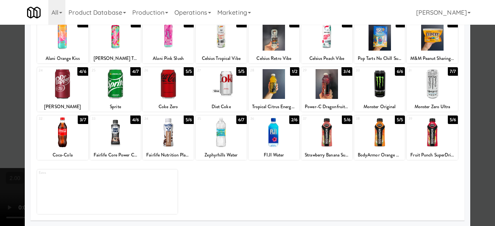
click at [68, 136] on div at bounding box center [62, 133] width 51 height 30
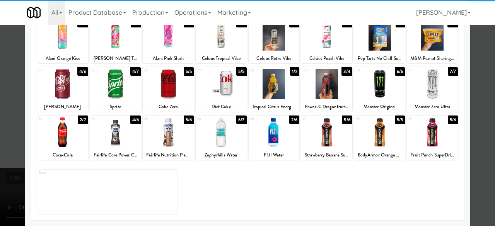
click at [472, 72] on div at bounding box center [247, 113] width 495 height 226
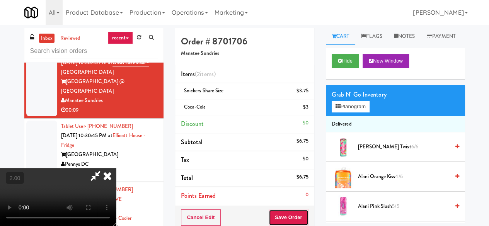
click at [302, 218] on button "Save Order" at bounding box center [288, 218] width 39 height 16
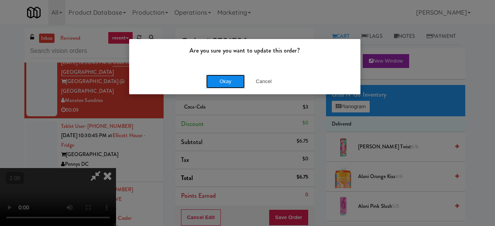
click at [228, 84] on button "Okay" at bounding box center [225, 82] width 39 height 14
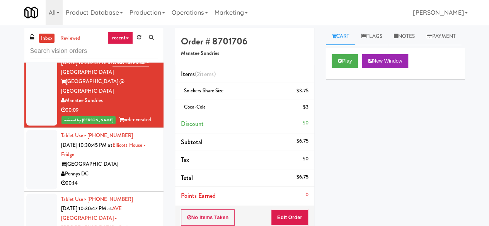
scroll to position [3024, 0]
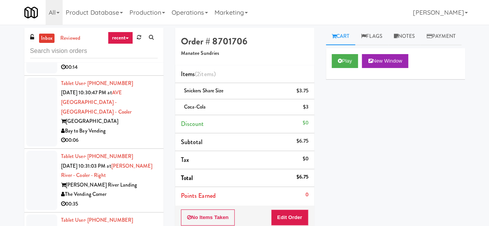
click at [115, 63] on div "Pennys DC" at bounding box center [109, 58] width 97 height 10
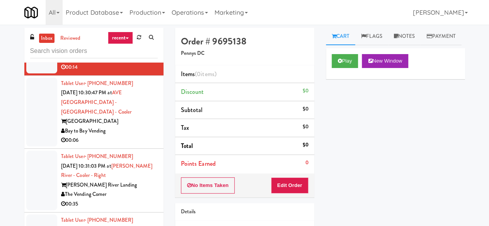
scroll to position [3101, 0]
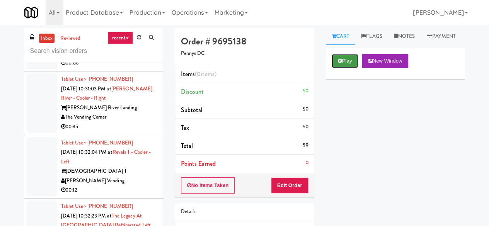
click at [340, 68] on button "Play" at bounding box center [345, 61] width 27 height 14
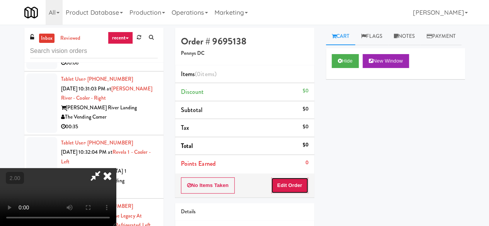
click at [290, 184] on button "Edit Order" at bounding box center [290, 186] width 38 height 16
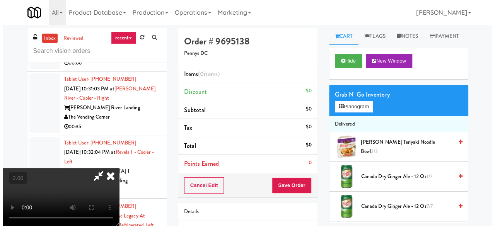
scroll to position [16, 0]
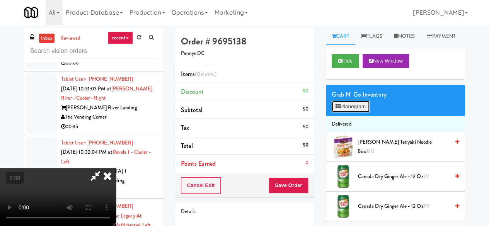
click at [344, 113] on button "Planogram" at bounding box center [351, 107] width 38 height 12
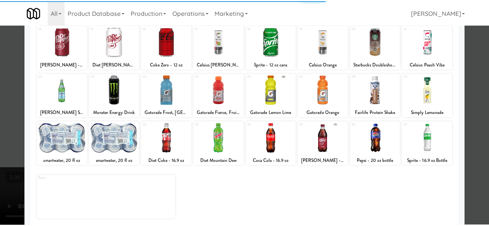
scroll to position [153, 0]
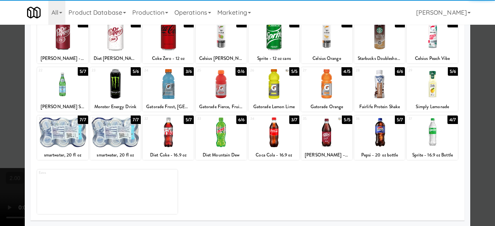
click at [388, 140] on div at bounding box center [379, 133] width 51 height 30
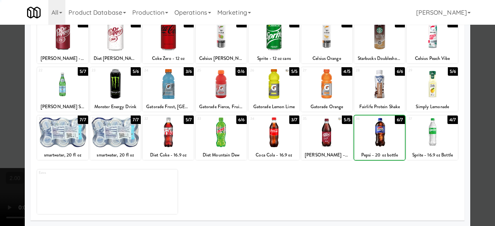
drag, startPoint x: 388, startPoint y: 140, endPoint x: 417, endPoint y: 139, distance: 28.3
click at [388, 140] on div at bounding box center [379, 133] width 51 height 30
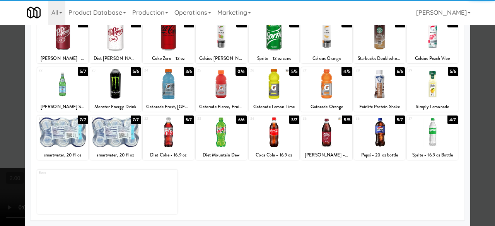
click at [477, 63] on div at bounding box center [247, 113] width 495 height 226
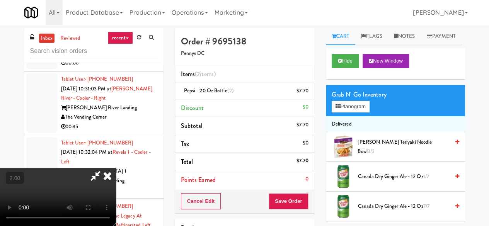
click at [116, 168] on icon at bounding box center [107, 175] width 17 height 15
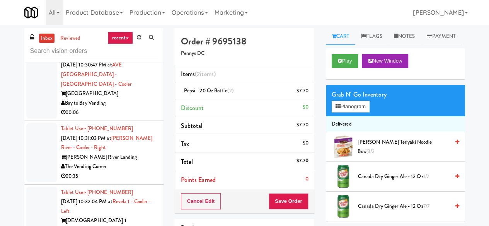
scroll to position [3024, 0]
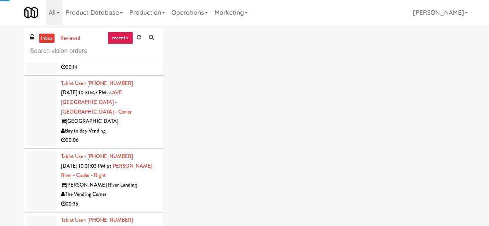
click at [135, 53] on div "[GEOGRAPHIC_DATA]" at bounding box center [109, 49] width 97 height 10
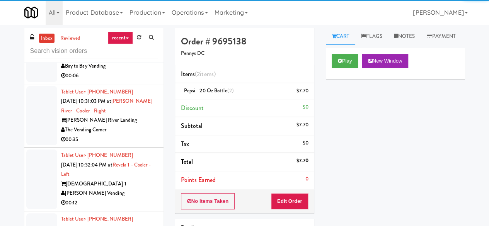
scroll to position [3101, 0]
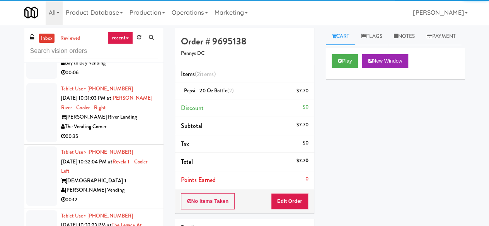
click at [129, 81] on li "Tablet User · (941) 321-9403 Sep 28, 2025 10:30:47 PM at AVE Tampa Riverwalk - …" at bounding box center [93, 44] width 139 height 73
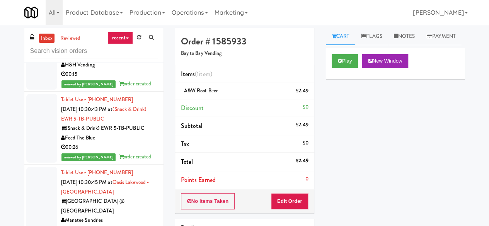
scroll to position [2753, 0]
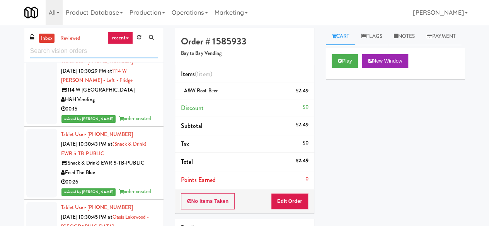
click at [108, 55] on input "text" at bounding box center [94, 51] width 128 height 14
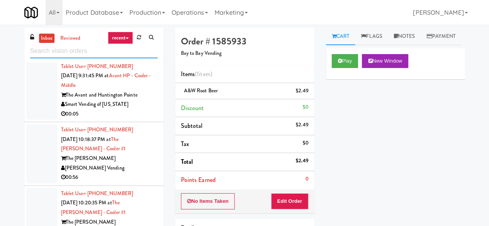
scroll to position [426, 0]
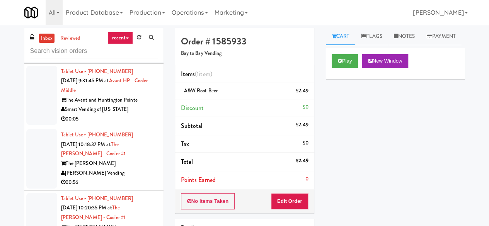
click at [136, 124] on div "00:05" at bounding box center [109, 120] width 97 height 10
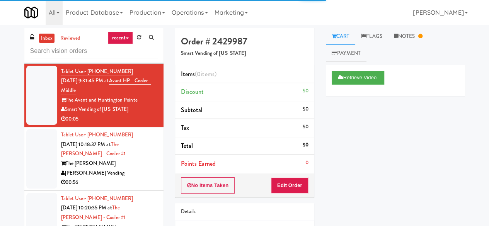
scroll to position [464, 0]
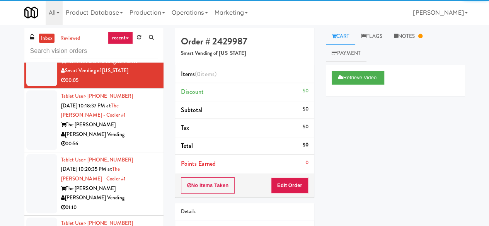
click at [131, 140] on div "[PERSON_NAME] Vending" at bounding box center [109, 135] width 97 height 10
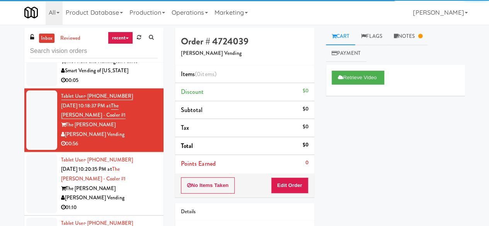
scroll to position [542, 0]
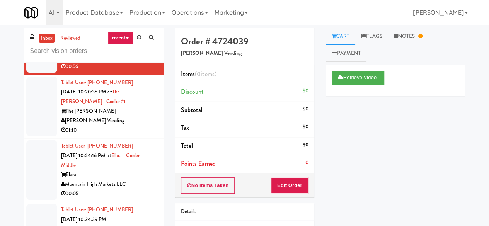
click at [129, 126] on div "[PERSON_NAME] Vending" at bounding box center [109, 121] width 97 height 10
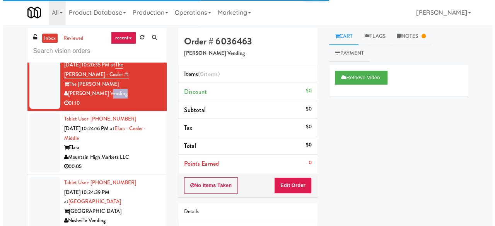
scroll to position [580, 0]
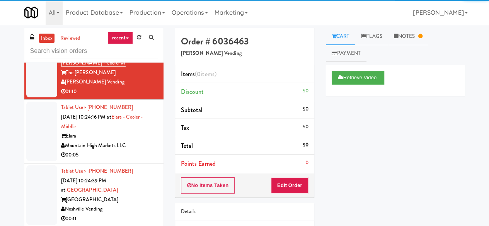
click at [131, 141] on div "Elara" at bounding box center [109, 137] width 97 height 10
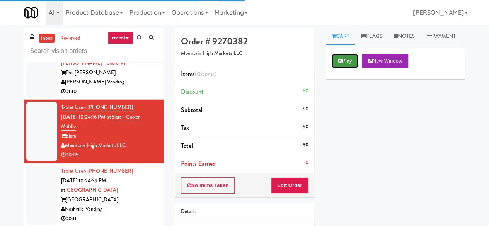
click at [349, 68] on button "Play" at bounding box center [345, 61] width 27 height 14
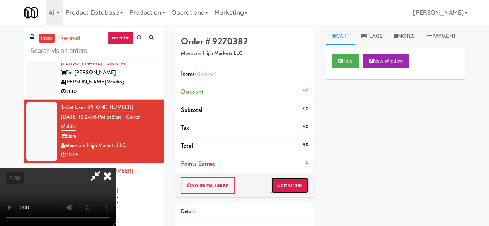
click at [299, 184] on button "Edit Order" at bounding box center [290, 186] width 38 height 16
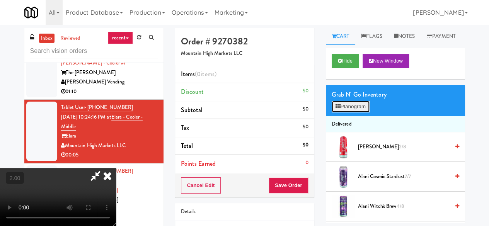
click at [350, 113] on button "Planogram" at bounding box center [351, 107] width 38 height 12
click at [0, 0] on div at bounding box center [0, 0] width 0 height 0
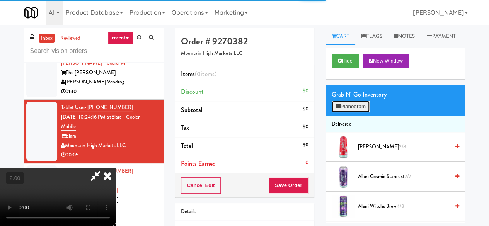
click at [350, 113] on button "Planogram" at bounding box center [351, 107] width 38 height 12
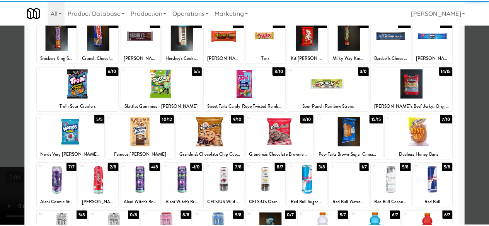
scroll to position [116, 0]
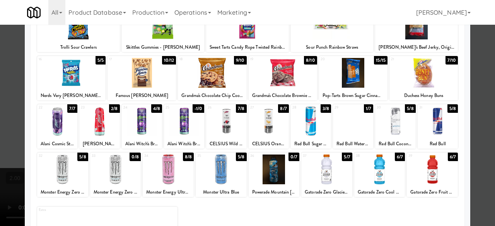
click at [142, 121] on div at bounding box center [142, 121] width 40 height 30
click at [474, 69] on div at bounding box center [247, 113] width 495 height 226
click at [474, 69] on div "inbox reviewed recent all unclear take inventory issue suspicious failed recent…" at bounding box center [247, 164] width 495 height 273
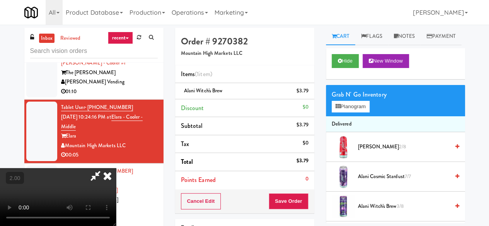
click at [309, 202] on div "Cancel Edit Save Order" at bounding box center [244, 202] width 139 height 24
click at [304, 198] on button "Save Order" at bounding box center [288, 201] width 39 height 16
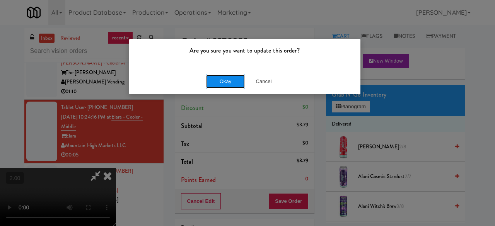
click at [219, 88] on button "Okay" at bounding box center [225, 82] width 39 height 14
click at [219, 88] on div "Okay Cancel" at bounding box center [244, 81] width 231 height 26
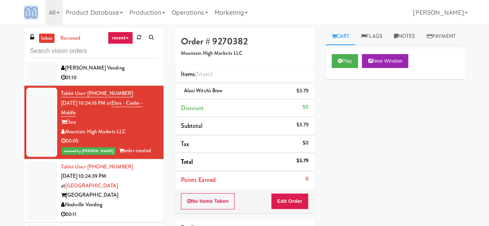
scroll to position [658, 0]
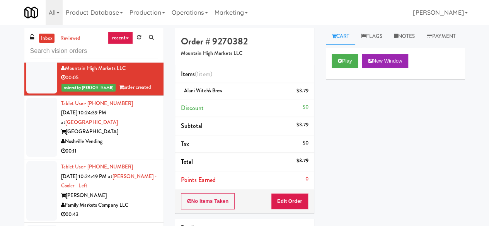
click at [127, 156] on div "00:11" at bounding box center [109, 152] width 97 height 10
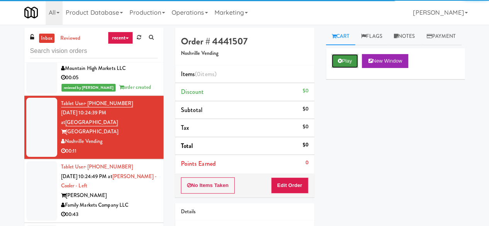
click at [349, 68] on button "Play" at bounding box center [345, 61] width 27 height 14
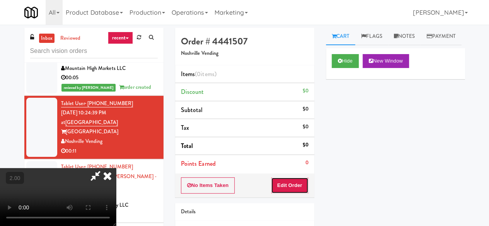
click at [293, 179] on button "Edit Order" at bounding box center [290, 186] width 38 height 16
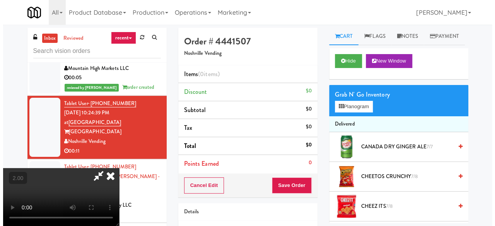
scroll to position [16, 0]
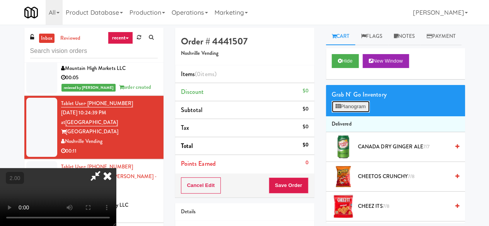
click at [344, 113] on button "Planogram" at bounding box center [351, 107] width 38 height 12
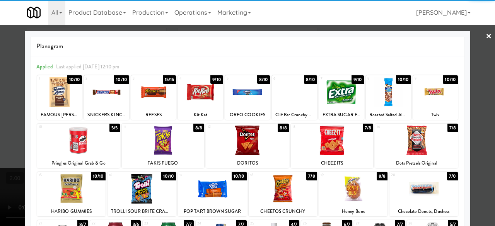
click at [294, 95] on div at bounding box center [294, 92] width 45 height 30
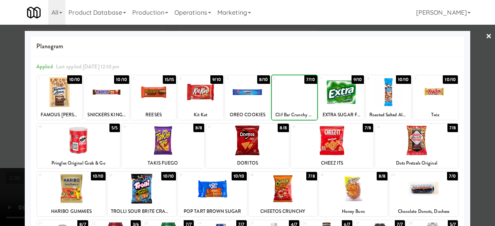
click at [294, 95] on div at bounding box center [294, 92] width 45 height 30
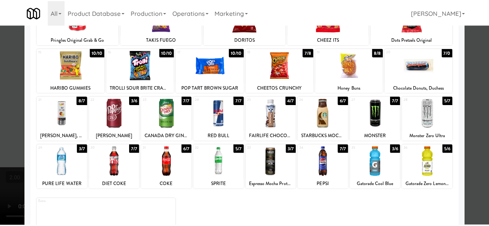
scroll to position [153, 0]
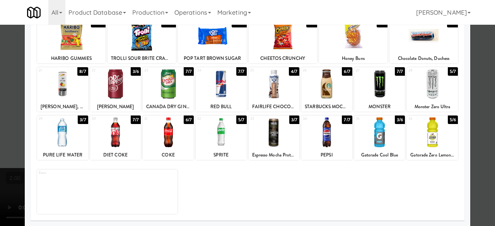
click at [450, 127] on div at bounding box center [432, 133] width 51 height 30
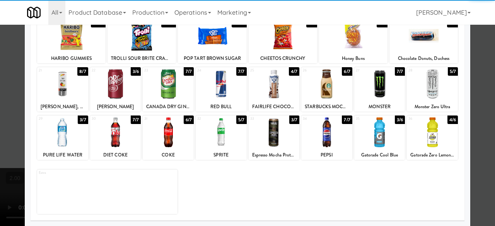
click at [475, 86] on div at bounding box center [247, 113] width 495 height 226
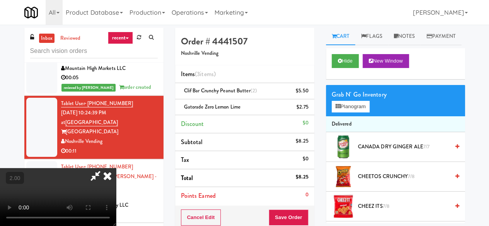
click at [104, 168] on icon at bounding box center [96, 175] width 18 height 15
drag, startPoint x: 296, startPoint y: 220, endPoint x: 294, endPoint y: 213, distance: 7.2
click at [296, 220] on button "Save Order" at bounding box center [288, 218] width 39 height 16
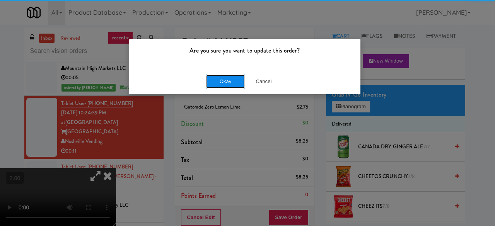
click at [221, 78] on button "Okay" at bounding box center [225, 82] width 39 height 14
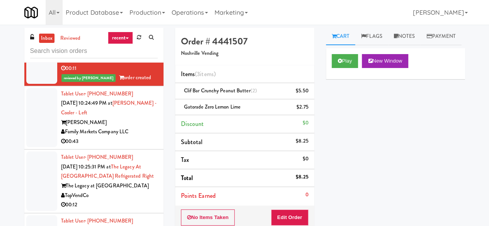
scroll to position [774, 0]
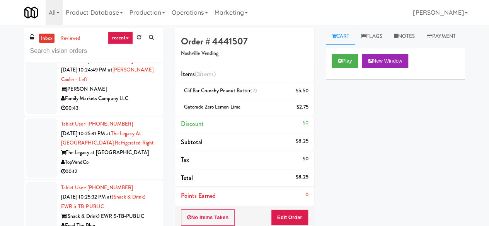
click at [144, 113] on div "00:43" at bounding box center [109, 109] width 97 height 10
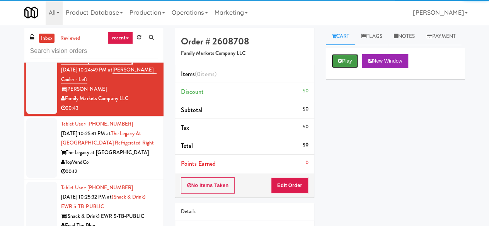
click at [351, 68] on button "Play" at bounding box center [345, 61] width 27 height 14
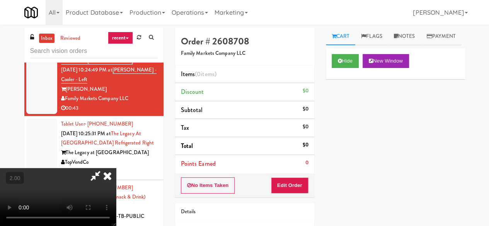
click at [300, 177] on div "No Items Taken Edit Order" at bounding box center [244, 186] width 139 height 24
click at [293, 185] on button "Edit Order" at bounding box center [290, 186] width 38 height 16
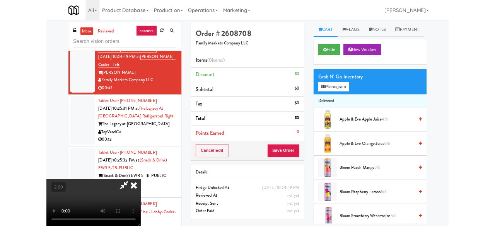
scroll to position [16, 0]
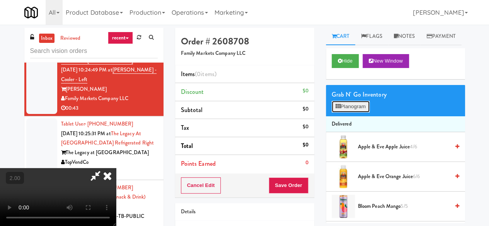
click at [360, 113] on button "Planogram" at bounding box center [351, 107] width 38 height 12
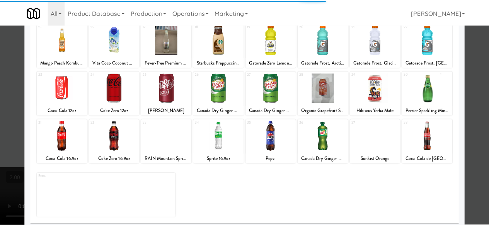
scroll to position [153, 0]
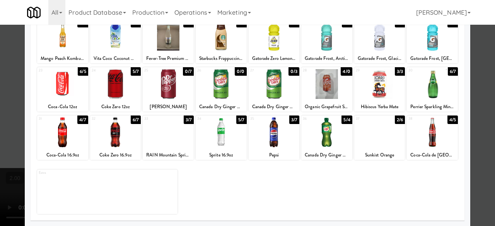
drag, startPoint x: 370, startPoint y: 139, endPoint x: 407, endPoint y: 144, distance: 37.1
click at [371, 141] on div at bounding box center [379, 133] width 51 height 30
click at [375, 142] on div at bounding box center [379, 133] width 51 height 30
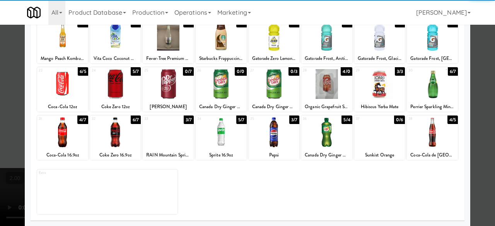
drag, startPoint x: 463, startPoint y: 96, endPoint x: 467, endPoint y: 94, distance: 4.0
click at [464, 96] on div "Planogram Applied Last applied Sunday 7:34 pm 1 3/3 Celsius Tropical Vibe 2 5/4…" at bounding box center [248, 52] width 446 height 349
click at [469, 93] on div at bounding box center [247, 113] width 495 height 226
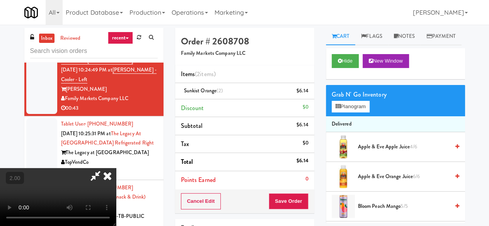
click at [104, 168] on icon at bounding box center [96, 175] width 18 height 15
click at [306, 95] on link at bounding box center [307, 94] width 7 height 10
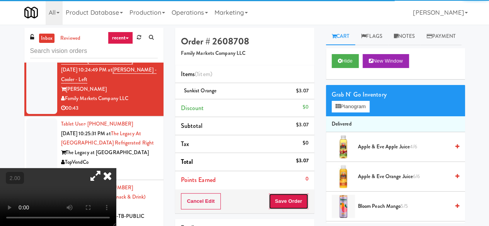
click at [286, 200] on button "Save Order" at bounding box center [288, 201] width 39 height 16
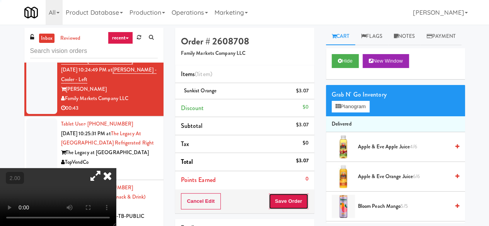
click at [286, 200] on button "Save Order" at bounding box center [288, 201] width 39 height 16
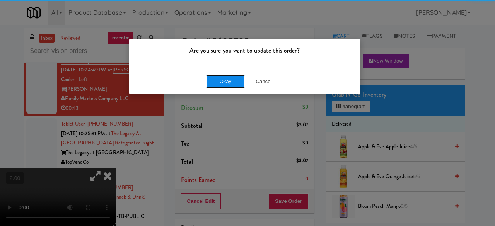
click at [217, 85] on button "Okay" at bounding box center [225, 82] width 39 height 14
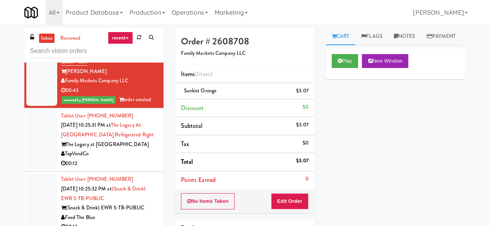
scroll to position [812, 0]
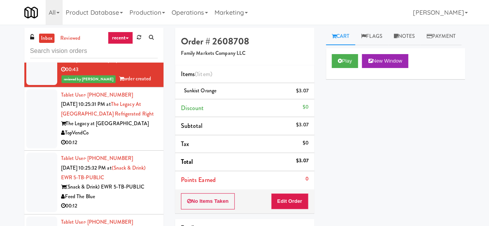
click at [145, 125] on div "Tablet User · (347) 228-9102 Sep 28, 2025 10:25:31 PM at The Legacy at Centenni…" at bounding box center [109, 119] width 97 height 57
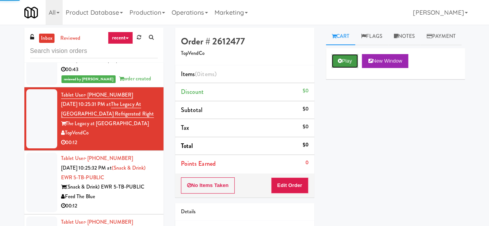
click at [339, 68] on button "Play" at bounding box center [345, 61] width 27 height 14
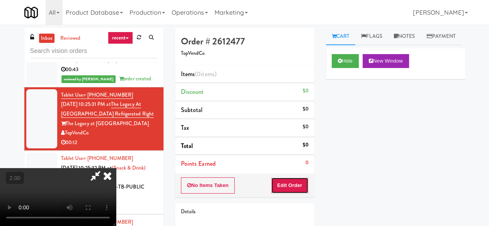
click at [304, 179] on button "Edit Order" at bounding box center [290, 186] width 38 height 16
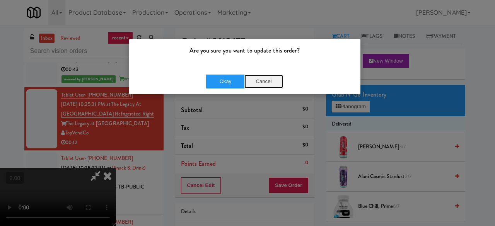
click at [270, 82] on button "Cancel" at bounding box center [264, 82] width 39 height 14
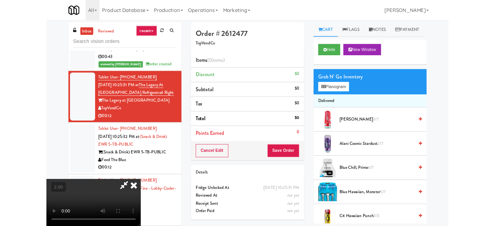
scroll to position [16, 0]
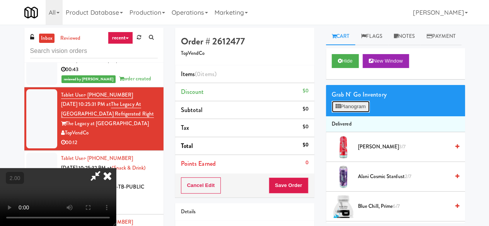
click at [357, 113] on button "Planogram" at bounding box center [351, 107] width 38 height 12
click at [0, 0] on div at bounding box center [0, 0] width 0 height 0
click at [344, 113] on button "Planogram" at bounding box center [351, 107] width 38 height 12
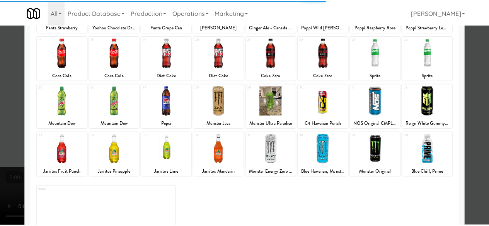
scroll to position [153, 0]
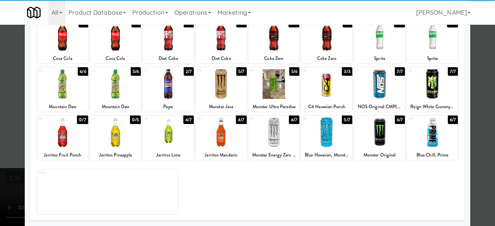
click at [210, 137] on div at bounding box center [221, 133] width 51 height 30
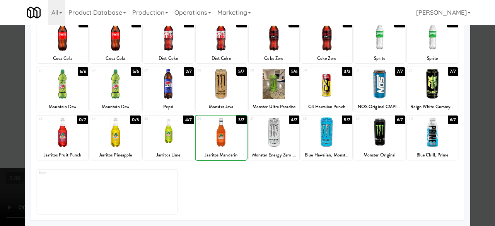
click at [210, 137] on div at bounding box center [221, 133] width 51 height 30
click at [474, 63] on div at bounding box center [247, 113] width 495 height 226
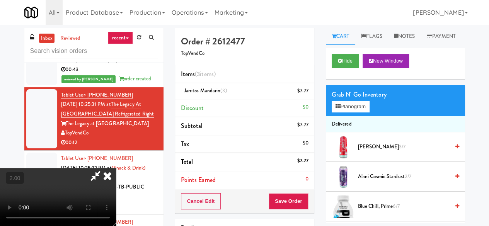
click at [104, 168] on icon at bounding box center [96, 175] width 18 height 15
click at [297, 200] on button "Save Order" at bounding box center [288, 201] width 39 height 16
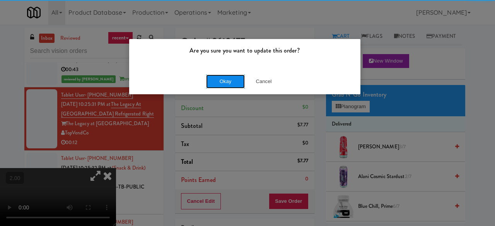
click at [244, 82] on button "Okay" at bounding box center [225, 82] width 39 height 14
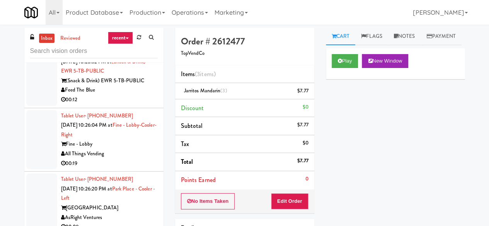
click at [132, 105] on div "00:12" at bounding box center [109, 100] width 97 height 10
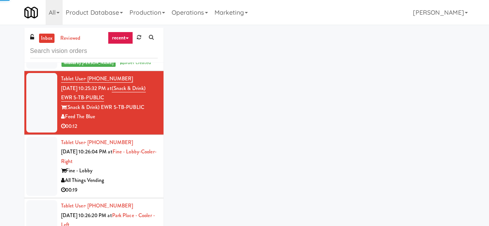
scroll to position [890, 0]
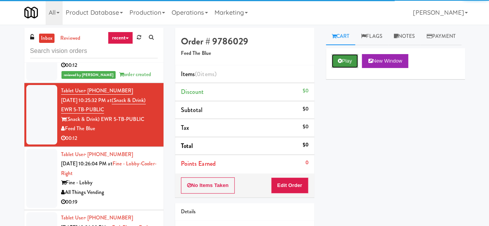
click at [347, 68] on button "Play" at bounding box center [345, 61] width 27 height 14
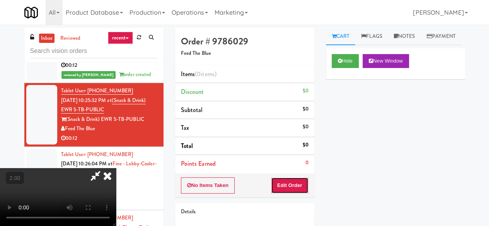
click at [299, 184] on button "Edit Order" at bounding box center [290, 186] width 38 height 16
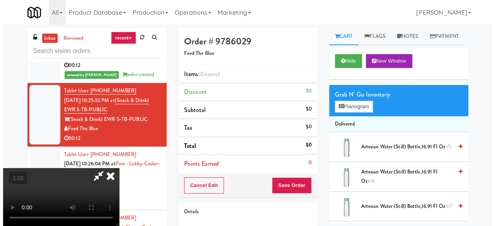
scroll to position [16, 0]
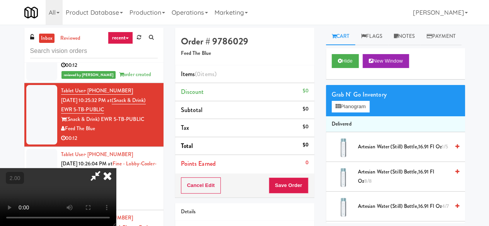
click at [362, 116] on div "Grab N' Go Inventory Planogram" at bounding box center [395, 100] width 139 height 31
click at [356, 113] on button "Planogram" at bounding box center [351, 107] width 38 height 12
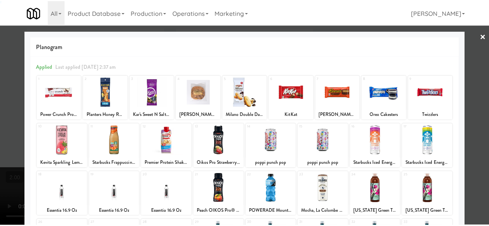
scroll to position [153, 0]
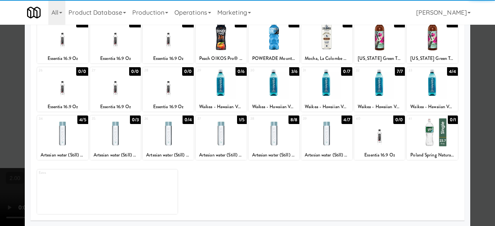
click at [313, 96] on div at bounding box center [326, 84] width 51 height 30
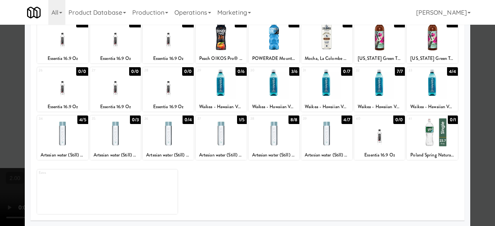
click at [481, 79] on div at bounding box center [247, 113] width 495 height 226
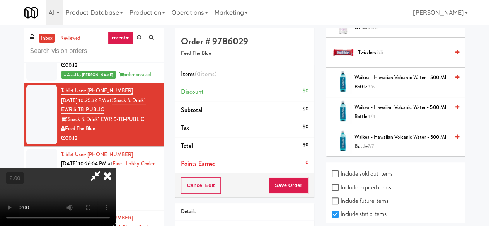
scroll to position [609, 0]
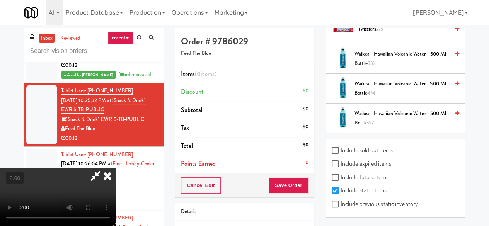
click at [372, 201] on label "Include previous static inventory" at bounding box center [375, 204] width 86 height 12
click at [341, 202] on input "Include previous static inventory" at bounding box center [336, 205] width 9 height 6
checkbox input "true"
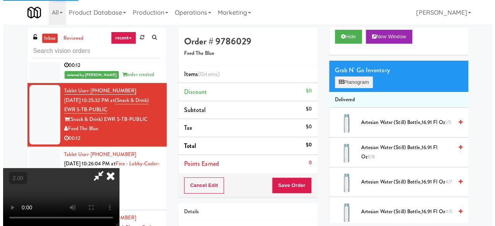
scroll to position [0, 0]
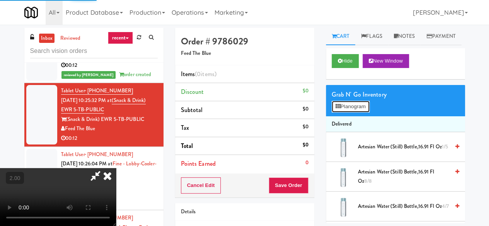
click at [351, 113] on button "Planogram" at bounding box center [351, 107] width 38 height 12
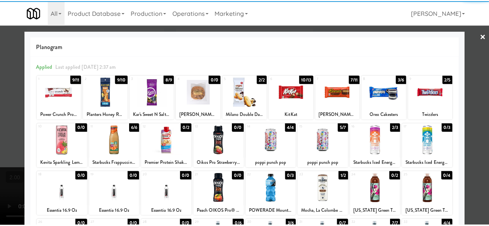
scroll to position [116, 0]
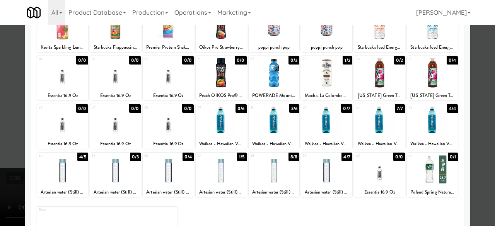
drag, startPoint x: 316, startPoint y: 119, endPoint x: 447, endPoint y: 137, distance: 132.8
click at [316, 120] on div at bounding box center [326, 121] width 51 height 30
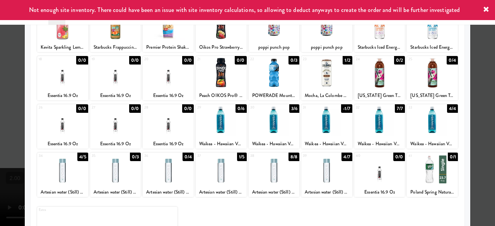
click at [476, 54] on div at bounding box center [247, 113] width 495 height 226
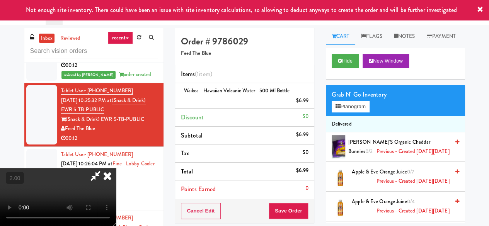
click at [104, 168] on icon at bounding box center [96, 175] width 18 height 15
click at [288, 209] on button "Save Order" at bounding box center [288, 211] width 39 height 16
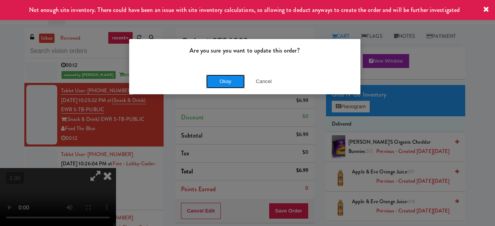
click at [227, 82] on button "Okay" at bounding box center [225, 82] width 39 height 14
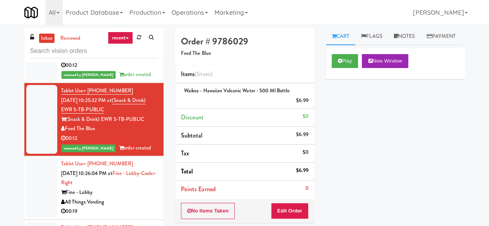
scroll to position [967, 0]
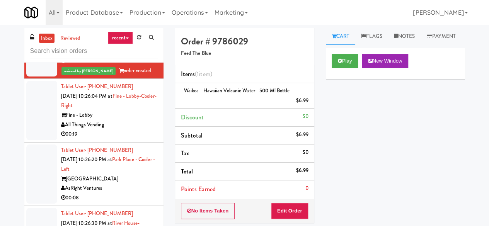
click at [127, 139] on div "00:19" at bounding box center [109, 135] width 97 height 10
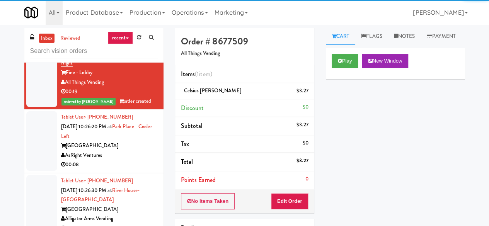
scroll to position [1045, 0]
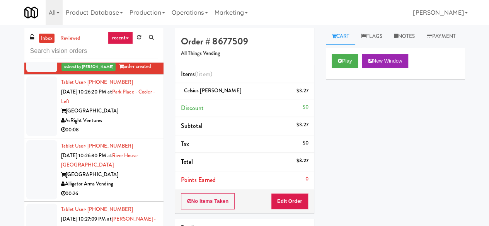
click at [127, 126] on div "AsRight Ventures" at bounding box center [109, 121] width 97 height 10
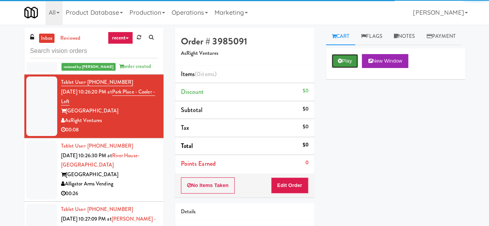
click at [344, 68] on button "Play" at bounding box center [345, 61] width 27 height 14
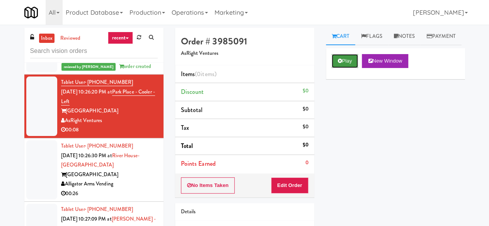
click at [340, 63] on icon at bounding box center [340, 60] width 4 height 5
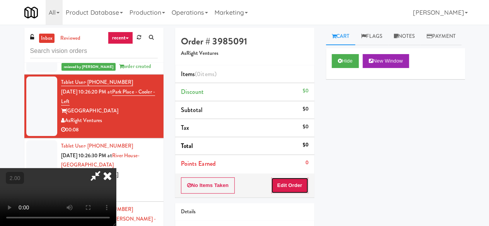
click at [289, 178] on button "Edit Order" at bounding box center [290, 186] width 38 height 16
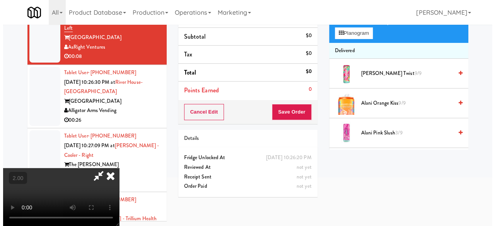
scroll to position [25, 0]
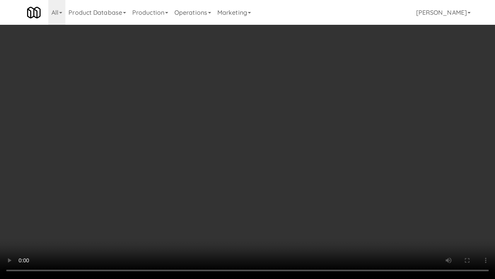
click at [284, 176] on video at bounding box center [247, 139] width 495 height 279
click at [279, 166] on video at bounding box center [247, 139] width 495 height 279
click at [307, 166] on video at bounding box center [247, 139] width 495 height 279
click at [308, 164] on video at bounding box center [247, 139] width 495 height 279
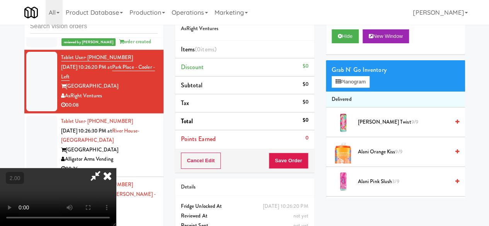
click at [354, 76] on div "Grab N' Go Inventory" at bounding box center [396, 70] width 128 height 12
click at [346, 88] on button "Planogram" at bounding box center [351, 82] width 38 height 12
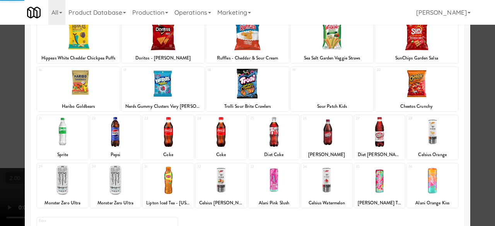
scroll to position [153, 0]
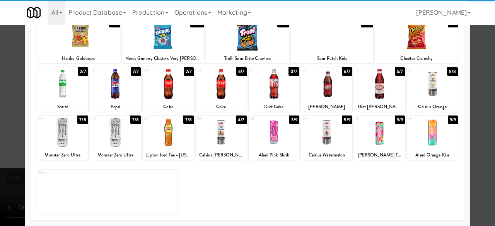
click at [161, 88] on div at bounding box center [168, 84] width 51 height 30
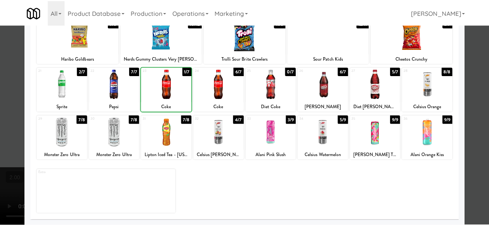
scroll to position [0, 0]
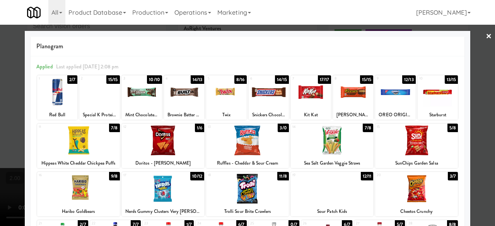
click at [298, 98] on div at bounding box center [311, 92] width 40 height 30
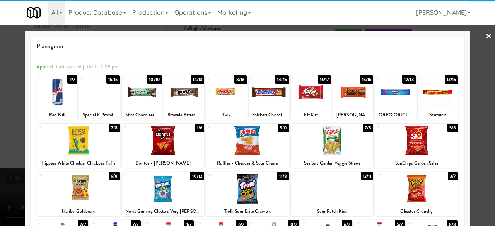
click at [472, 56] on div at bounding box center [247, 113] width 495 height 226
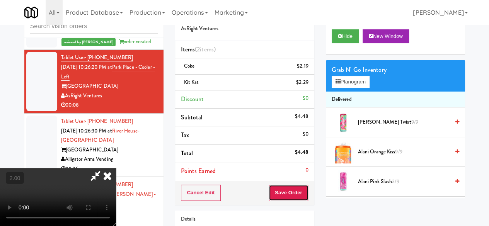
click at [299, 198] on button "Save Order" at bounding box center [288, 193] width 39 height 16
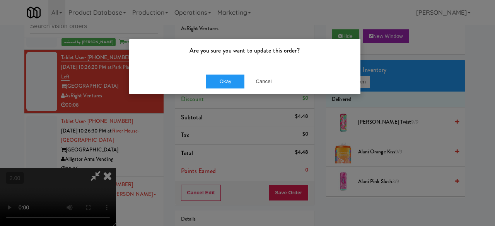
click at [234, 90] on div "Okay Cancel" at bounding box center [244, 81] width 231 height 26
click at [234, 88] on button "Okay" at bounding box center [225, 82] width 39 height 14
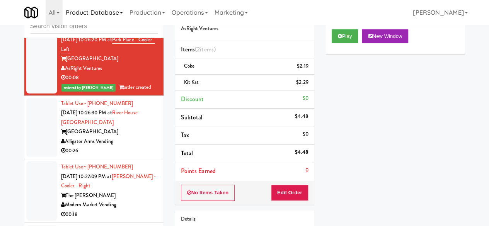
scroll to position [1083, 0]
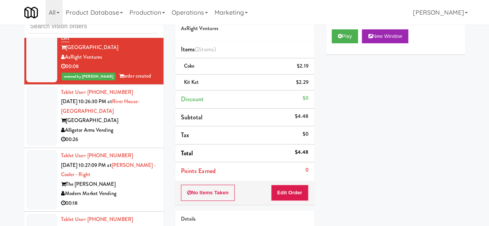
click at [135, 126] on div "[GEOGRAPHIC_DATA]" at bounding box center [109, 121] width 97 height 10
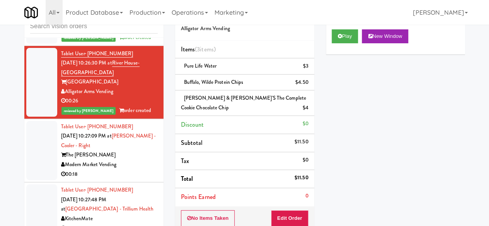
click at [132, 170] on div "Modern Market Vending" at bounding box center [109, 165] width 97 height 10
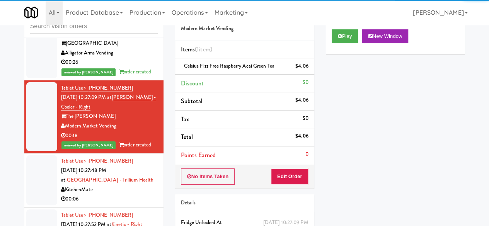
scroll to position [1199, 0]
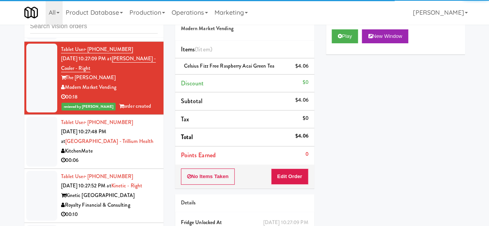
click at [134, 156] on div "KitchenMate" at bounding box center [109, 152] width 97 height 10
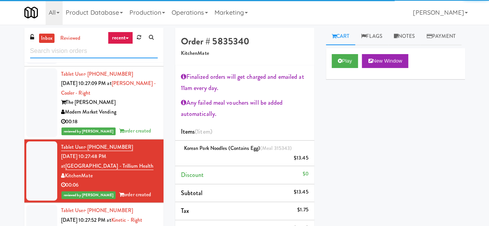
click at [103, 50] on input "text" at bounding box center [94, 51] width 128 height 14
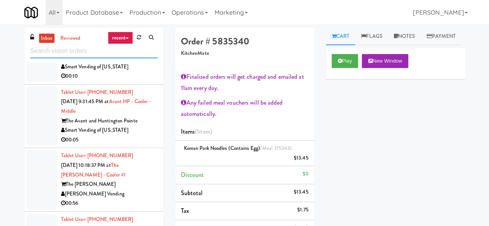
scroll to position [271, 0]
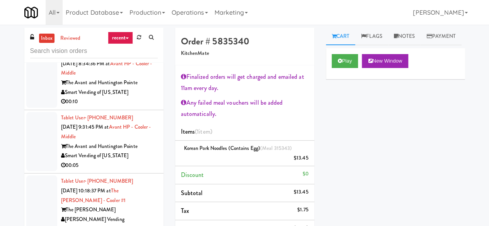
click at [136, 152] on div "Smart Vending of [US_STATE]" at bounding box center [109, 156] width 97 height 10
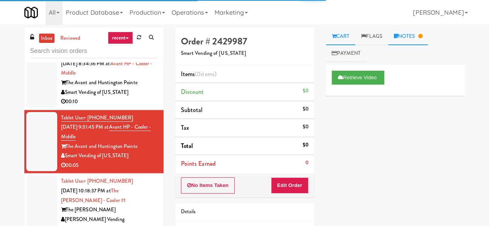
click at [409, 34] on link "Notes" at bounding box center [408, 36] width 40 height 17
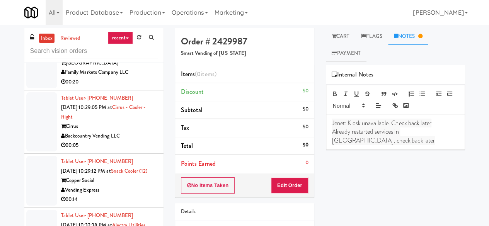
scroll to position [812, 0]
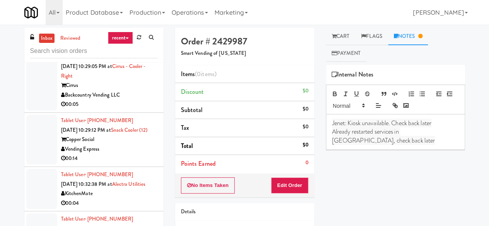
click at [134, 100] on div "Backcountry Vending LLC" at bounding box center [109, 96] width 97 height 10
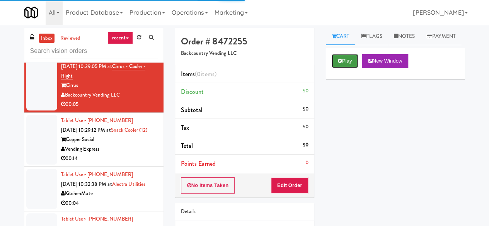
click at [342, 68] on button "Play" at bounding box center [345, 61] width 27 height 14
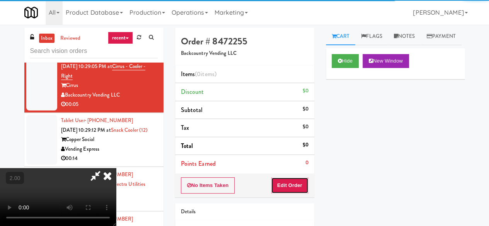
click at [290, 180] on button "Edit Order" at bounding box center [290, 186] width 38 height 16
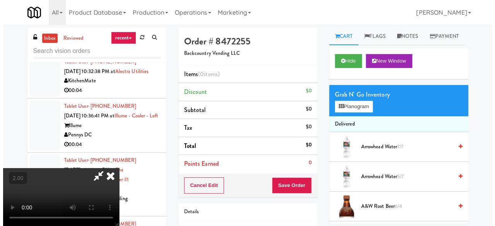
scroll to position [929, 0]
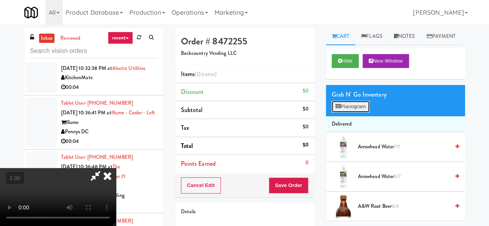
click at [356, 113] on button "Planogram" at bounding box center [351, 107] width 38 height 12
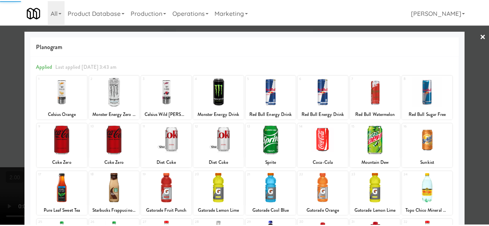
scroll to position [153, 0]
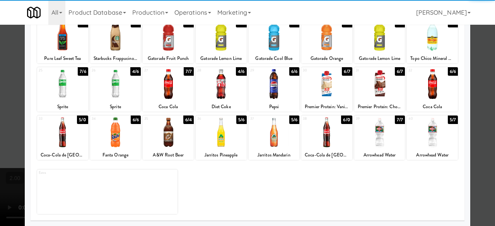
click at [164, 133] on div at bounding box center [168, 133] width 51 height 30
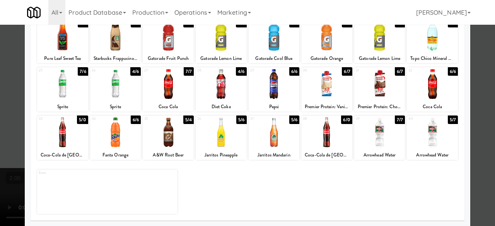
click at [472, 55] on div at bounding box center [247, 113] width 495 height 226
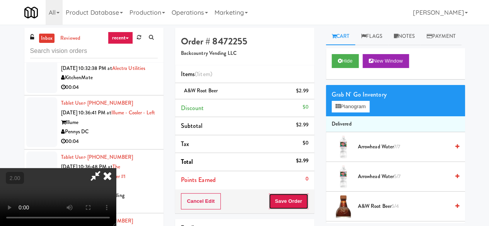
click at [302, 197] on button "Save Order" at bounding box center [288, 201] width 39 height 16
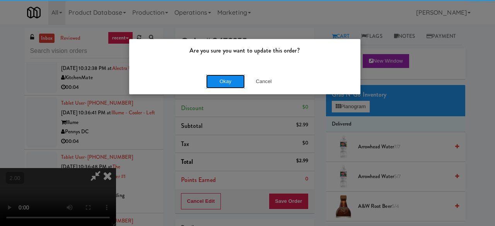
click at [214, 77] on button "Okay" at bounding box center [225, 82] width 39 height 14
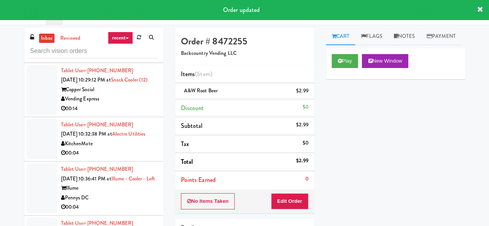
scroll to position [860, 0]
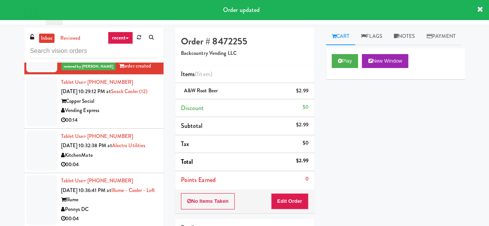
click at [127, 116] on div "Vending Express" at bounding box center [109, 111] width 97 height 10
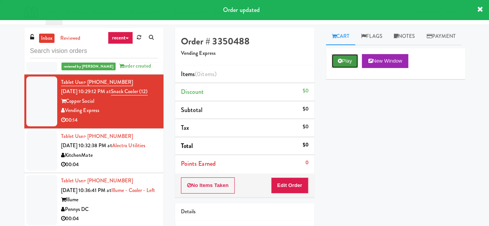
click at [346, 68] on button "Play" at bounding box center [345, 61] width 27 height 14
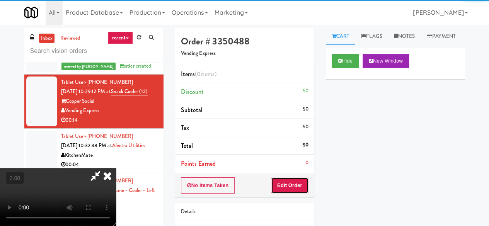
click at [299, 180] on button "Edit Order" at bounding box center [290, 186] width 38 height 16
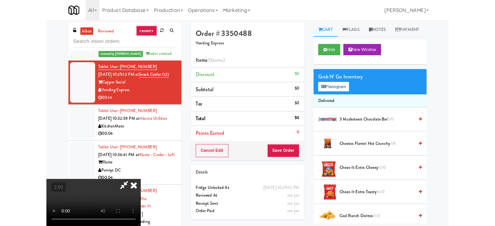
scroll to position [16, 0]
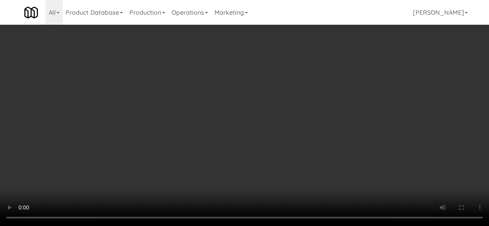
click at [340, 101] on div "Grab N' Go Inventory" at bounding box center [396, 95] width 128 height 12
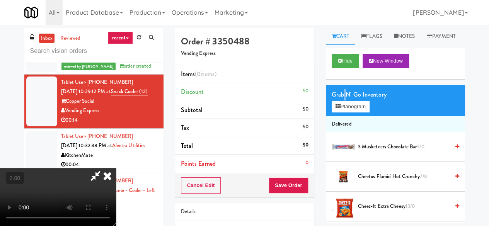
click at [345, 101] on div "Grab N' Go Inventory" at bounding box center [396, 95] width 128 height 12
click at [349, 113] on button "Planogram" at bounding box center [351, 107] width 38 height 12
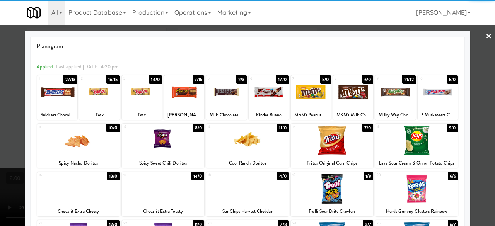
click at [101, 95] on div at bounding box center [99, 92] width 40 height 30
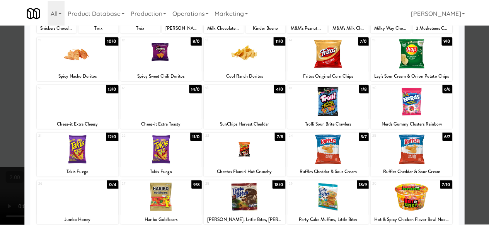
scroll to position [76, 0]
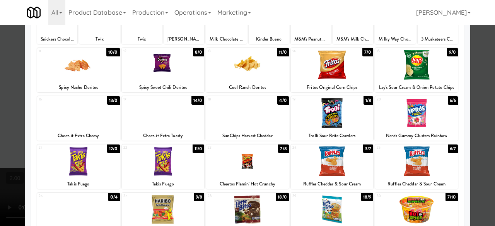
click at [481, 74] on div at bounding box center [247, 113] width 495 height 226
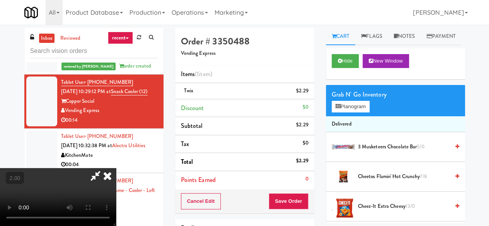
scroll to position [16, 0]
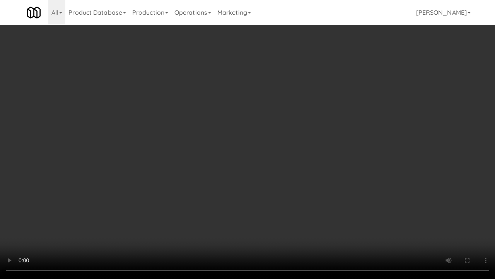
click at [266, 159] on video at bounding box center [247, 139] width 495 height 279
click at [267, 153] on video at bounding box center [247, 139] width 495 height 279
click at [260, 143] on video at bounding box center [247, 139] width 495 height 279
click at [258, 150] on video at bounding box center [247, 139] width 495 height 279
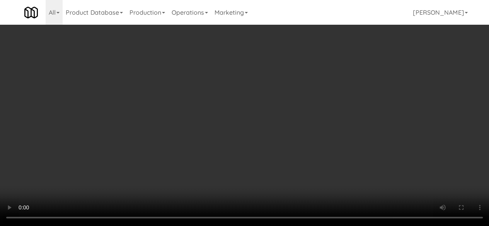
click at [336, 101] on div "Grab N' Go Inventory" at bounding box center [396, 95] width 128 height 12
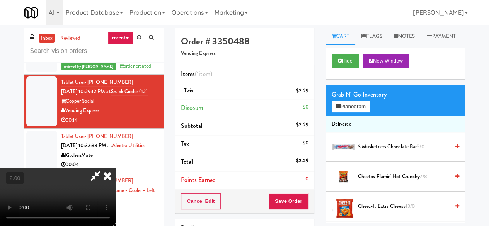
click at [336, 101] on div "Grab N' Go Inventory" at bounding box center [396, 95] width 128 height 12
click at [337, 116] on div "Grab N' Go Inventory Planogram" at bounding box center [395, 100] width 139 height 31
click at [339, 113] on button "Planogram" at bounding box center [351, 107] width 38 height 12
click at [0, 0] on div at bounding box center [0, 0] width 0 height 0
click at [337, 116] on div "Grab N' Go Inventory Planogram" at bounding box center [395, 100] width 139 height 31
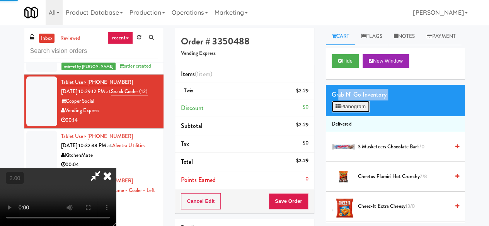
click at [337, 113] on button "Planogram" at bounding box center [351, 107] width 38 height 12
click at [0, 0] on div at bounding box center [0, 0] width 0 height 0
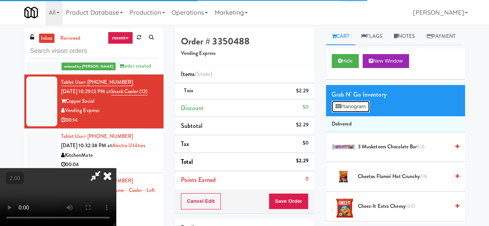
click at [341, 113] on button "Planogram" at bounding box center [351, 107] width 38 height 12
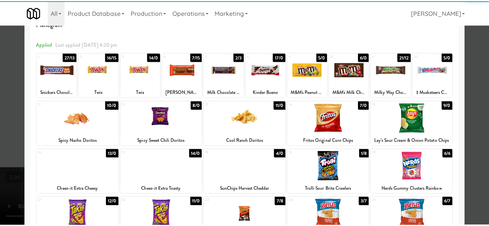
scroll to position [39, 0]
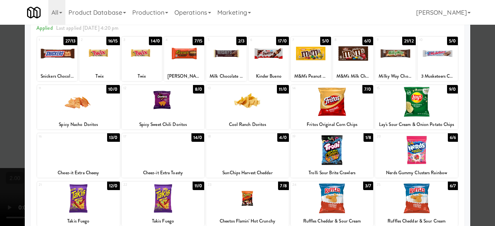
click at [261, 158] on div at bounding box center [247, 150] width 83 height 30
drag, startPoint x: 479, startPoint y: 80, endPoint x: 261, endPoint y: 86, distance: 218.7
click at [480, 80] on div at bounding box center [247, 113] width 495 height 226
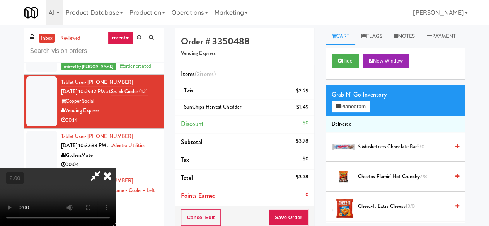
click at [104, 168] on icon at bounding box center [96, 175] width 18 height 15
click at [207, 108] on span "SunChips Harvest Cheddar" at bounding box center [212, 106] width 57 height 7
click at [207, 109] on span "SunChips Harvest Cheddar" at bounding box center [212, 106] width 57 height 7
copy span "SunChips Harvest Cheddar"
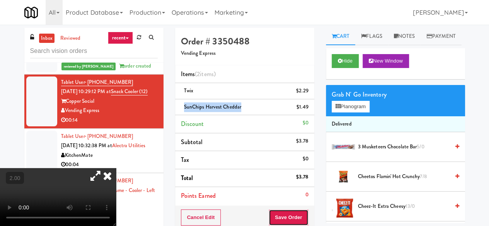
click at [291, 216] on button "Save Order" at bounding box center [288, 218] width 39 height 16
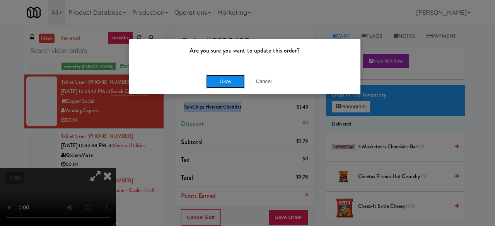
click at [228, 80] on button "Okay" at bounding box center [225, 82] width 39 height 14
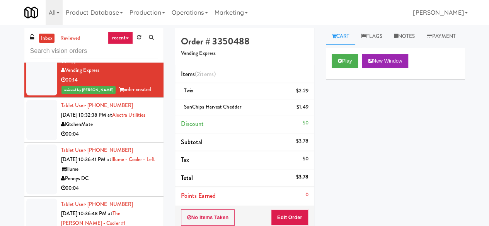
scroll to position [938, 0]
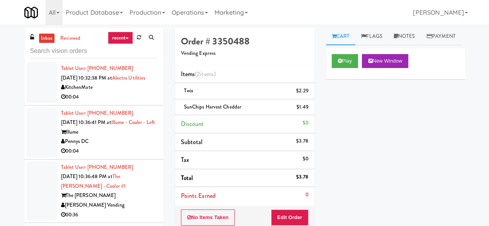
click at [115, 92] on div "KitchenMate" at bounding box center [109, 88] width 97 height 10
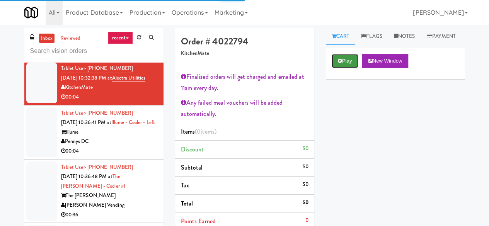
click at [337, 68] on button "Play" at bounding box center [345, 61] width 27 height 14
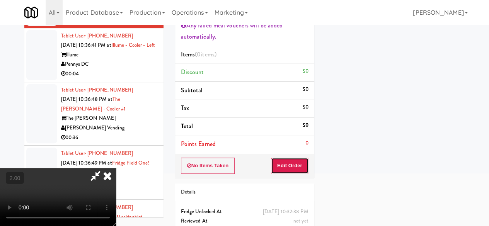
click at [292, 165] on button "Edit Order" at bounding box center [290, 166] width 38 height 16
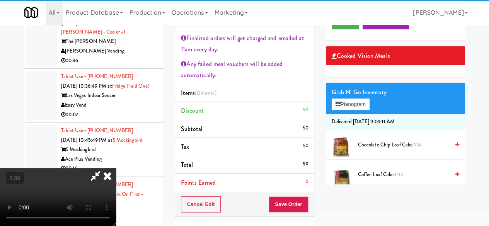
scroll to position [1054, 0]
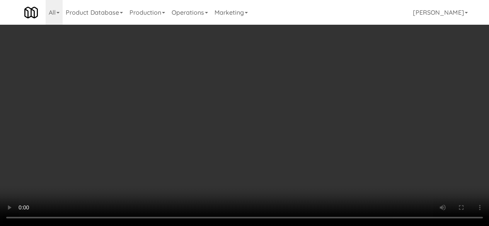
click at [260, 226] on video at bounding box center [244, 113] width 489 height 226
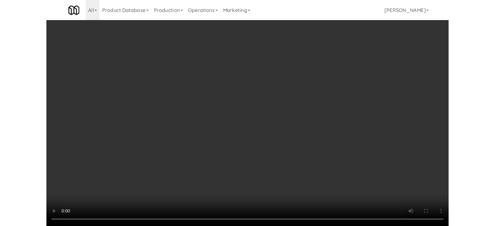
scroll to position [16, 0]
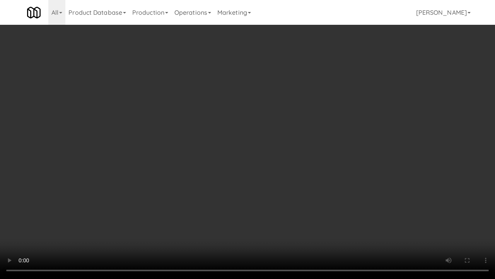
click at [238, 180] on video at bounding box center [247, 139] width 495 height 279
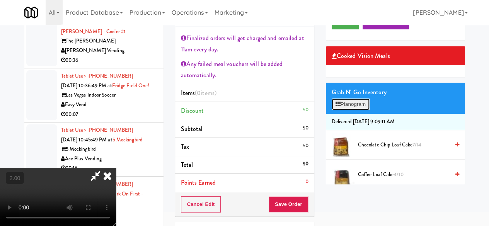
click at [345, 110] on button "Planogram" at bounding box center [351, 105] width 38 height 12
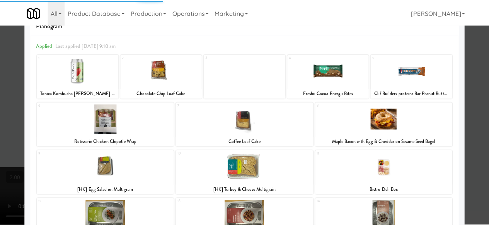
scroll to position [39, 0]
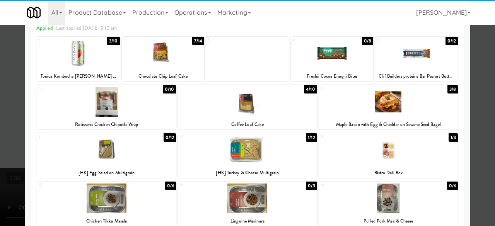
click at [266, 157] on div at bounding box center [247, 150] width 139 height 30
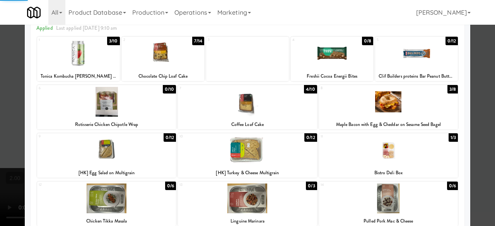
click at [477, 84] on div at bounding box center [247, 113] width 495 height 226
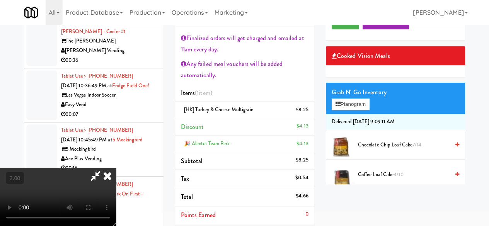
click at [104, 168] on icon at bounding box center [96, 175] width 18 height 15
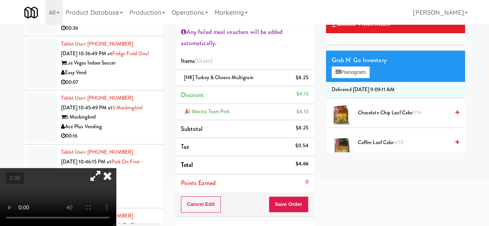
scroll to position [116, 0]
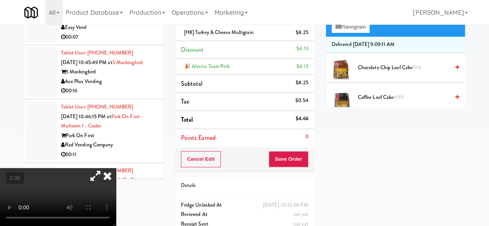
click at [300, 167] on div "Cancel Edit Save Order" at bounding box center [244, 159] width 139 height 24
click at [299, 164] on button "Save Order" at bounding box center [288, 159] width 39 height 16
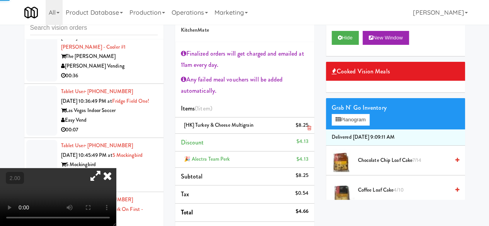
scroll to position [0, 0]
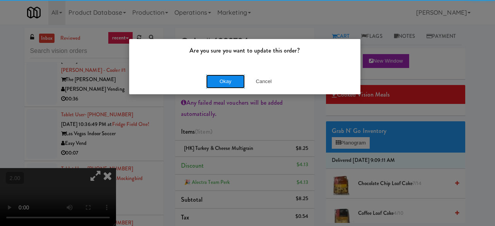
click at [212, 81] on button "Okay" at bounding box center [225, 82] width 39 height 14
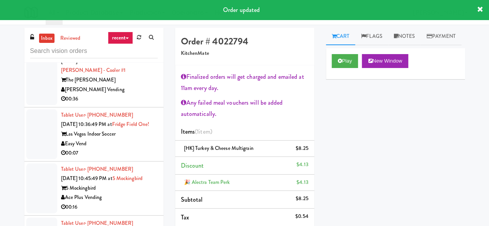
click at [125, 41] on div "00:04" at bounding box center [109, 36] width 97 height 10
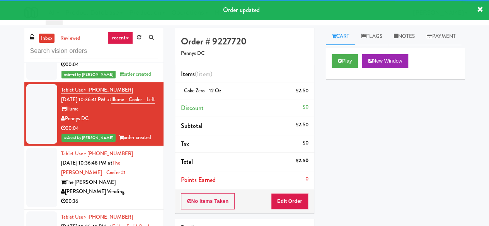
scroll to position [1024, 0]
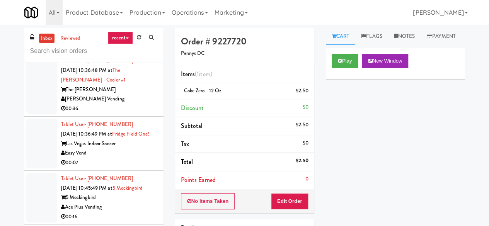
click at [133, 114] on div "00:36" at bounding box center [109, 109] width 97 height 10
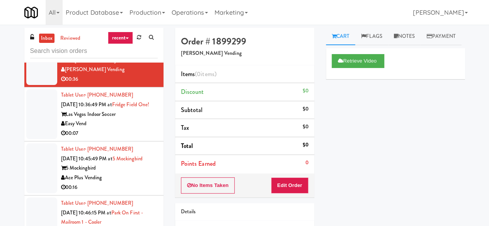
scroll to position [1102, 0]
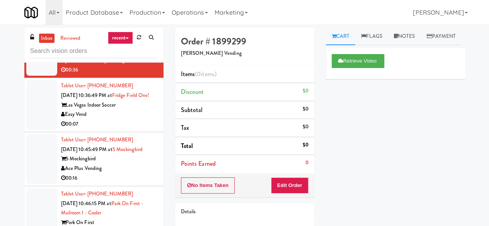
click at [134, 110] on div "Las Vegas Indoor Soccer" at bounding box center [109, 106] width 97 height 10
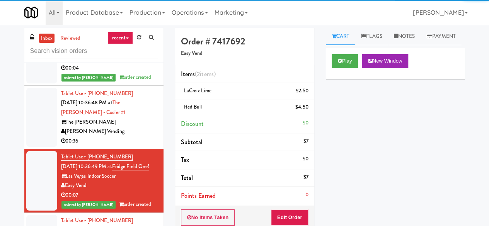
scroll to position [947, 0]
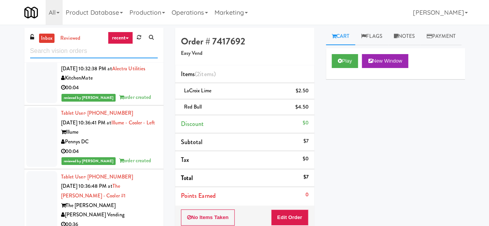
click at [101, 56] on input "text" at bounding box center [94, 51] width 128 height 14
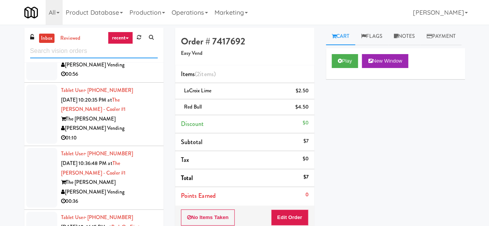
scroll to position [658, 0]
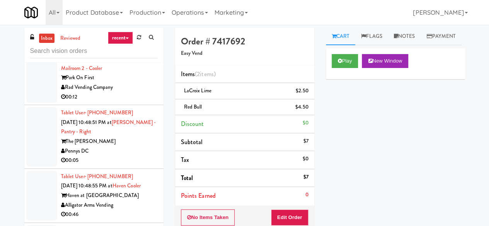
click at [131, 153] on div "Pennys DC" at bounding box center [109, 152] width 97 height 10
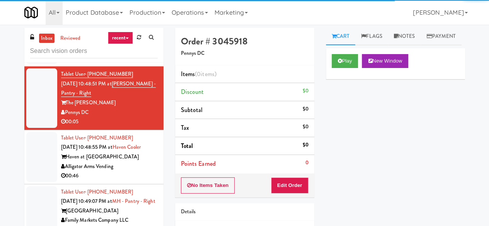
scroll to position [812, 0]
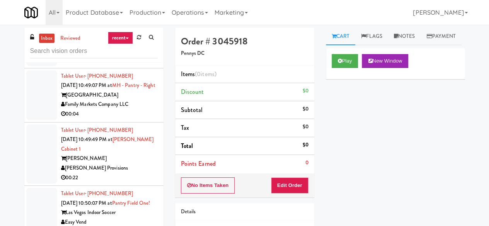
click at [138, 109] on div "Family Markets Company LLC" at bounding box center [109, 105] width 97 height 10
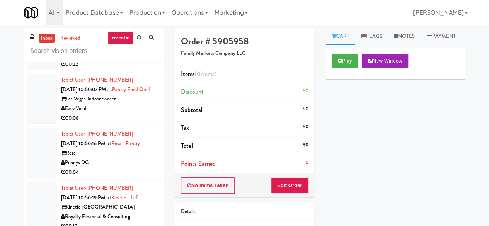
scroll to position [890, 0]
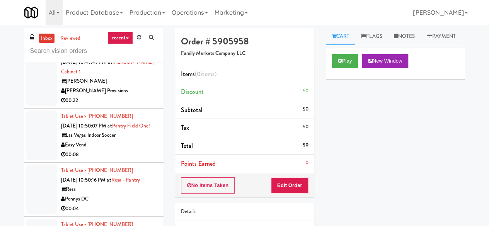
click at [145, 86] on div "Brandon Mill" at bounding box center [109, 82] width 97 height 10
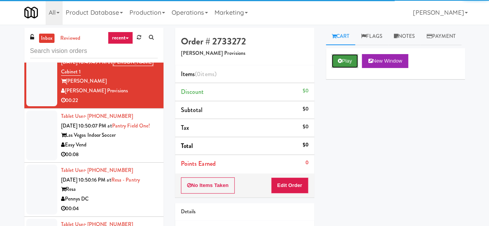
click at [349, 68] on button "Play" at bounding box center [345, 61] width 27 height 14
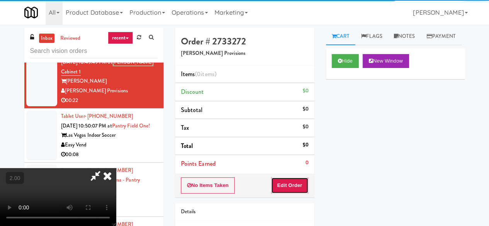
click at [294, 183] on button "Edit Order" at bounding box center [290, 186] width 38 height 16
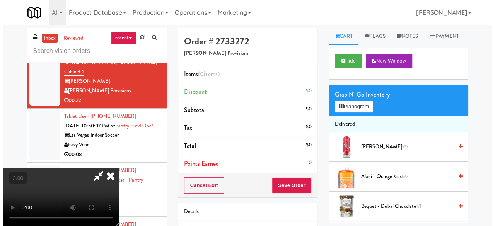
scroll to position [16, 0]
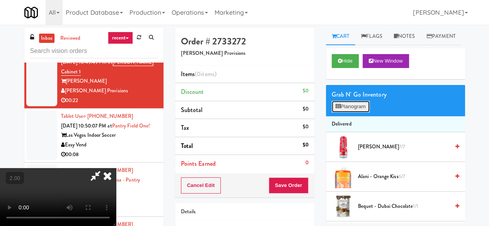
click at [353, 113] on button "Planogram" at bounding box center [351, 107] width 38 height 12
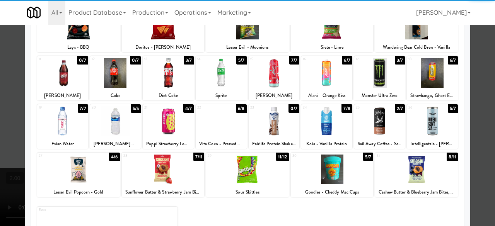
click at [169, 76] on div at bounding box center [168, 73] width 51 height 30
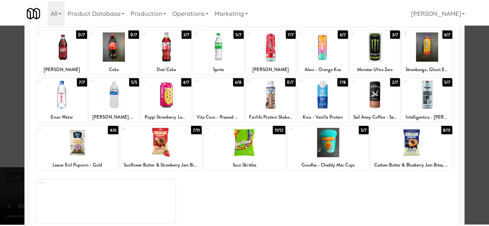
scroll to position [153, 0]
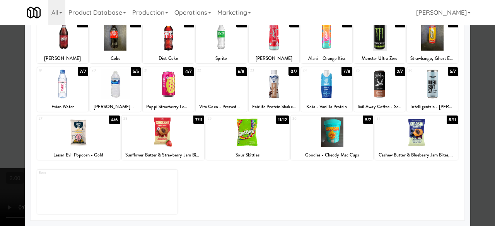
click at [340, 137] on div at bounding box center [332, 133] width 83 height 30
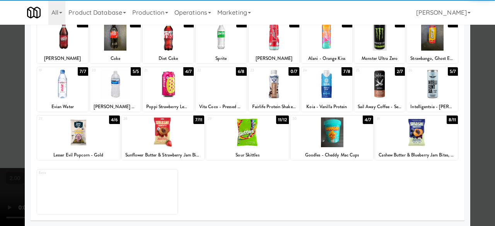
click at [97, 142] on div at bounding box center [78, 133] width 83 height 30
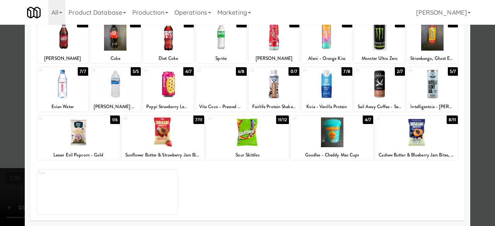
drag, startPoint x: 478, startPoint y: 72, endPoint x: 330, endPoint y: 75, distance: 148.2
click at [477, 72] on div at bounding box center [247, 113] width 495 height 226
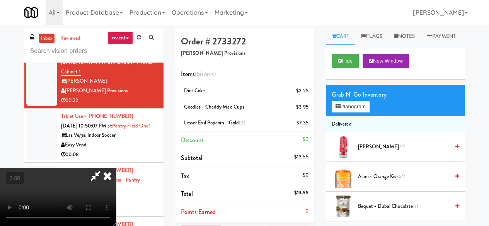
click at [104, 168] on icon at bounding box center [96, 175] width 18 height 15
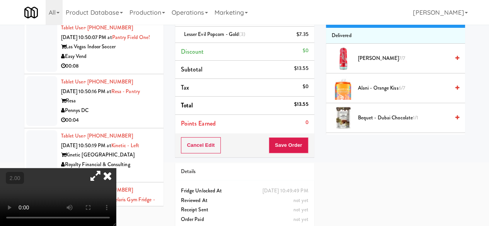
scroll to position [106, 0]
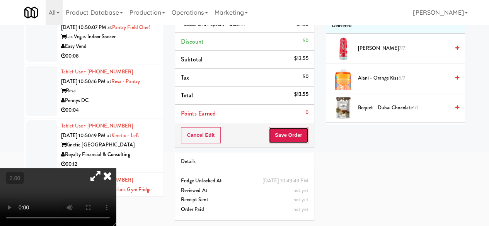
click at [285, 127] on button "Save Order" at bounding box center [288, 135] width 39 height 16
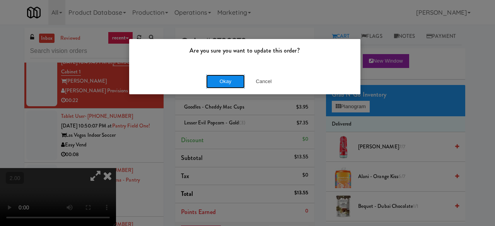
click at [223, 80] on button "Okay" at bounding box center [225, 82] width 39 height 14
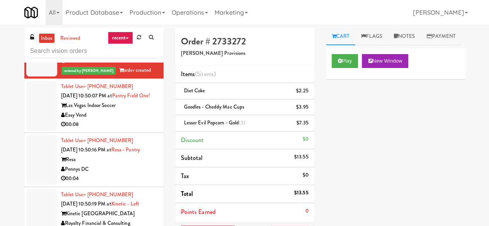
scroll to position [967, 0]
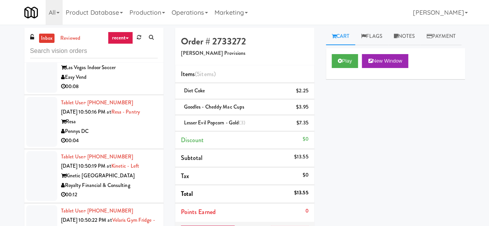
click at [132, 92] on div "00:08" at bounding box center [109, 87] width 97 height 10
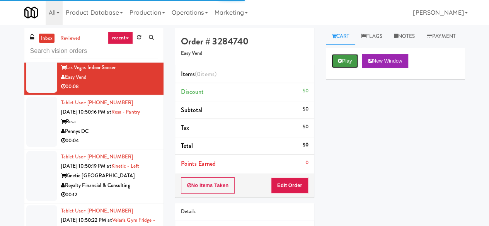
click at [340, 68] on button "Play" at bounding box center [345, 61] width 27 height 14
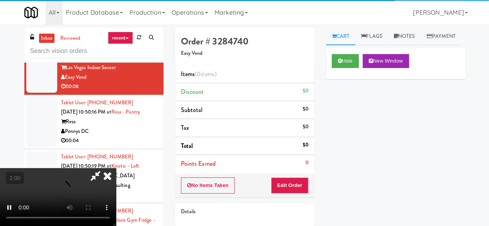
click at [292, 195] on div "No Items Taken Edit Order" at bounding box center [244, 186] width 139 height 24
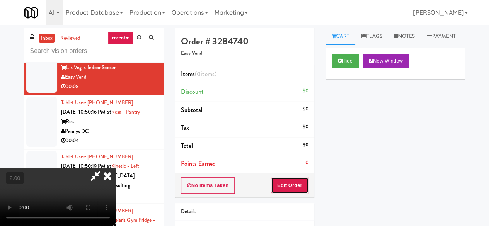
click at [292, 187] on button "Edit Order" at bounding box center [290, 186] width 38 height 16
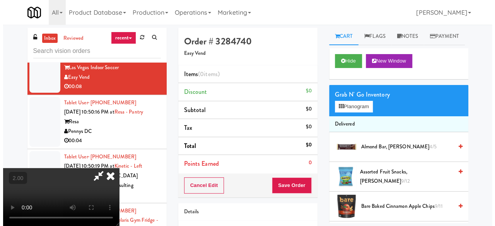
scroll to position [16, 0]
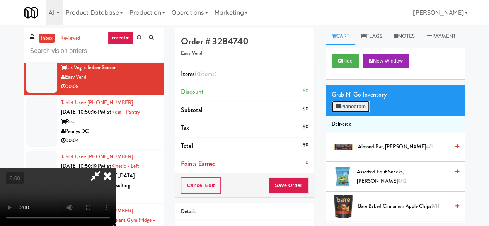
click at [362, 113] on button "Planogram" at bounding box center [351, 107] width 38 height 12
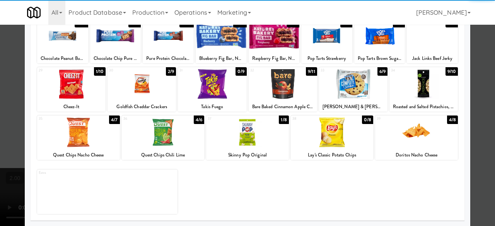
drag, startPoint x: 436, startPoint y: 142, endPoint x: 451, endPoint y: 137, distance: 15.3
click at [436, 141] on div at bounding box center [416, 133] width 83 height 30
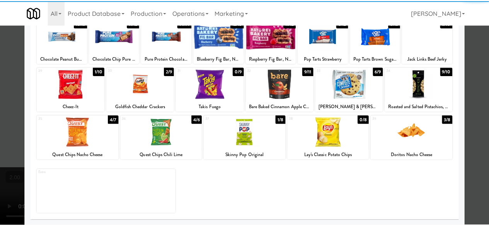
scroll to position [153, 0]
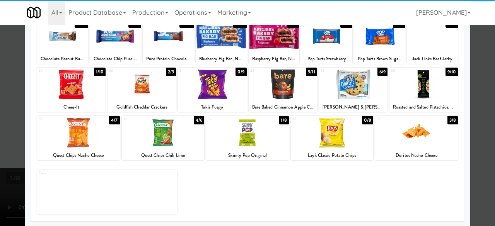
click at [478, 103] on div at bounding box center [247, 113] width 495 height 226
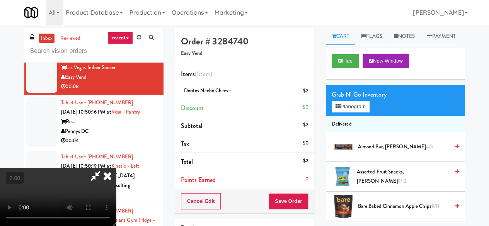
drag, startPoint x: 310, startPoint y: 199, endPoint x: 304, endPoint y: 197, distance: 5.9
click at [308, 199] on div "Cancel Edit Save Order" at bounding box center [244, 202] width 139 height 24
click at [303, 195] on button "Save Order" at bounding box center [288, 201] width 39 height 16
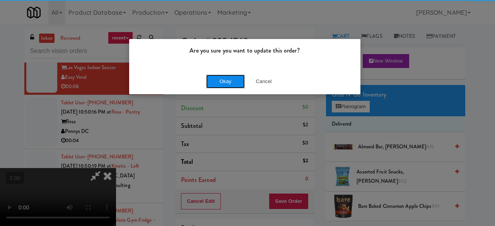
click at [232, 82] on button "Okay" at bounding box center [225, 82] width 39 height 14
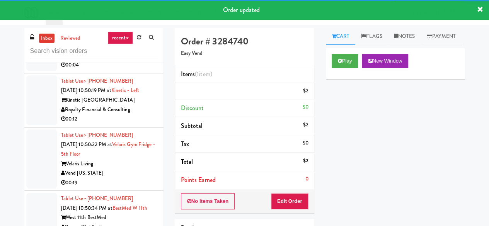
scroll to position [1054, 0]
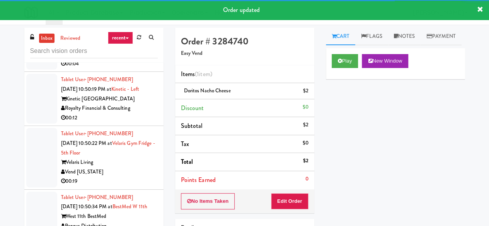
click at [111, 59] on div "Pennys DC" at bounding box center [109, 55] width 97 height 10
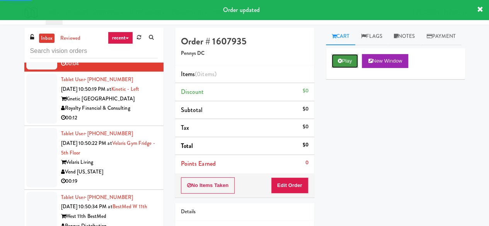
click at [340, 68] on button "Play" at bounding box center [345, 61] width 27 height 14
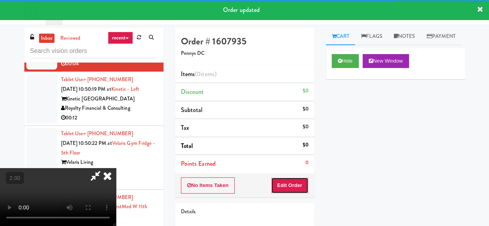
click at [289, 185] on button "Edit Order" at bounding box center [290, 186] width 38 height 16
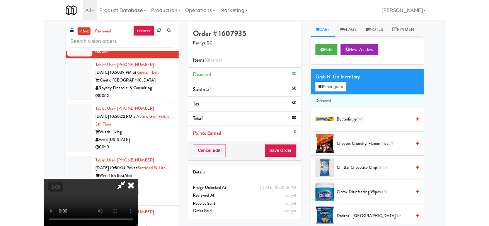
scroll to position [16, 0]
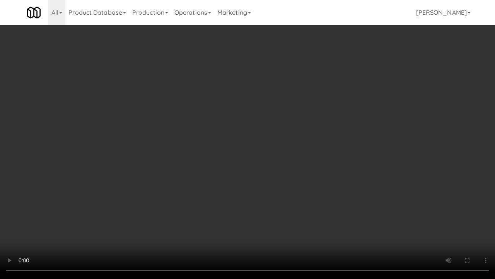
click at [233, 141] on video at bounding box center [247, 139] width 495 height 279
click at [236, 126] on video at bounding box center [247, 139] width 495 height 279
click at [467, 225] on div "Order # 1607935 Pennys DC Items (0 items ) Discount $0 Subtotal $0 Tax $0 Total…" at bounding box center [323, 152] width 302 height 249
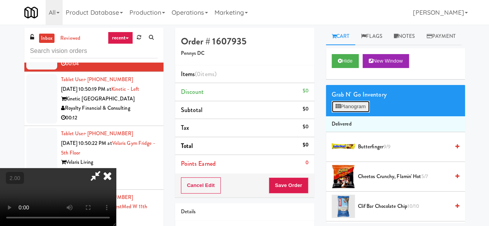
click at [344, 113] on button "Planogram" at bounding box center [351, 107] width 38 height 12
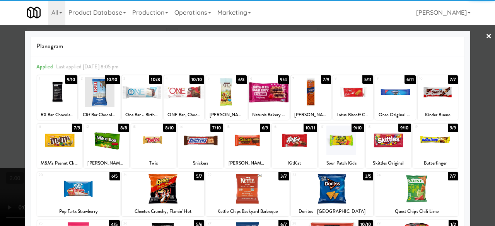
click at [136, 106] on div at bounding box center [142, 92] width 40 height 30
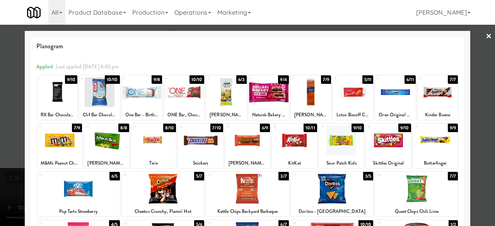
drag, startPoint x: 359, startPoint y: 95, endPoint x: 427, endPoint y: 99, distance: 68.6
click at [359, 95] on div at bounding box center [353, 92] width 40 height 30
drag, startPoint x: 472, startPoint y: 41, endPoint x: 416, endPoint y: 50, distance: 56.4
click at [470, 44] on div at bounding box center [247, 113] width 495 height 226
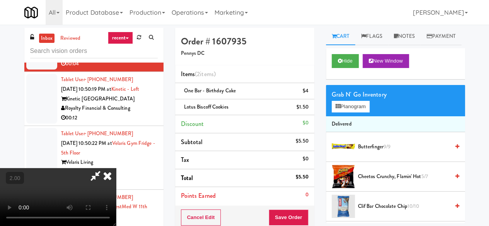
click at [104, 168] on icon at bounding box center [96, 175] width 18 height 15
click at [289, 214] on button "Save Order" at bounding box center [288, 218] width 39 height 16
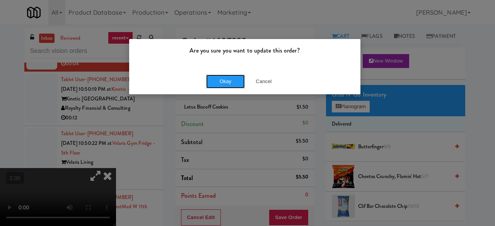
drag, startPoint x: 219, startPoint y: 81, endPoint x: 228, endPoint y: 87, distance: 10.9
click at [219, 81] on button "Okay" at bounding box center [225, 82] width 39 height 14
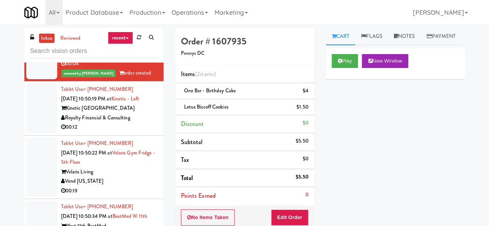
click at [132, 113] on div "Kinetic [GEOGRAPHIC_DATA]" at bounding box center [109, 109] width 97 height 10
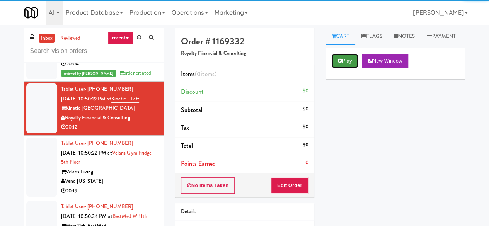
click at [344, 68] on button "Play" at bounding box center [345, 61] width 27 height 14
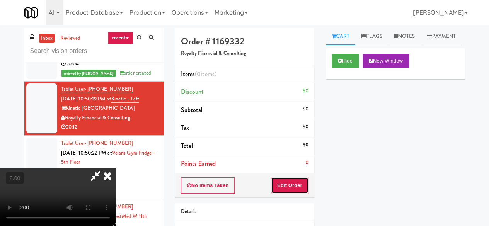
click at [297, 185] on button "Edit Order" at bounding box center [290, 186] width 38 height 16
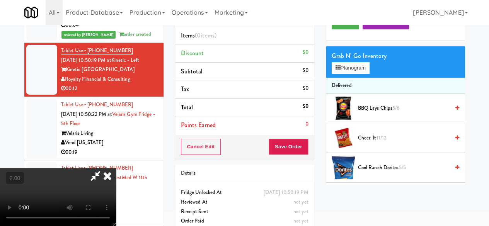
click at [116, 226] on video at bounding box center [58, 197] width 116 height 58
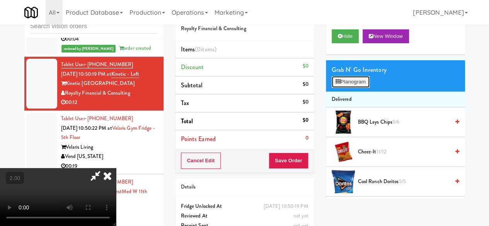
click at [349, 88] on button "Planogram" at bounding box center [351, 82] width 38 height 12
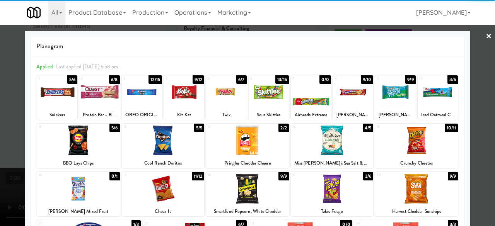
click at [166, 138] on div at bounding box center [163, 141] width 83 height 30
drag, startPoint x: 249, startPoint y: 198, endPoint x: 279, endPoint y: 193, distance: 29.8
click at [249, 198] on div at bounding box center [247, 189] width 83 height 30
click at [465, 50] on div at bounding box center [247, 113] width 495 height 226
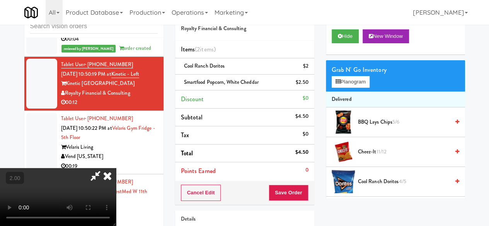
click at [104, 168] on icon at bounding box center [96, 175] width 18 height 15
click at [286, 190] on button "Save Order" at bounding box center [288, 193] width 39 height 16
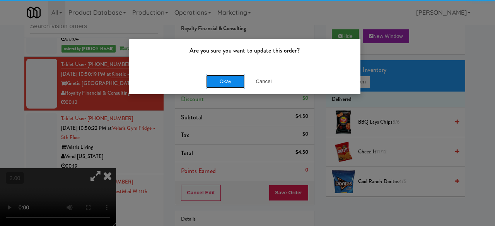
click at [223, 77] on button "Okay" at bounding box center [225, 82] width 39 height 14
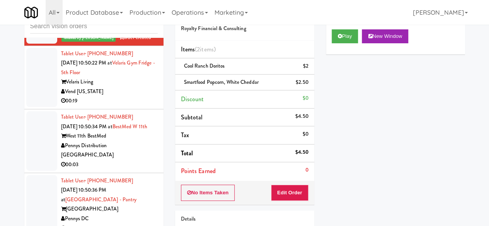
scroll to position [1131, 0]
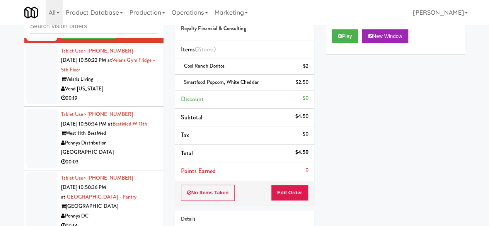
click at [142, 94] on div "Vend [US_STATE]" at bounding box center [109, 89] width 97 height 10
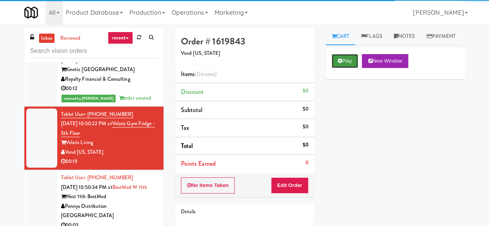
click at [340, 63] on icon at bounding box center [340, 60] width 4 height 5
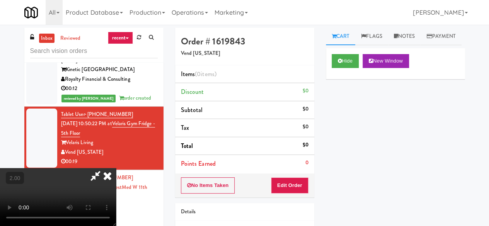
click at [297, 174] on div "No Items Taken Edit Order" at bounding box center [244, 186] width 139 height 24
click at [294, 179] on button "Edit Order" at bounding box center [290, 186] width 38 height 16
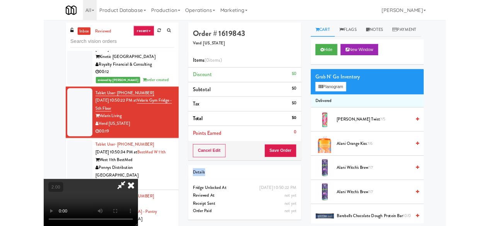
scroll to position [16, 0]
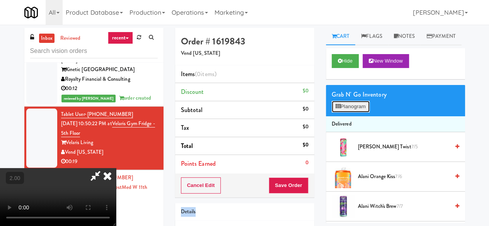
click at [359, 113] on button "Planogram" at bounding box center [351, 107] width 38 height 12
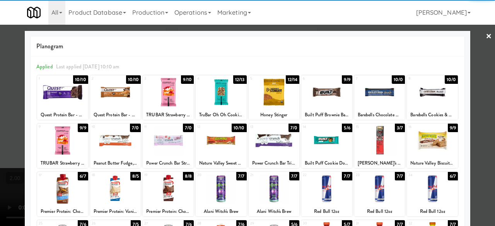
drag, startPoint x: 367, startPoint y: 147, endPoint x: 426, endPoint y: 127, distance: 62.8
click at [367, 147] on div at bounding box center [379, 141] width 51 height 30
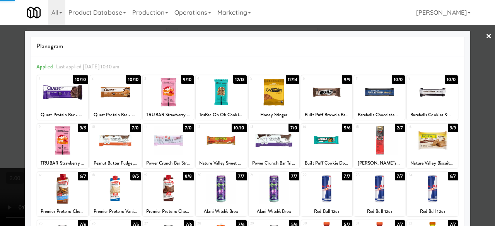
click at [474, 35] on div at bounding box center [247, 113] width 495 height 226
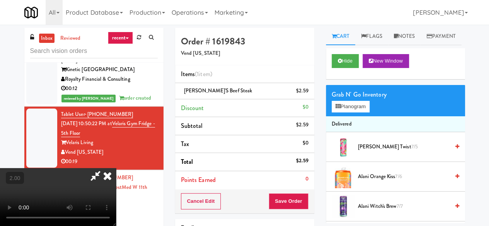
click at [104, 168] on icon at bounding box center [96, 175] width 18 height 15
click at [272, 204] on button "Save Order" at bounding box center [288, 201] width 39 height 16
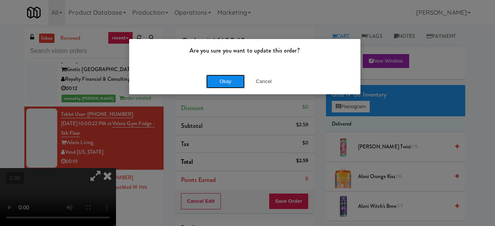
click at [211, 86] on button "Okay" at bounding box center [225, 82] width 39 height 14
